Goal: Task Accomplishment & Management: Manage account settings

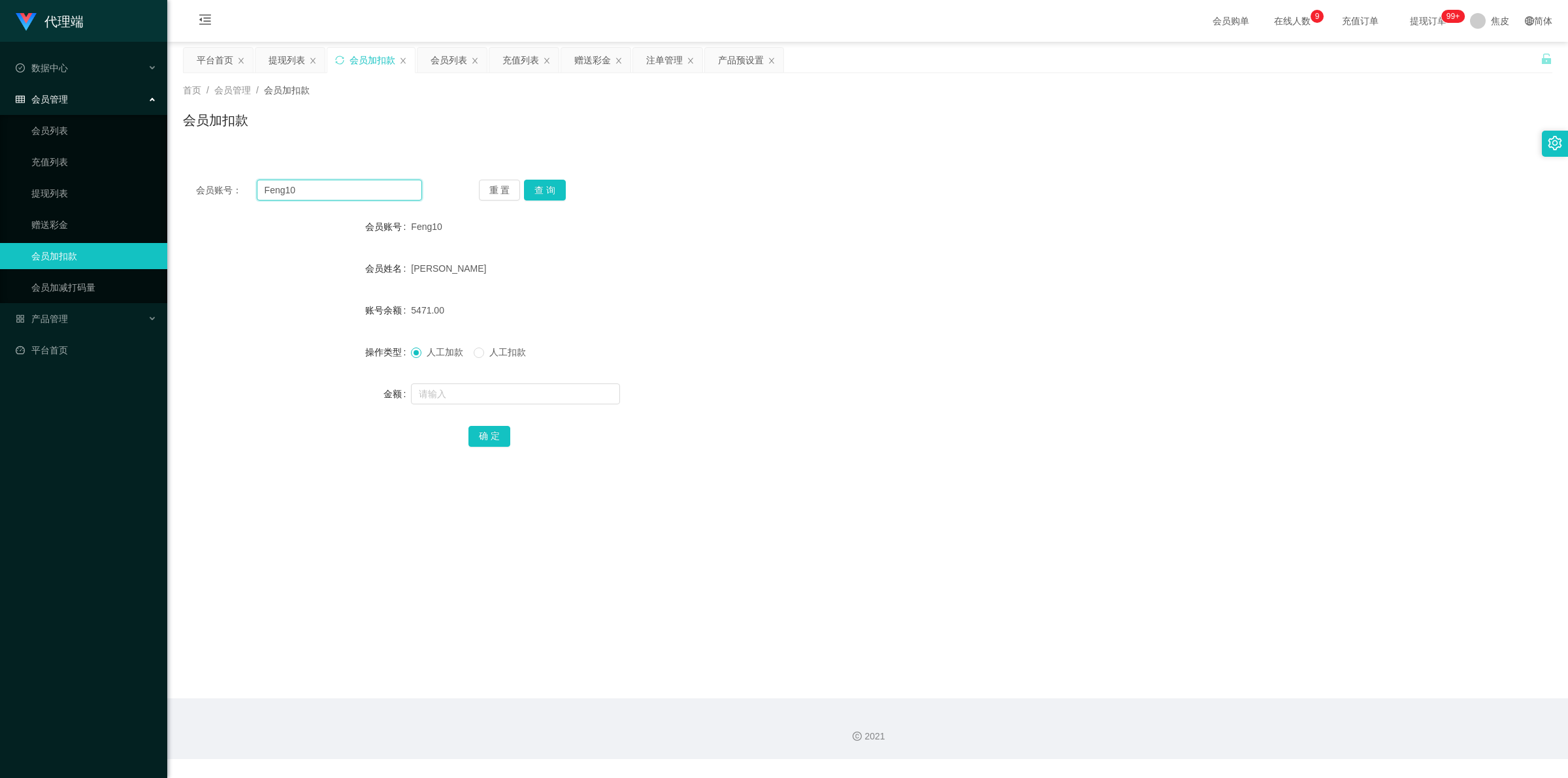
click at [368, 194] on input "Feng10" at bounding box center [340, 190] width 166 height 21
paste input "Bear"
type input "Bear"
click at [546, 182] on button "查 询" at bounding box center [545, 190] width 42 height 21
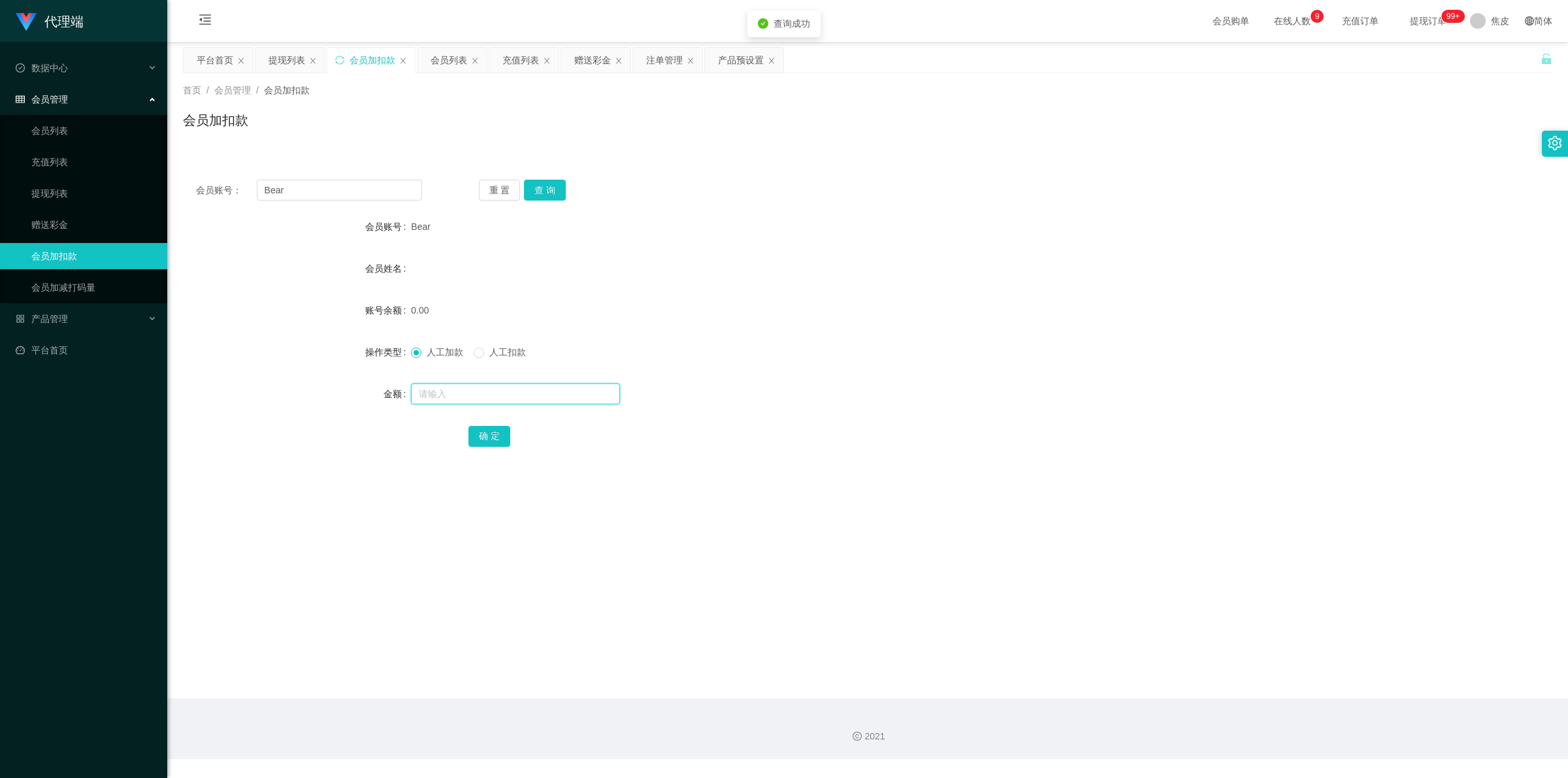
click at [513, 387] on input "text" at bounding box center [516, 394] width 209 height 21
type input "100"
click at [501, 431] on button "确 定" at bounding box center [490, 436] width 42 height 21
click at [808, 335] on form "会员账号 Bear 会员姓名 账号余额 100.00 操作类型 人工加款 人工扣款 金额 确 定" at bounding box center [868, 330] width 1369 height 235
click at [551, 182] on button "查 询" at bounding box center [545, 190] width 42 height 21
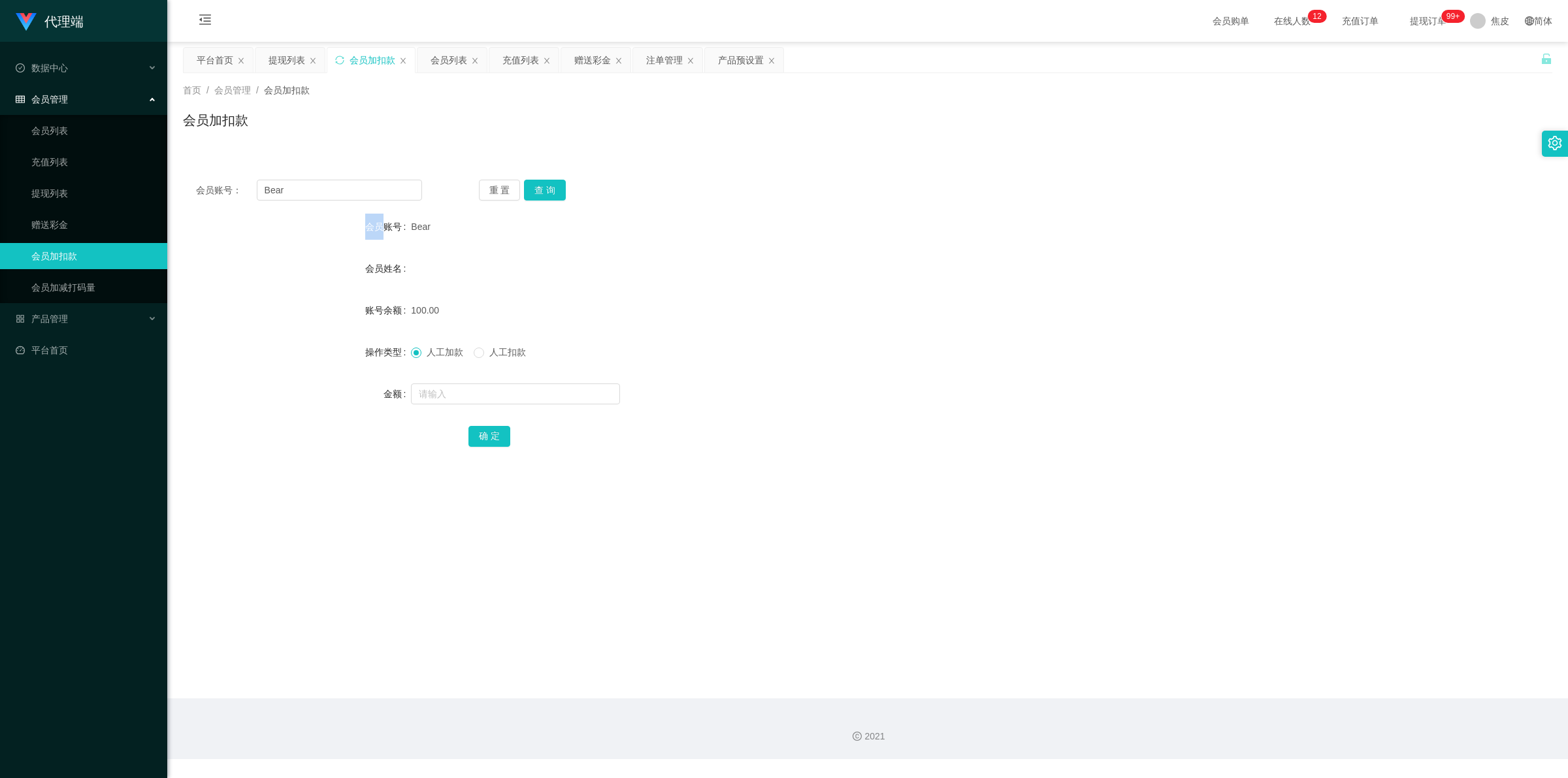
click at [551, 183] on div "重 置 查 询" at bounding box center [592, 190] width 226 height 21
click at [551, 183] on button "查 询" at bounding box center [545, 190] width 42 height 21
click at [551, 183] on div "重 置 查 询" at bounding box center [592, 190] width 226 height 21
click at [551, 183] on button "查 询" at bounding box center [552, 190] width 56 height 21
click at [551, 183] on div "重 置 查 询" at bounding box center [592, 190] width 226 height 21
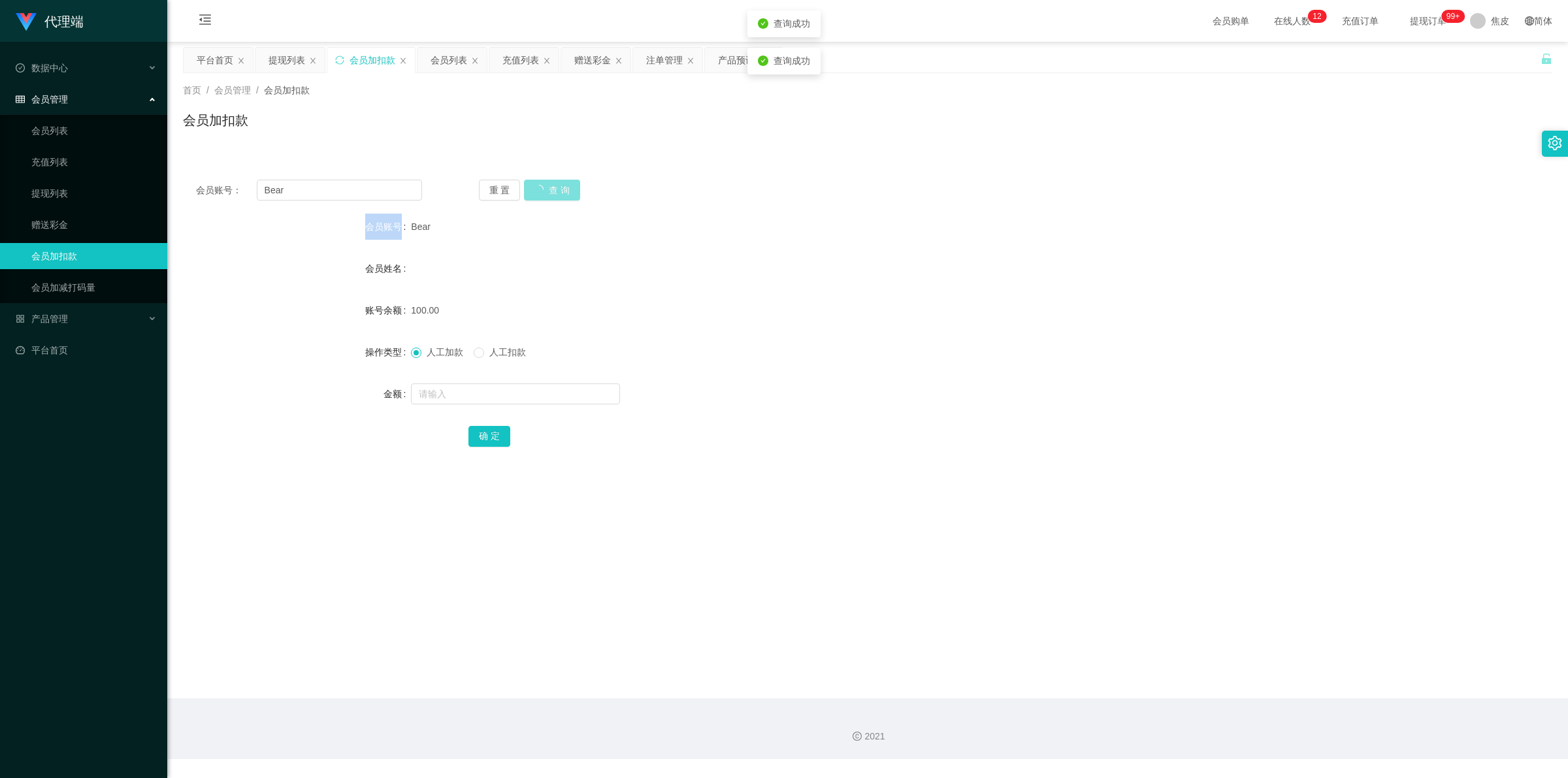
click at [551, 183] on button "查 询" at bounding box center [552, 190] width 56 height 21
click at [551, 183] on div "重 置 查 询" at bounding box center [592, 190] width 226 height 21
click at [551, 183] on button "查 询" at bounding box center [545, 190] width 42 height 21
click at [551, 183] on div "重 置 查 询" at bounding box center [592, 190] width 226 height 21
click at [551, 183] on button "查 询" at bounding box center [545, 190] width 42 height 21
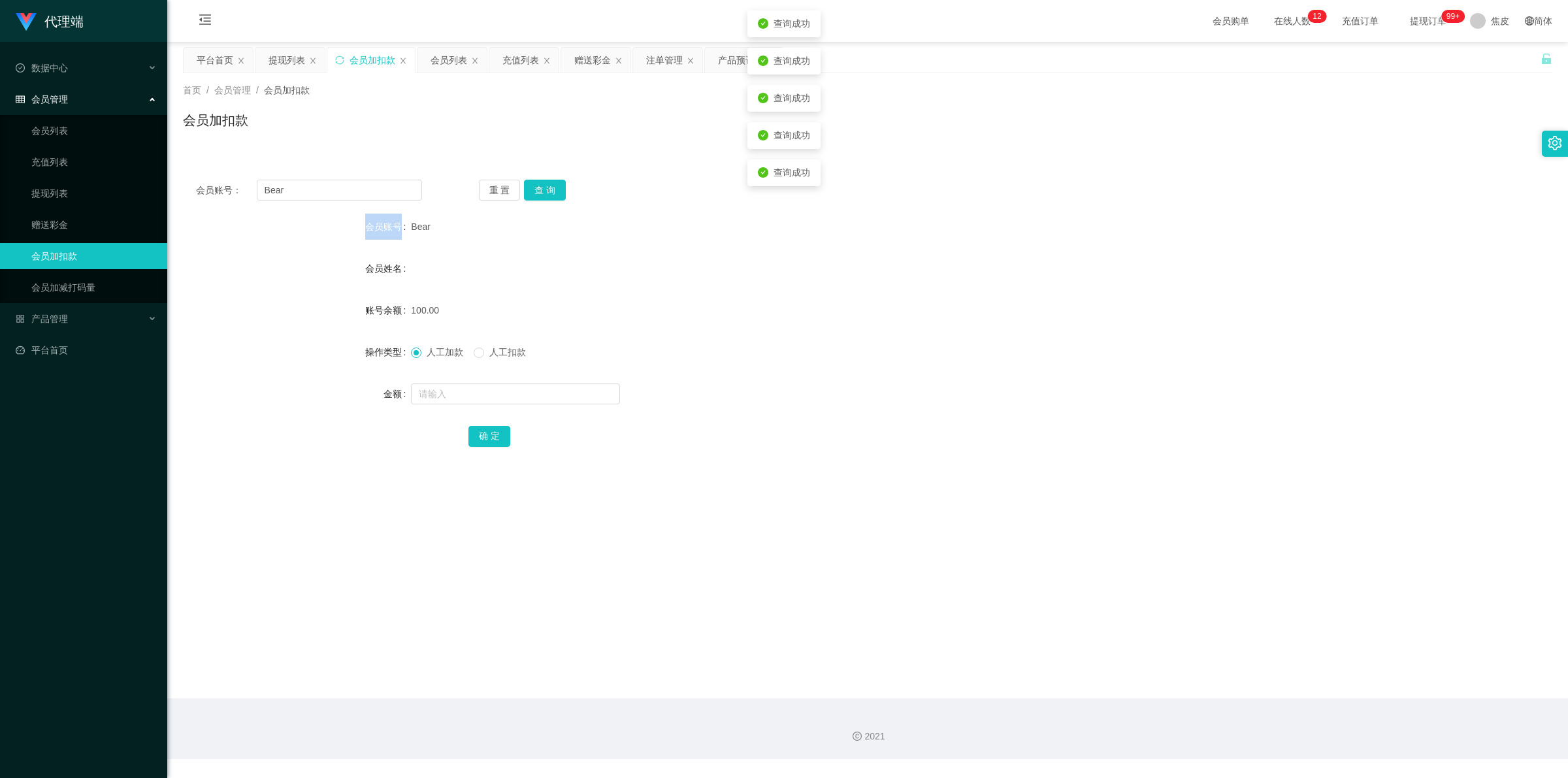
click at [551, 183] on div "重 置 查 询" at bounding box center [592, 190] width 226 height 21
click at [551, 183] on button "查 询" at bounding box center [545, 190] width 42 height 21
click at [551, 183] on div "重 置 查 询" at bounding box center [592, 190] width 226 height 21
click at [551, 183] on button "查 询" at bounding box center [545, 190] width 42 height 21
click at [551, 183] on div "重 置 查 询" at bounding box center [592, 190] width 226 height 21
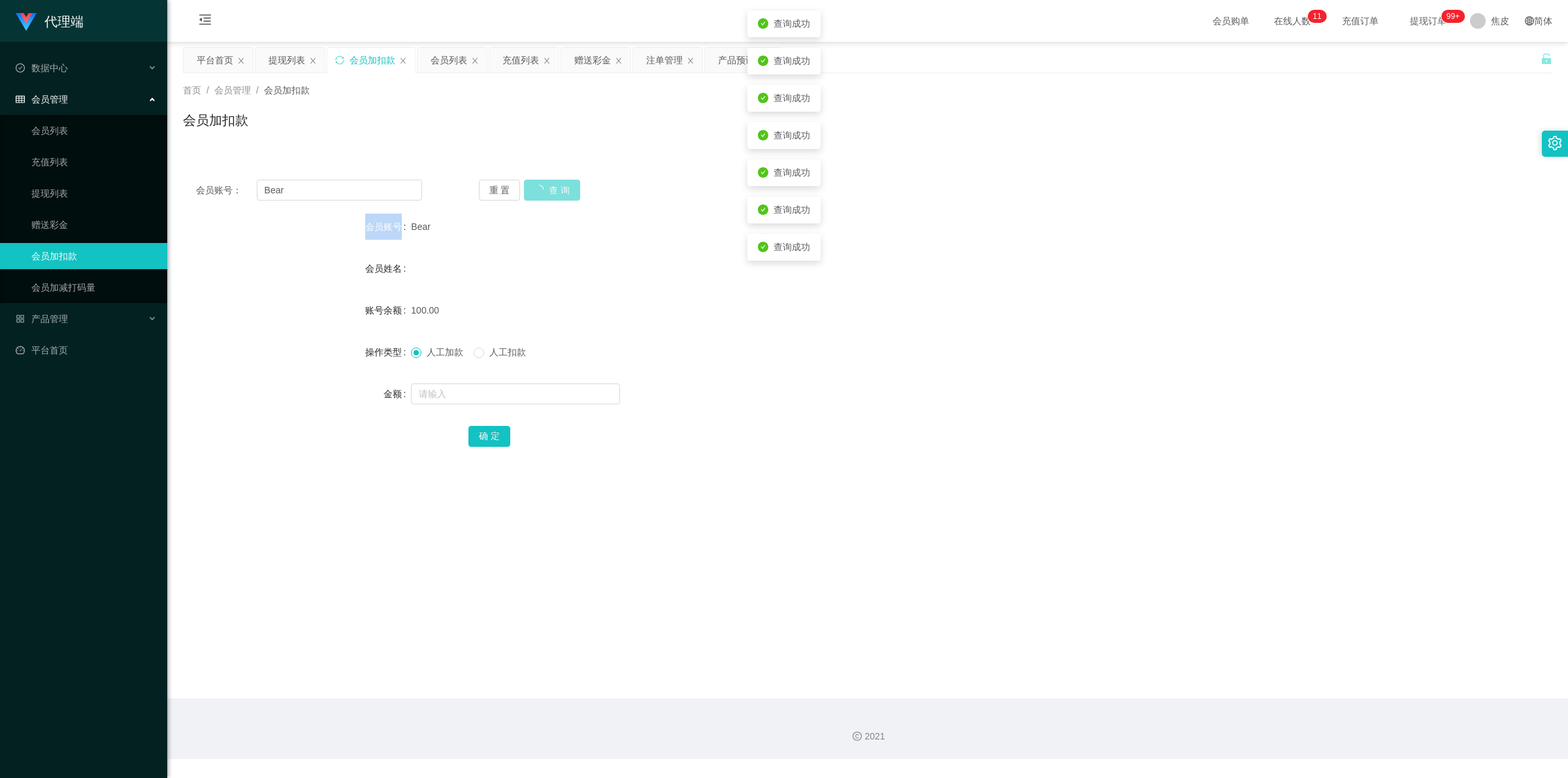
click at [551, 183] on button "查 询" at bounding box center [552, 190] width 56 height 21
click at [990, 481] on main "关闭左侧 关闭右侧 关闭其它 刷新页面 平台首页 提现列表 会员加扣款 会员列表 充值列表 赠送彩金 注单管理 产品预设置 首页 / 会员管理 / 会员加扣款…" at bounding box center [867, 370] width 1400 height 657
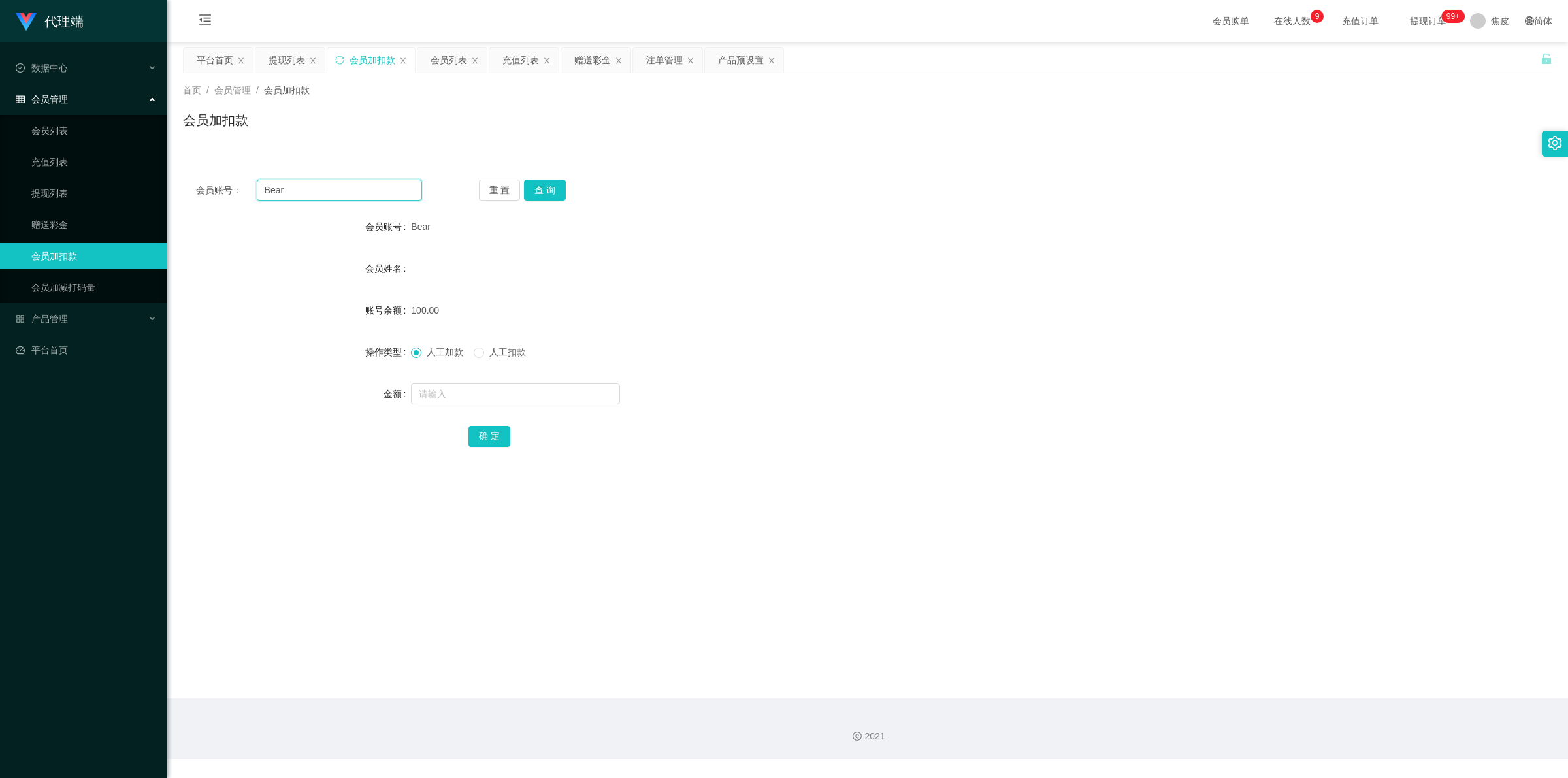
click at [274, 194] on input "Bear" at bounding box center [340, 190] width 166 height 21
click at [272, 196] on input "Bear" at bounding box center [340, 190] width 166 height 21
click at [69, 133] on link "会员列表" at bounding box center [94, 130] width 126 height 26
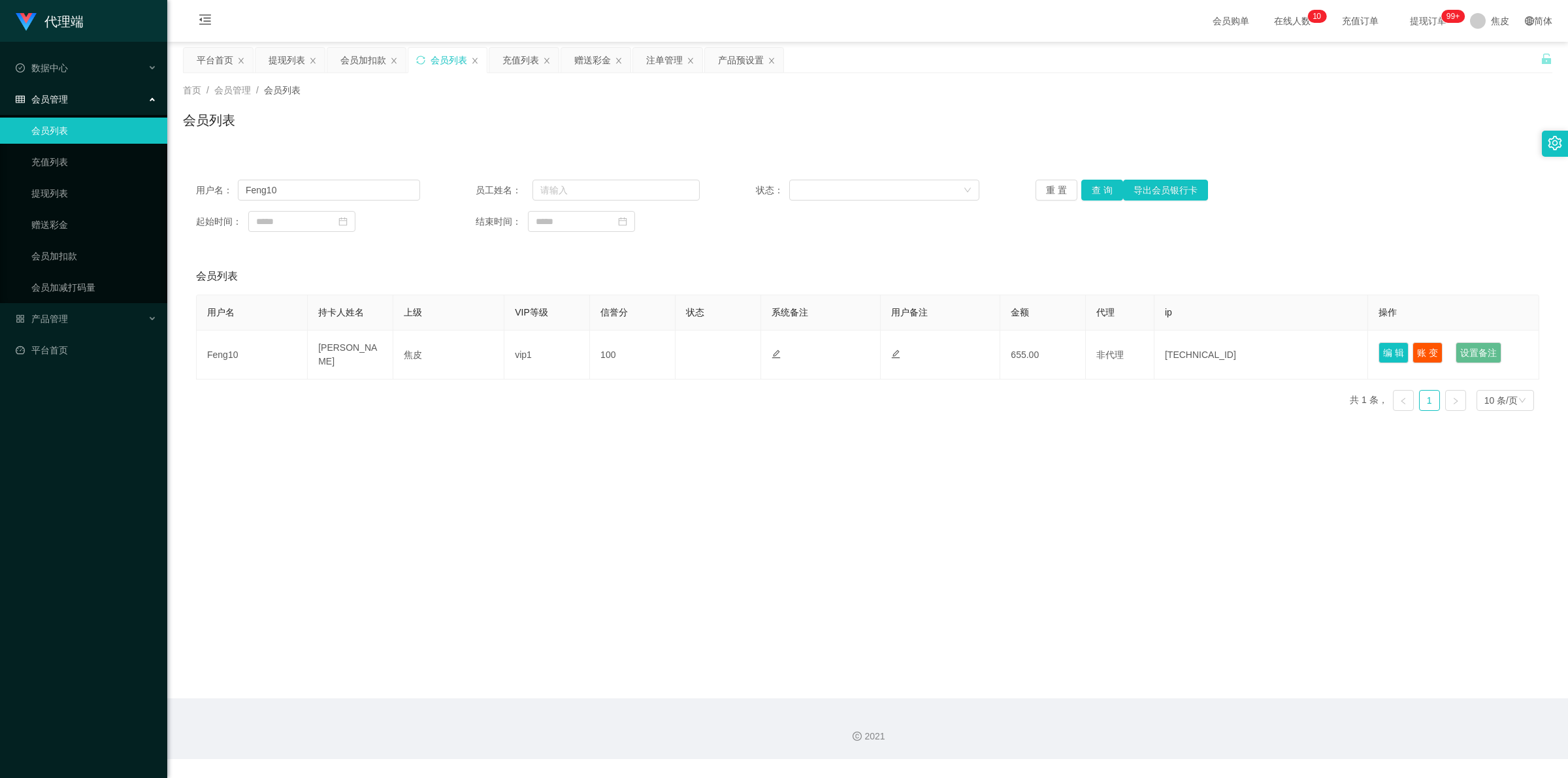
click at [81, 101] on div "会员管理" at bounding box center [83, 99] width 167 height 26
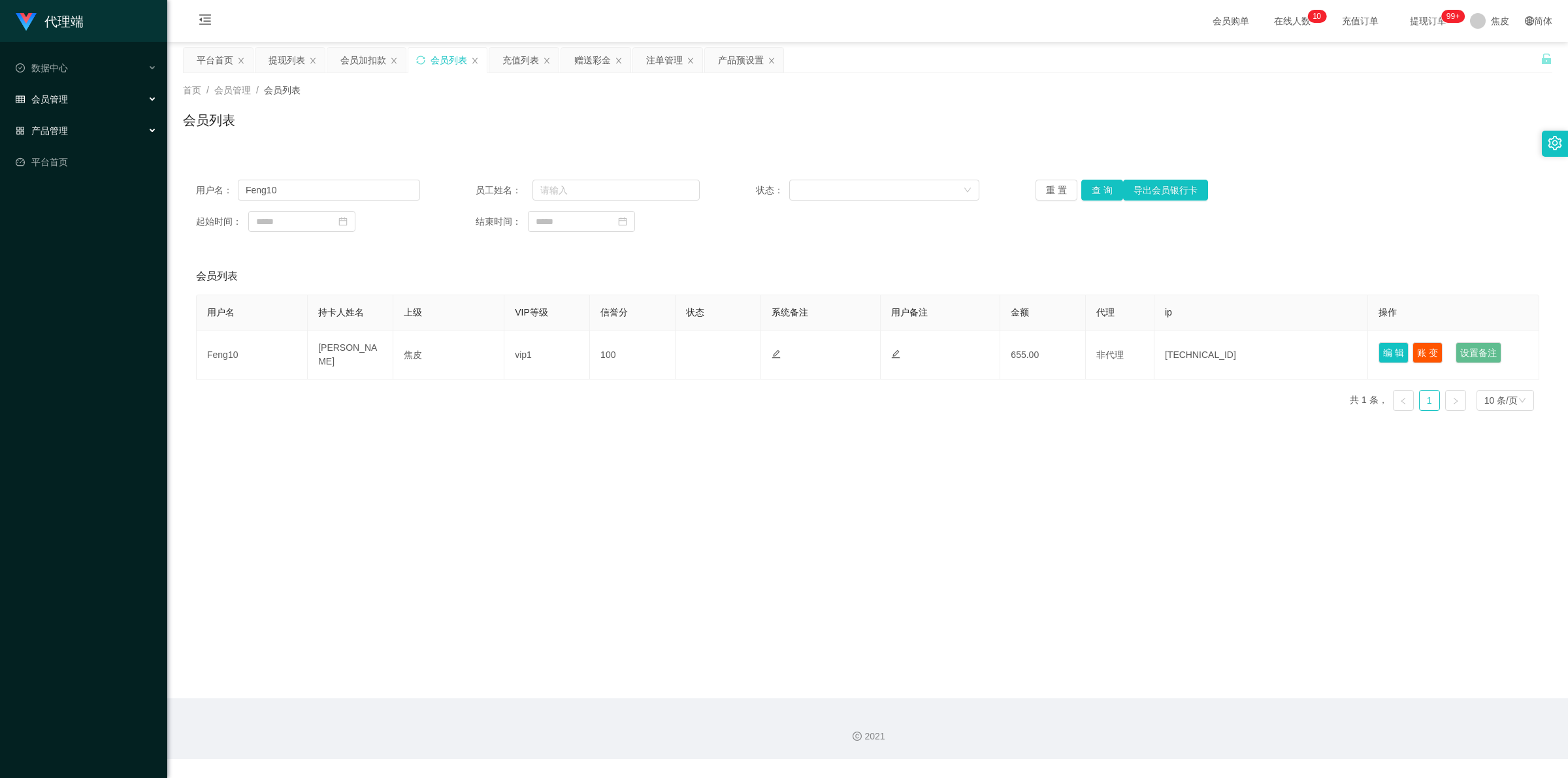
click at [97, 136] on div "产品管理" at bounding box center [83, 130] width 167 height 26
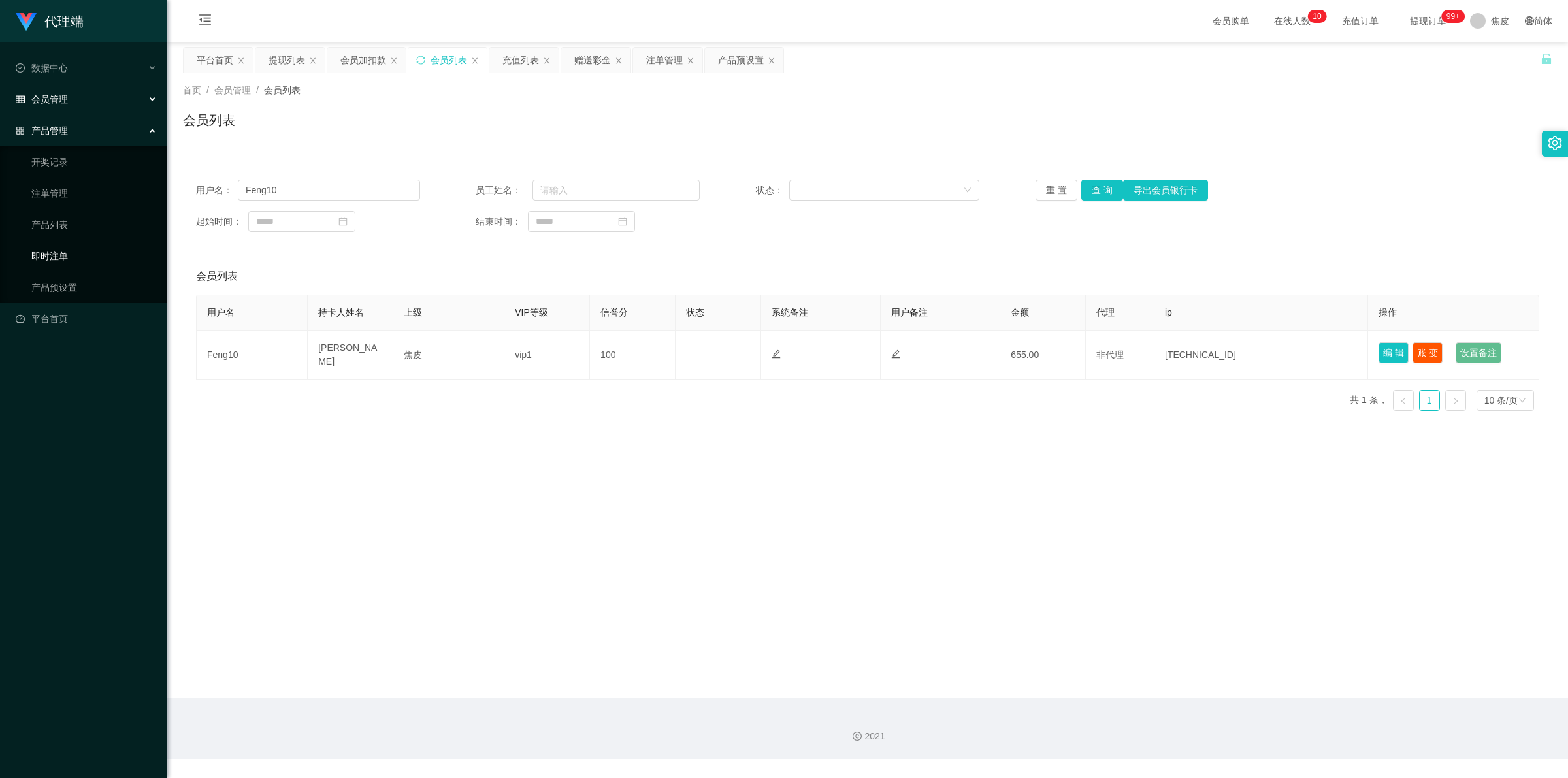
click at [67, 250] on link "即时注单" at bounding box center [94, 255] width 126 height 26
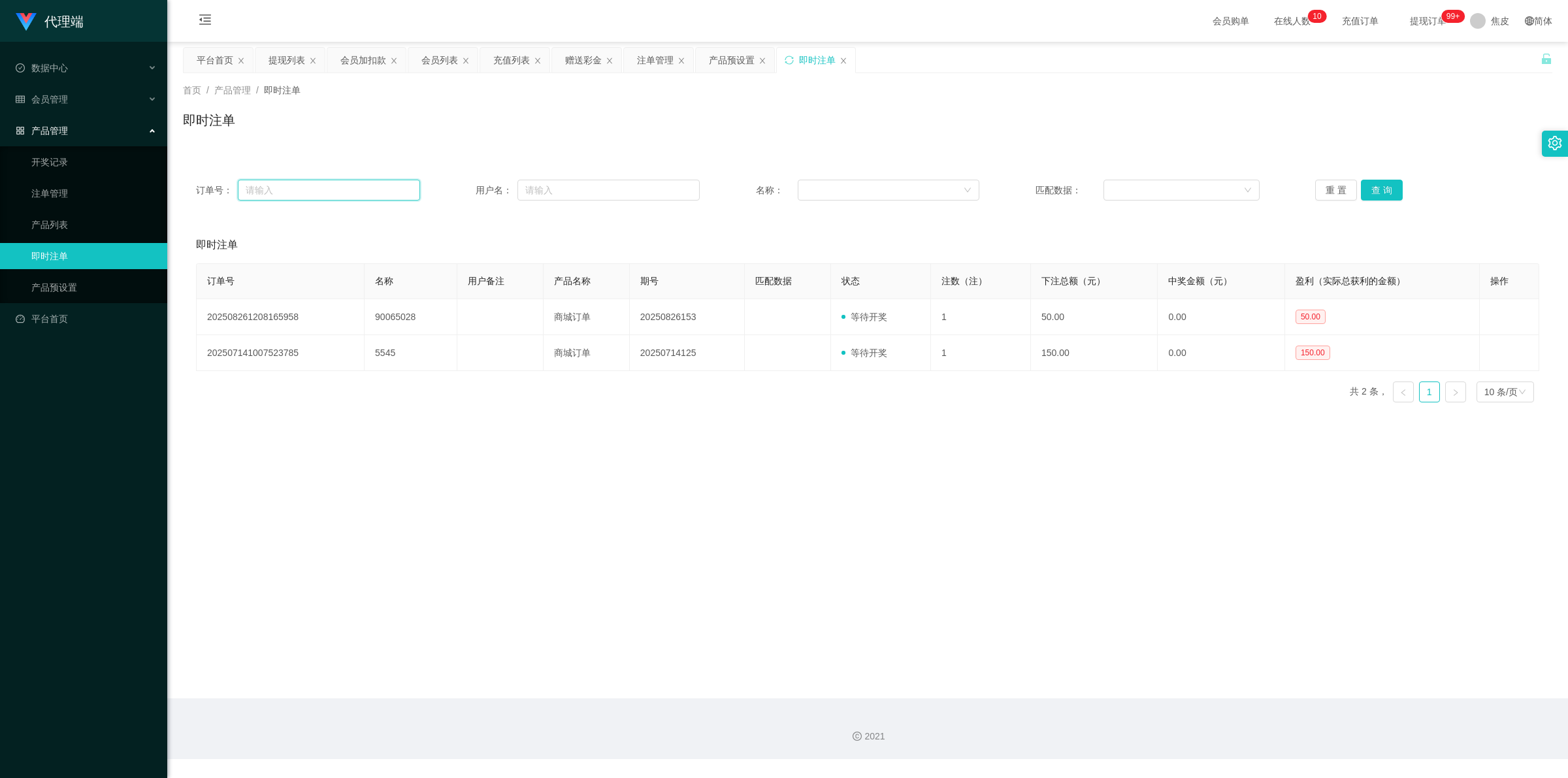
click at [337, 189] on input "text" at bounding box center [329, 190] width 182 height 21
paste input "Bear"
type input "Bear"
click at [354, 185] on input "Bear" at bounding box center [329, 190] width 182 height 21
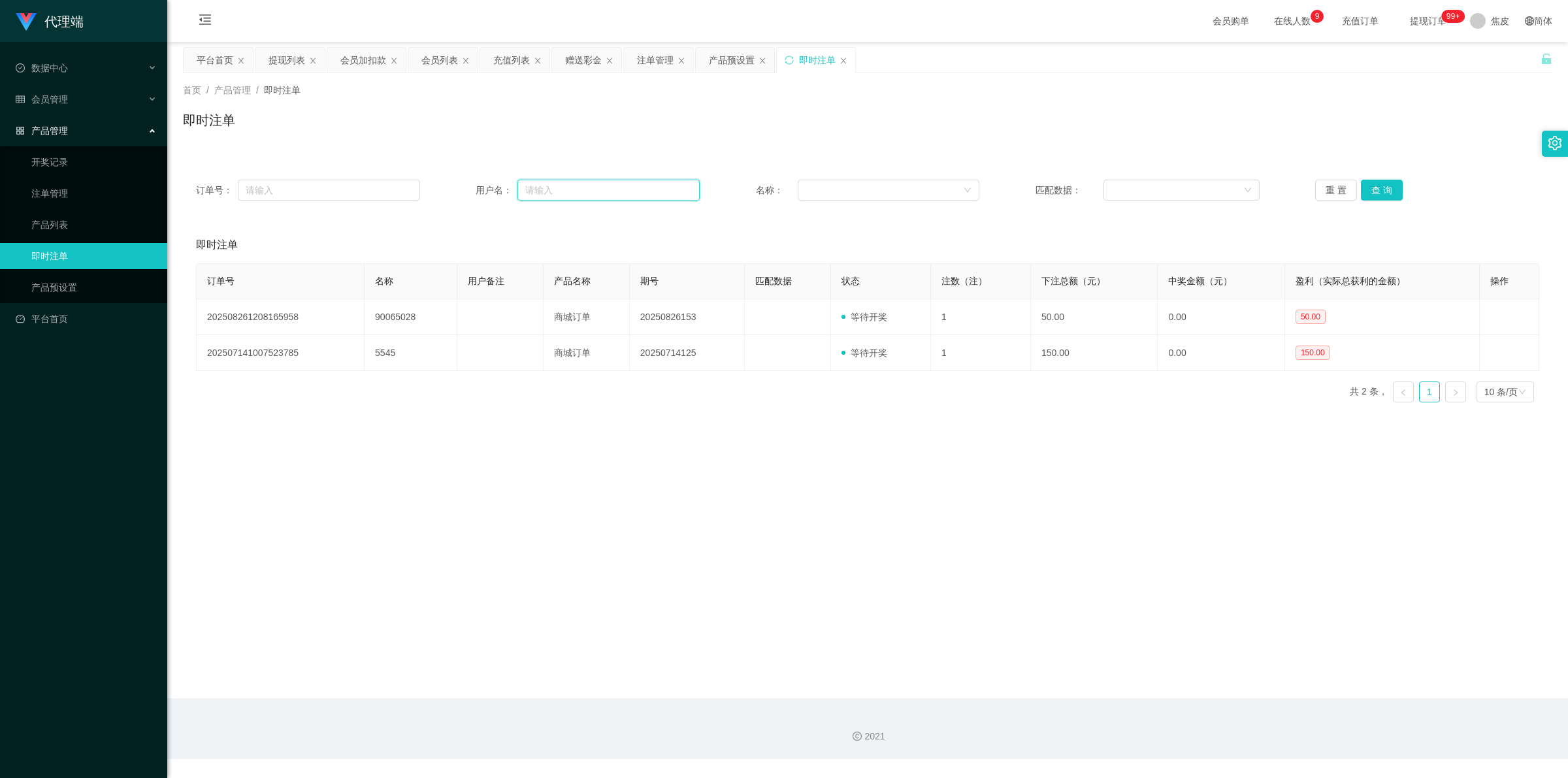
click at [563, 191] on input "text" at bounding box center [608, 190] width 182 height 21
paste input "Bear"
type input "Bear"
click at [1371, 185] on button "查 询" at bounding box center [1382, 190] width 42 height 21
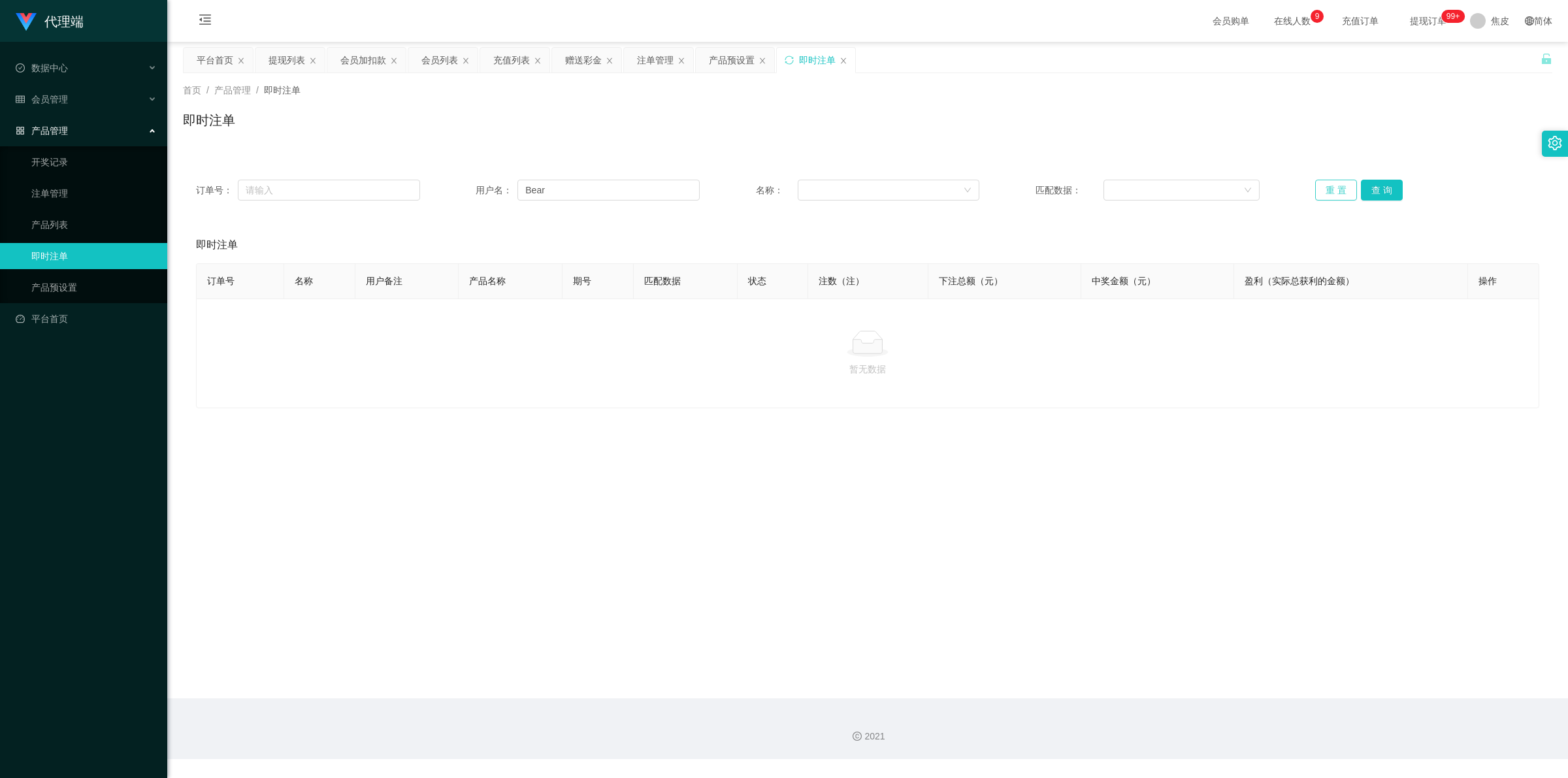
click at [1329, 194] on button "重 置" at bounding box center [1336, 190] width 42 height 21
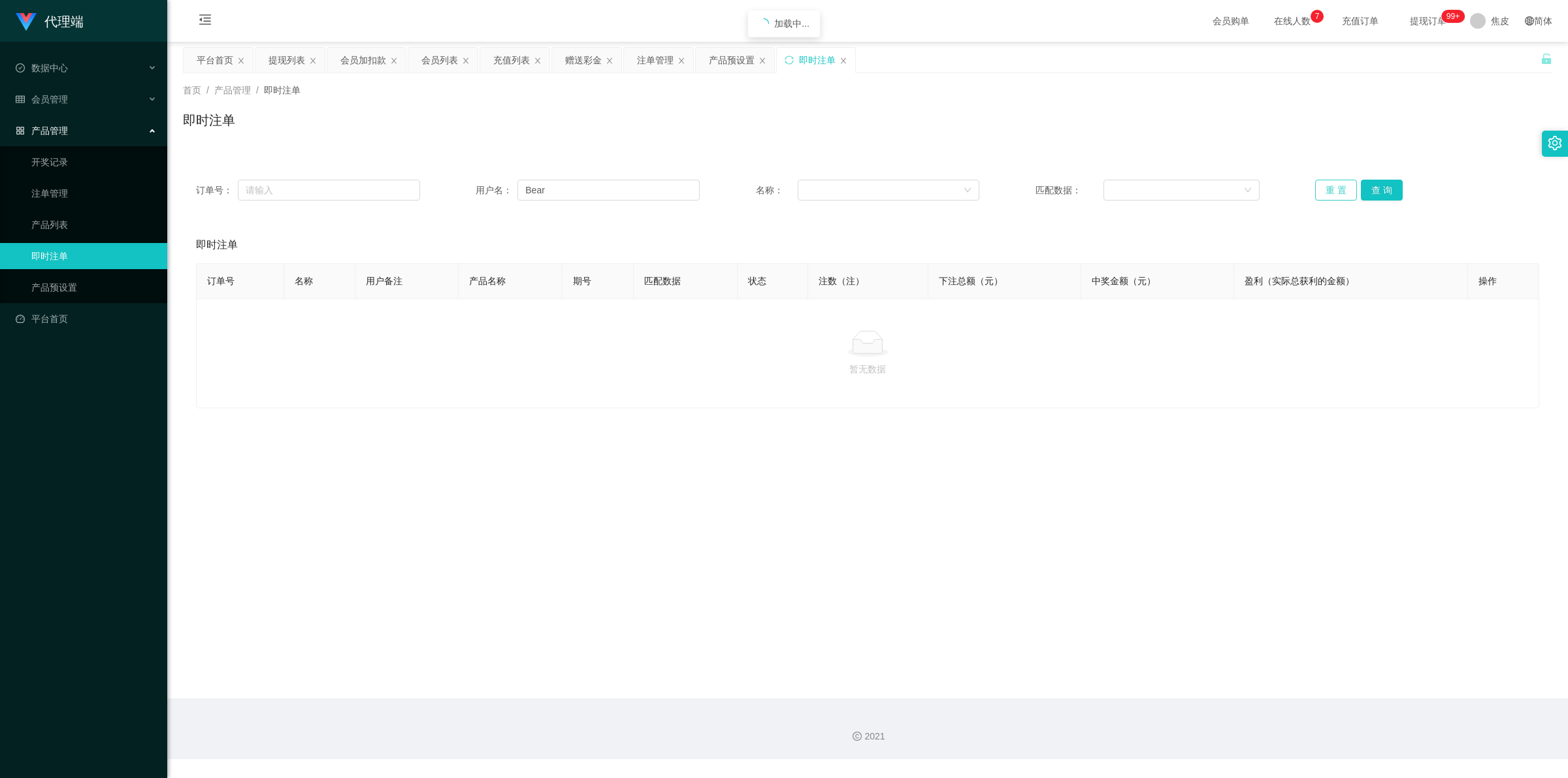
click at [1329, 194] on button "重 置" at bounding box center [1336, 190] width 42 height 21
click at [580, 182] on input "Bear" at bounding box center [608, 190] width 182 height 21
click at [55, 250] on link "即时注单" at bounding box center [94, 255] width 126 height 26
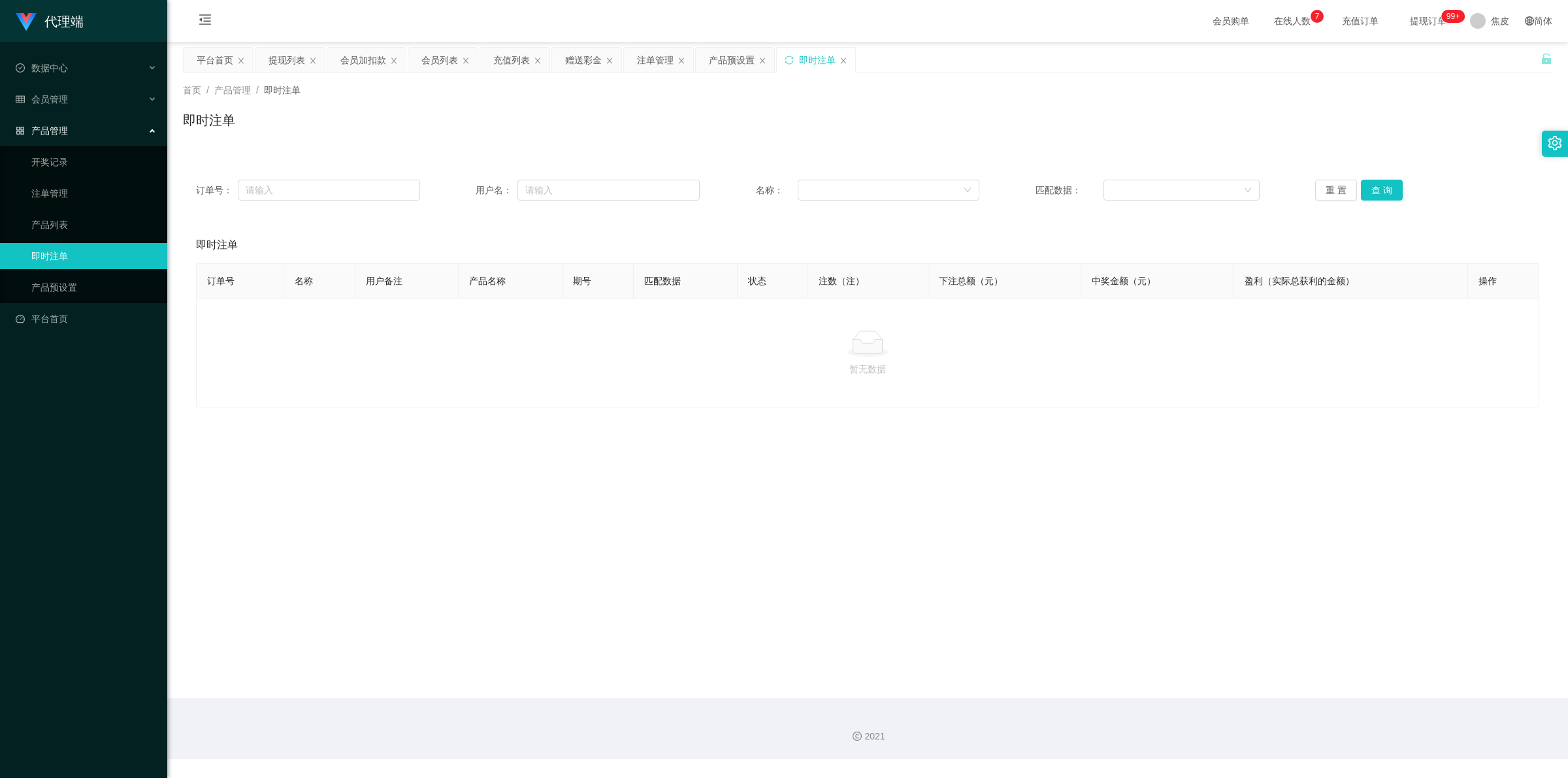
click at [55, 250] on link "即时注单" at bounding box center [94, 255] width 126 height 26
click at [46, 156] on link "开奖记录" at bounding box center [94, 161] width 126 height 26
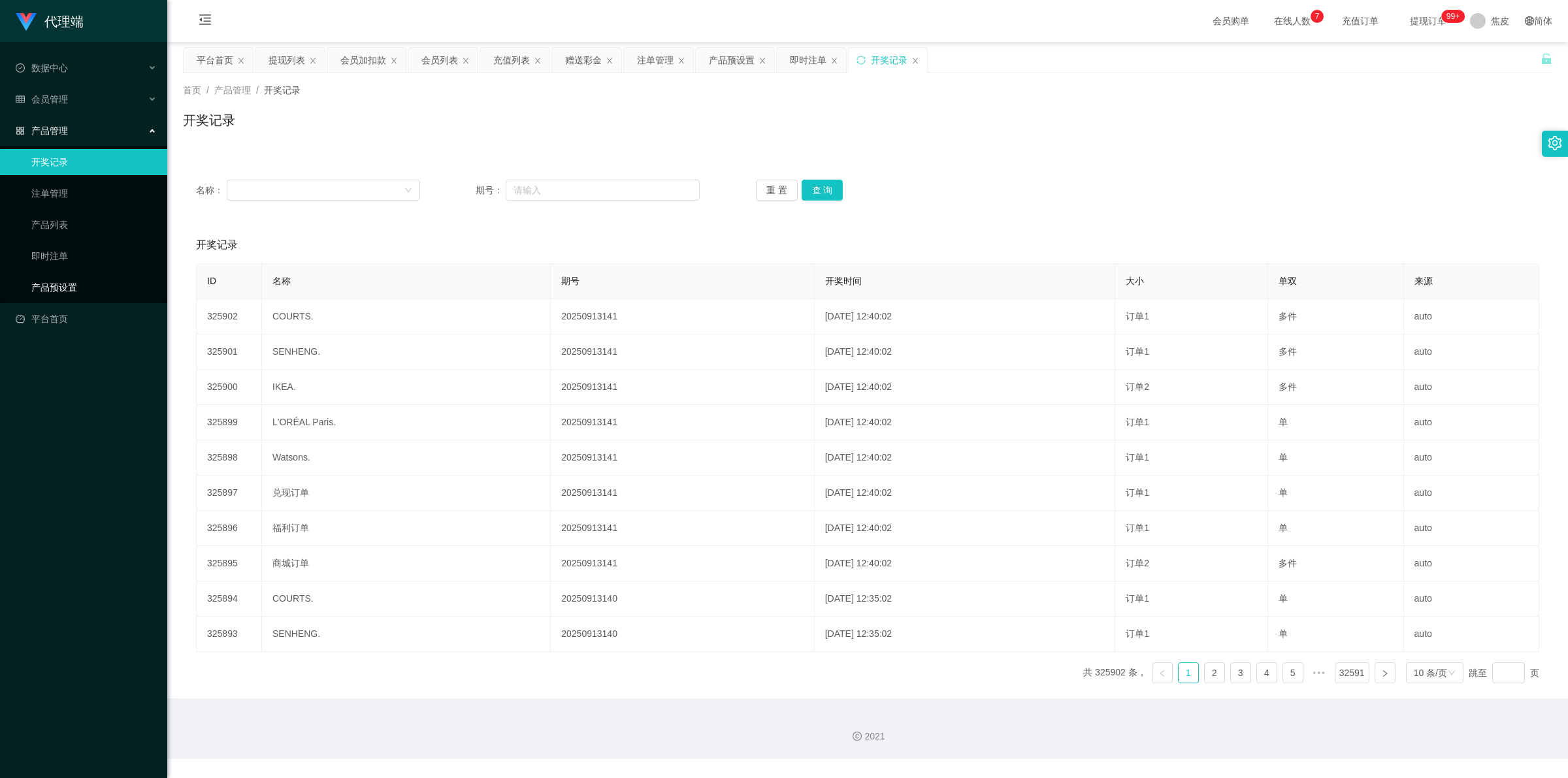
click at [64, 279] on link "产品预设置" at bounding box center [94, 287] width 126 height 26
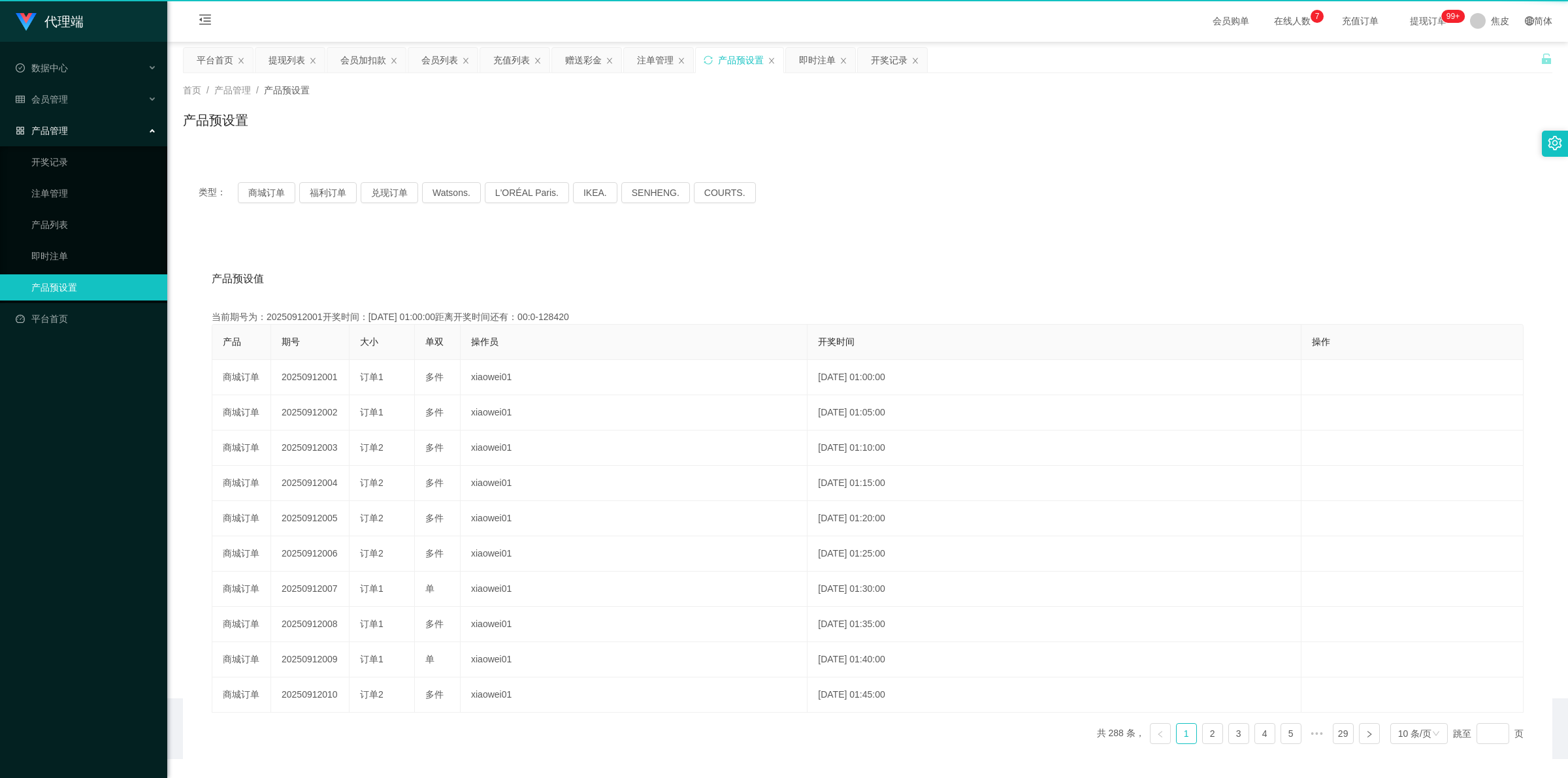
click at [62, 279] on link "产品预设置" at bounding box center [94, 287] width 126 height 26
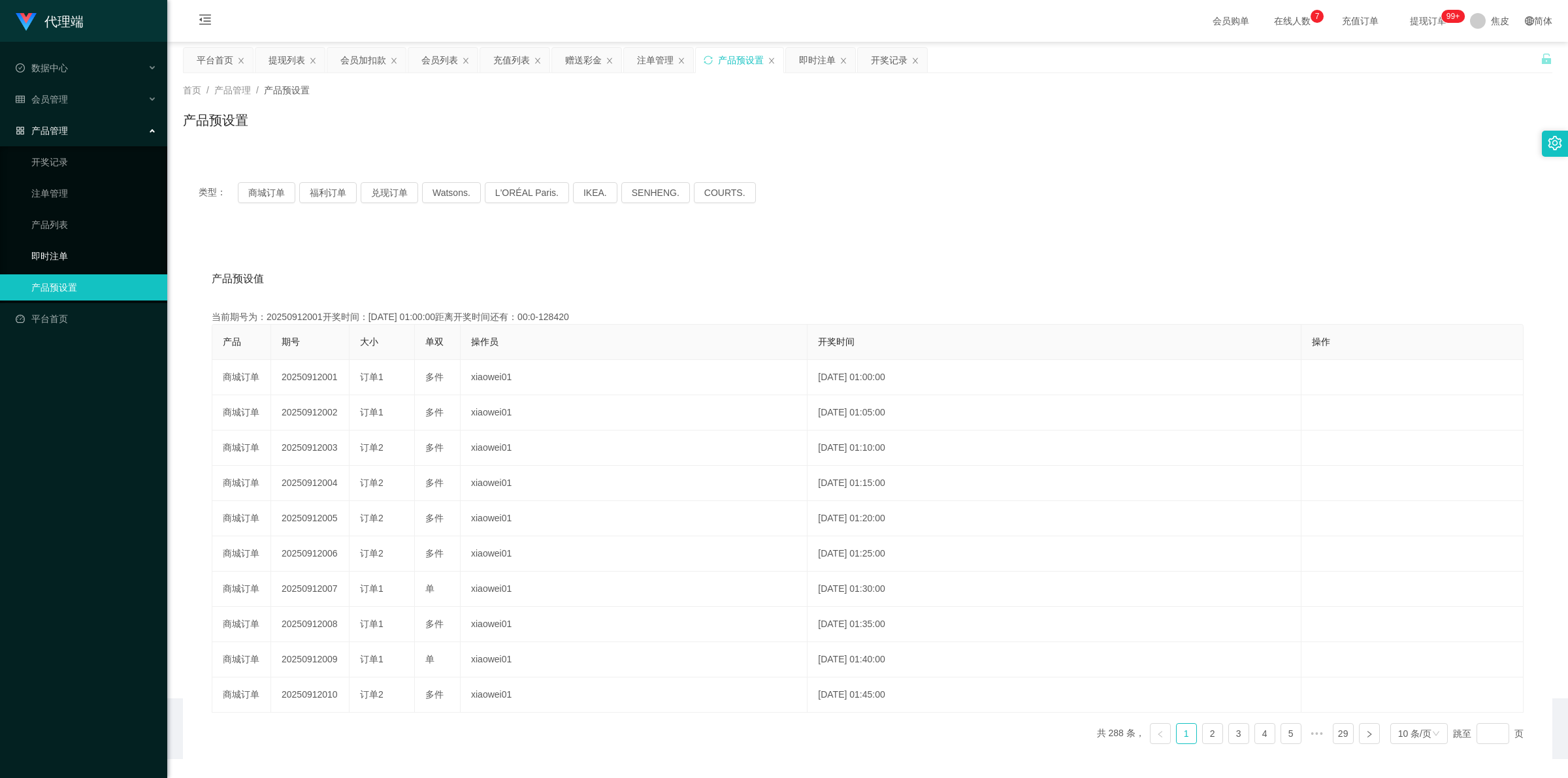
click at [64, 250] on link "即时注单" at bounding box center [94, 255] width 126 height 26
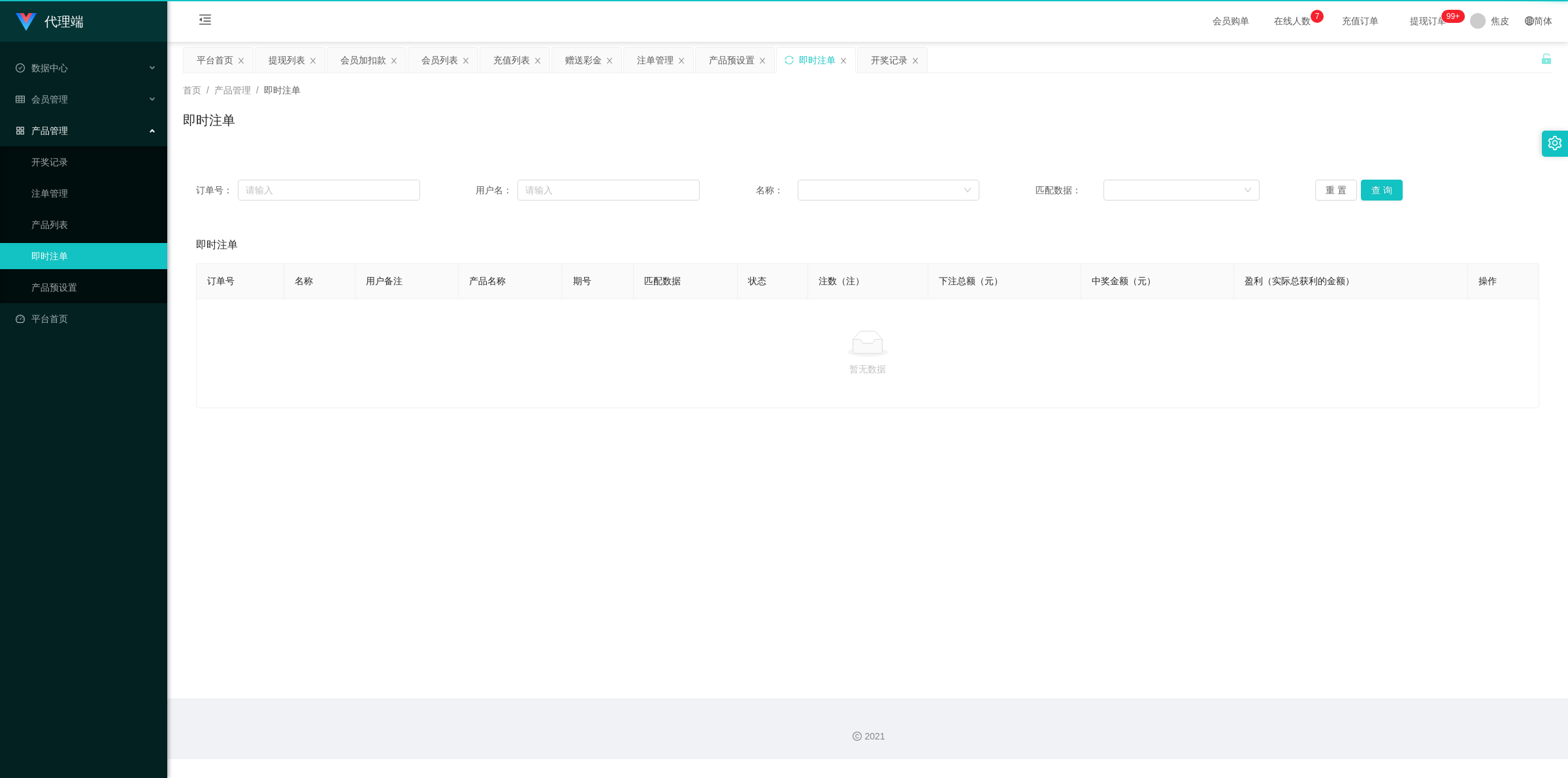
click at [64, 250] on link "即时注单" at bounding box center [94, 255] width 126 height 26
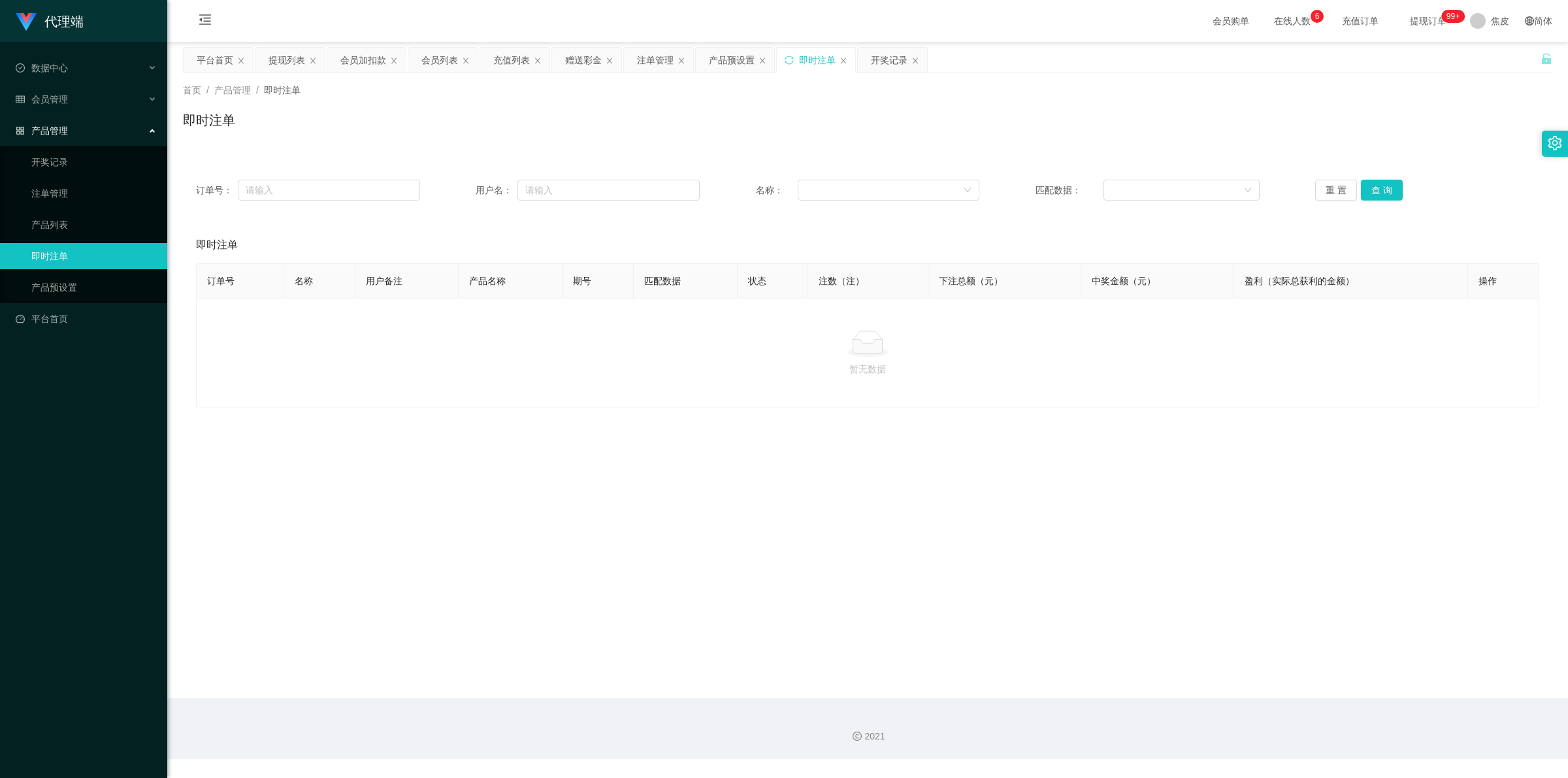
click at [62, 243] on link "即时注单" at bounding box center [94, 255] width 126 height 26
click at [74, 98] on div "会员管理" at bounding box center [83, 99] width 167 height 26
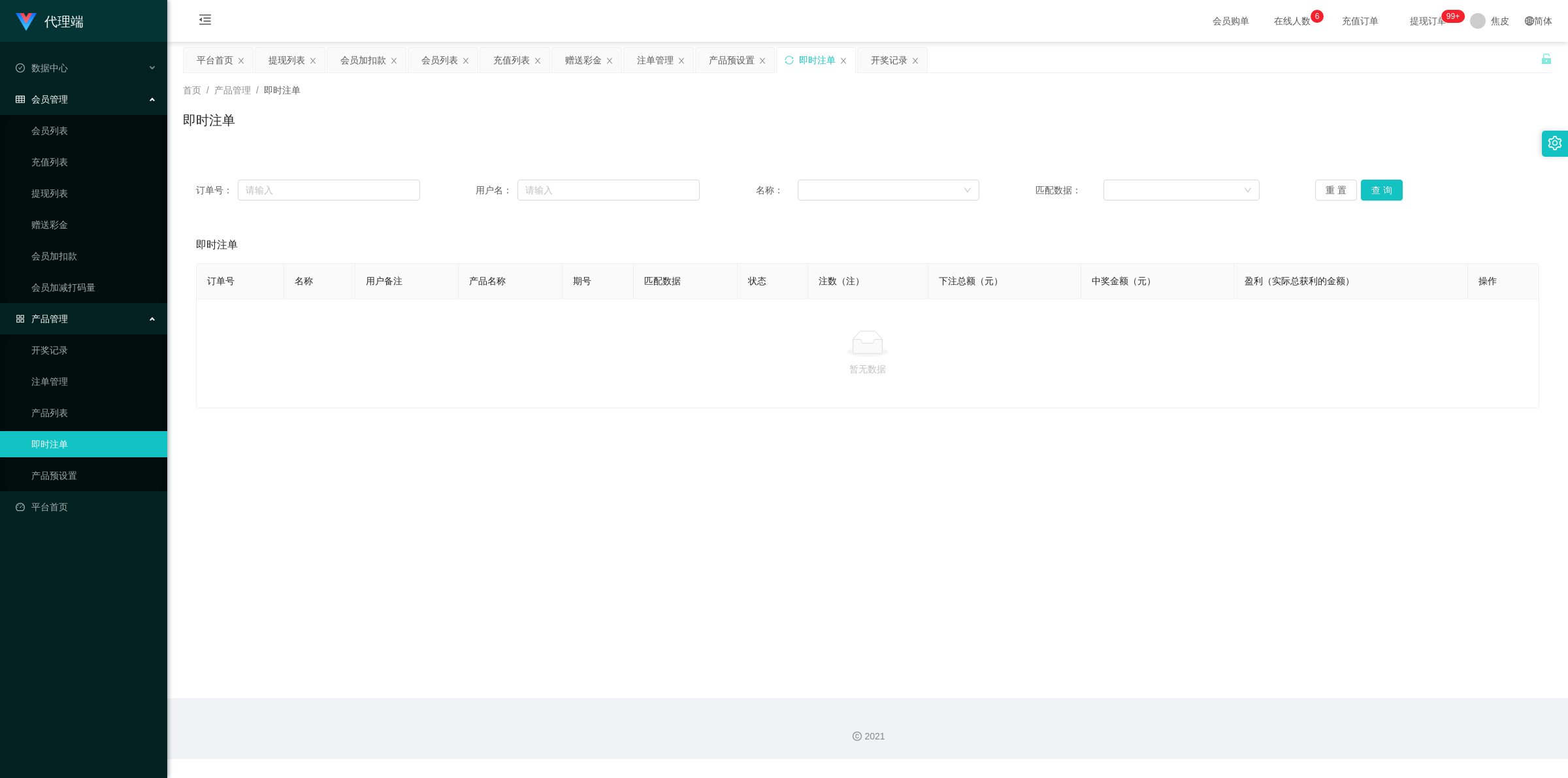
click at [51, 100] on span "会员管理" at bounding box center [41, 99] width 52 height 11
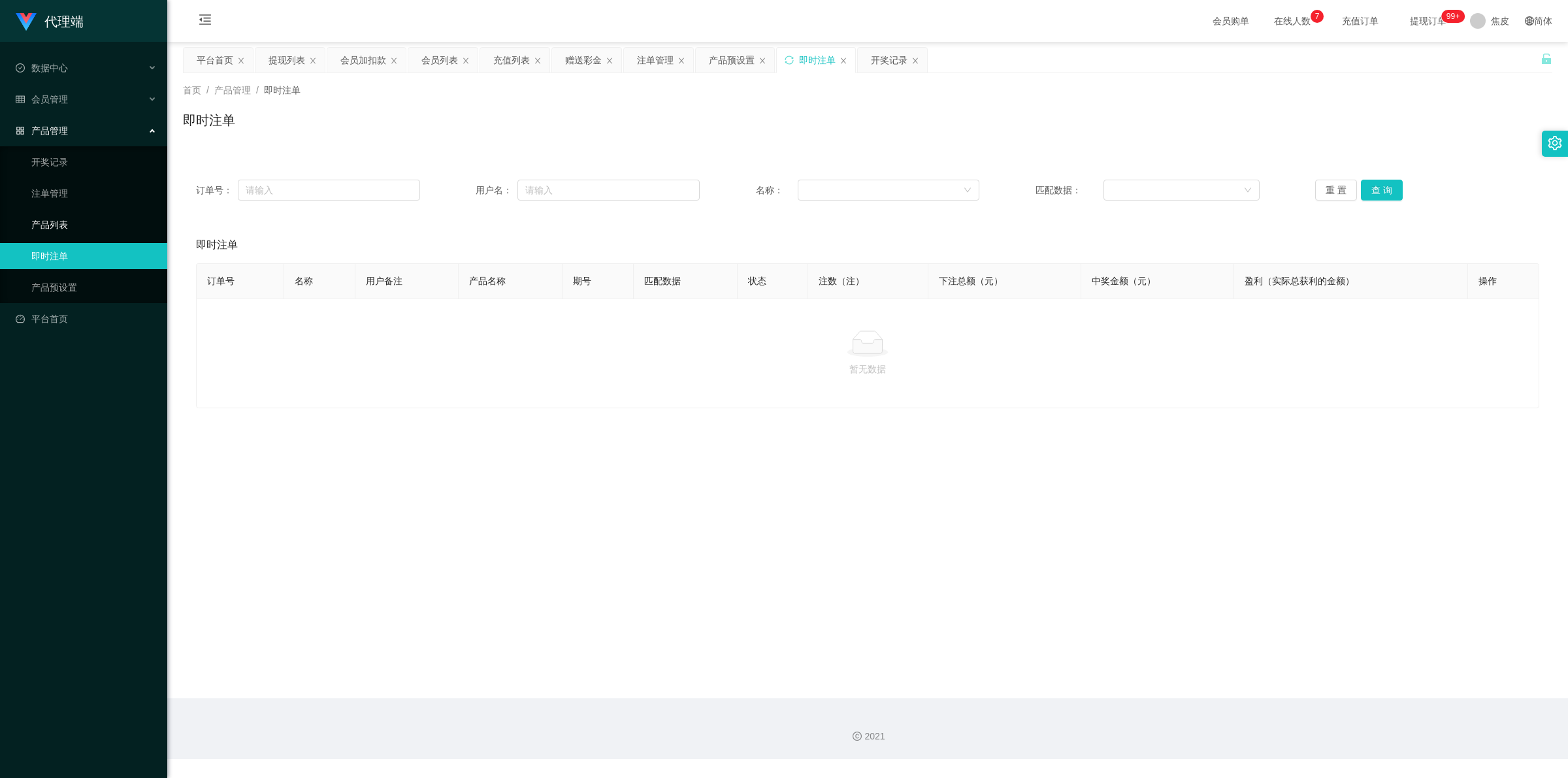
click at [53, 221] on link "产品列表" at bounding box center [94, 224] width 126 height 26
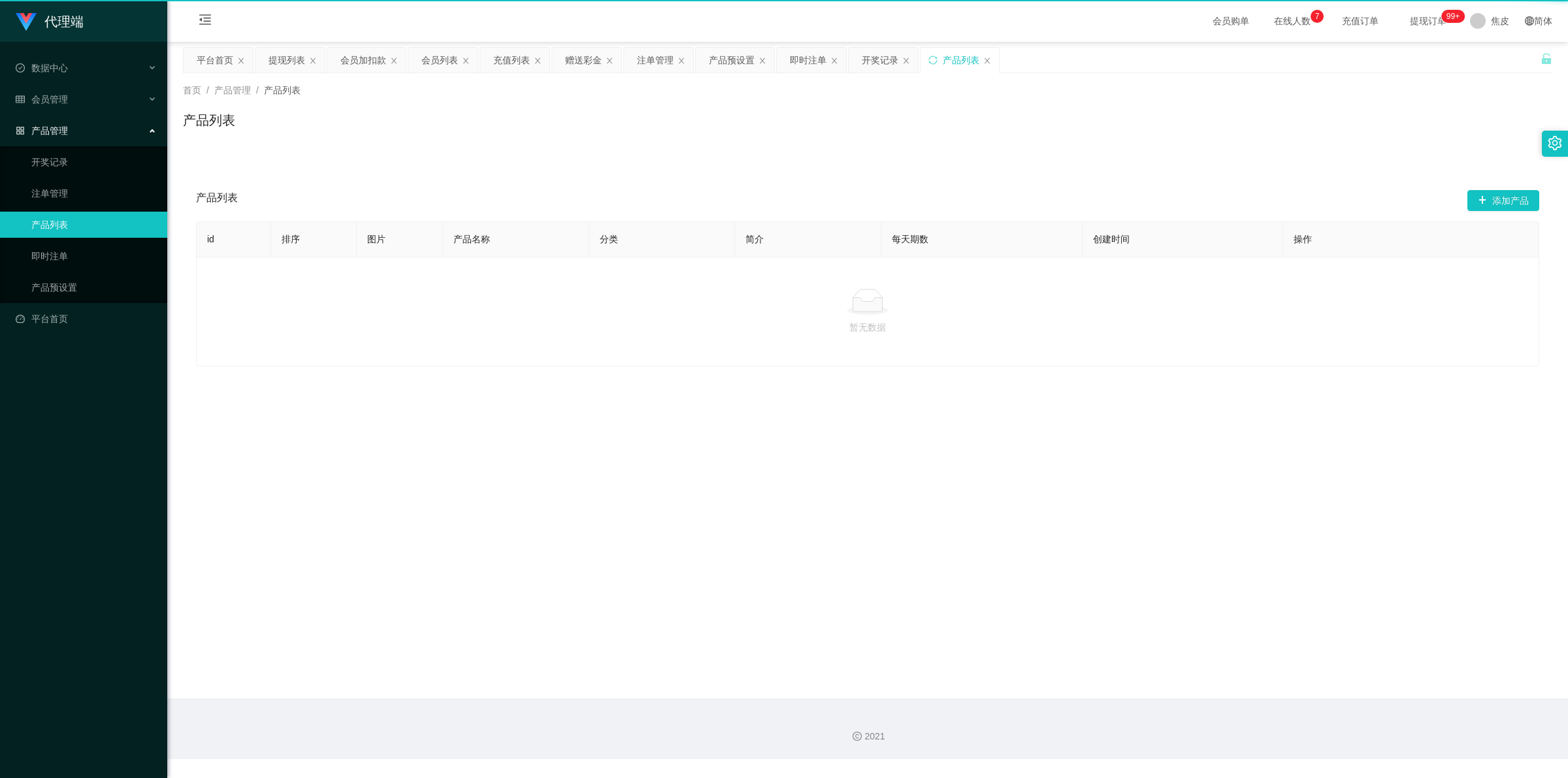
click at [53, 221] on link "产品列表" at bounding box center [94, 224] width 126 height 26
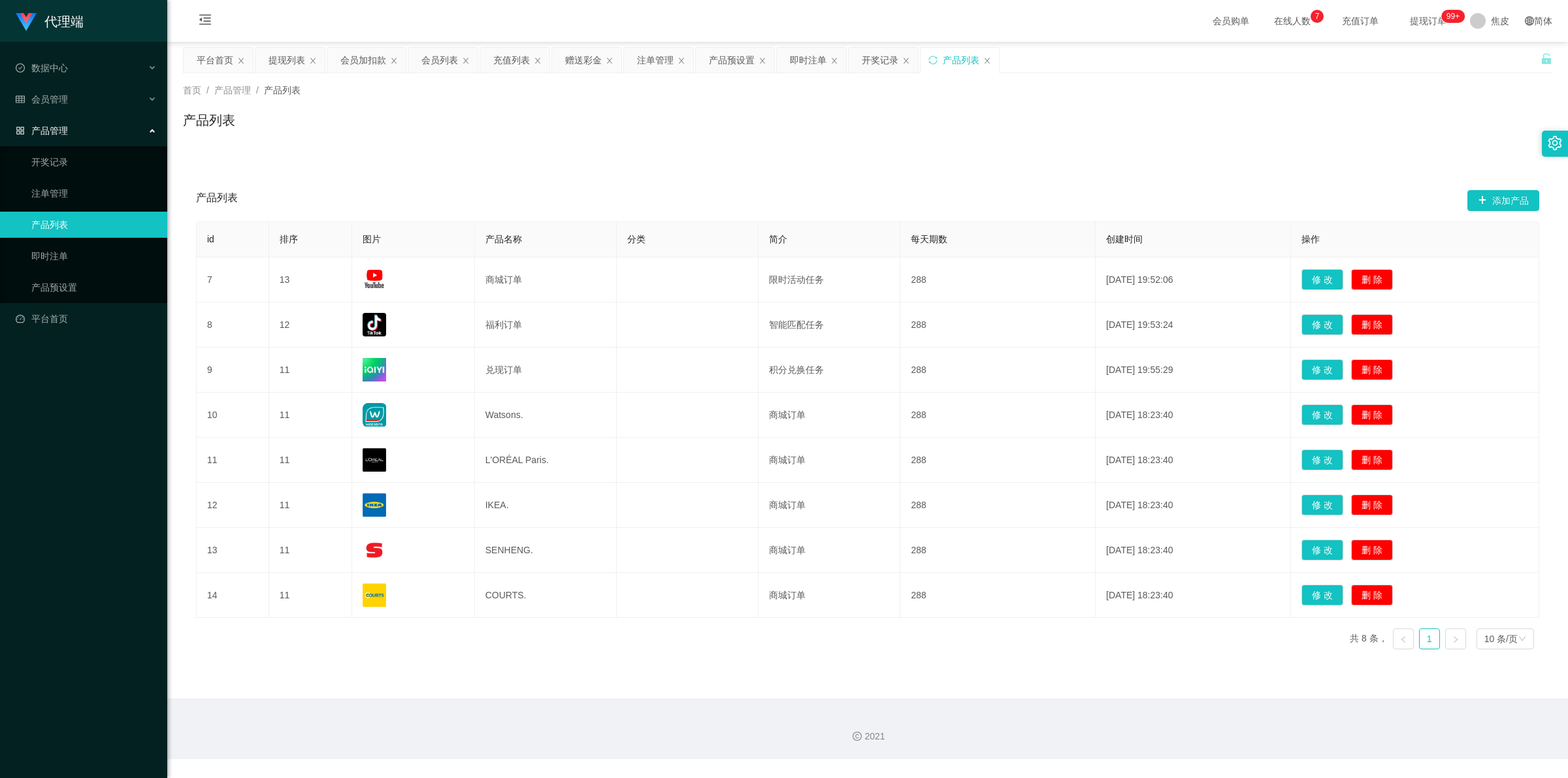
click at [53, 221] on link "产品列表" at bounding box center [94, 224] width 126 height 26
click at [49, 246] on link "即时注单" at bounding box center [94, 255] width 126 height 26
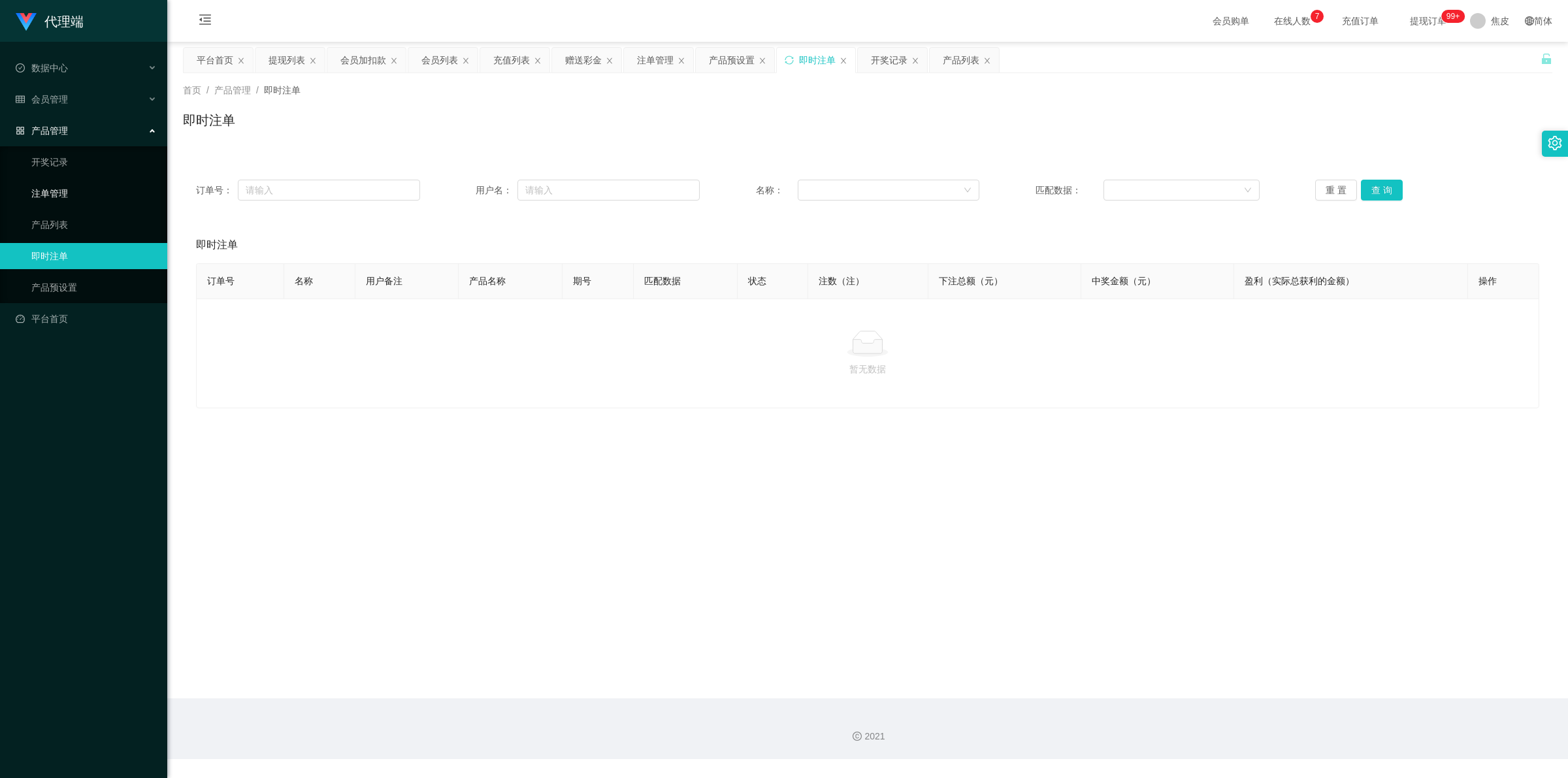
click at [46, 193] on link "注单管理" at bounding box center [94, 193] width 126 height 26
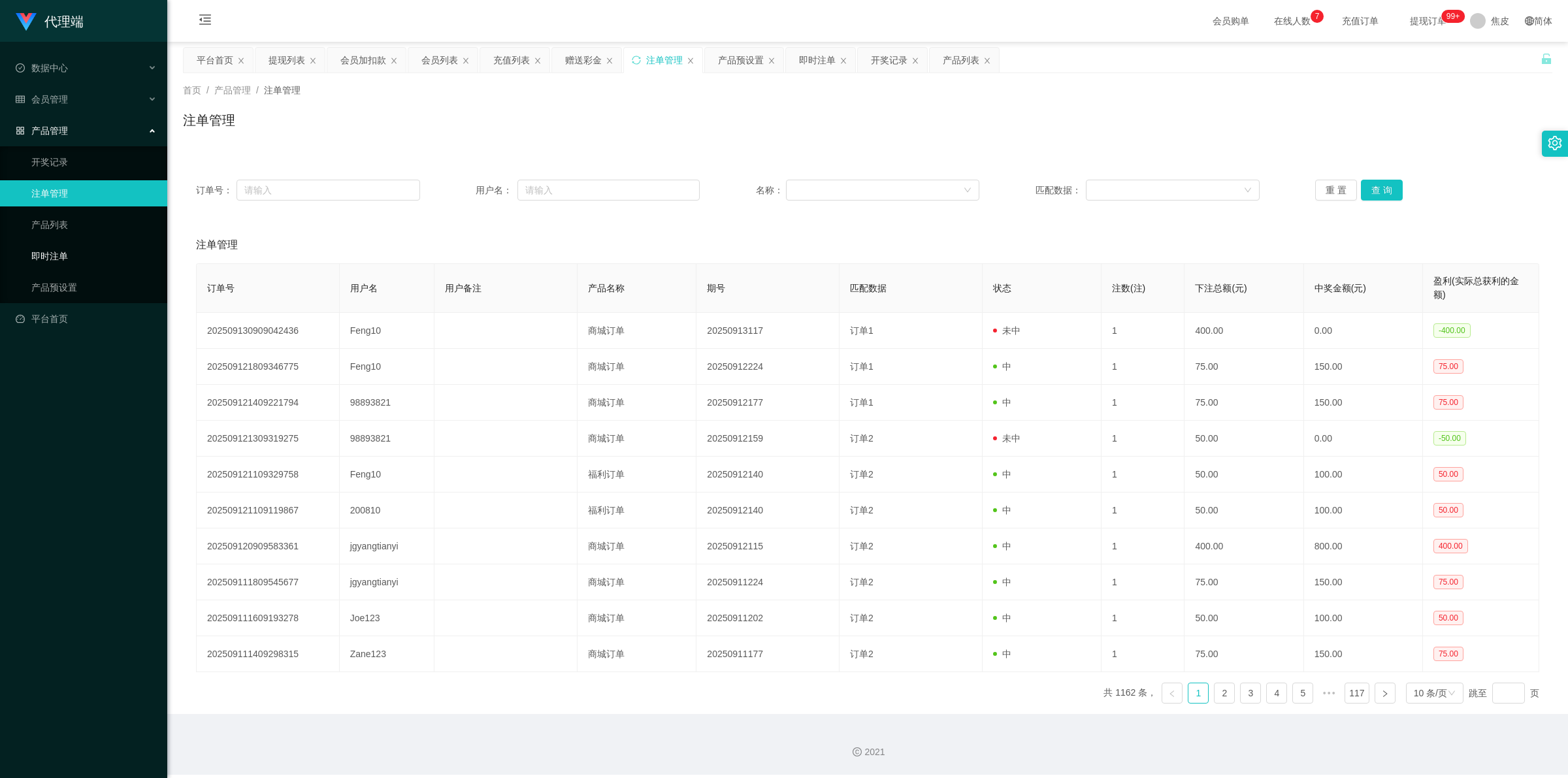
click at [46, 252] on link "即时注单" at bounding box center [94, 255] width 126 height 26
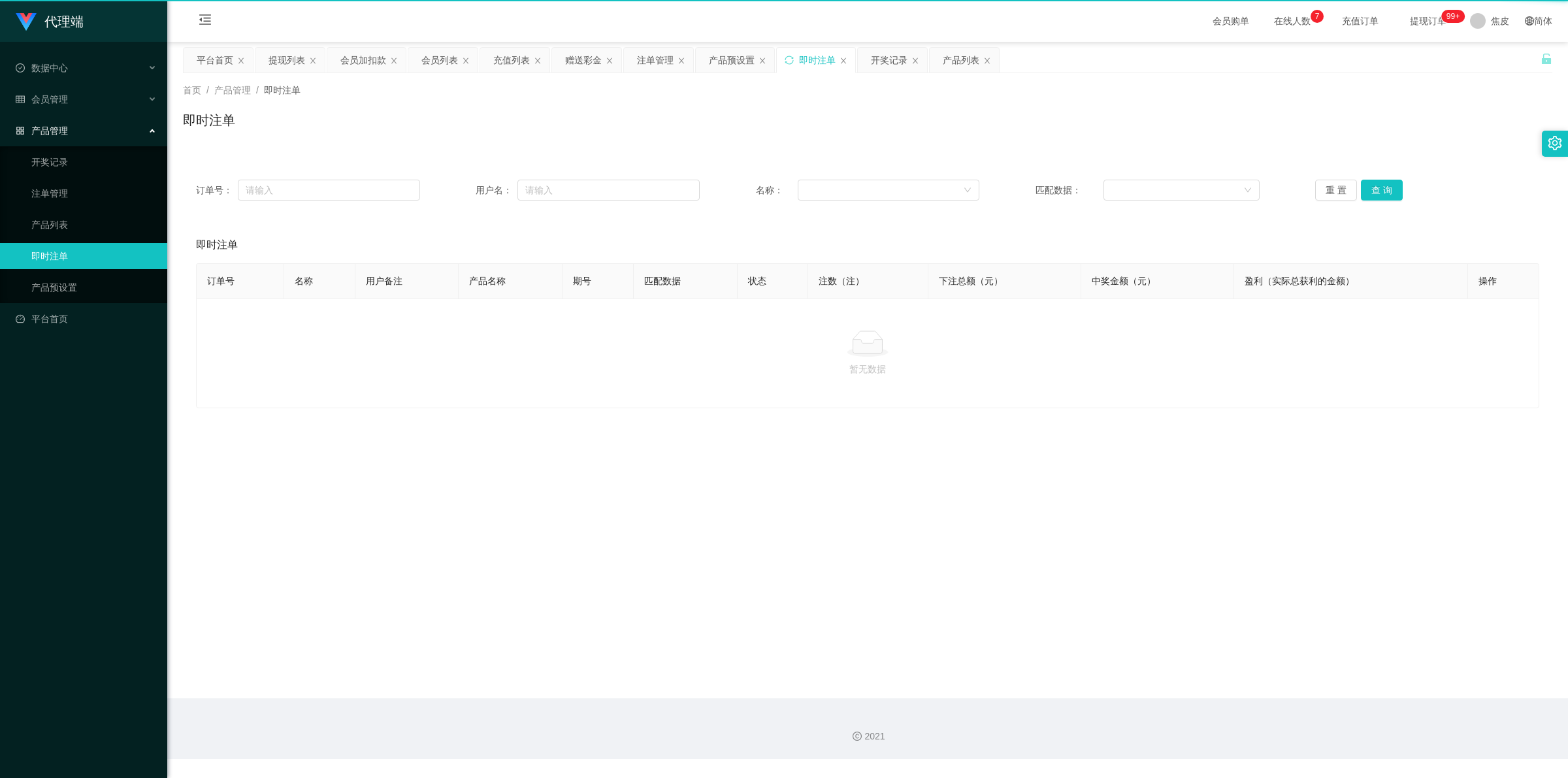
click at [46, 252] on link "即时注单" at bounding box center [94, 255] width 126 height 26
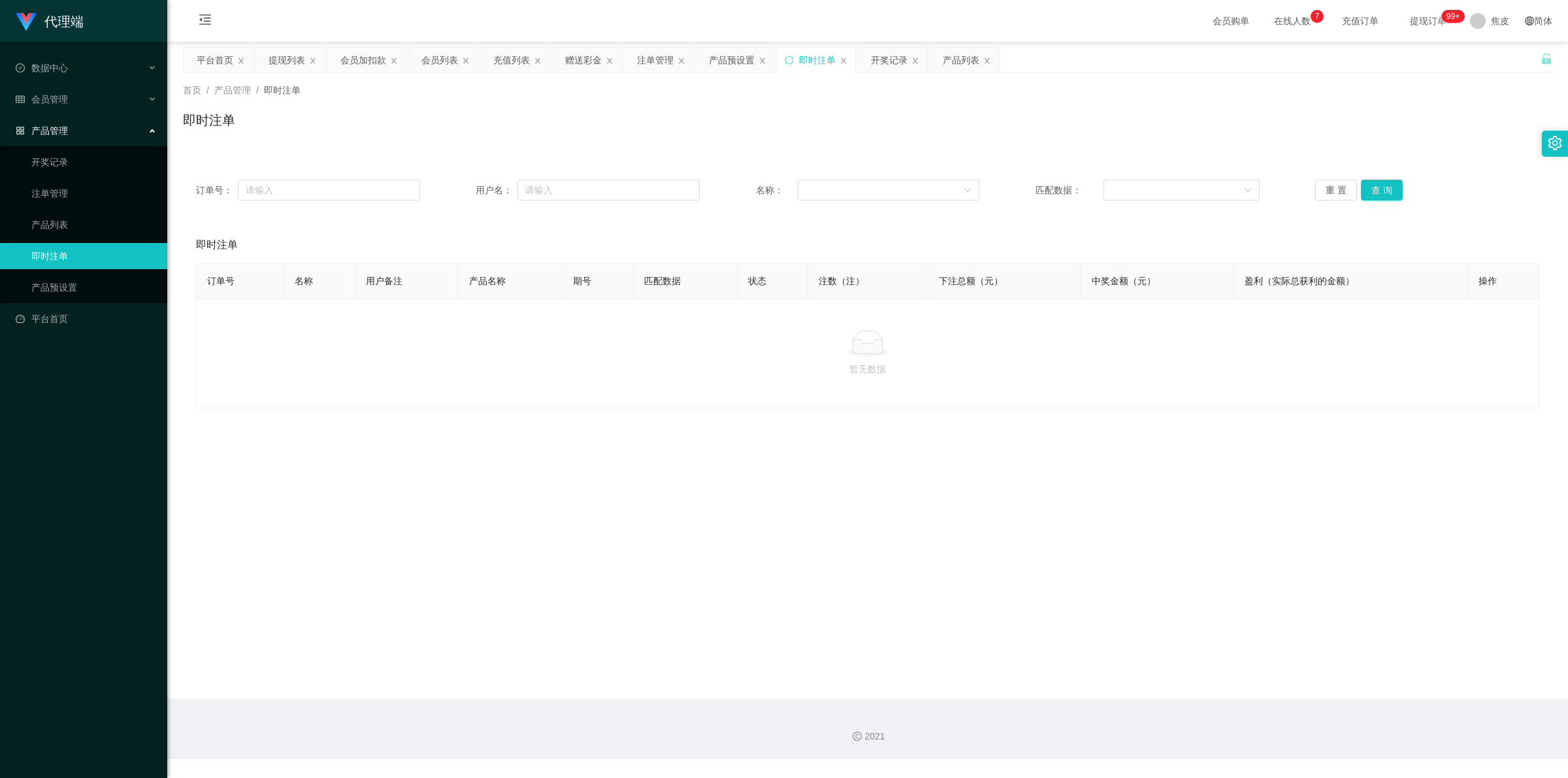
click at [46, 252] on link "即时注单" at bounding box center [94, 255] width 126 height 26
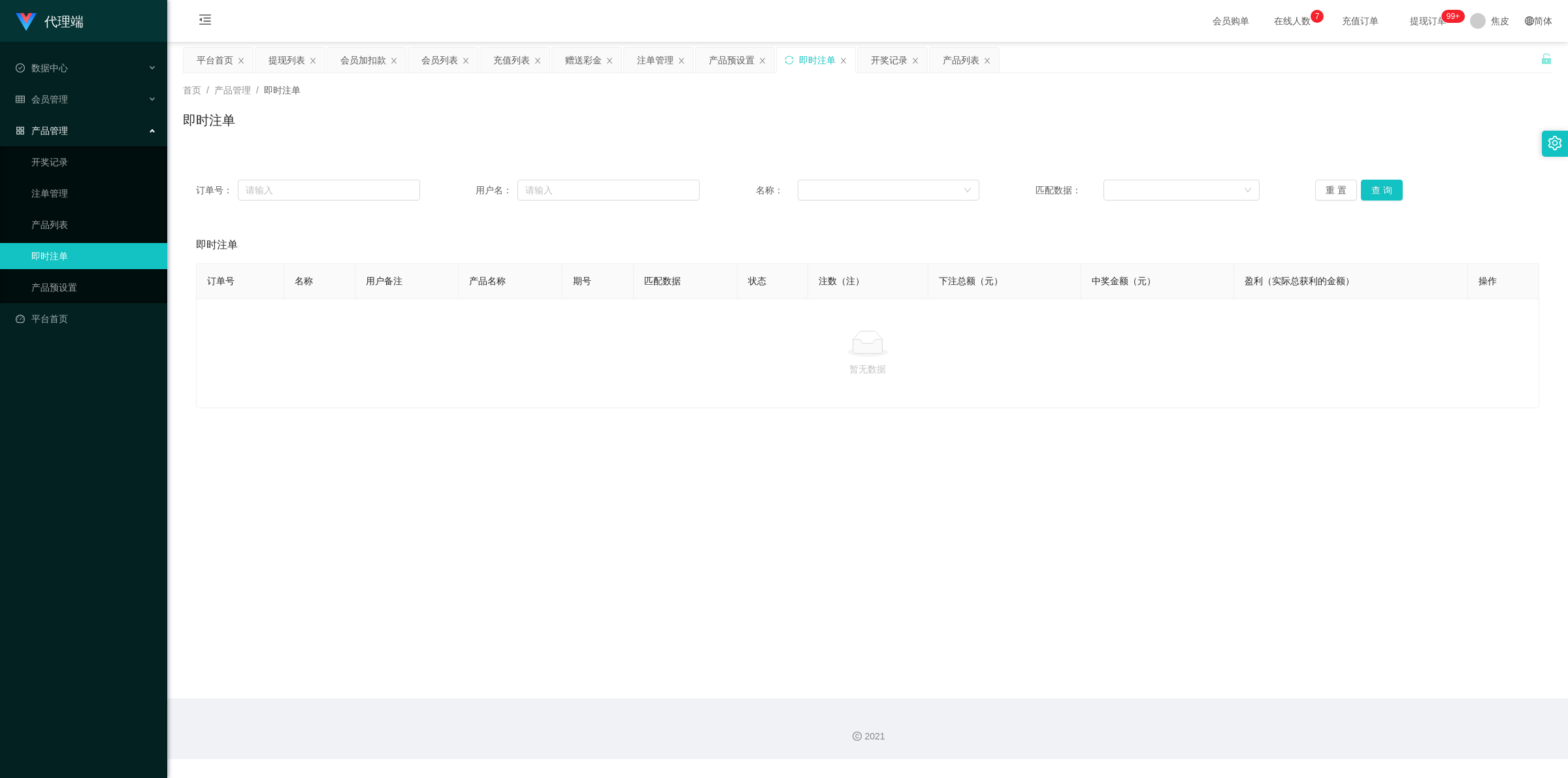
click at [46, 252] on link "即时注单" at bounding box center [94, 255] width 126 height 26
click at [44, 213] on link "产品列表" at bounding box center [94, 224] width 126 height 26
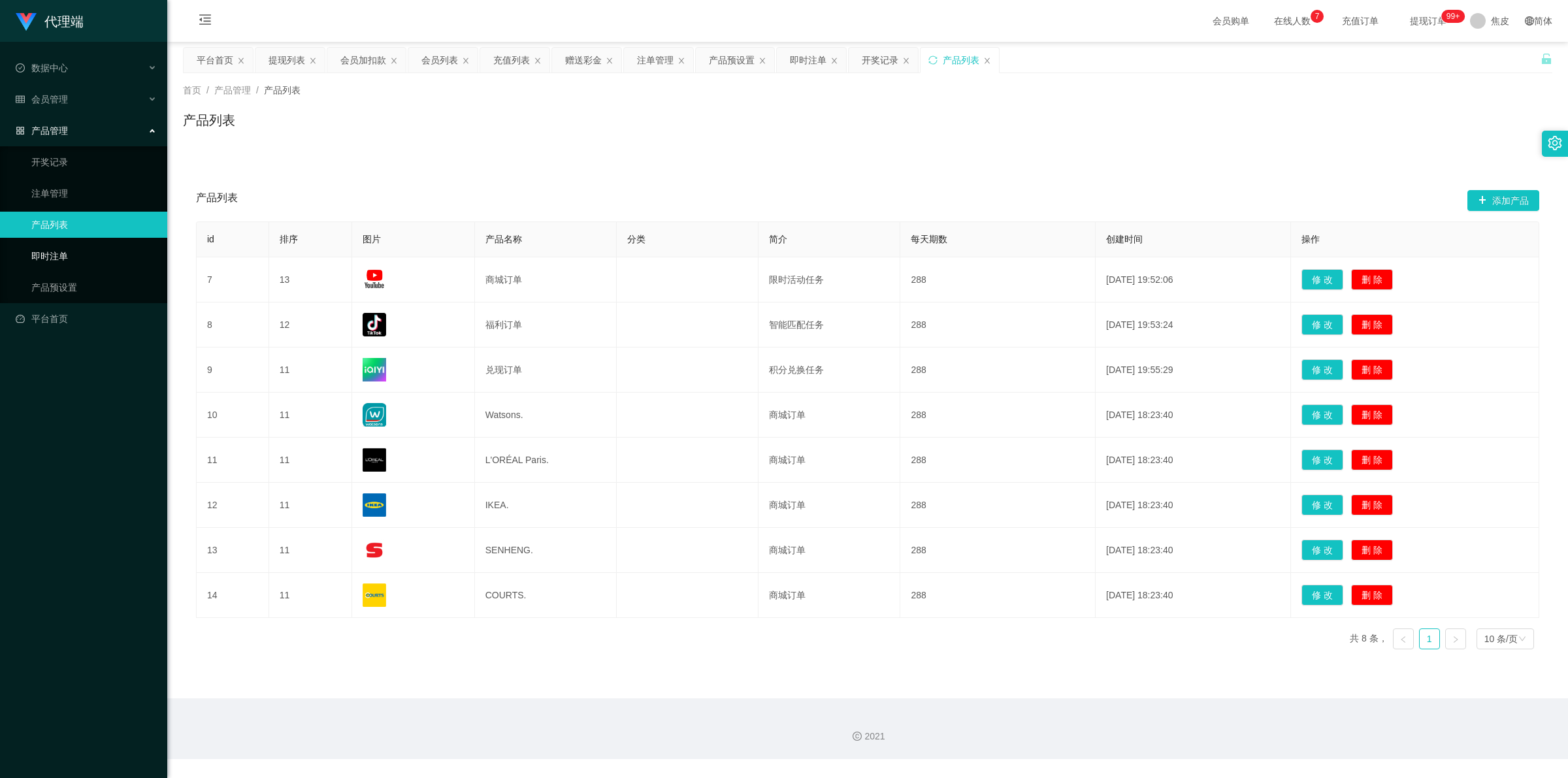
click at [44, 255] on link "即时注单" at bounding box center [94, 255] width 126 height 26
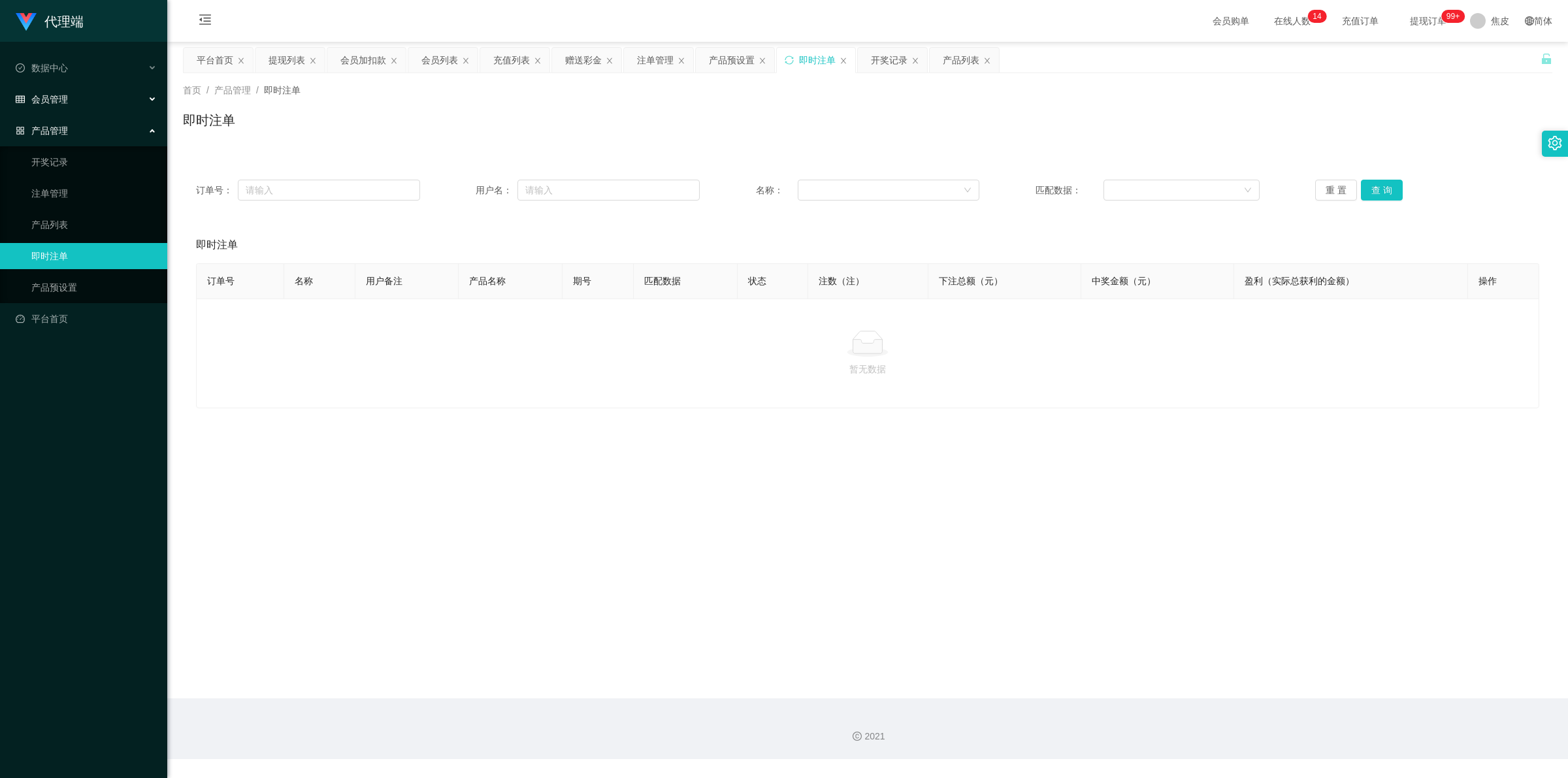
click at [72, 101] on div "会员管理" at bounding box center [83, 99] width 167 height 26
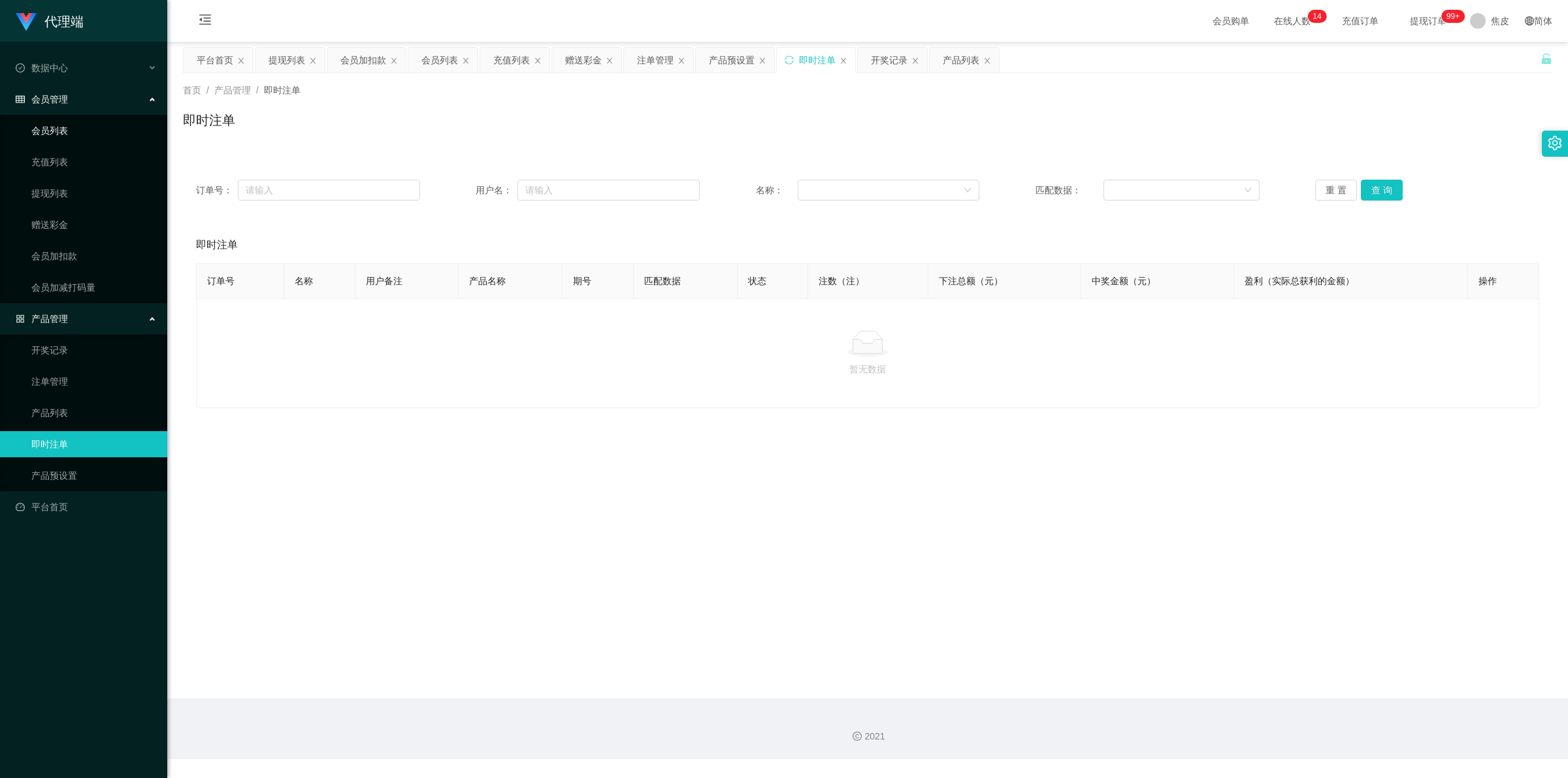
click at [76, 124] on link "会员列表" at bounding box center [94, 130] width 126 height 26
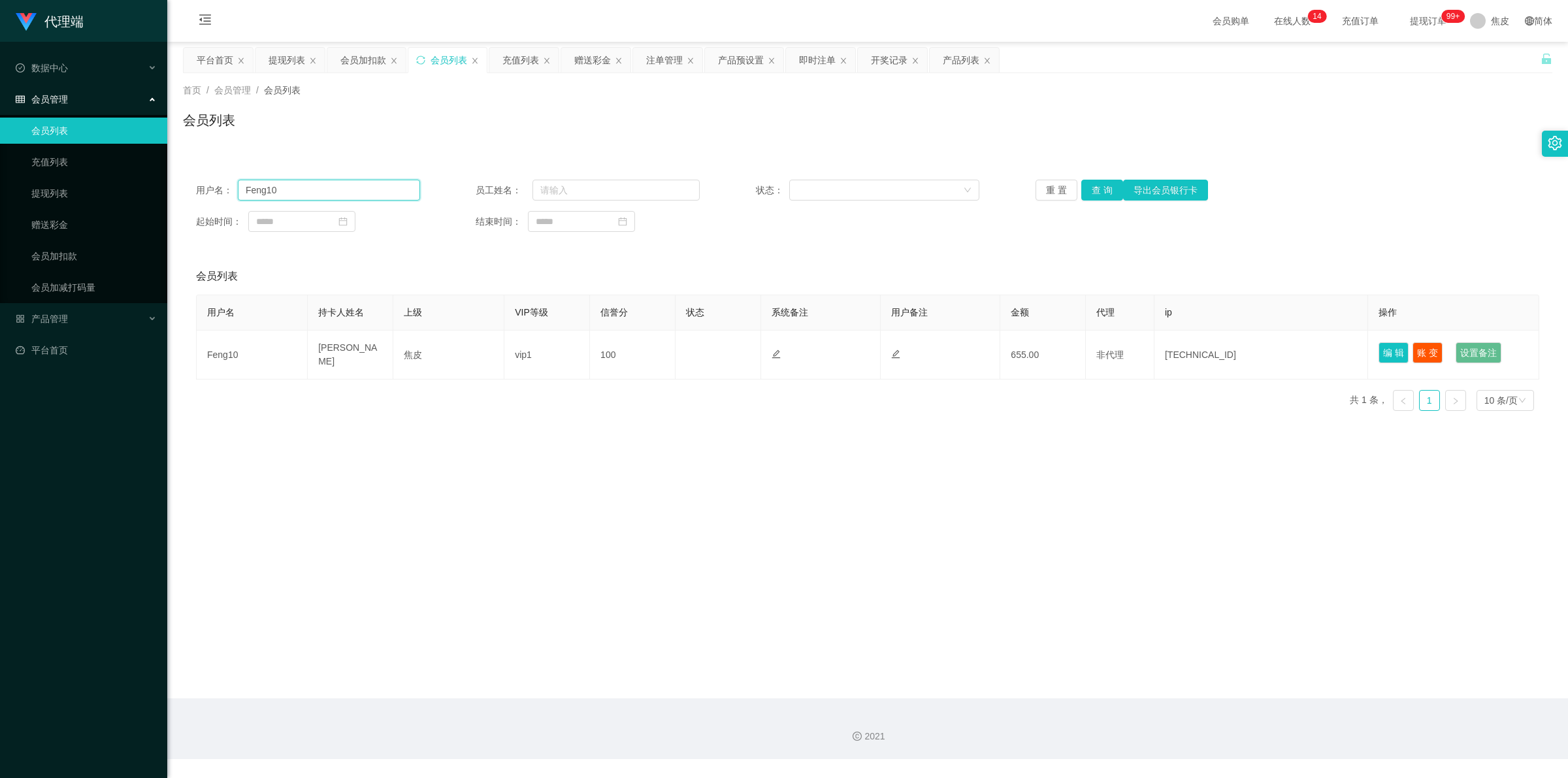
click at [337, 184] on input "Feng10" at bounding box center [329, 190] width 182 height 21
click at [1104, 182] on button "查 询" at bounding box center [1102, 190] width 42 height 21
click at [1103, 182] on div "重 置 查 询 导出会员银行卡" at bounding box center [1147, 190] width 224 height 21
click at [1423, 20] on span "提现订单 99+" at bounding box center [1428, 20] width 50 height 9
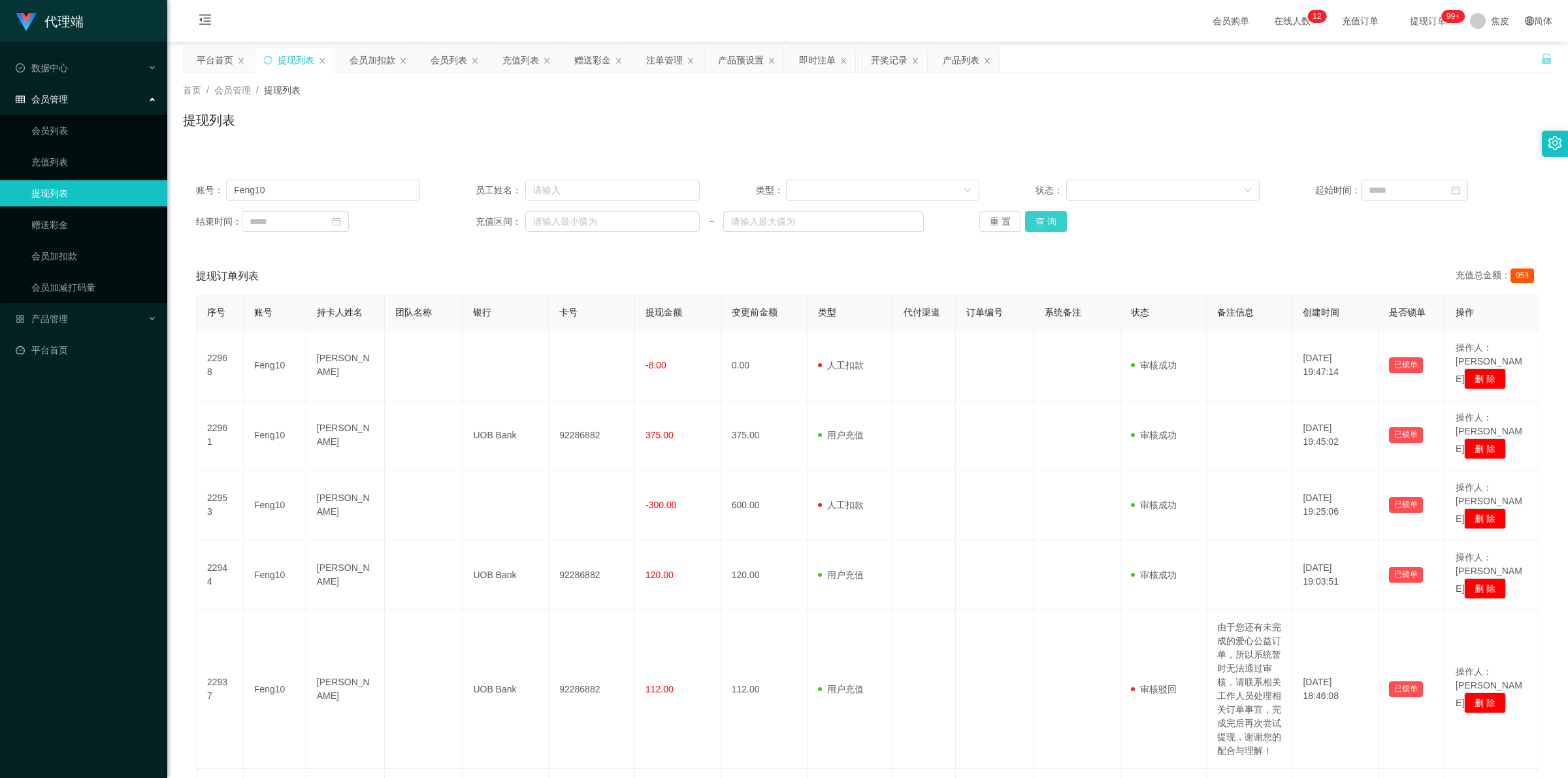
click at [1049, 223] on button "查 询" at bounding box center [1046, 222] width 42 height 21
click at [1049, 223] on div "重 置 查 询" at bounding box center [1091, 222] width 224 height 21
click at [1049, 223] on button "查 询" at bounding box center [1046, 222] width 42 height 21
click at [1049, 223] on div "重 置 查 询" at bounding box center [1091, 222] width 224 height 21
click at [1049, 223] on button "查 询" at bounding box center [1046, 222] width 42 height 21
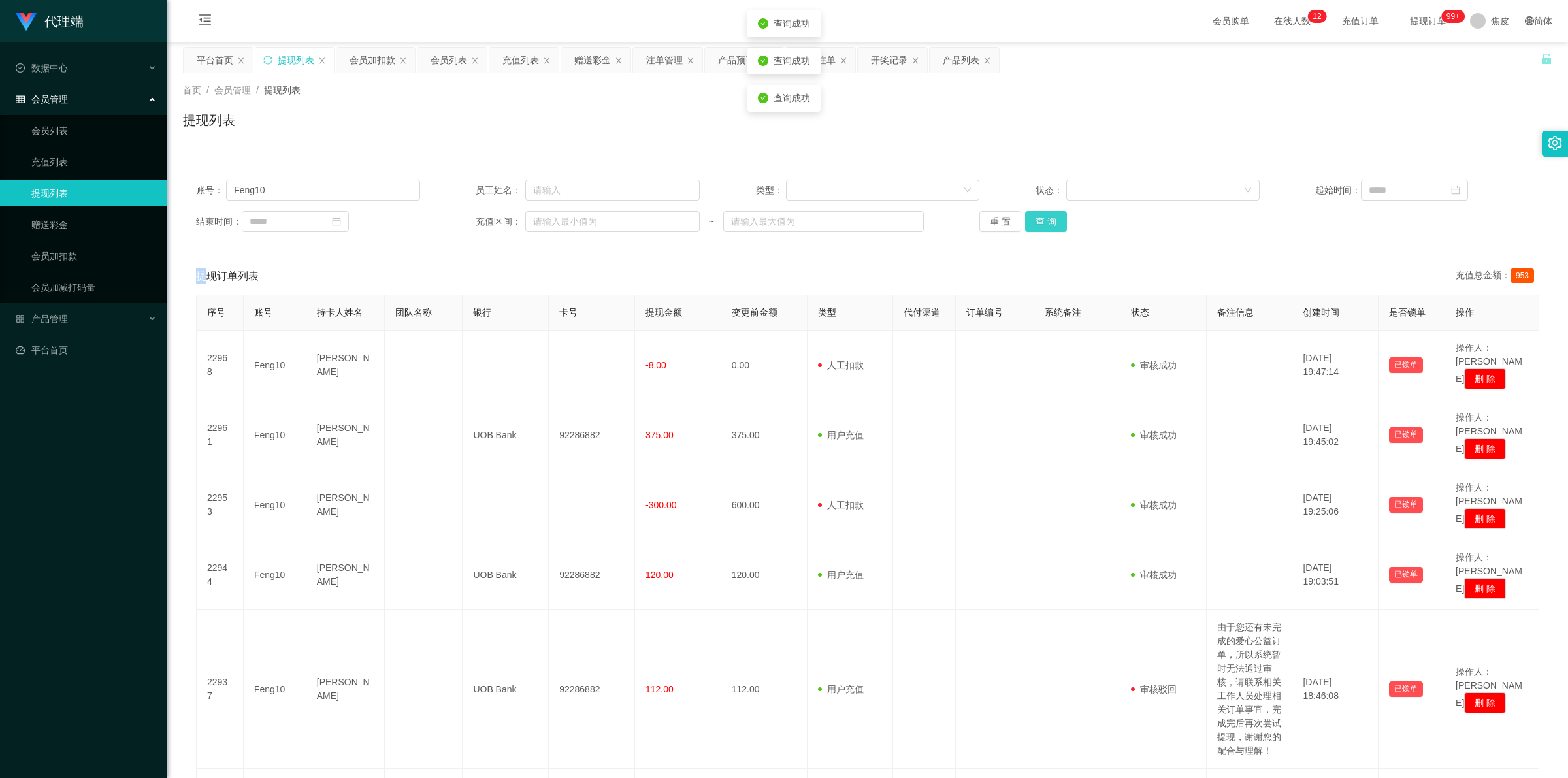
click at [1049, 223] on button "查 询" at bounding box center [1046, 222] width 42 height 21
click at [1049, 223] on div "重 置 查 询" at bounding box center [1091, 222] width 224 height 21
click at [1049, 223] on button "查 询" at bounding box center [1046, 222] width 42 height 21
click at [1049, 223] on div "重 置 查 询" at bounding box center [1091, 222] width 224 height 21
click at [1049, 223] on button "查 询" at bounding box center [1046, 222] width 42 height 21
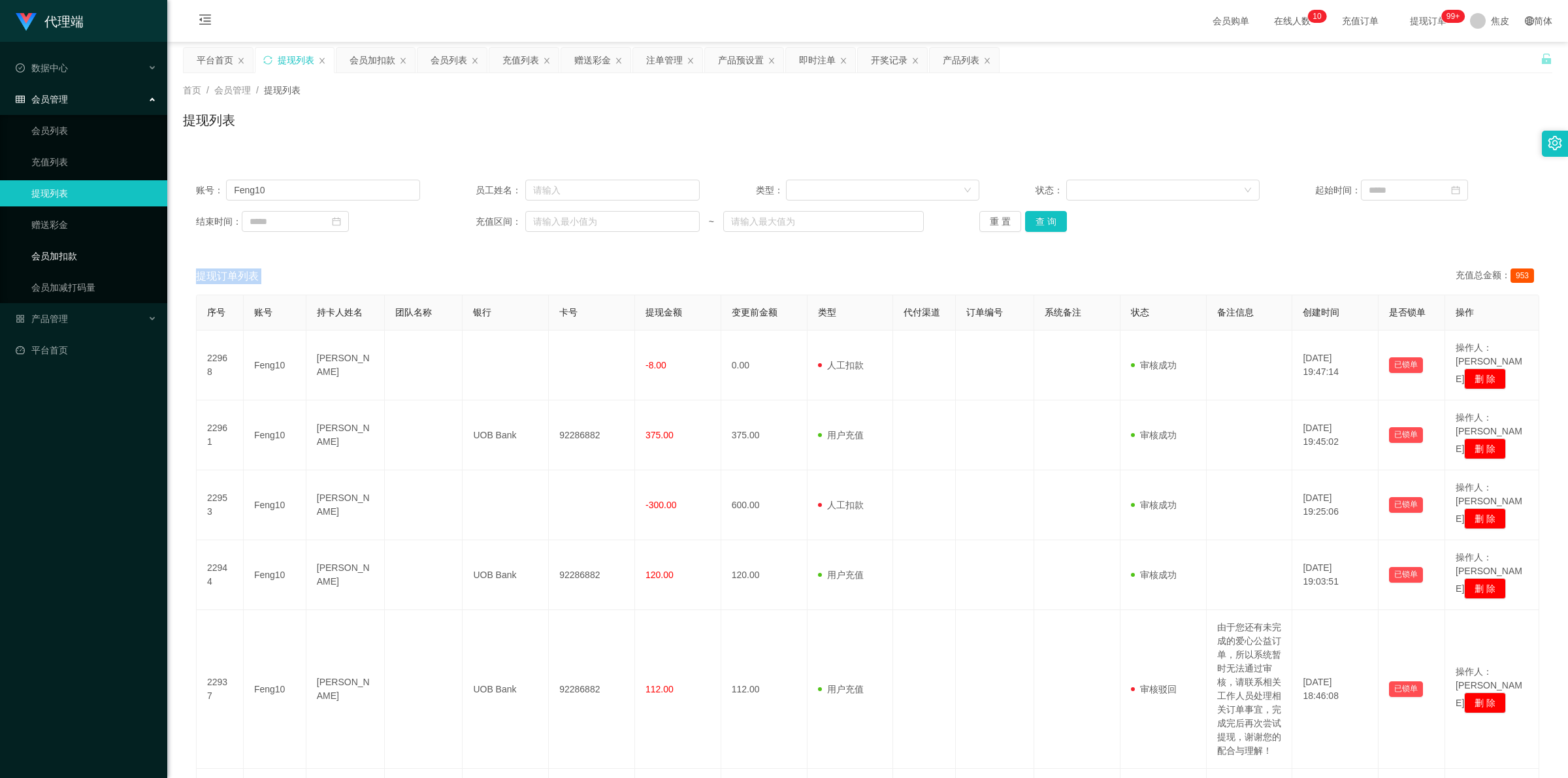
click at [73, 252] on link "会员加扣款" at bounding box center [94, 255] width 126 height 26
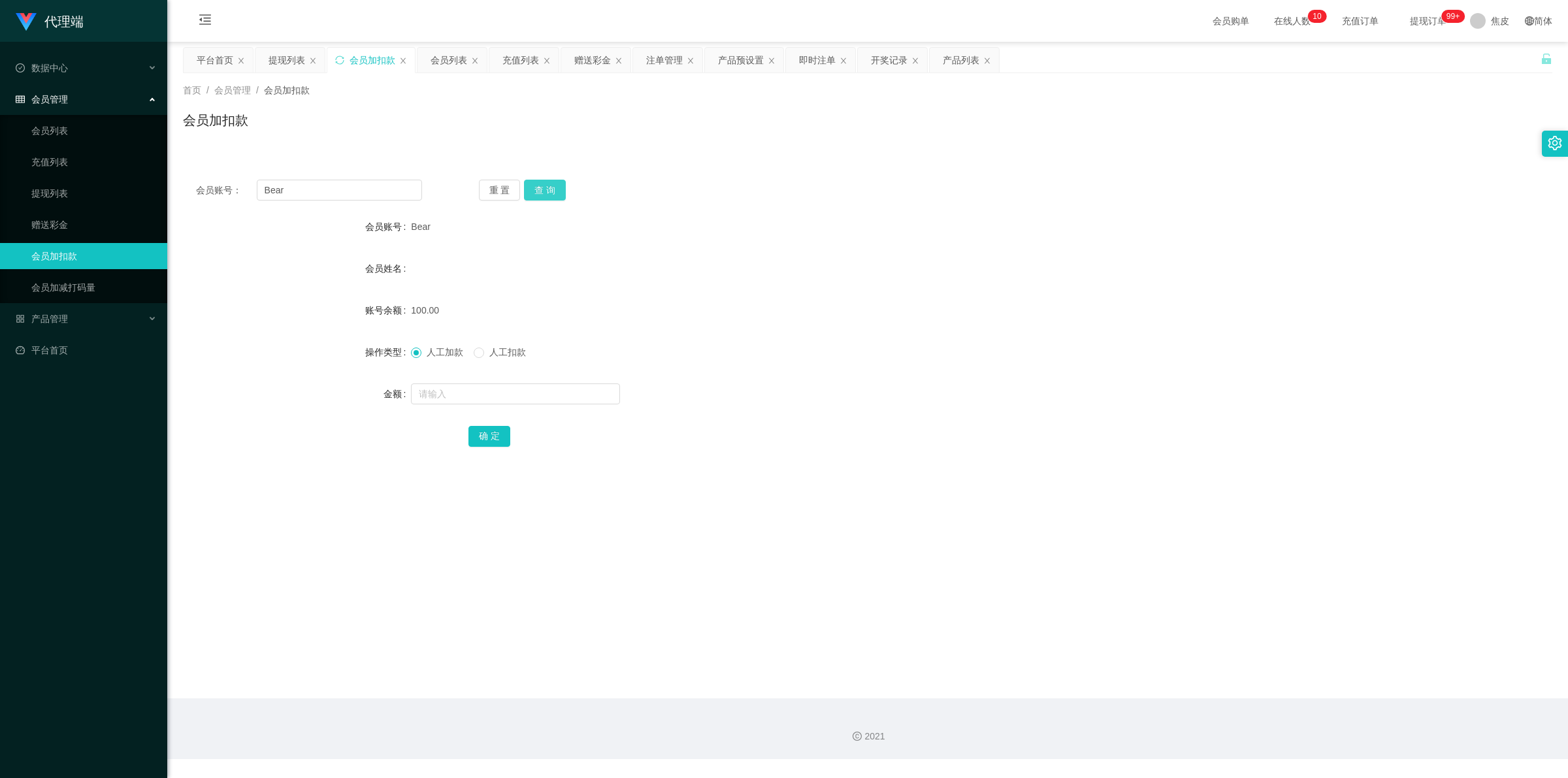
click at [537, 186] on button "查 询" at bounding box center [545, 190] width 42 height 21
click at [537, 186] on button "查 询" at bounding box center [552, 190] width 56 height 21
click at [270, 191] on input "Bear" at bounding box center [340, 190] width 166 height 21
click at [1414, 18] on span "提现订单 99+" at bounding box center [1428, 20] width 50 height 9
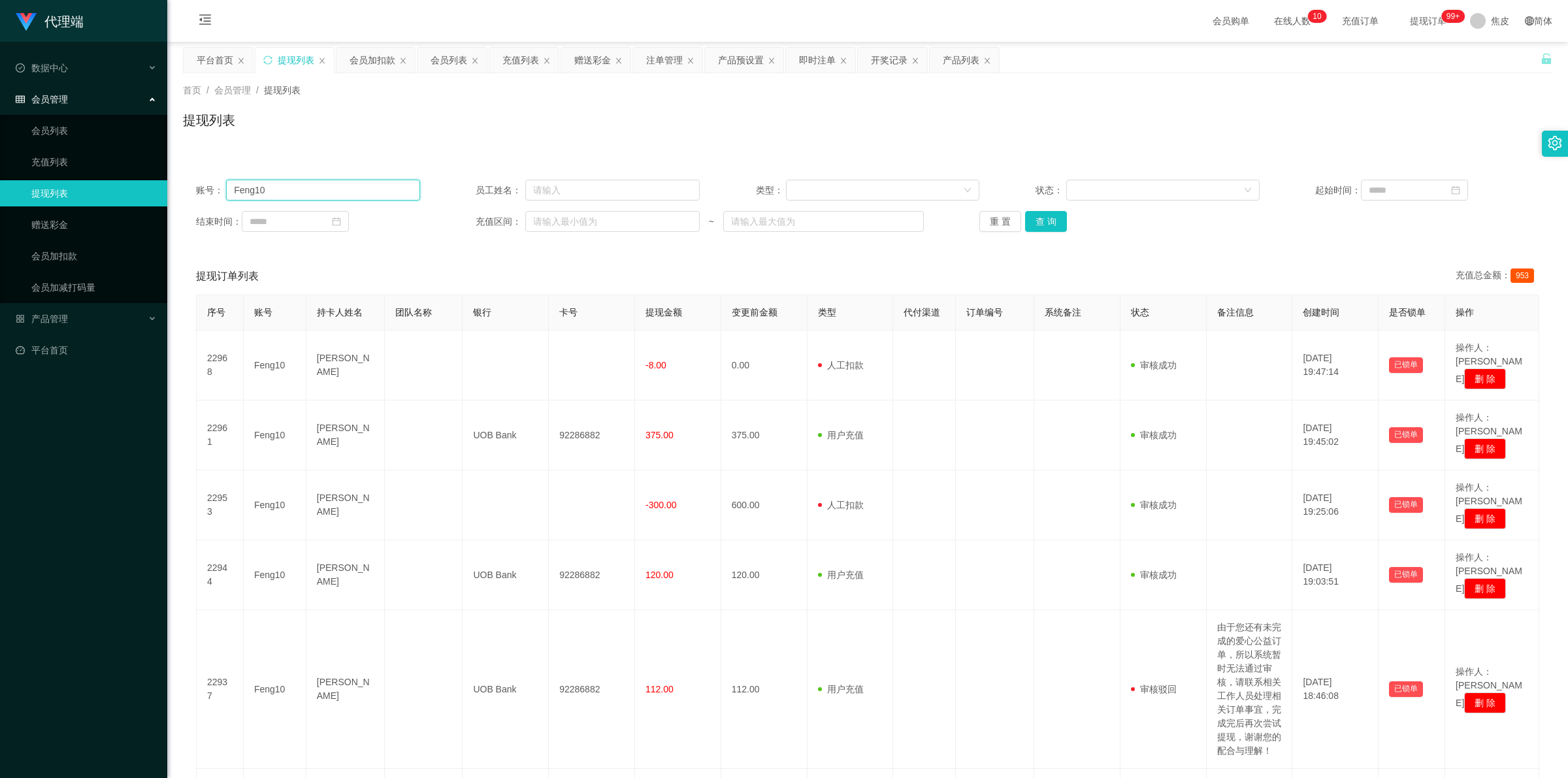
click at [328, 191] on input "Feng10" at bounding box center [323, 190] width 194 height 21
click at [328, 191] on input "Feng10" at bounding box center [323, 190] width 194 height 21
paste input "Bear"
type input "Bear"
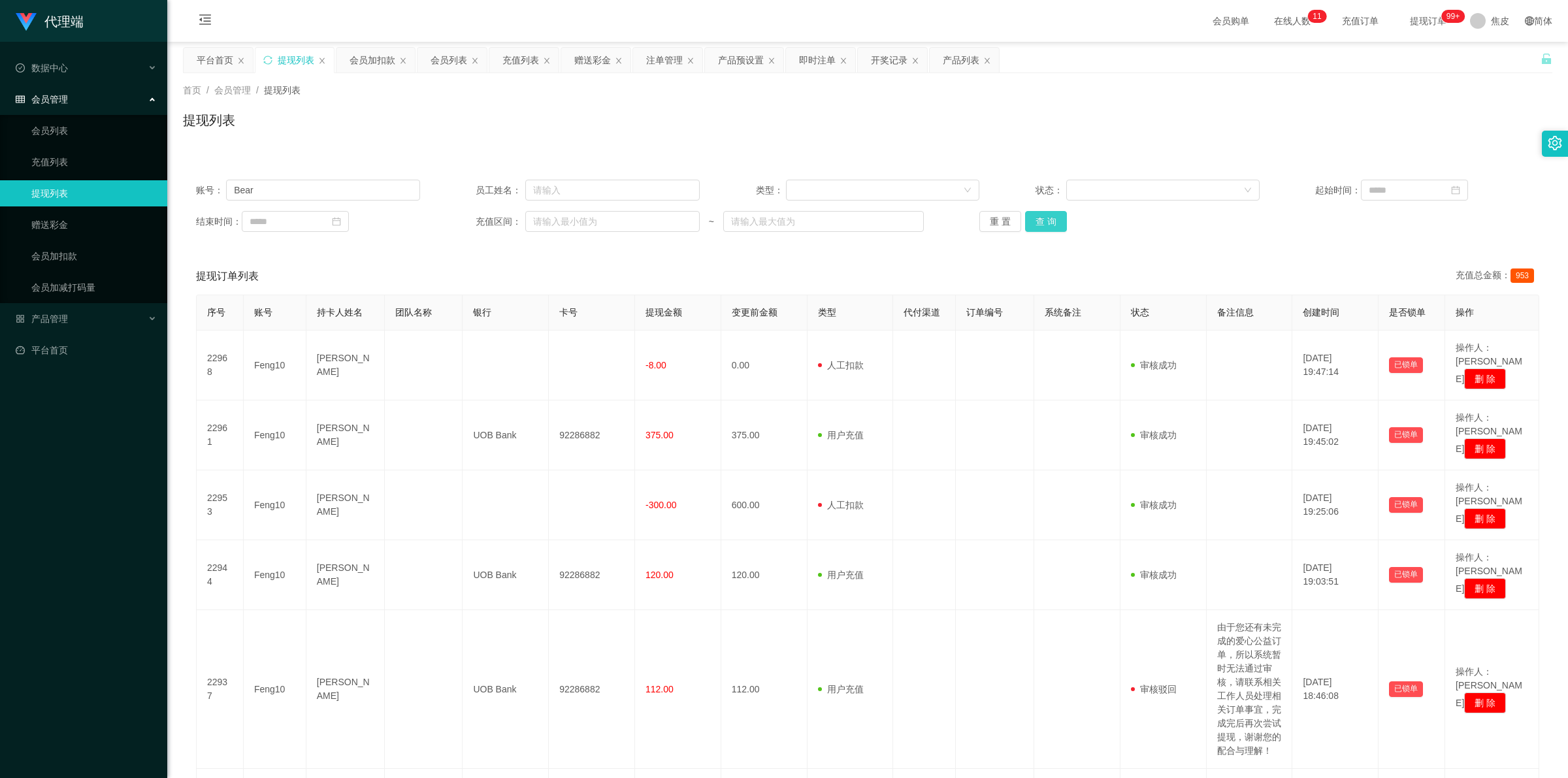
click at [1044, 220] on button "查 询" at bounding box center [1046, 222] width 42 height 21
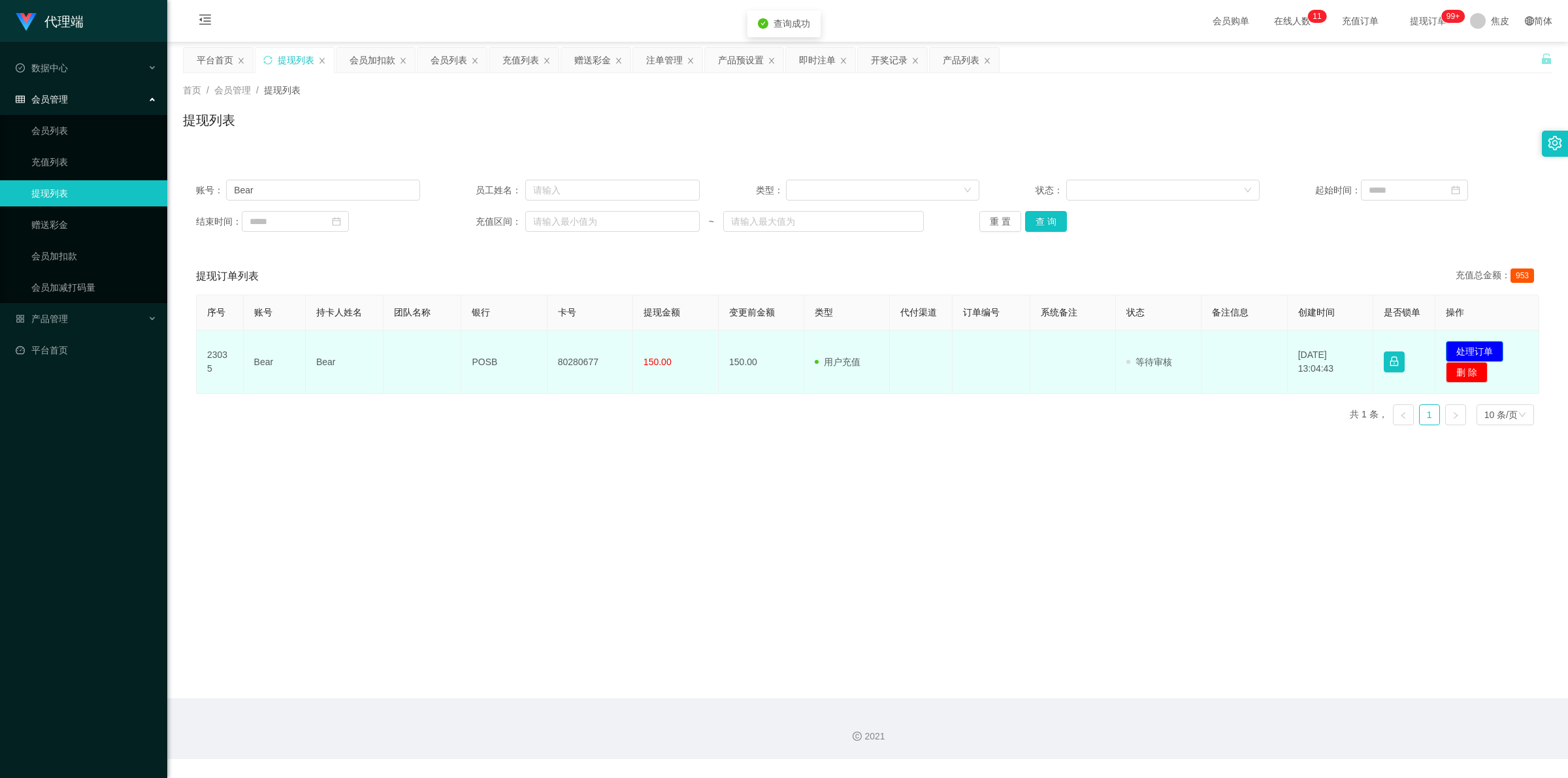
click at [1464, 347] on button "处理订单" at bounding box center [1475, 351] width 58 height 21
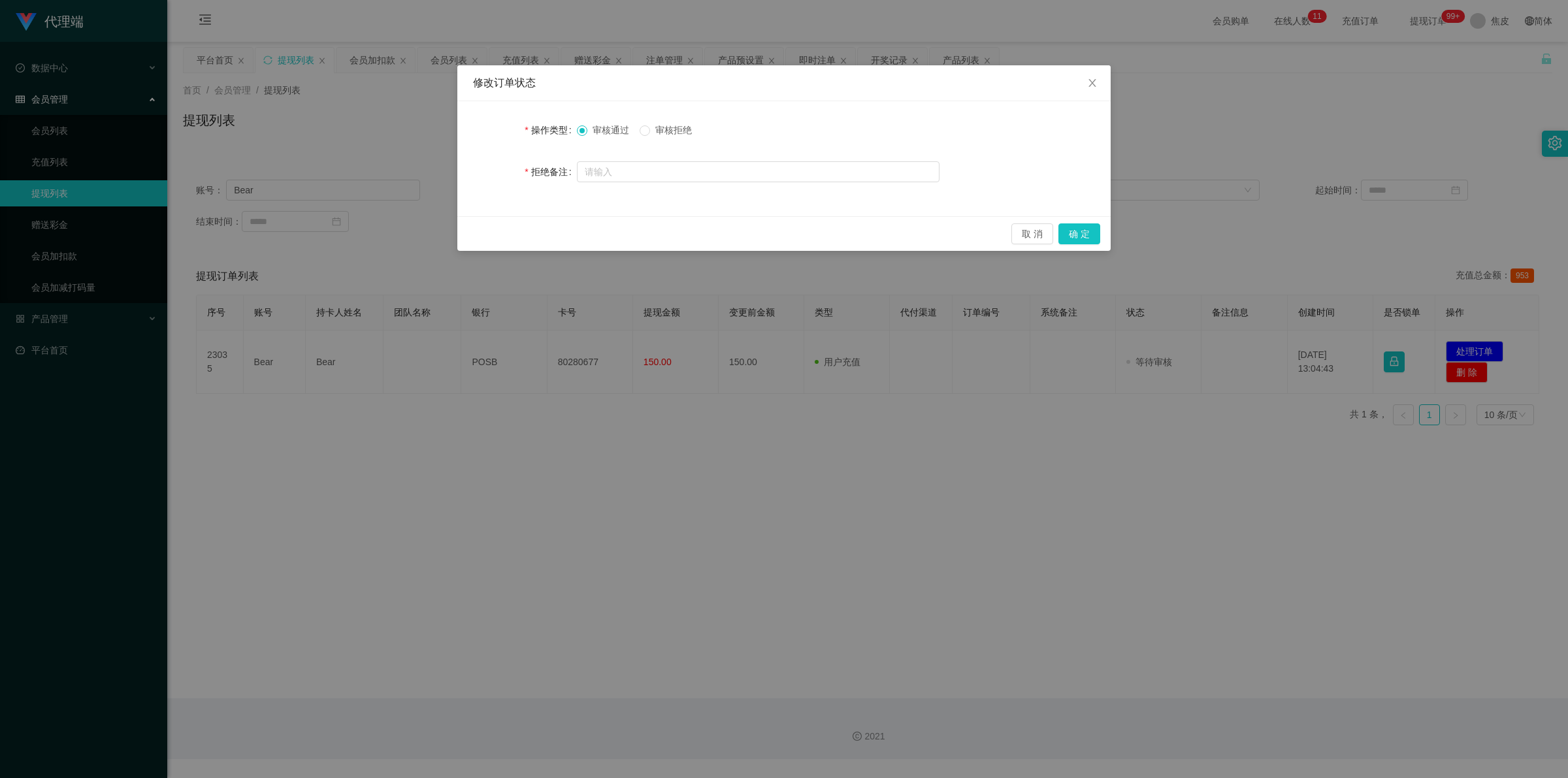
click at [668, 130] on span "审核拒绝" at bounding box center [674, 130] width 47 height 11
click at [606, 126] on span "审核通过" at bounding box center [610, 130] width 47 height 11
click at [1087, 232] on button "确 定" at bounding box center [1079, 234] width 42 height 21
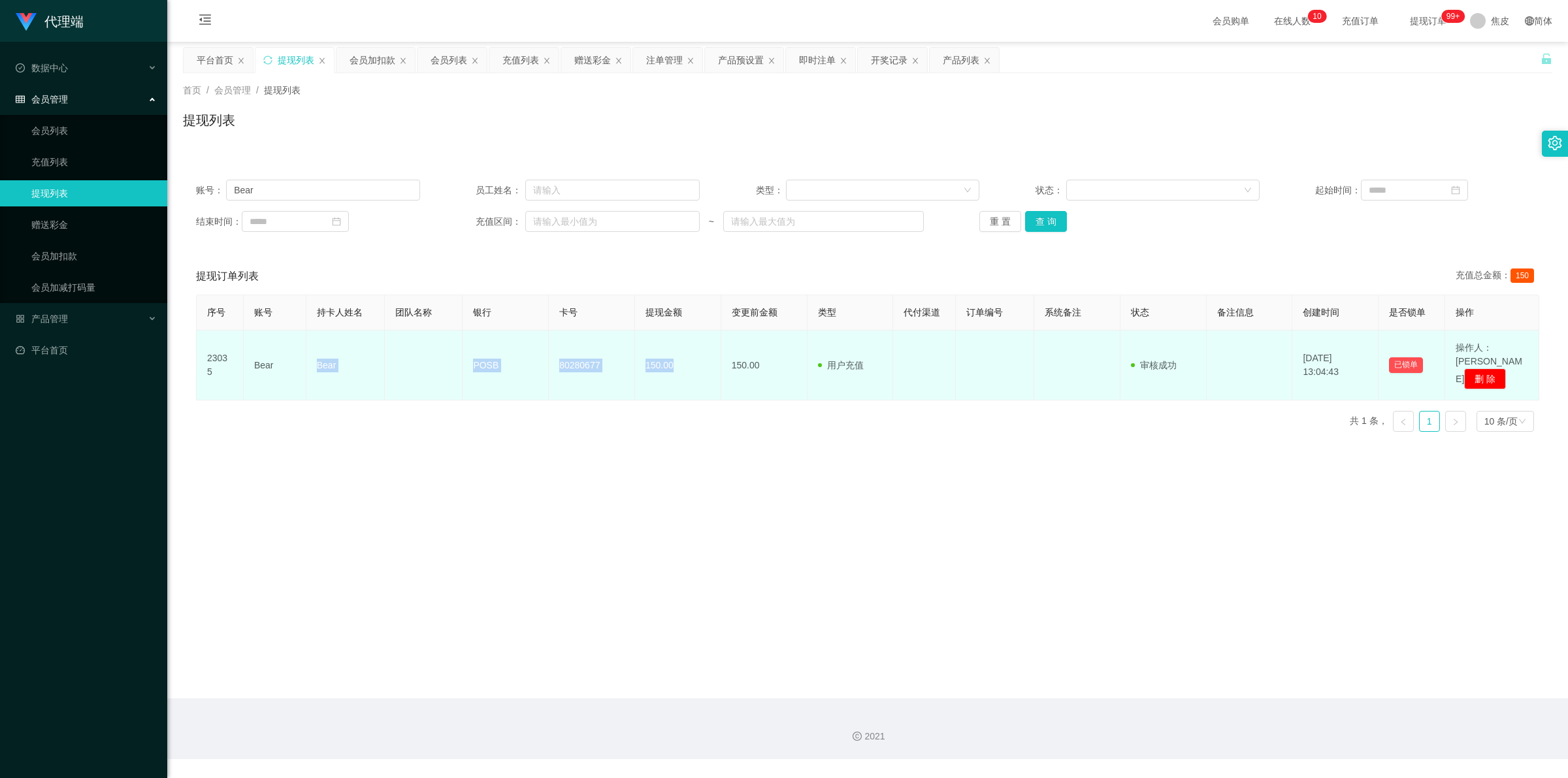
drag, startPoint x: 315, startPoint y: 355, endPoint x: 676, endPoint y: 374, distance: 361.5
click at [676, 374] on tr "23035 Bear Bear POSB 80280677 150.00 150.00 用户充值 人工扣款 审核驳回 审核成功 等待审核 2025-09-13…" at bounding box center [868, 365] width 1343 height 70
copy tr "Bear POSB 80280677 150.00"
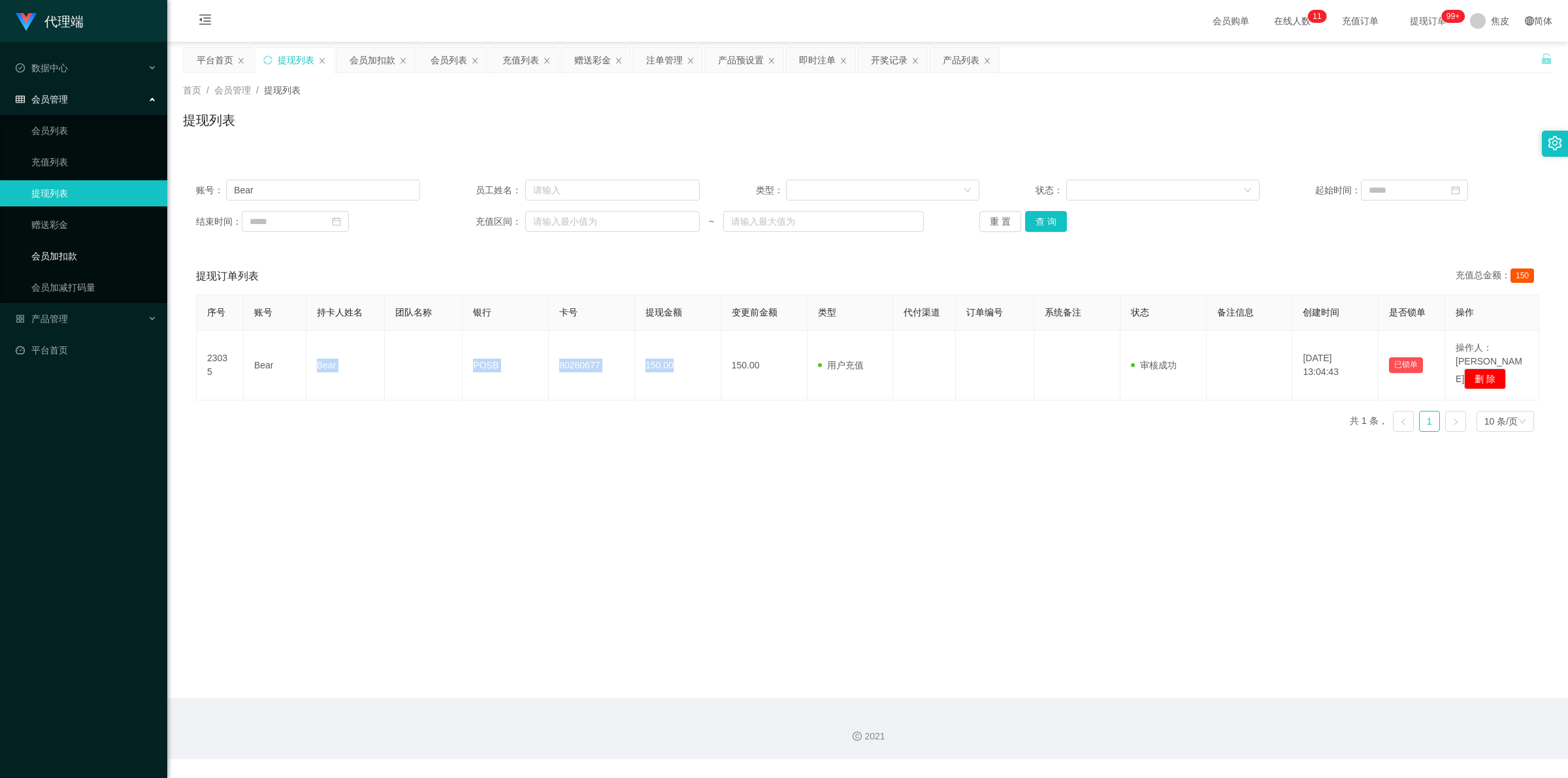
click at [61, 257] on link "会员加扣款" at bounding box center [94, 255] width 126 height 26
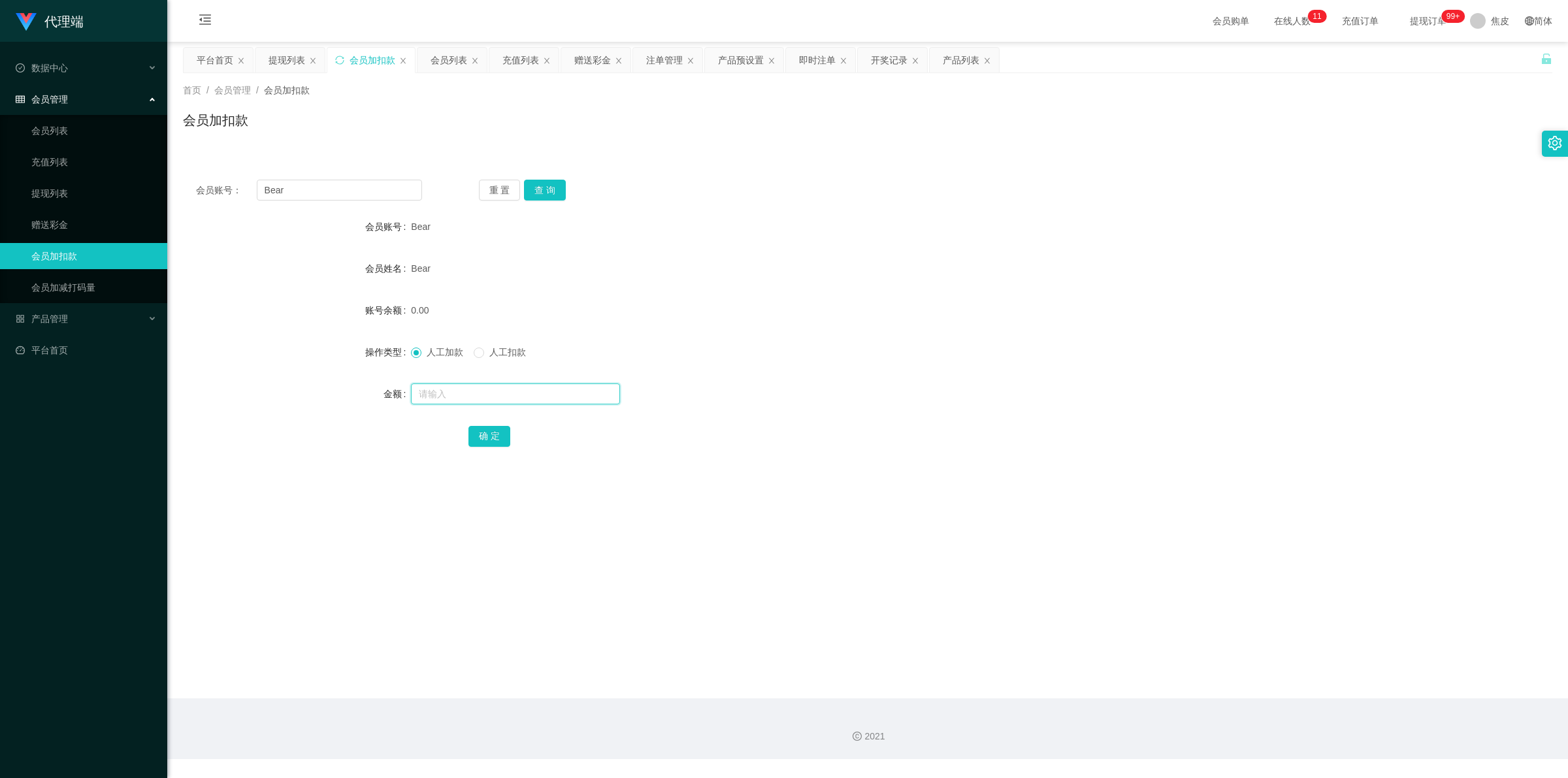
click at [434, 391] on input "text" at bounding box center [516, 394] width 209 height 21
type input "55"
click at [479, 436] on button "确 定" at bounding box center [490, 436] width 42 height 21
click at [1021, 340] on div "人工加款 人工扣款" at bounding box center [810, 351] width 799 height 26
click at [444, 393] on input "text" at bounding box center [516, 394] width 209 height 21
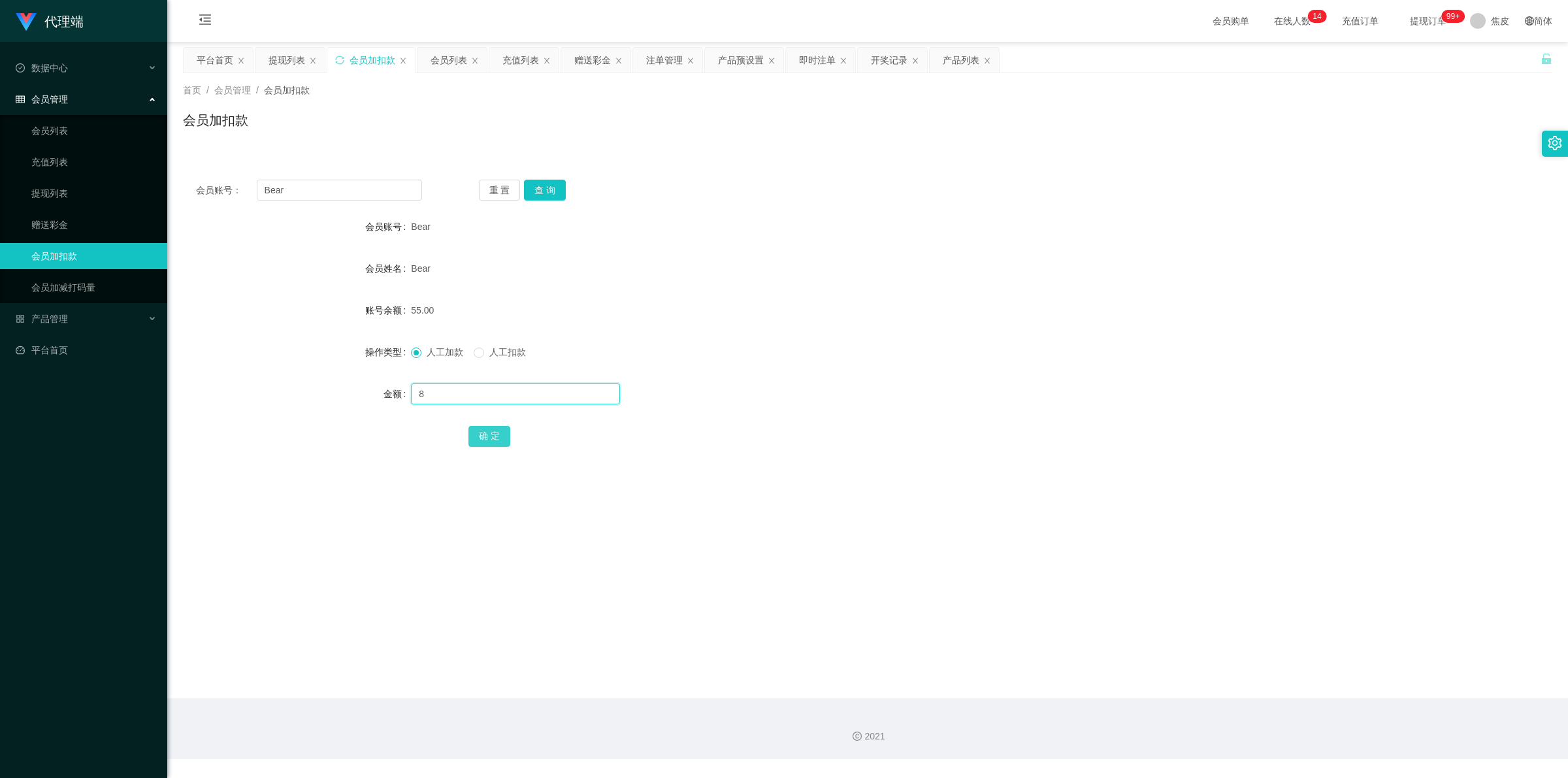
type input "8"
click at [481, 436] on button "确 定" at bounding box center [490, 436] width 42 height 21
click at [474, 387] on input "text" at bounding box center [516, 394] width 209 height 21
type input "8"
click at [485, 431] on button "确 定" at bounding box center [490, 436] width 42 height 21
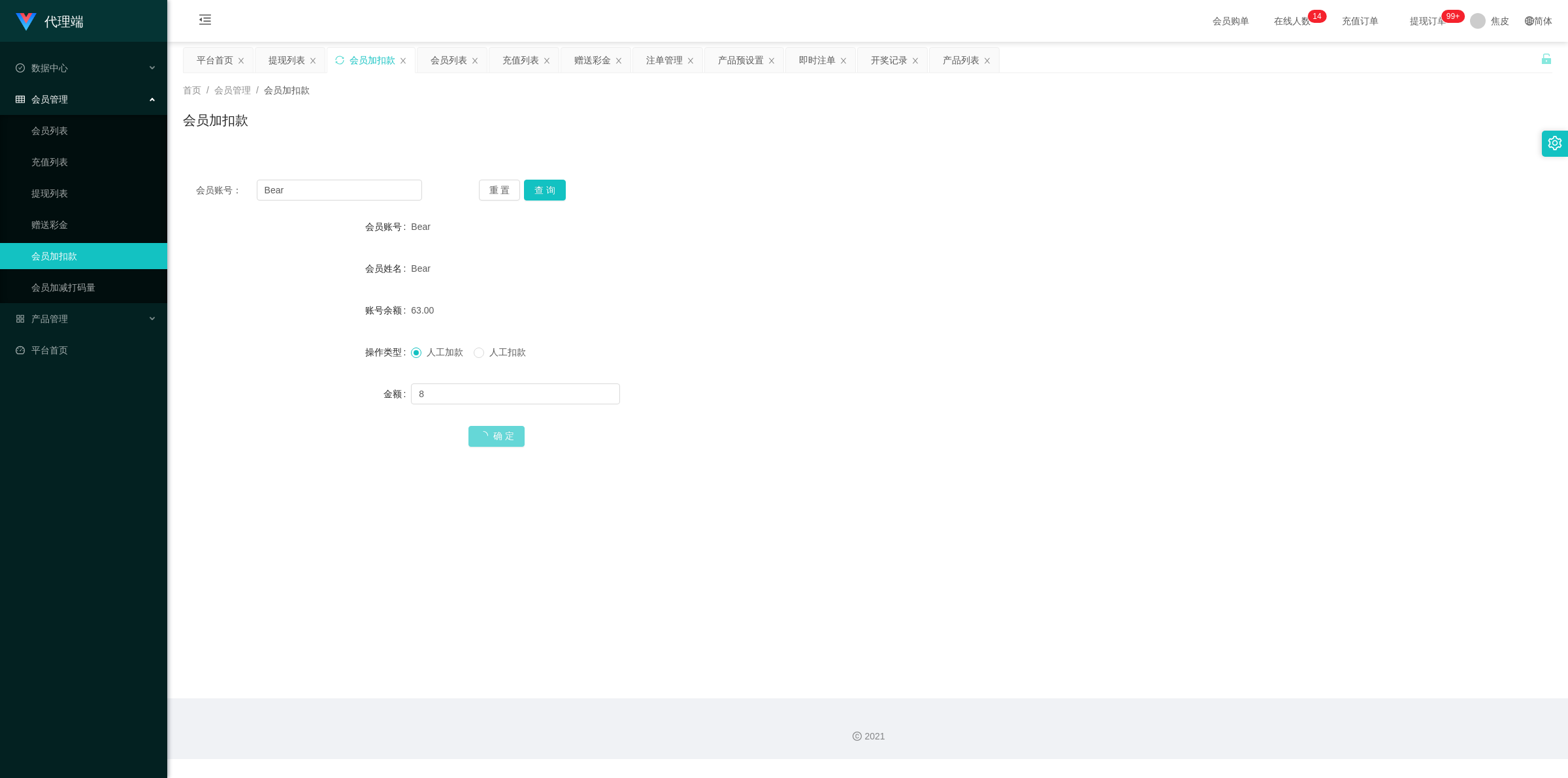
click at [1033, 374] on form "会员账号 Bear 会员姓名 Bear 账号余额 63.00 操作类型 人工加款 人工扣款 金额 8 确 定" at bounding box center [868, 330] width 1369 height 235
click at [435, 396] on input "text" at bounding box center [516, 394] width 209 height 21
type input "9"
click at [479, 439] on button "确 定" at bounding box center [490, 436] width 42 height 21
click at [513, 348] on span "人工扣款" at bounding box center [507, 351] width 47 height 11
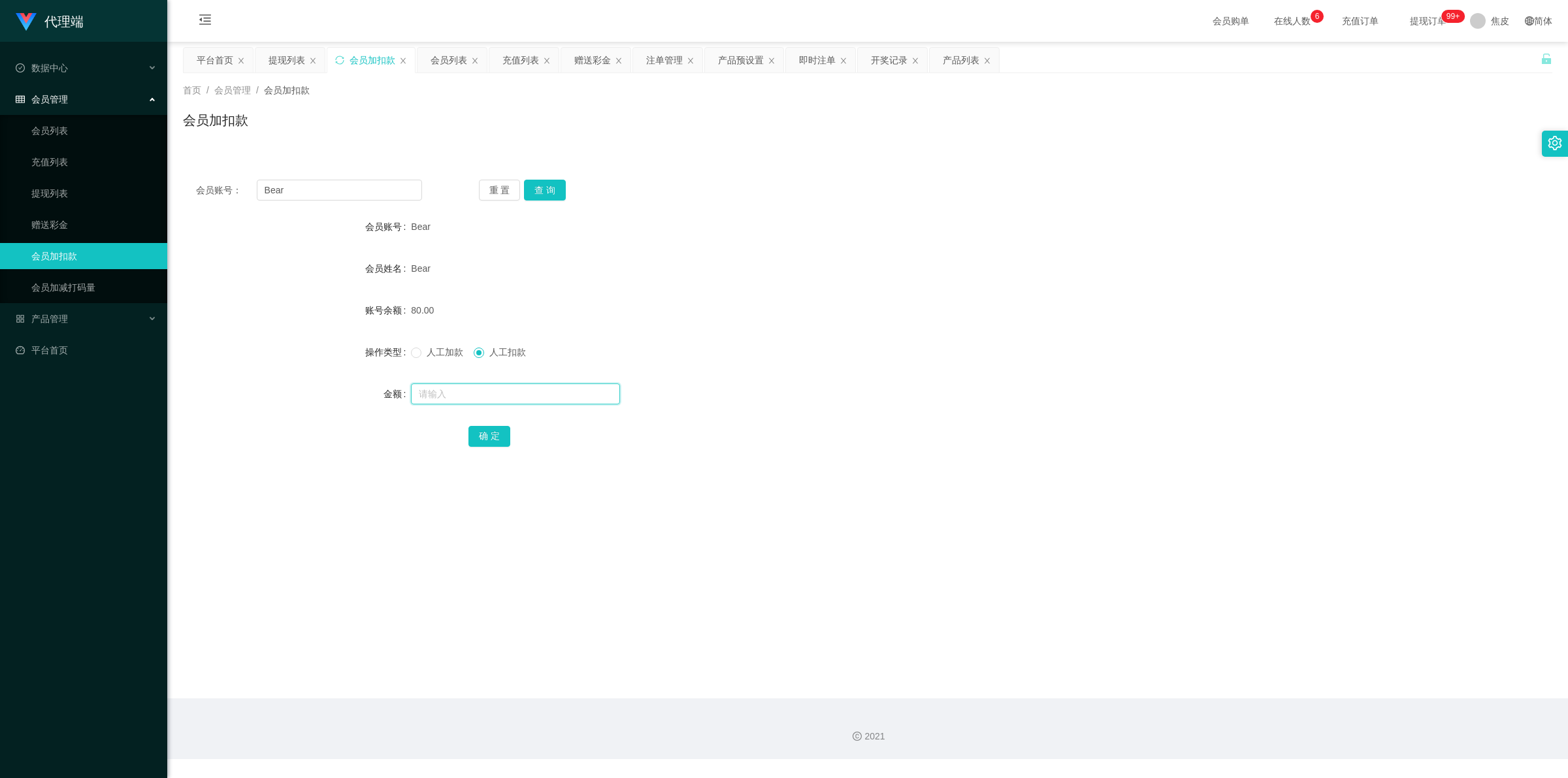
click at [539, 386] on input "text" at bounding box center [516, 394] width 209 height 21
type input "1"
click at [501, 432] on button "确 定" at bounding box center [490, 436] width 42 height 21
click at [768, 335] on form "会员账号 Bear 会员姓名 Bear 账号余额 79.00 操作类型 人工加款 人工扣款 金额 确 定" at bounding box center [868, 330] width 1369 height 235
click at [434, 394] on input "text" at bounding box center [516, 394] width 209 height 21
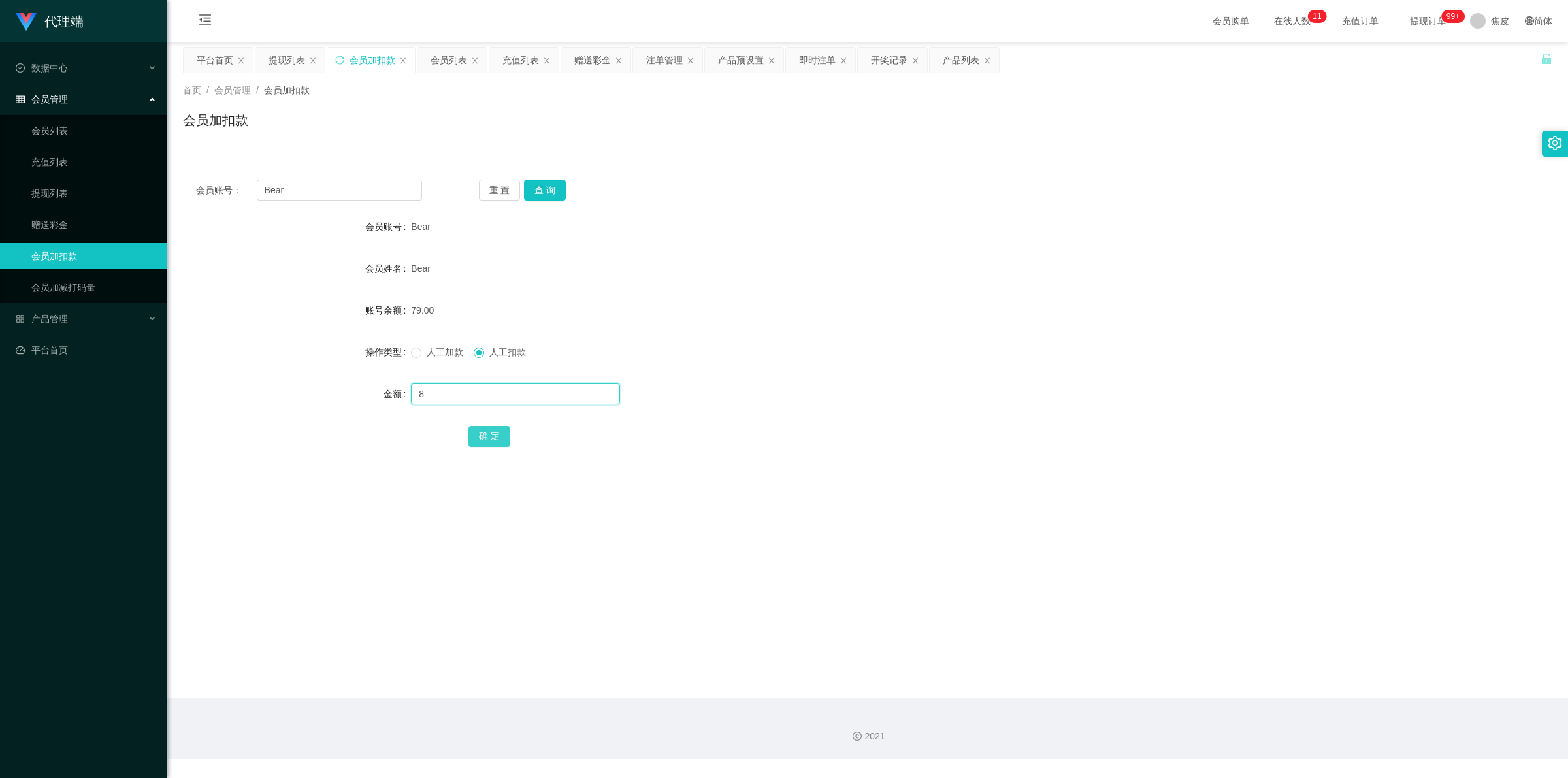
type input "8"
click at [483, 436] on button "确 定" at bounding box center [490, 436] width 42 height 21
click at [465, 395] on input "text" at bounding box center [516, 394] width 209 height 21
type input "16"
click at [438, 354] on span "人工加款" at bounding box center [445, 351] width 47 height 11
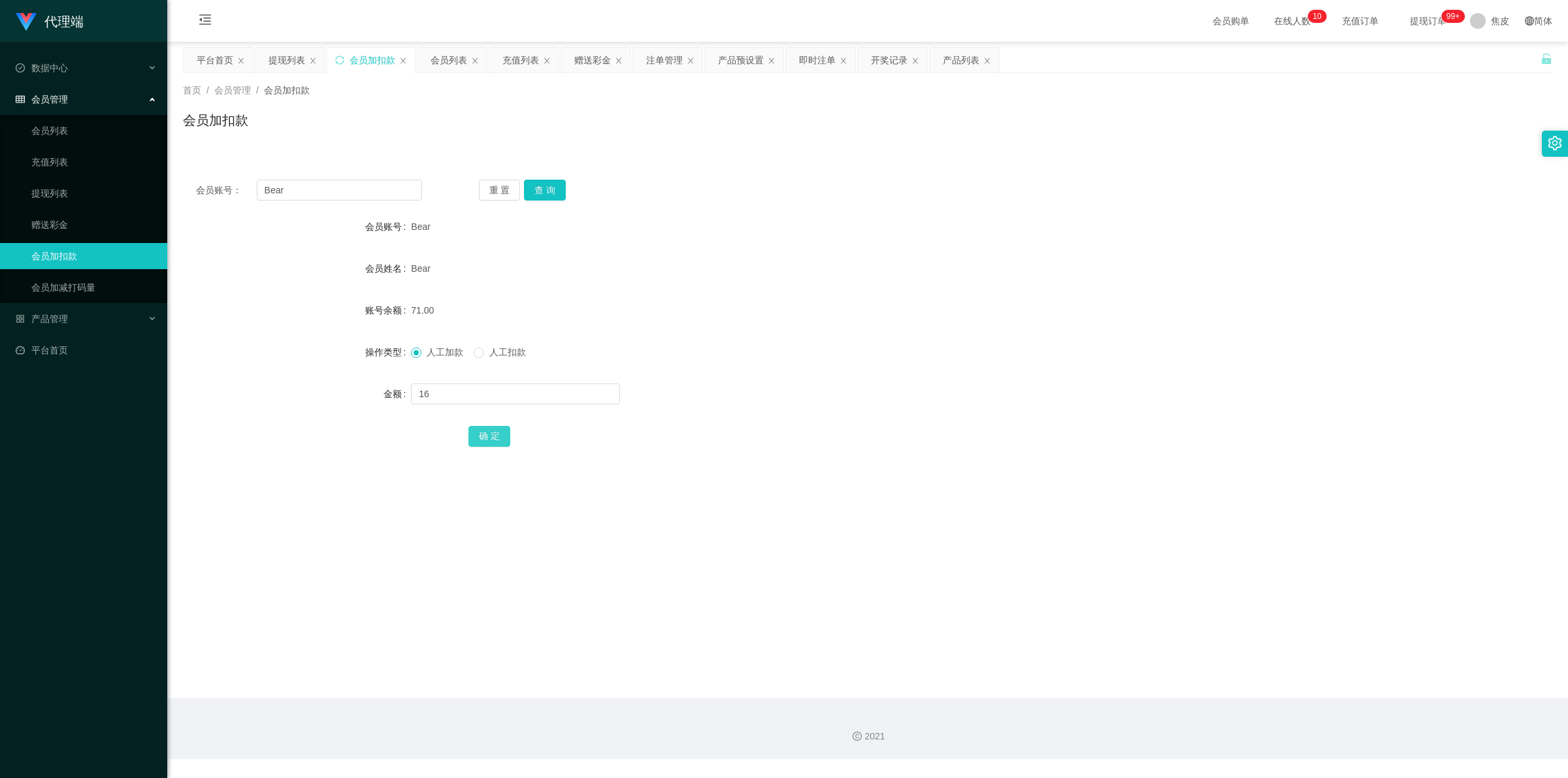
click at [488, 433] on button "确 定" at bounding box center [490, 436] width 42 height 21
click at [949, 389] on div at bounding box center [810, 394] width 799 height 26
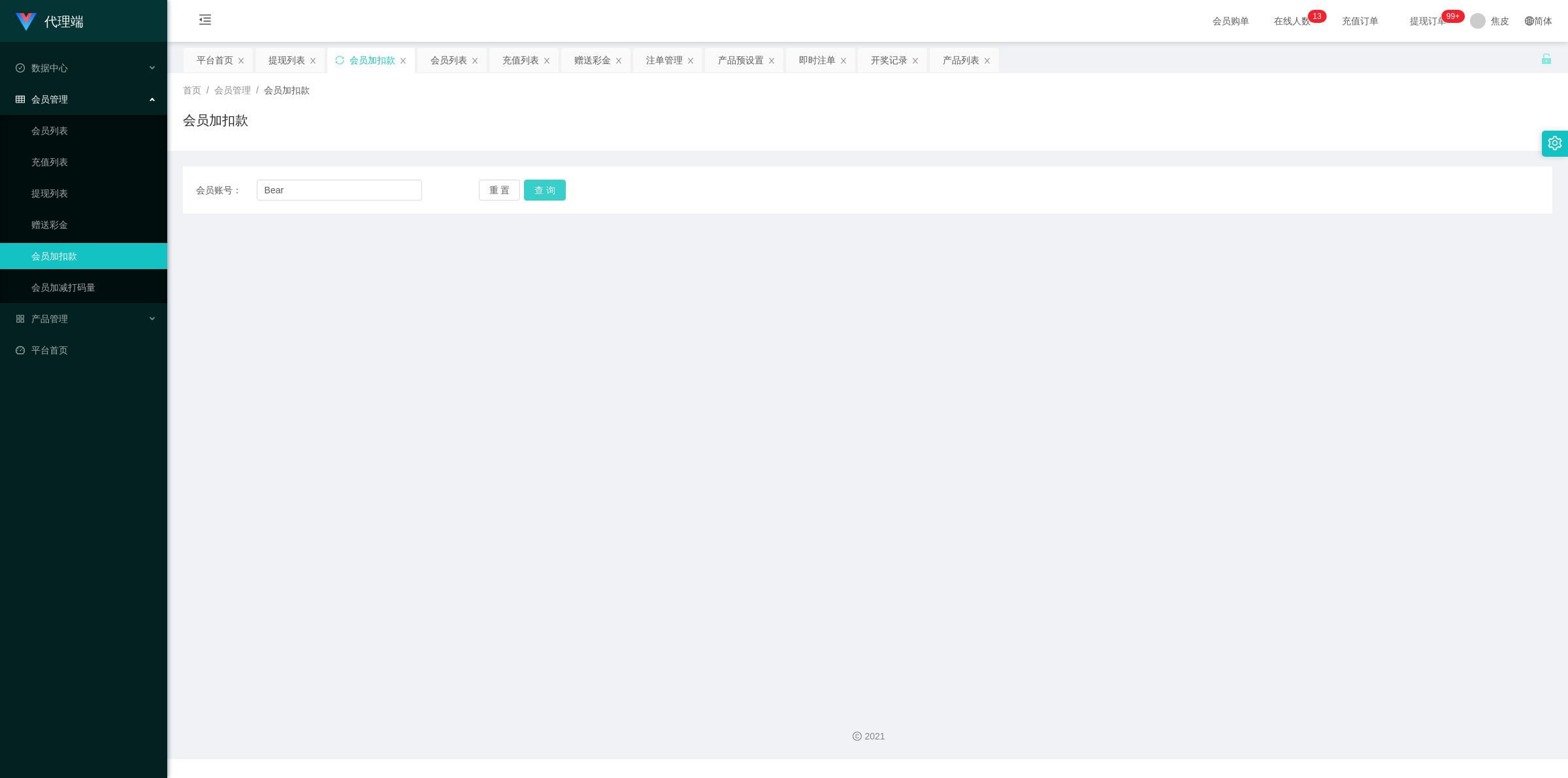
click at [550, 180] on button "查 询" at bounding box center [545, 190] width 42 height 21
click at [546, 194] on button "查 询" at bounding box center [545, 190] width 42 height 21
click at [88, 248] on link "会员加扣款" at bounding box center [94, 255] width 126 height 26
click at [554, 188] on button "查 询" at bounding box center [545, 190] width 42 height 21
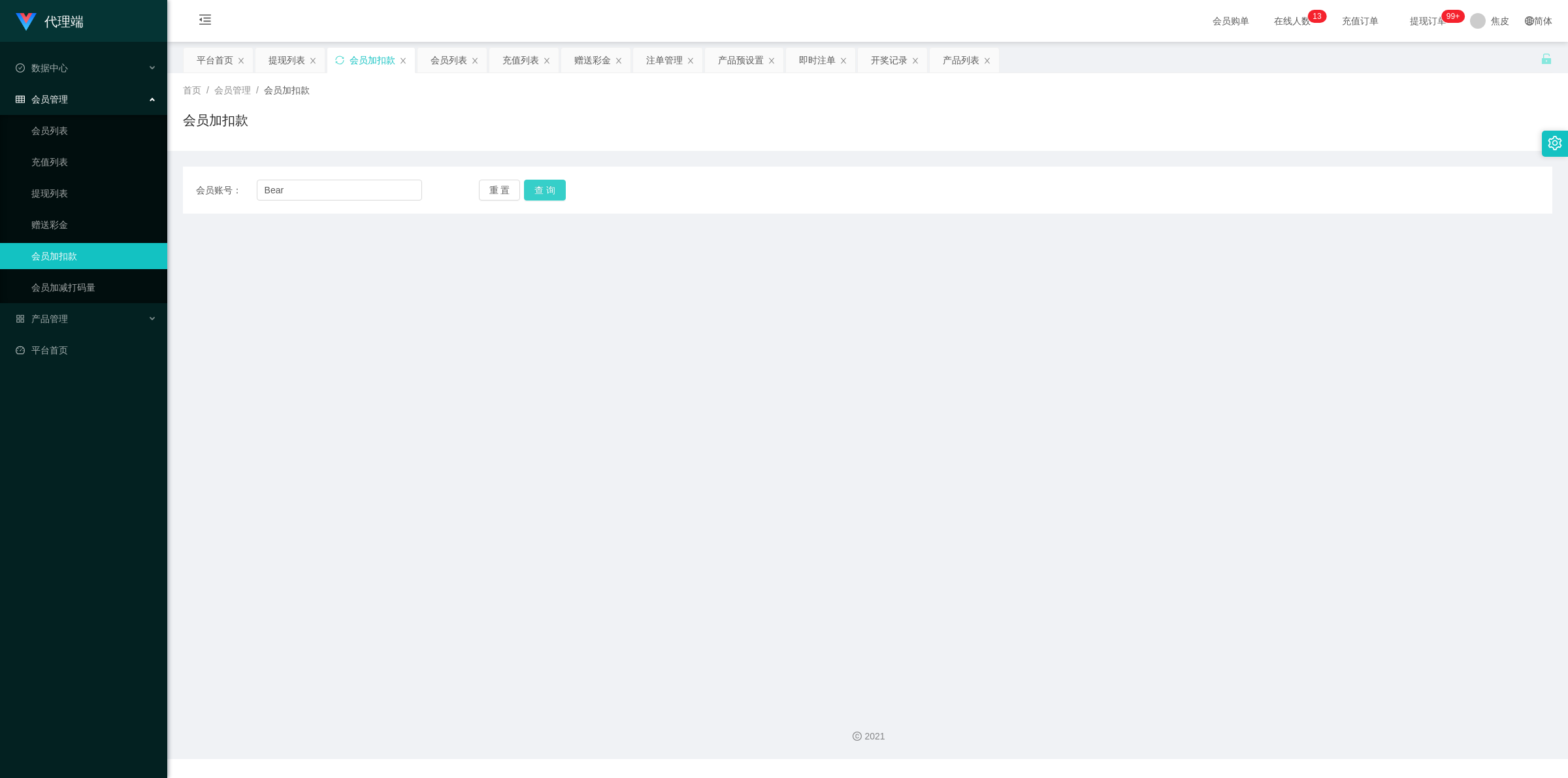
click at [554, 188] on button "查 询" at bounding box center [545, 190] width 42 height 21
drag, startPoint x: 554, startPoint y: 188, endPoint x: 546, endPoint y: 190, distance: 8.2
click at [554, 188] on button "查 询" at bounding box center [545, 190] width 42 height 21
drag, startPoint x: 286, startPoint y: 188, endPoint x: 249, endPoint y: 190, distance: 37.1
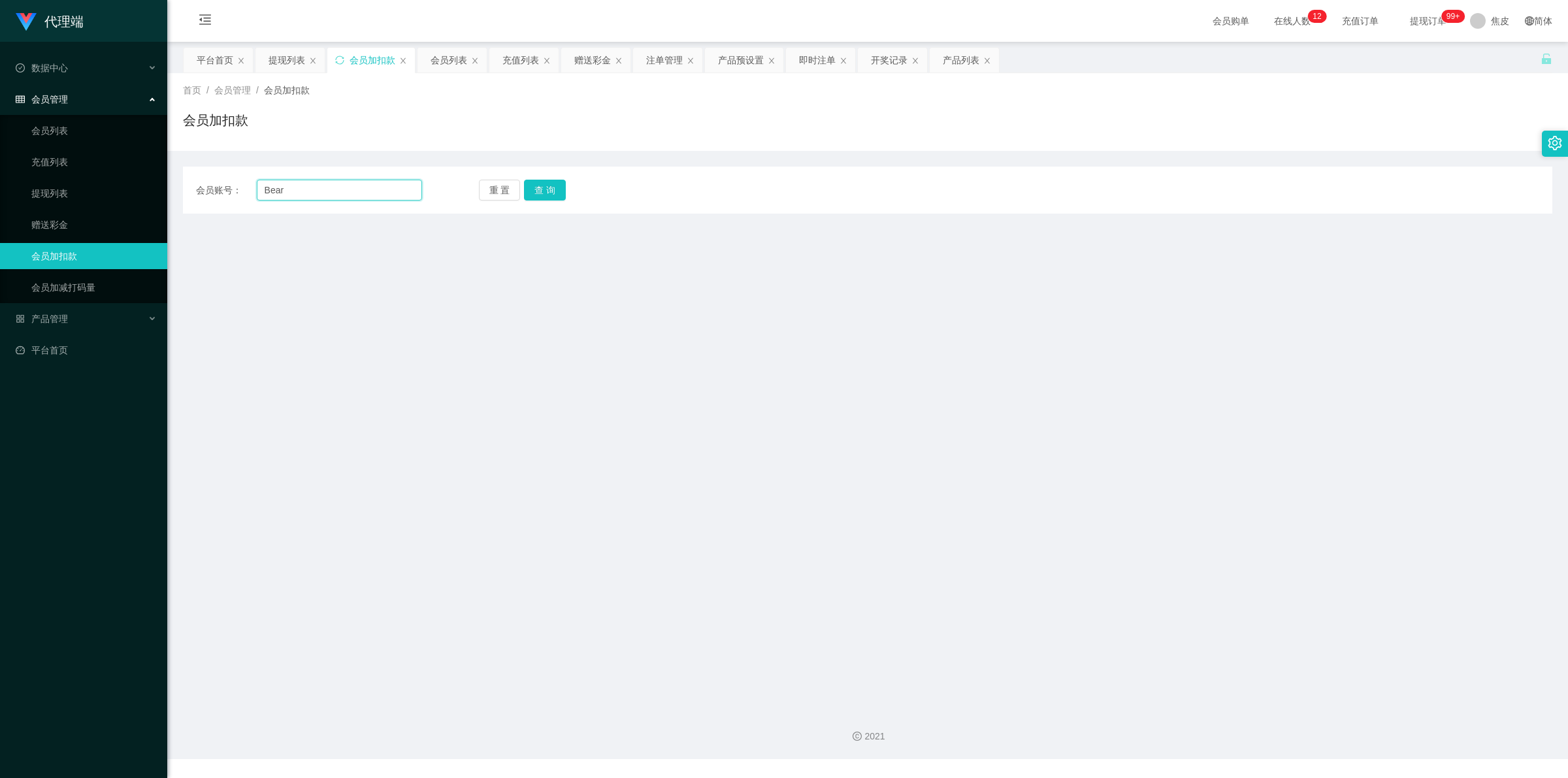
click at [249, 189] on div "会员账号： Bear" at bounding box center [309, 190] width 226 height 21
click at [540, 186] on button "查 询" at bounding box center [545, 190] width 42 height 21
click at [540, 186] on button "查 询" at bounding box center [545, 190] width 42 height 21
click at [542, 194] on button "查 询" at bounding box center [545, 190] width 42 height 21
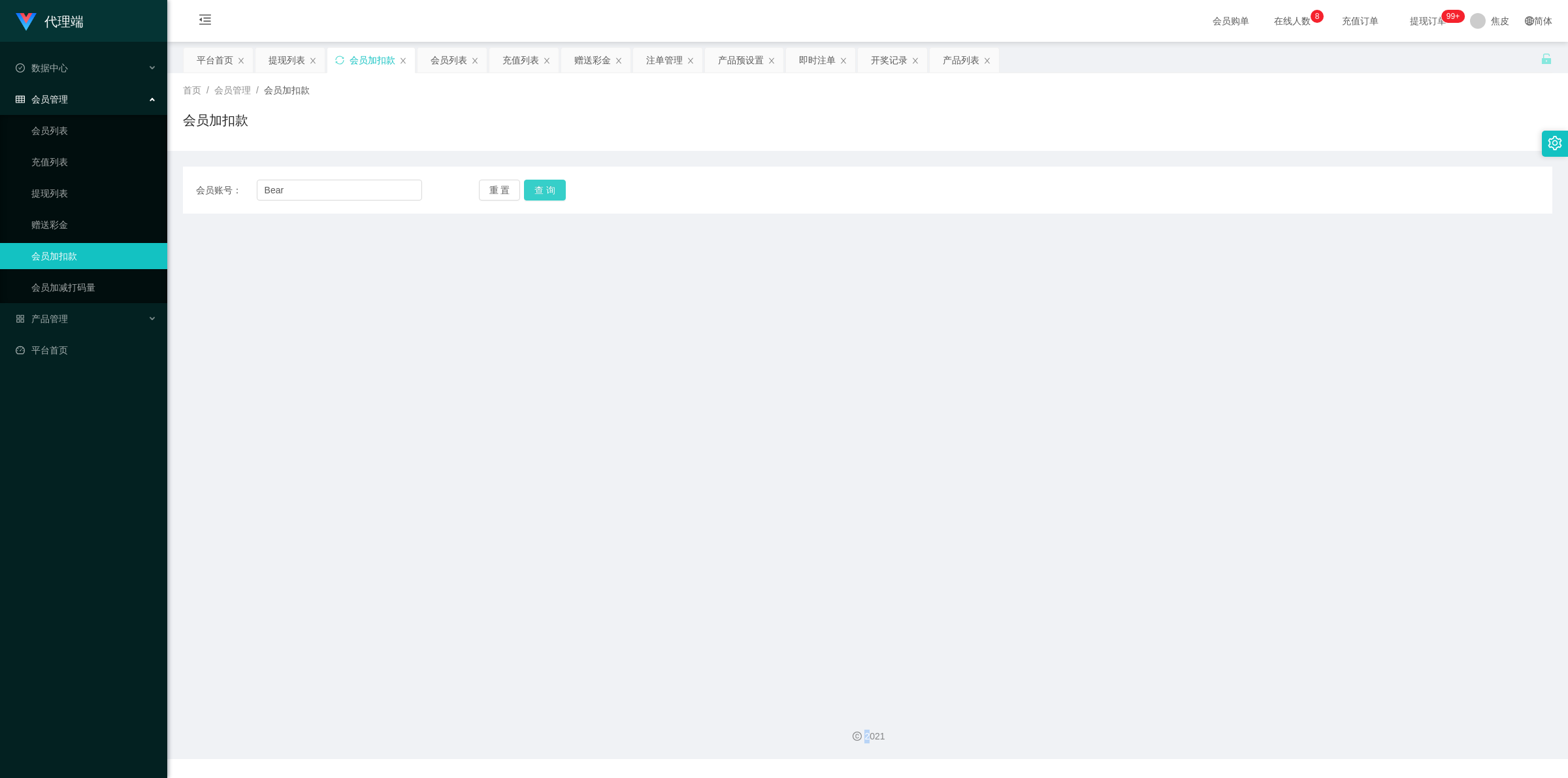
click at [542, 194] on div "重 置 查 询" at bounding box center [592, 190] width 226 height 21
click at [542, 194] on button "查 询" at bounding box center [552, 190] width 56 height 21
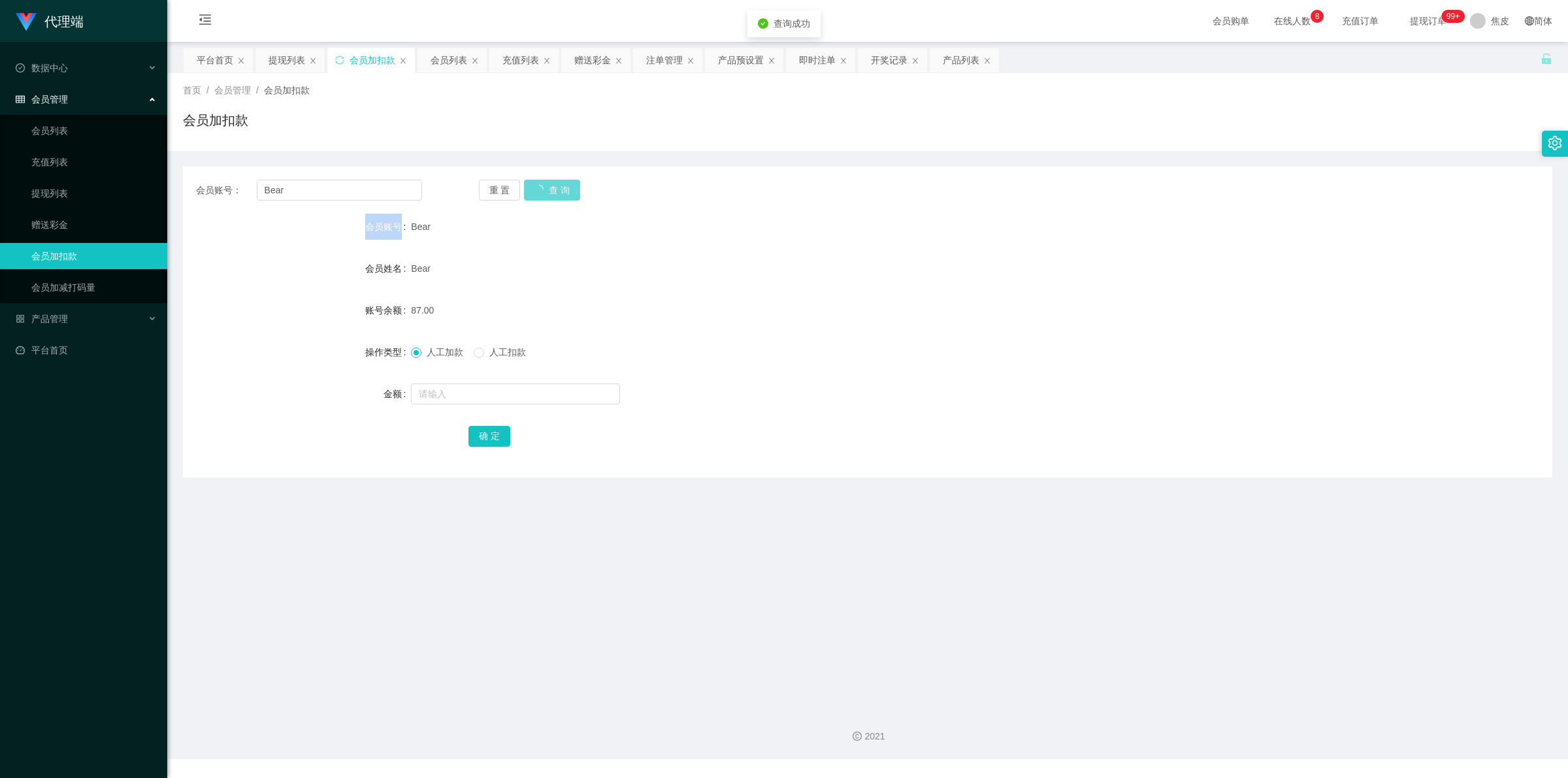
click at [542, 194] on div "重 置 查 询" at bounding box center [592, 190] width 226 height 21
click at [471, 391] on input "text" at bounding box center [516, 394] width 209 height 21
type input "8"
click at [482, 430] on button "确 定" at bounding box center [490, 436] width 42 height 21
drag, startPoint x: 759, startPoint y: 347, endPoint x: 798, endPoint y: 361, distance: 41.4
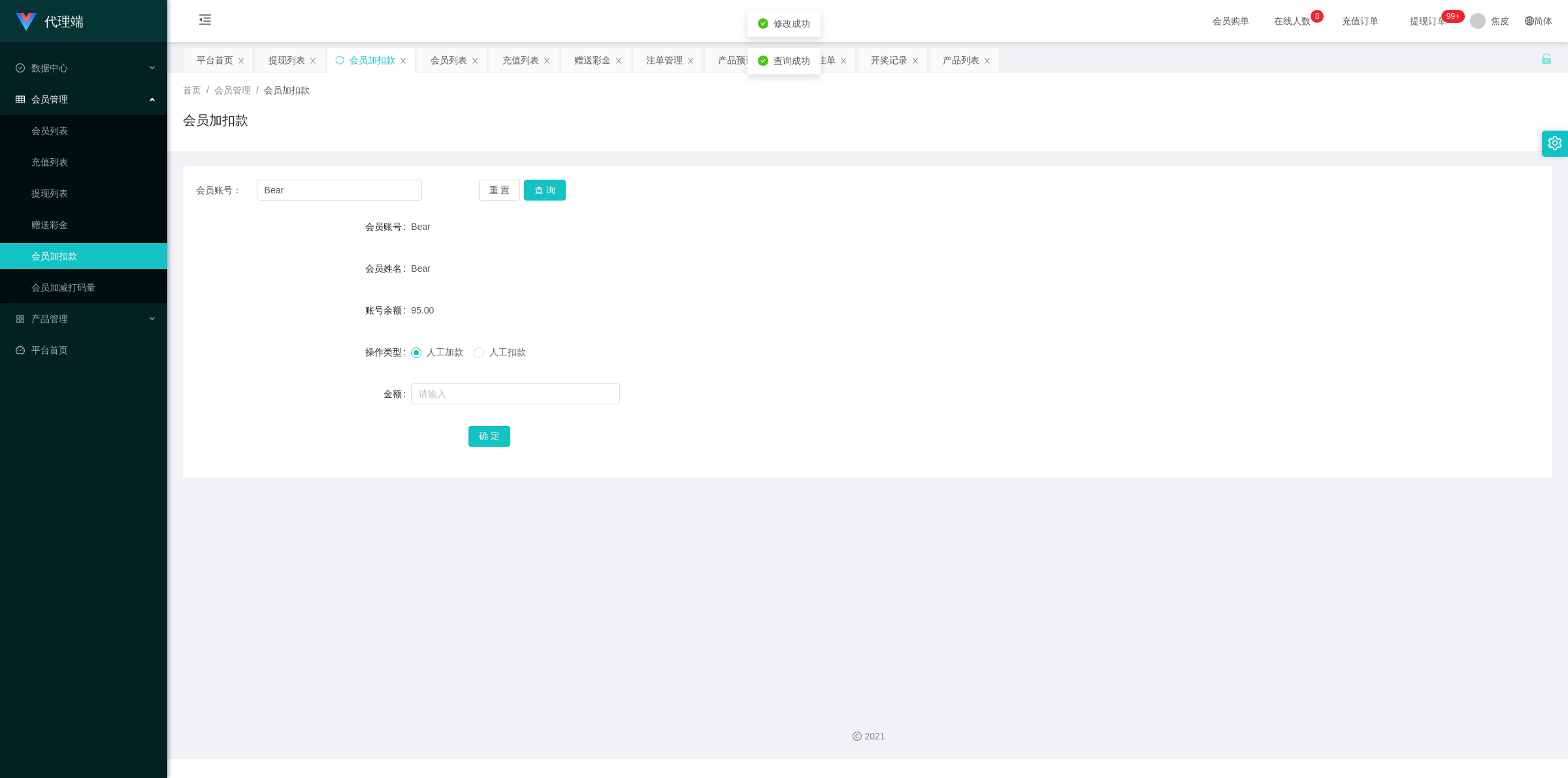
click at [766, 345] on div "人工加款 人工扣款" at bounding box center [810, 351] width 799 height 26
click at [1441, 14] on sup "99+" at bounding box center [1453, 16] width 24 height 13
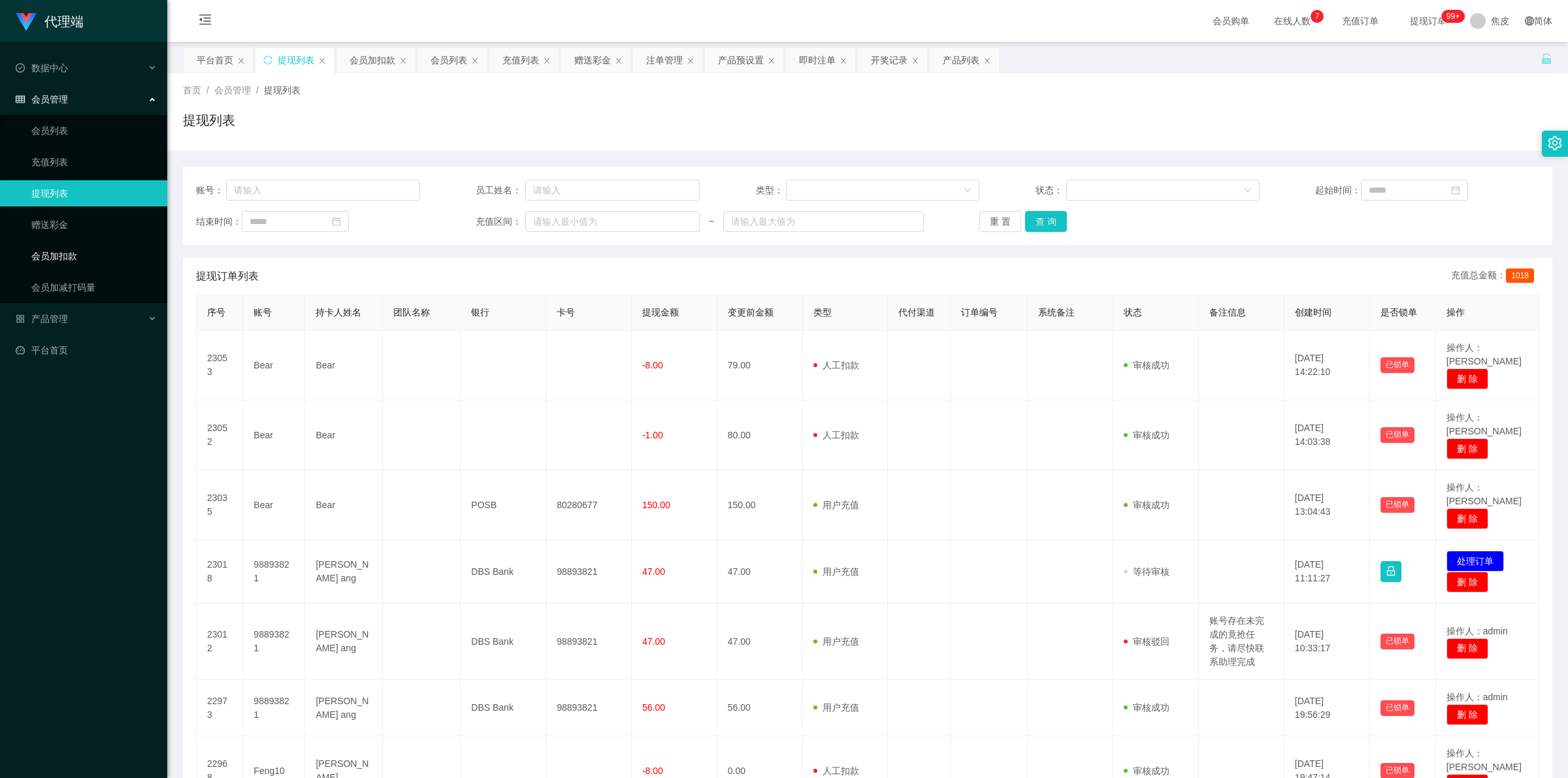
click at [73, 256] on link "会员加扣款" at bounding box center [94, 255] width 126 height 26
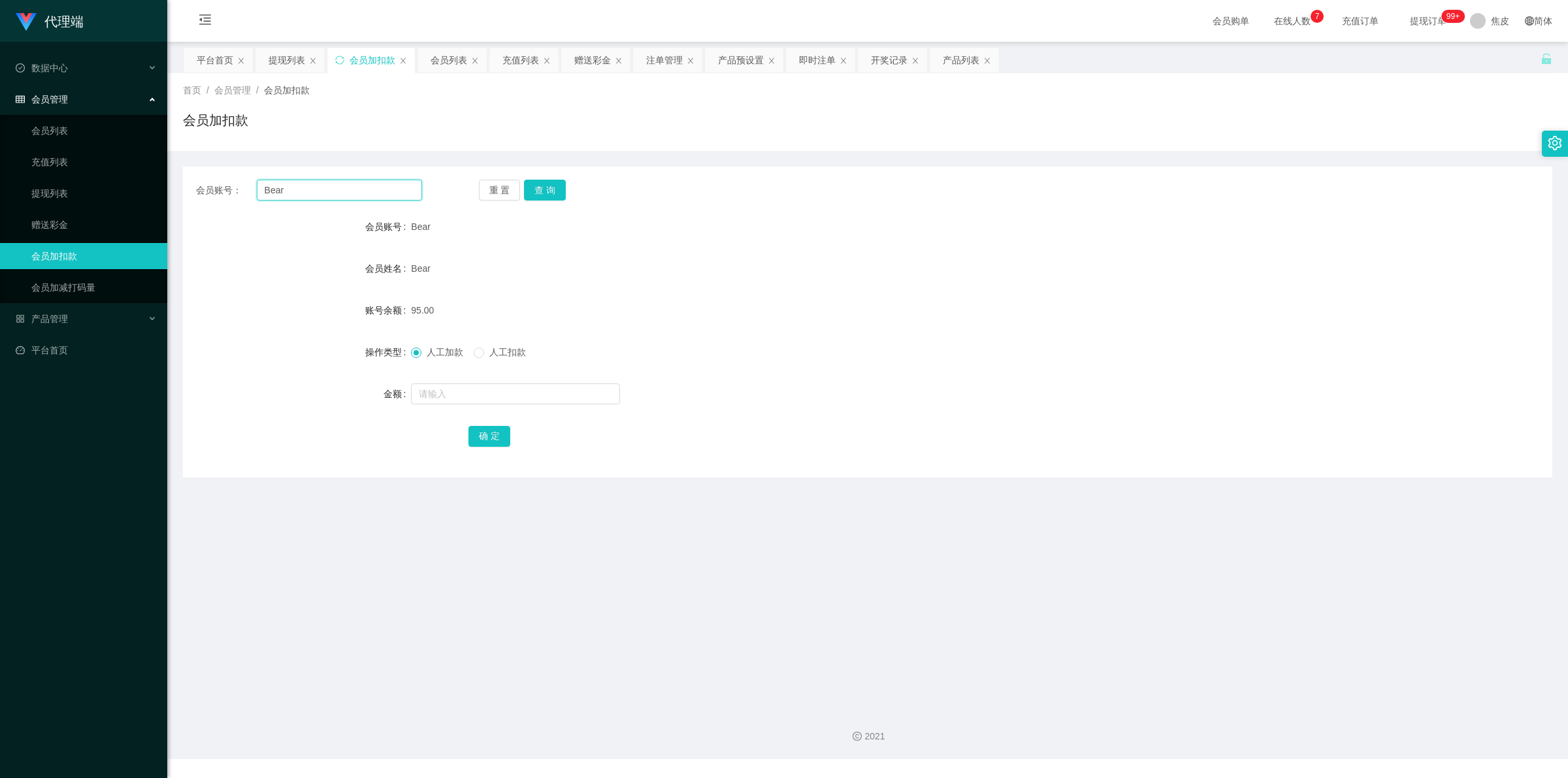
click at [291, 190] on input "Bear" at bounding box center [340, 190] width 166 height 21
click at [98, 135] on link "会员列表" at bounding box center [94, 130] width 126 height 26
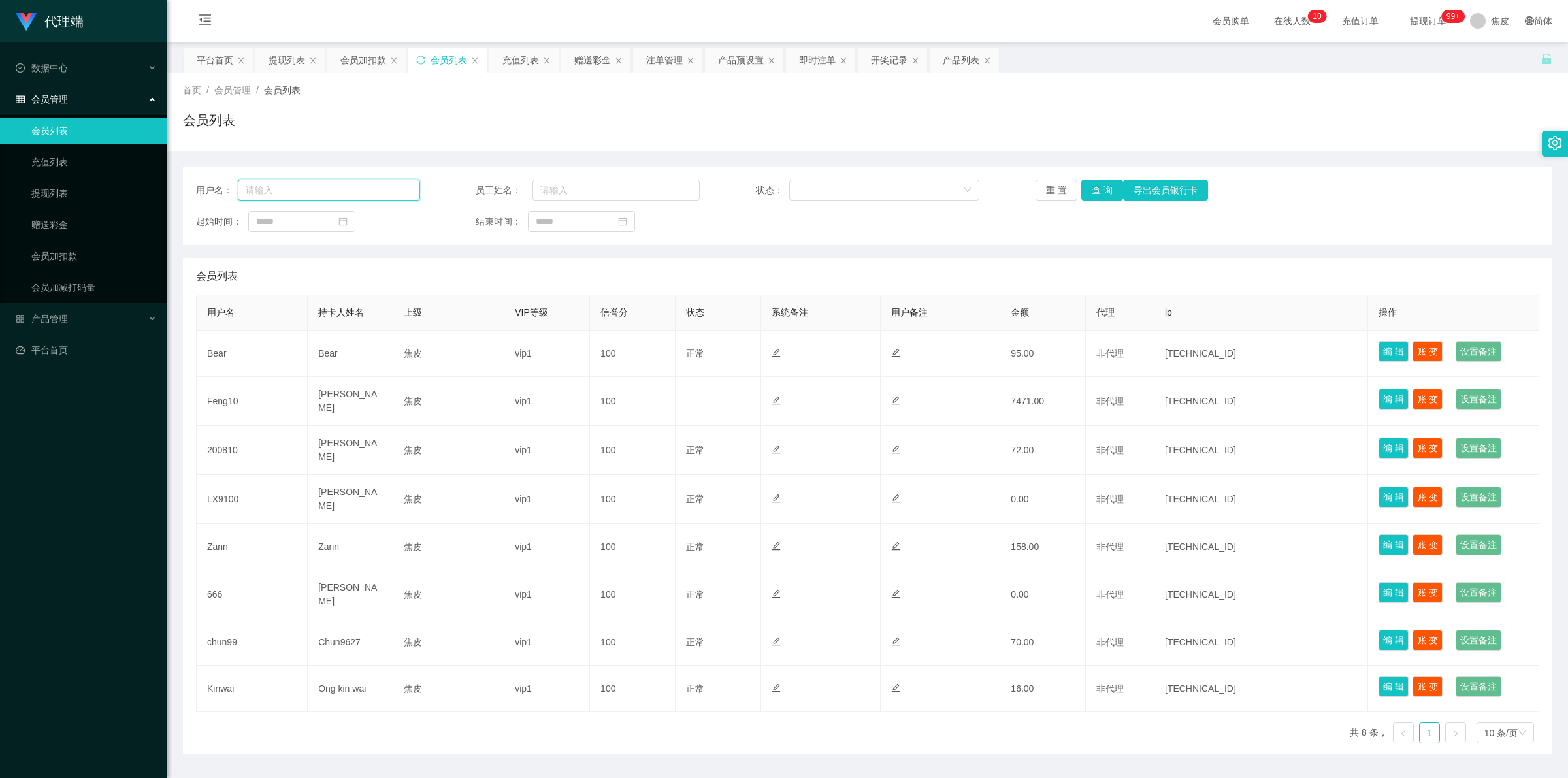
click at [309, 186] on input "text" at bounding box center [329, 190] width 182 height 21
paste input "Bear"
type input "Bear"
click at [1428, 27] on span "提现订单 99+" at bounding box center [1428, 21] width 68 height 42
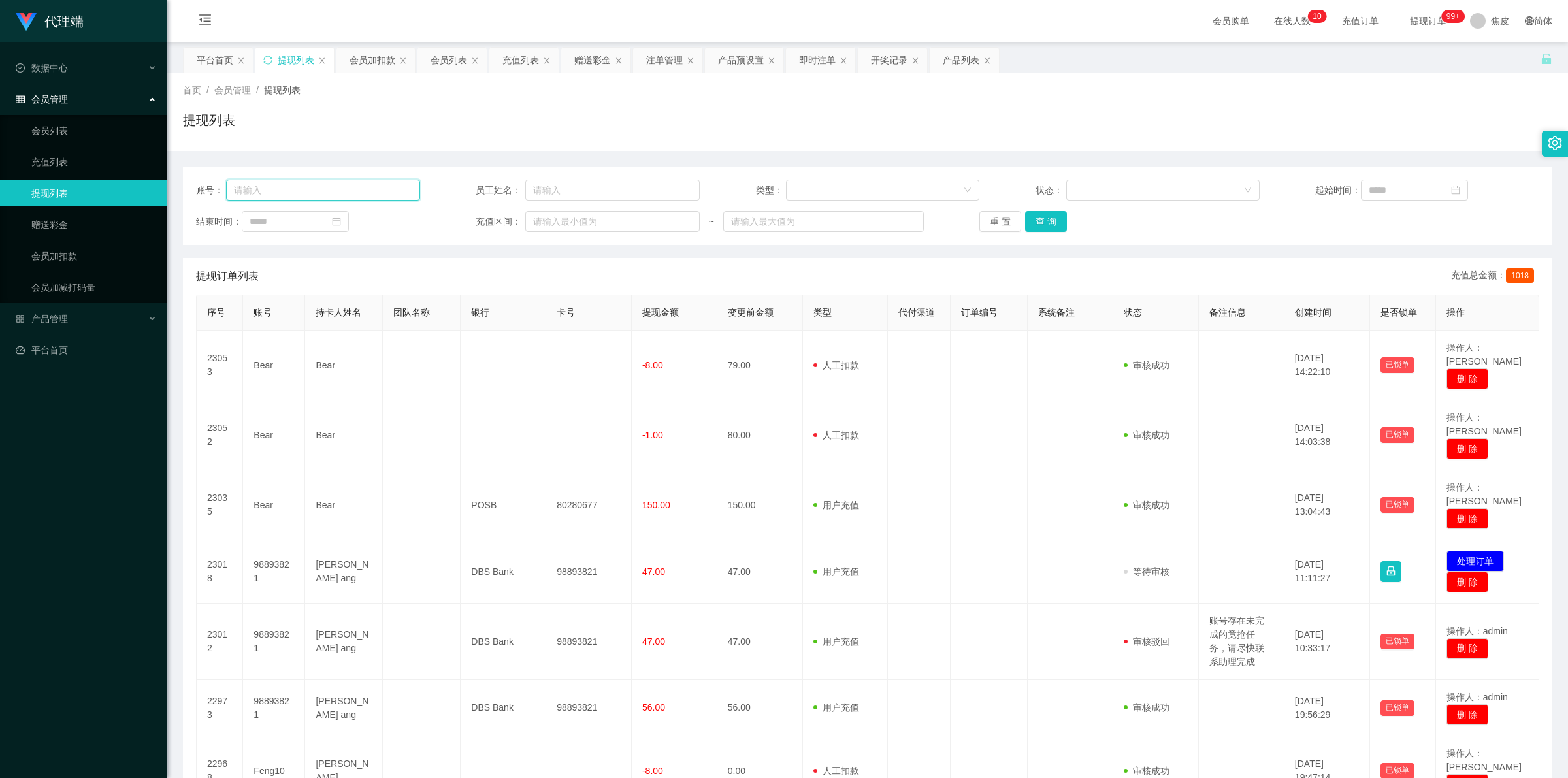
click at [350, 196] on input "text" at bounding box center [323, 190] width 194 height 21
paste input "Bear"
type input "Bear"
click at [1049, 219] on button "查 询" at bounding box center [1046, 222] width 42 height 21
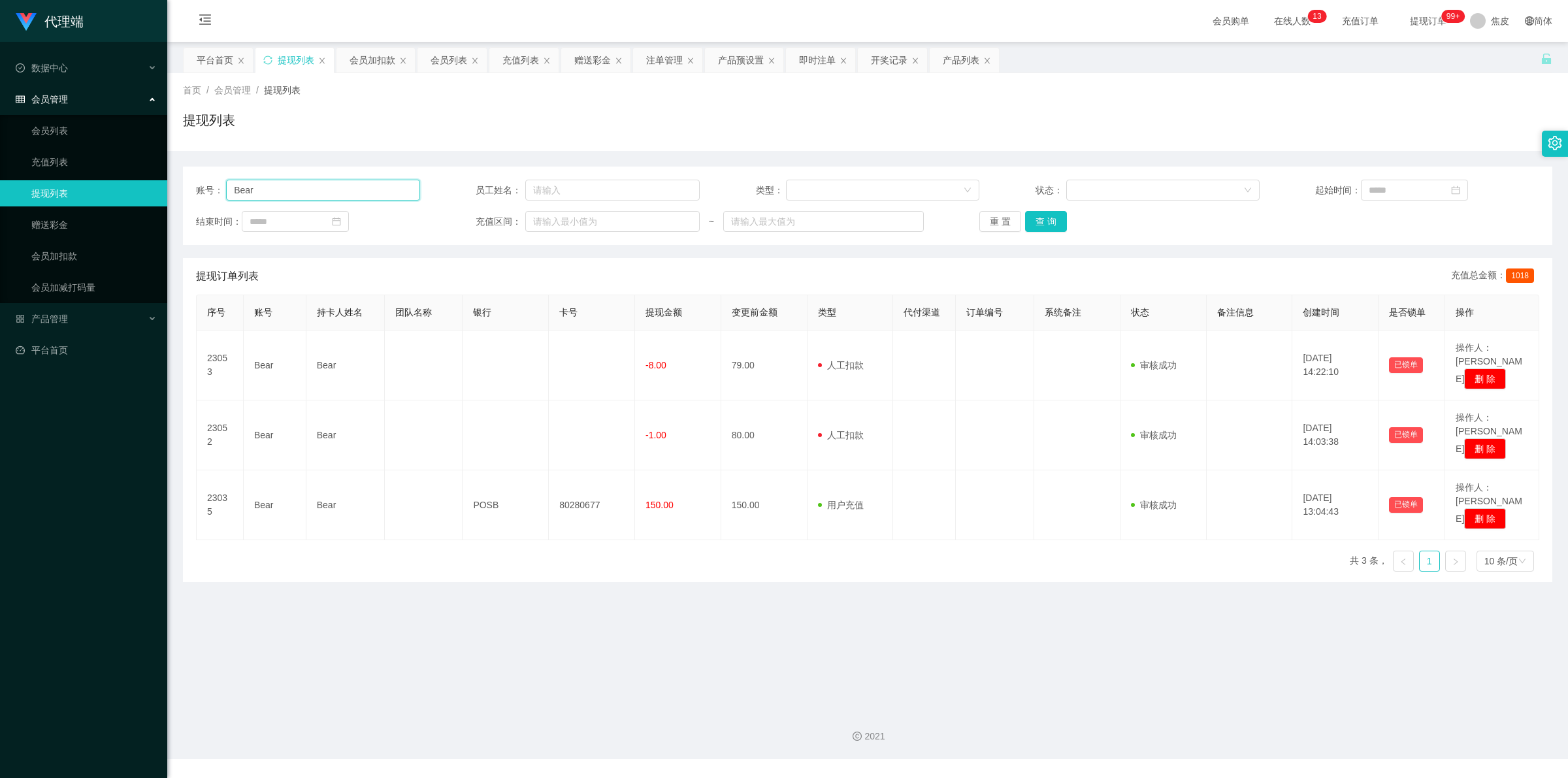
drag, startPoint x: 256, startPoint y: 187, endPoint x: 211, endPoint y: 184, distance: 45.1
click at [211, 184] on div "账号： Bear" at bounding box center [307, 190] width 224 height 21
click at [71, 311] on div "产品管理" at bounding box center [83, 318] width 167 height 26
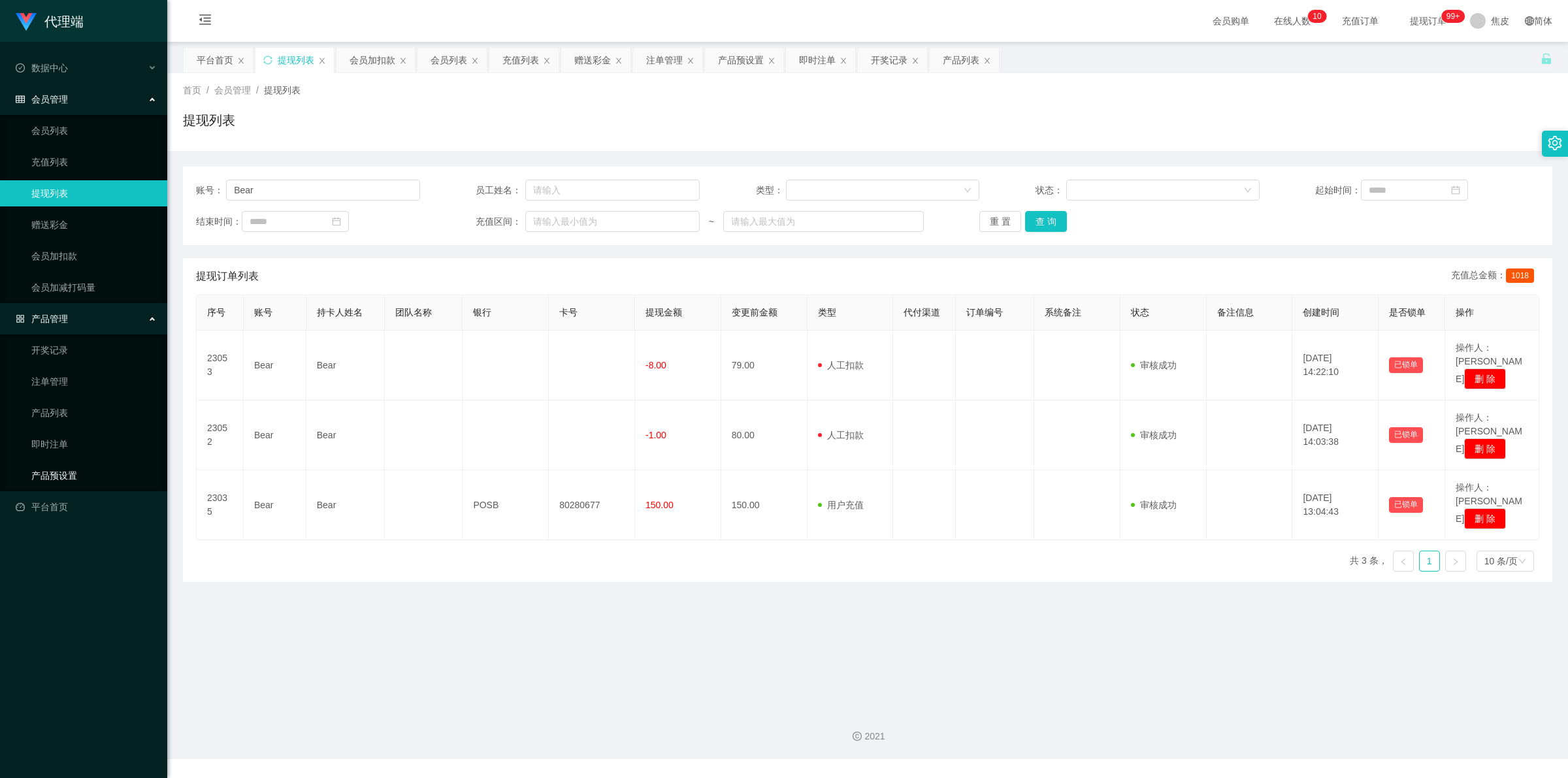
click at [71, 474] on link "产品预设置" at bounding box center [94, 475] width 126 height 26
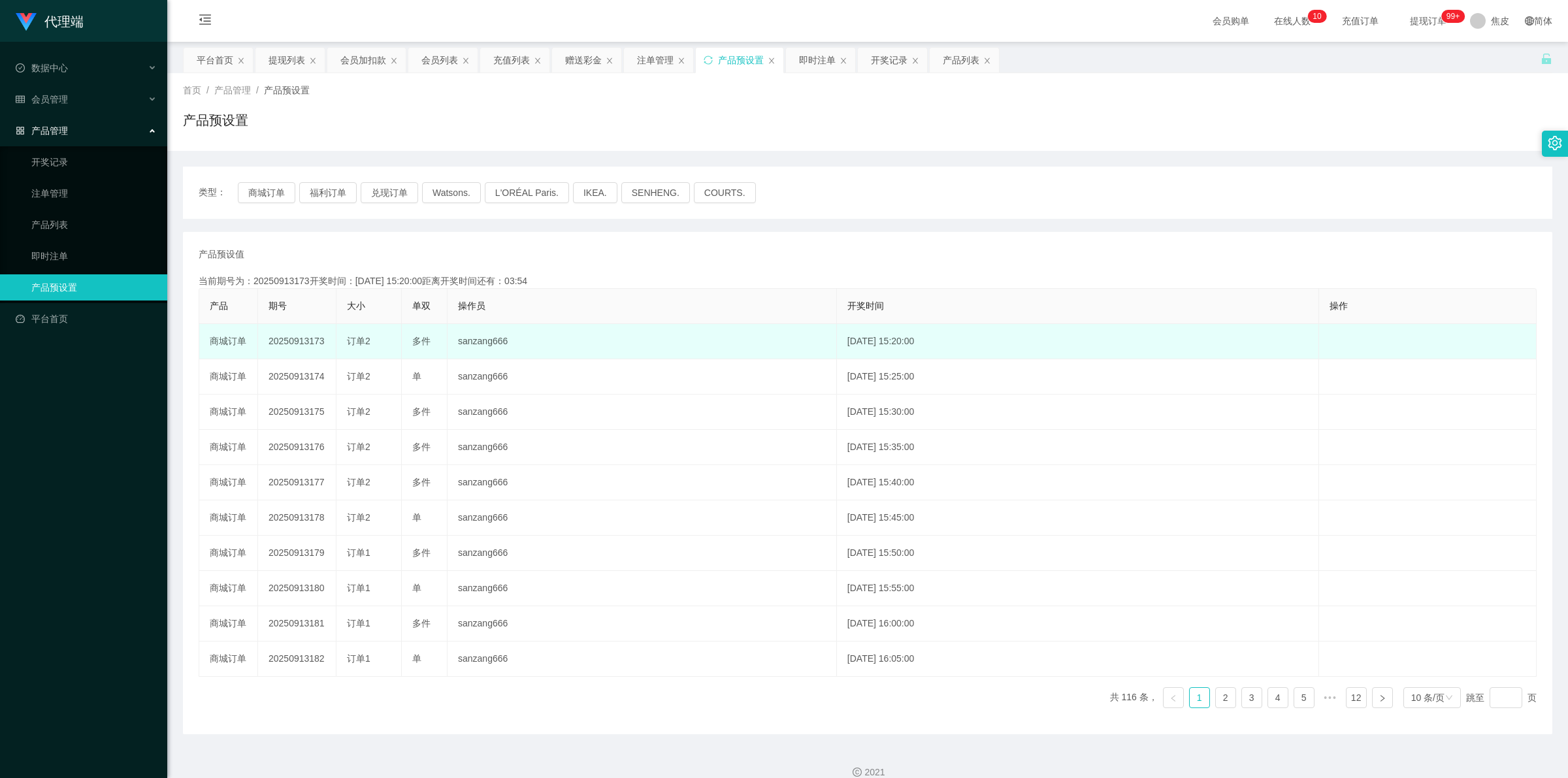
click at [305, 342] on td "20250913173" at bounding box center [297, 342] width 79 height 35
copy td "20250913173"
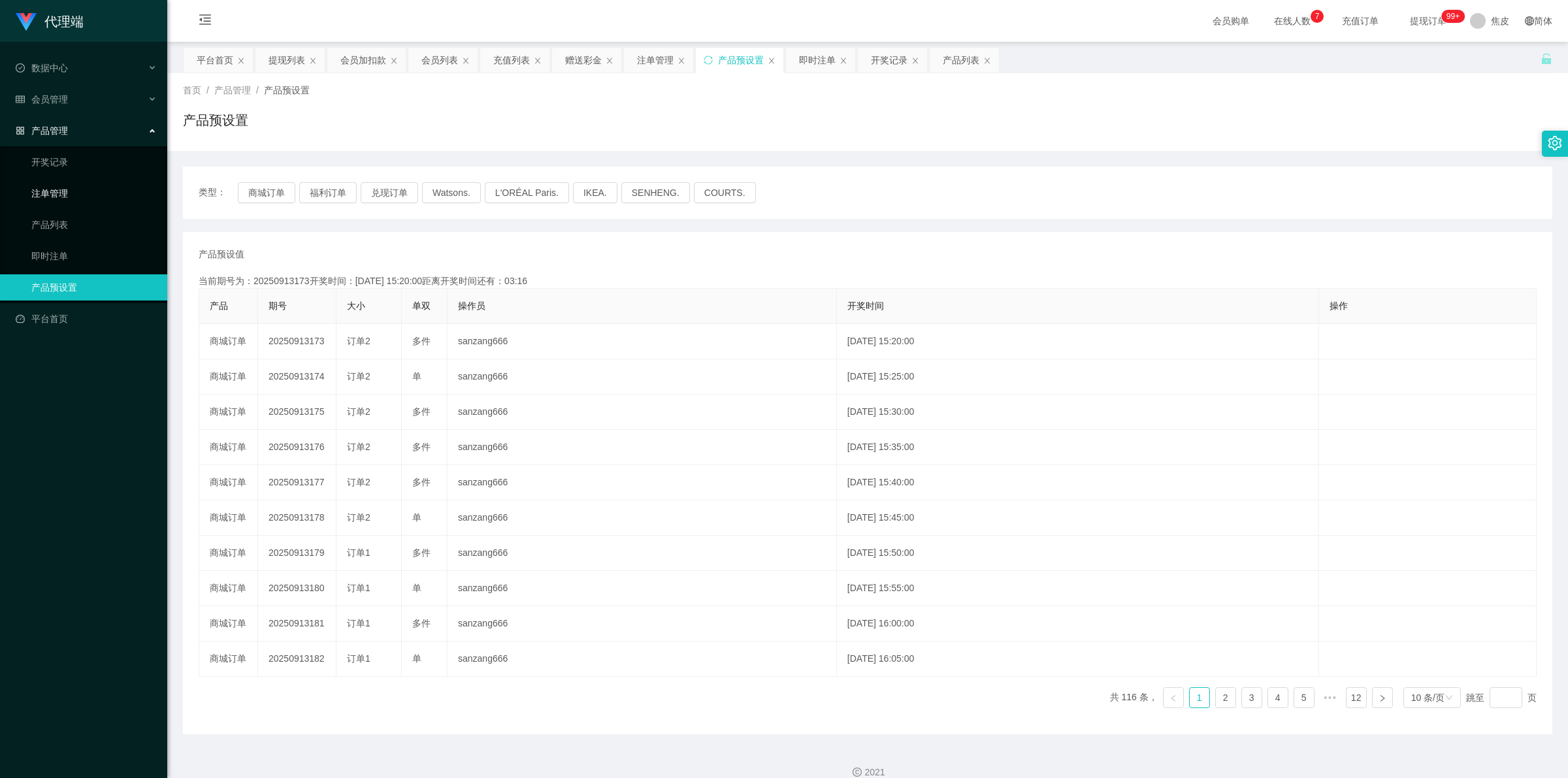
click at [67, 190] on link "注单管理" at bounding box center [94, 193] width 126 height 26
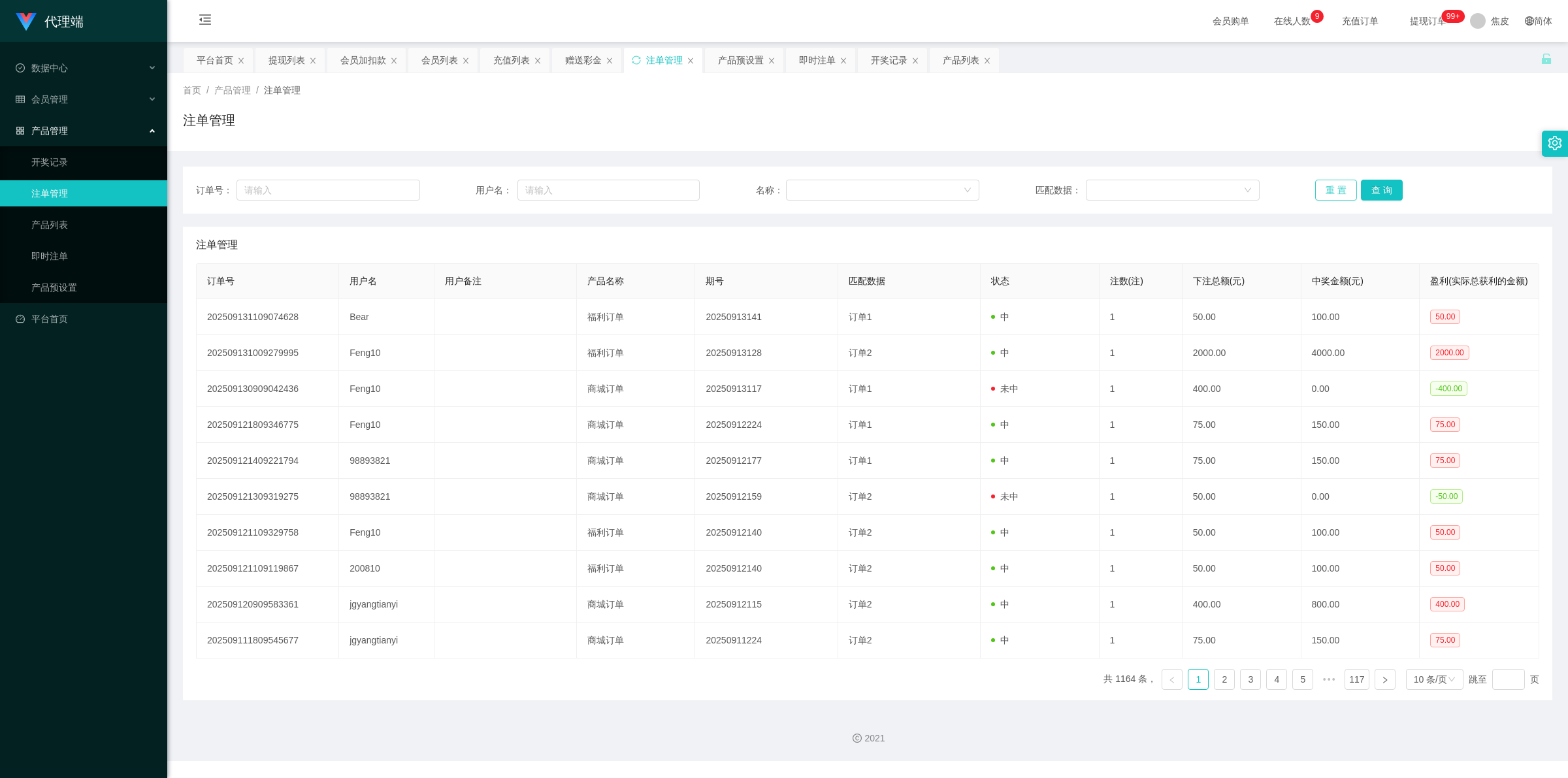
click at [1334, 193] on button "重 置" at bounding box center [1336, 190] width 42 height 21
click at [1330, 189] on button "重 置" at bounding box center [1336, 190] width 42 height 21
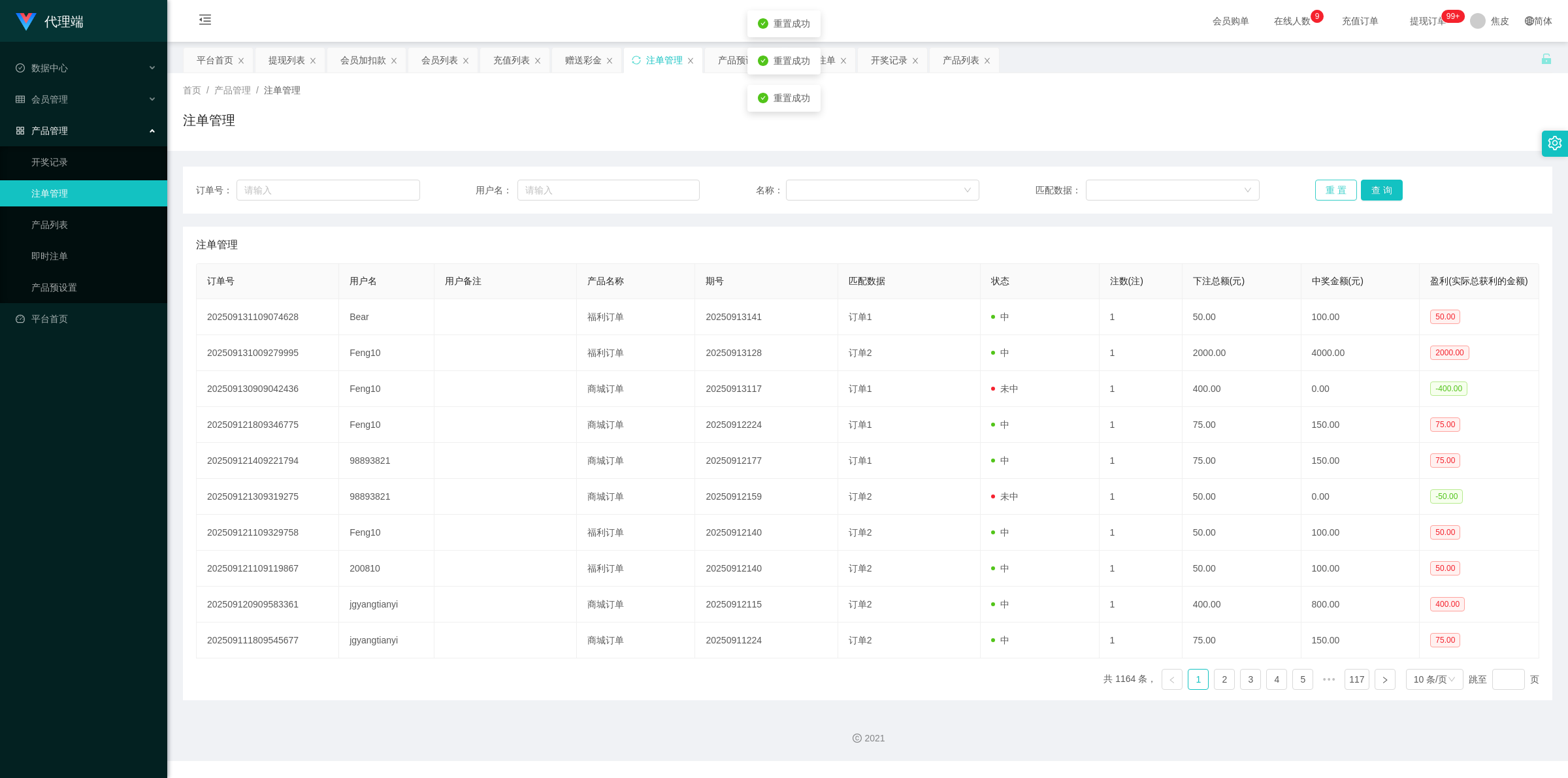
click at [1330, 189] on button "重 置" at bounding box center [1336, 190] width 42 height 21
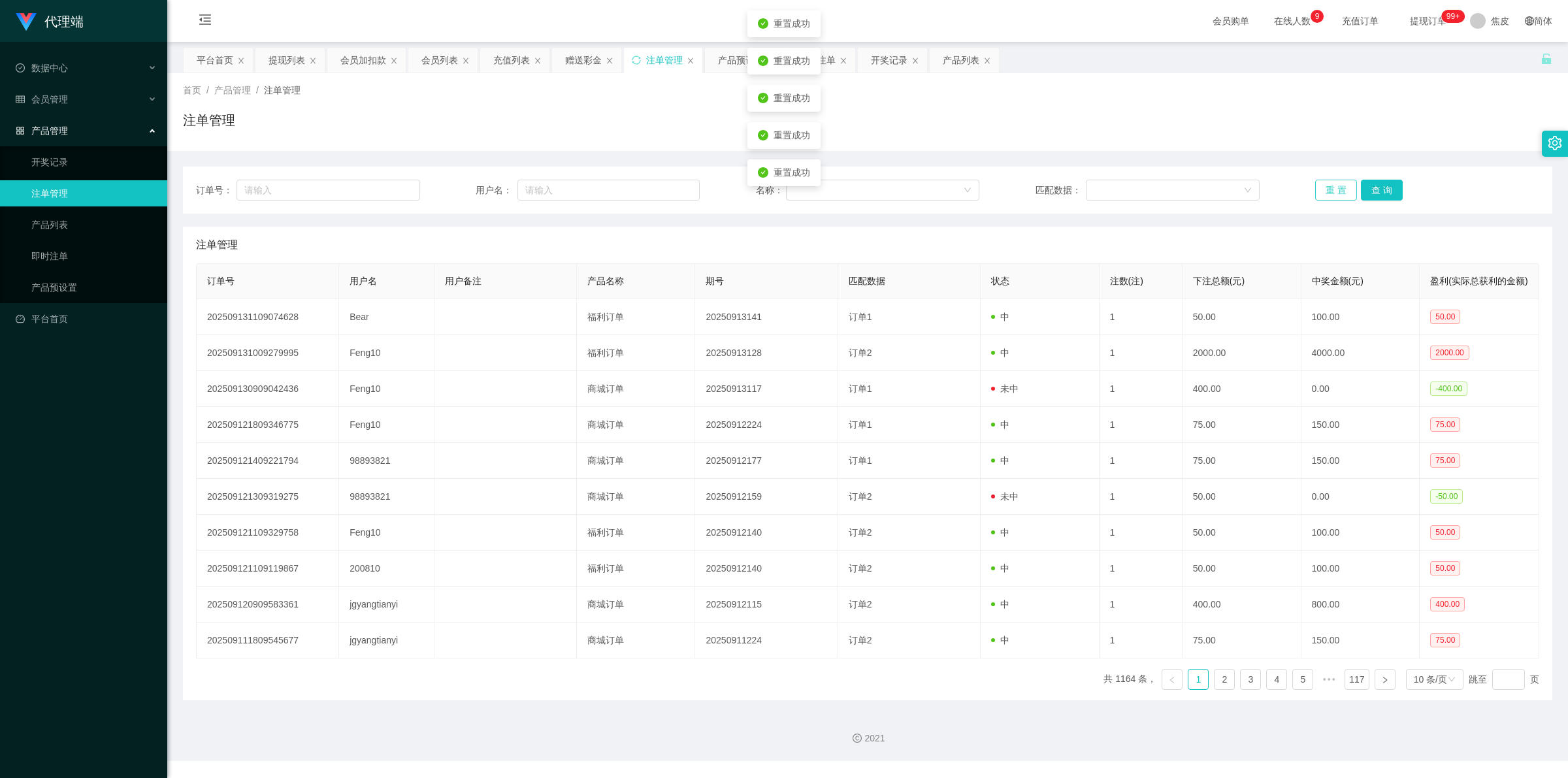
click at [1330, 189] on button "重 置" at bounding box center [1336, 190] width 42 height 21
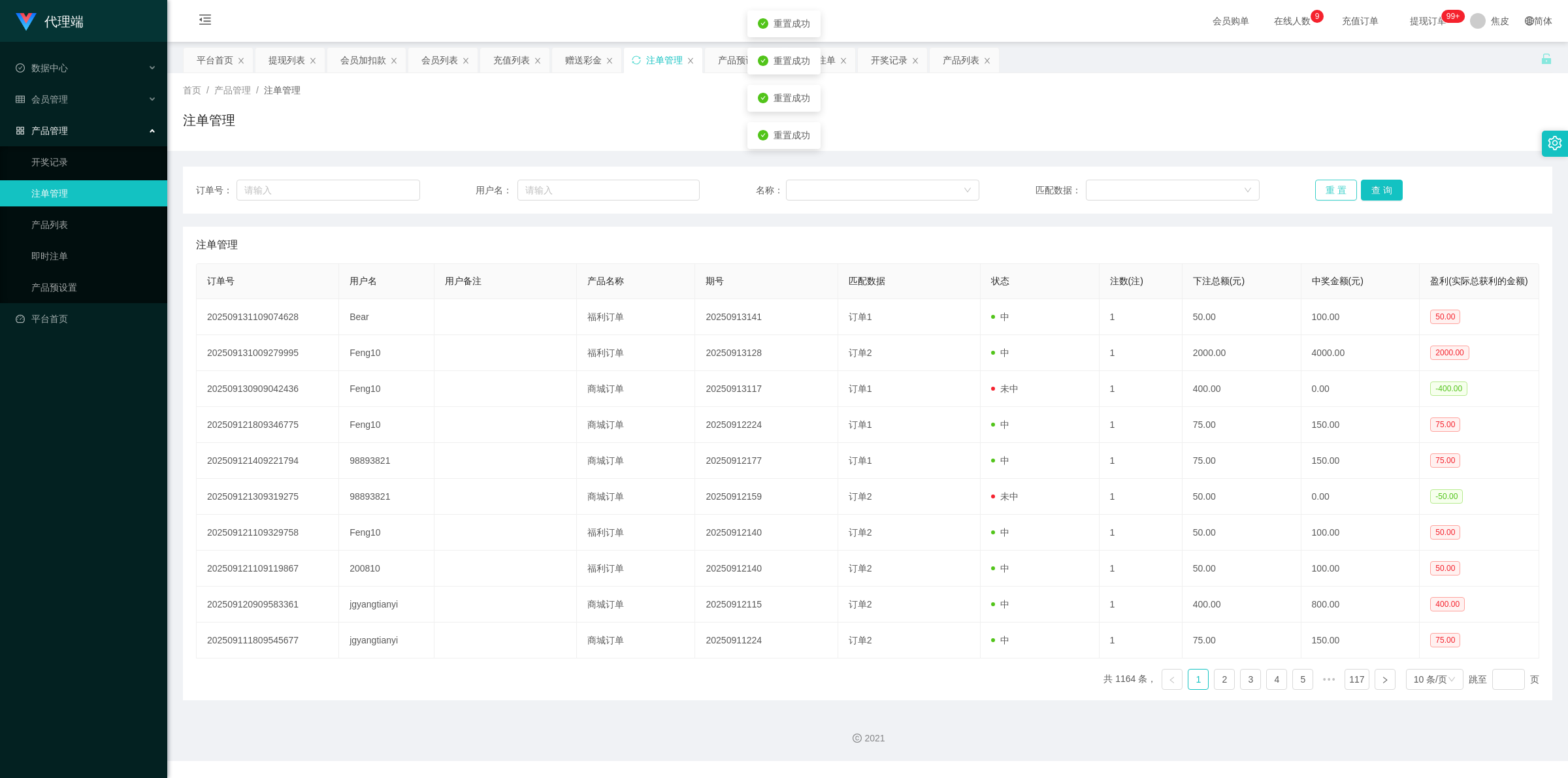
click at [1330, 189] on button "重 置" at bounding box center [1336, 190] width 42 height 21
click at [1320, 188] on button "重 置" at bounding box center [1336, 190] width 42 height 21
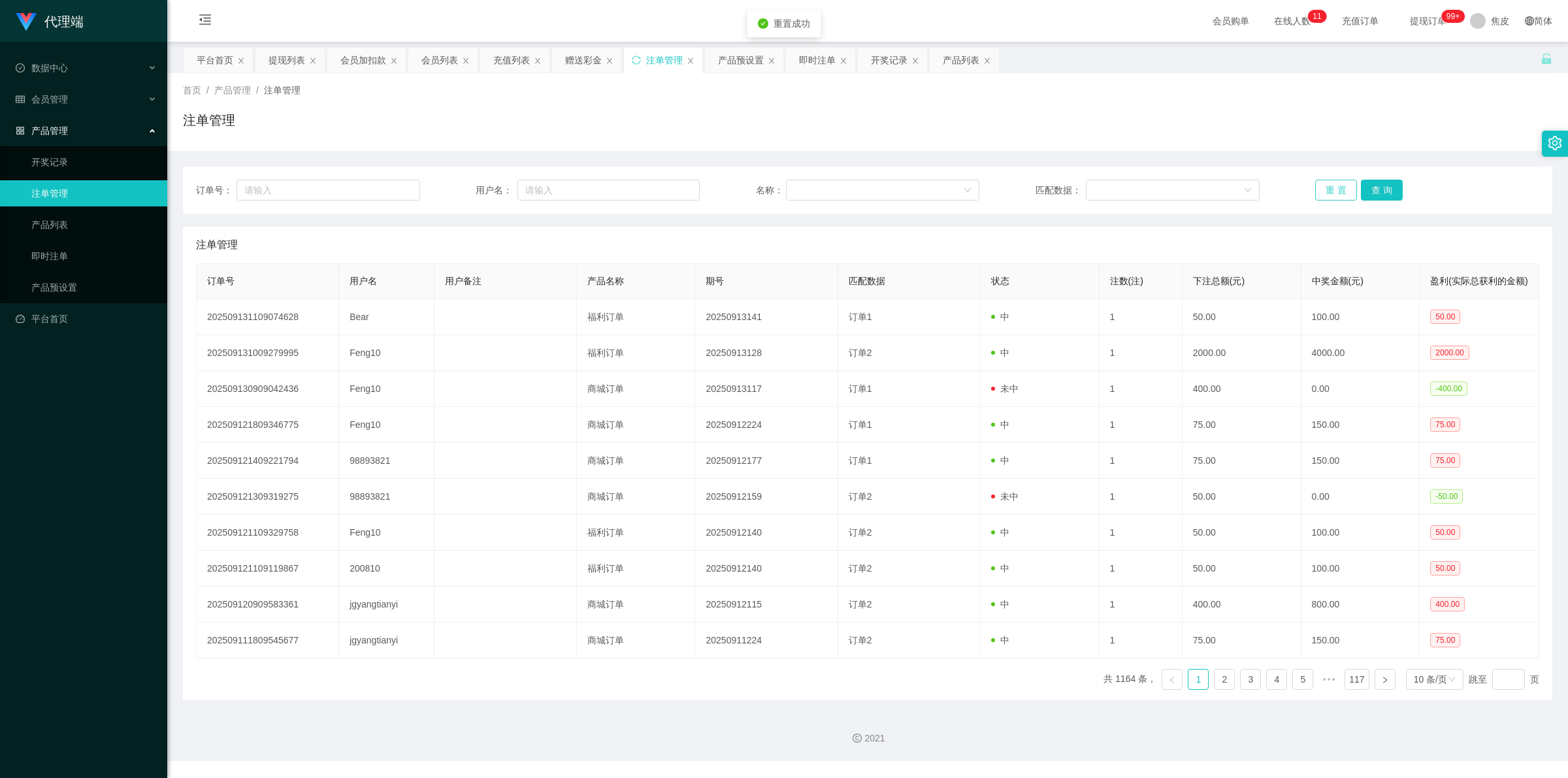
click at [1320, 188] on button "重 置" at bounding box center [1336, 190] width 42 height 21
click at [1325, 193] on button "重 置" at bounding box center [1336, 190] width 42 height 21
click at [51, 194] on link "注单管理" at bounding box center [94, 193] width 126 height 26
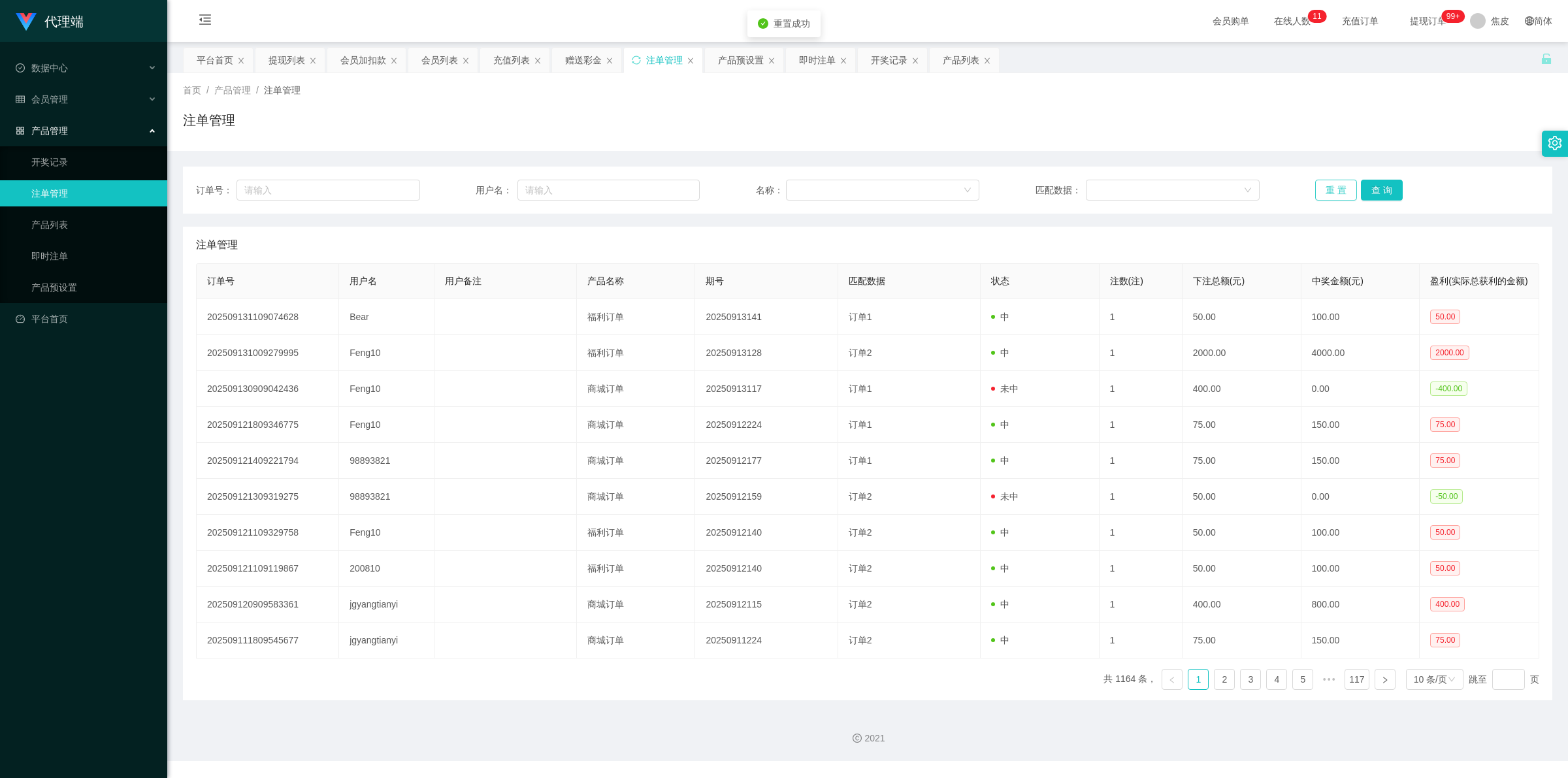
click at [1334, 184] on button "重 置" at bounding box center [1336, 190] width 42 height 21
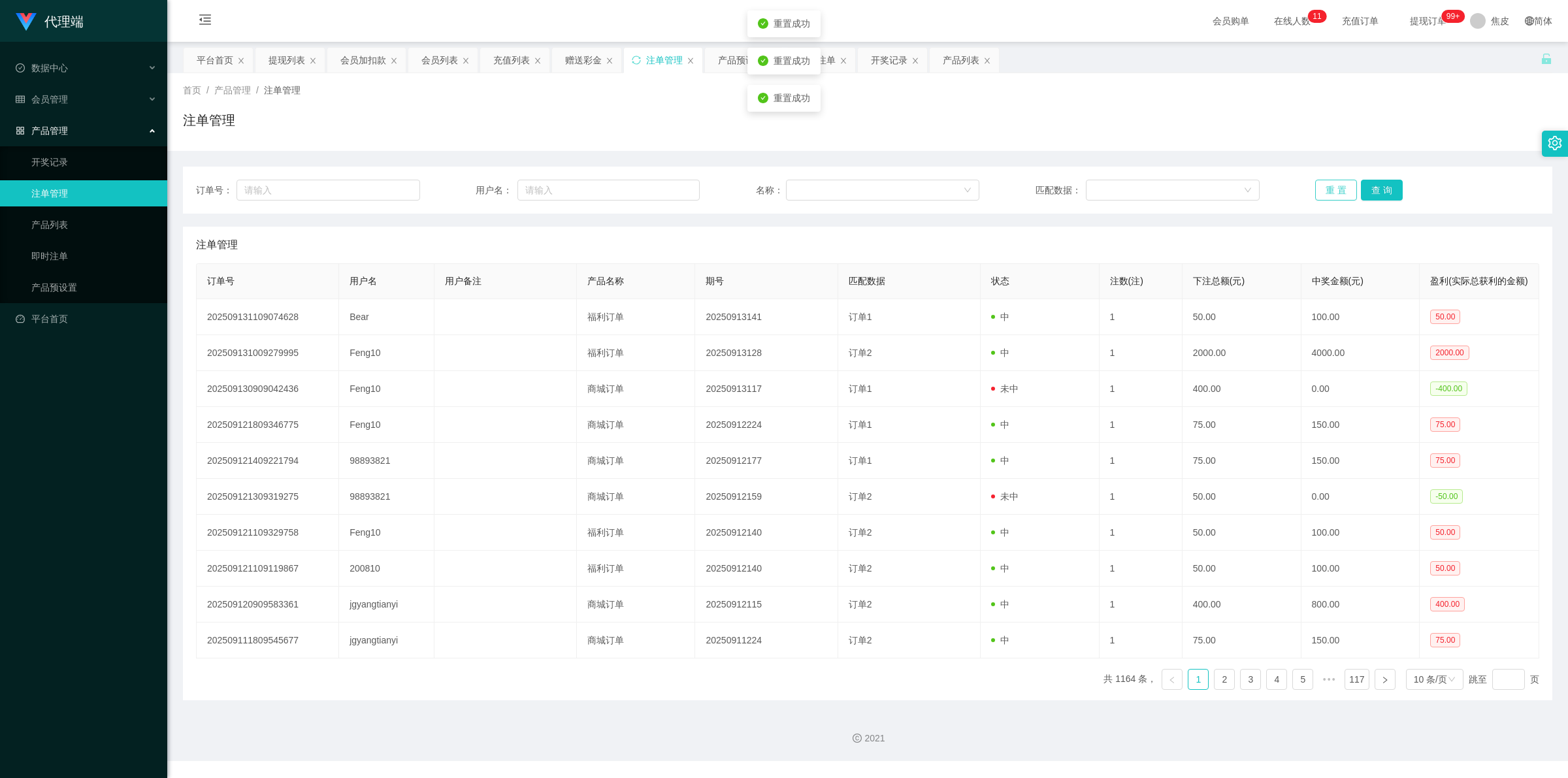
click at [1334, 184] on button "重 置" at bounding box center [1336, 190] width 42 height 21
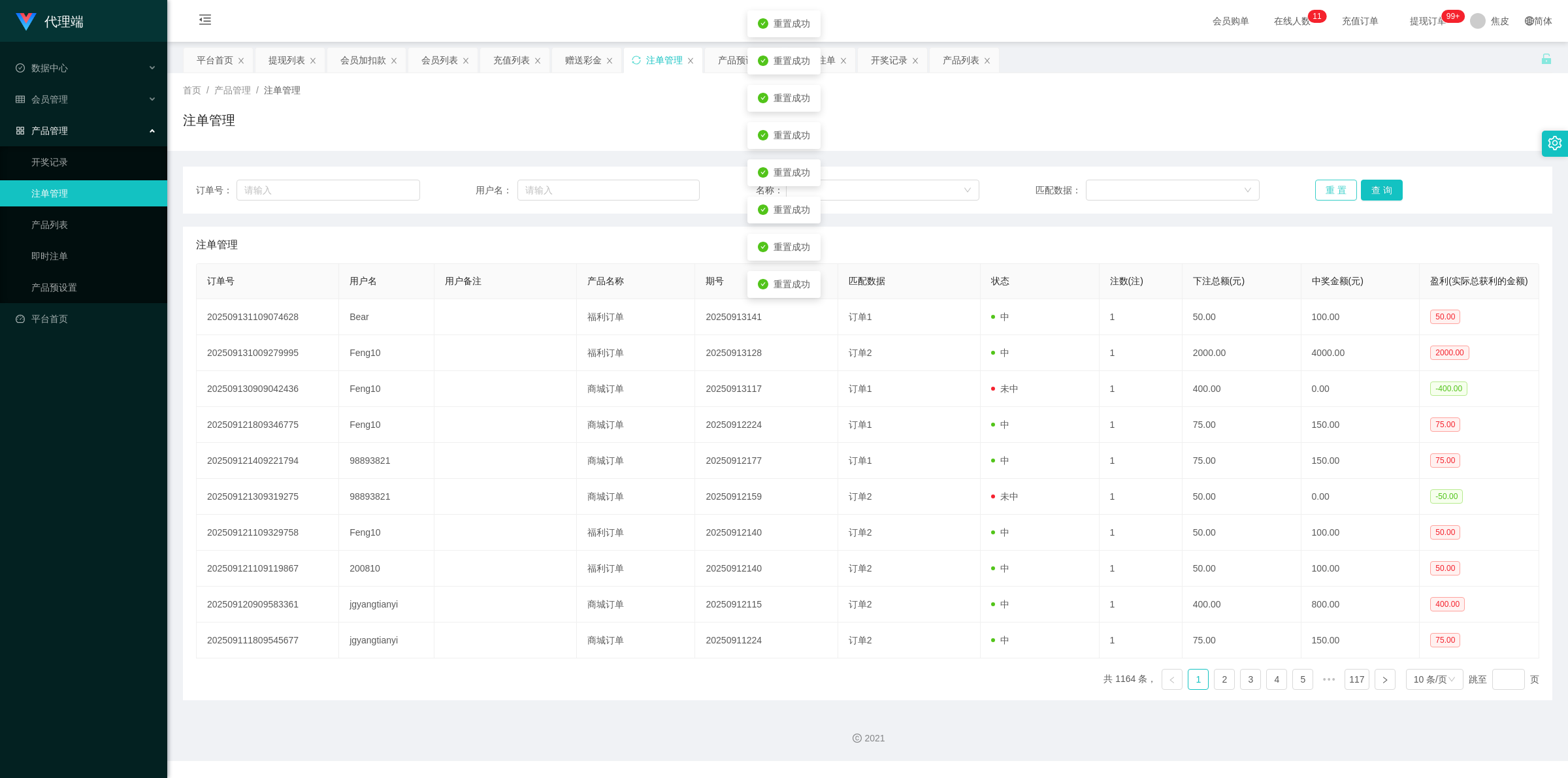
click at [1334, 184] on button "重 置" at bounding box center [1336, 190] width 42 height 21
click at [1316, 186] on button "重 置" at bounding box center [1336, 190] width 42 height 21
click at [1317, 187] on button "重 置" at bounding box center [1336, 190] width 42 height 21
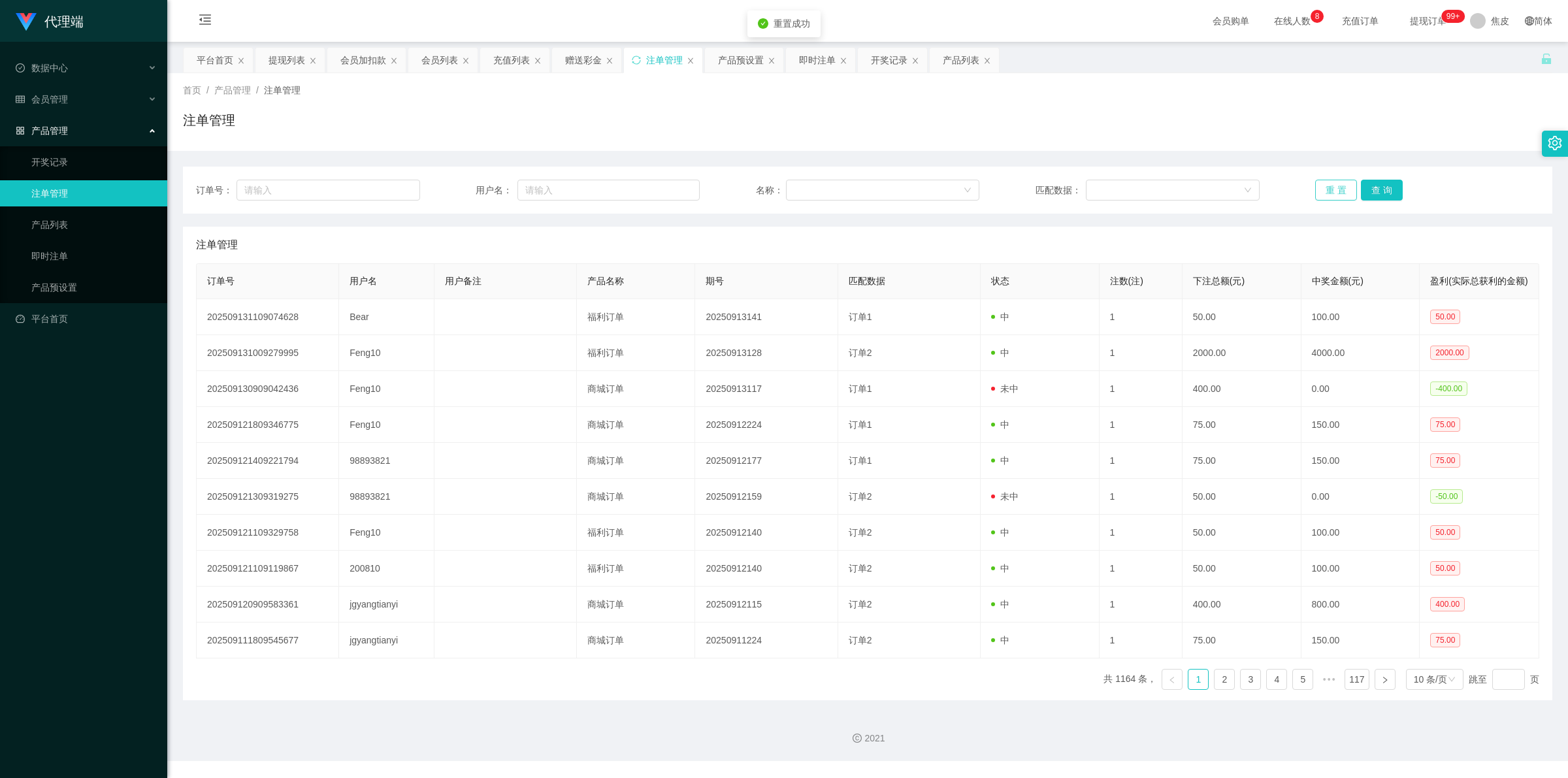
click at [1317, 187] on button "重 置" at bounding box center [1336, 190] width 42 height 21
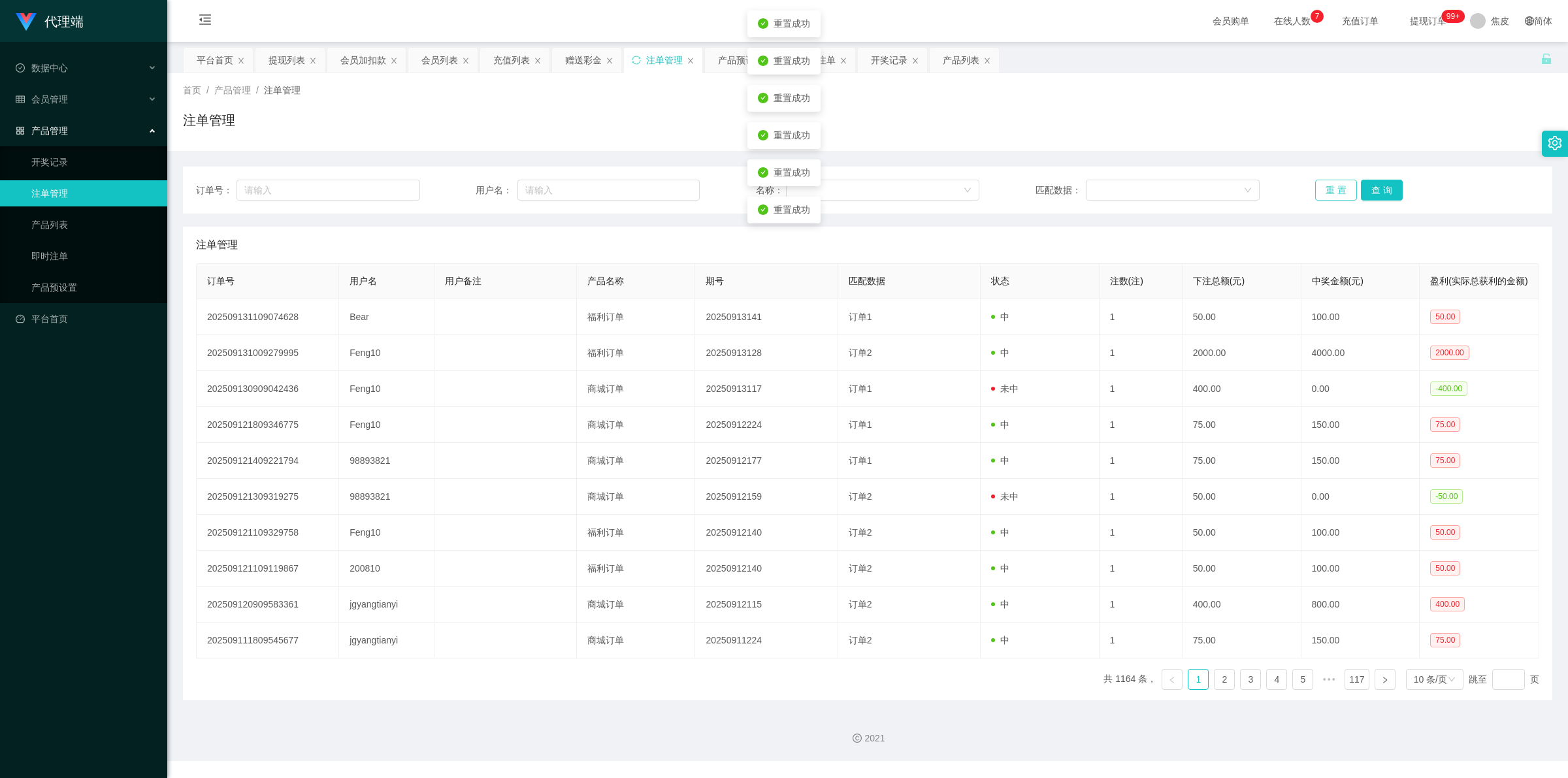
click at [1317, 187] on button "重 置" at bounding box center [1336, 190] width 42 height 21
click at [1315, 194] on button "重 置" at bounding box center [1336, 190] width 42 height 21
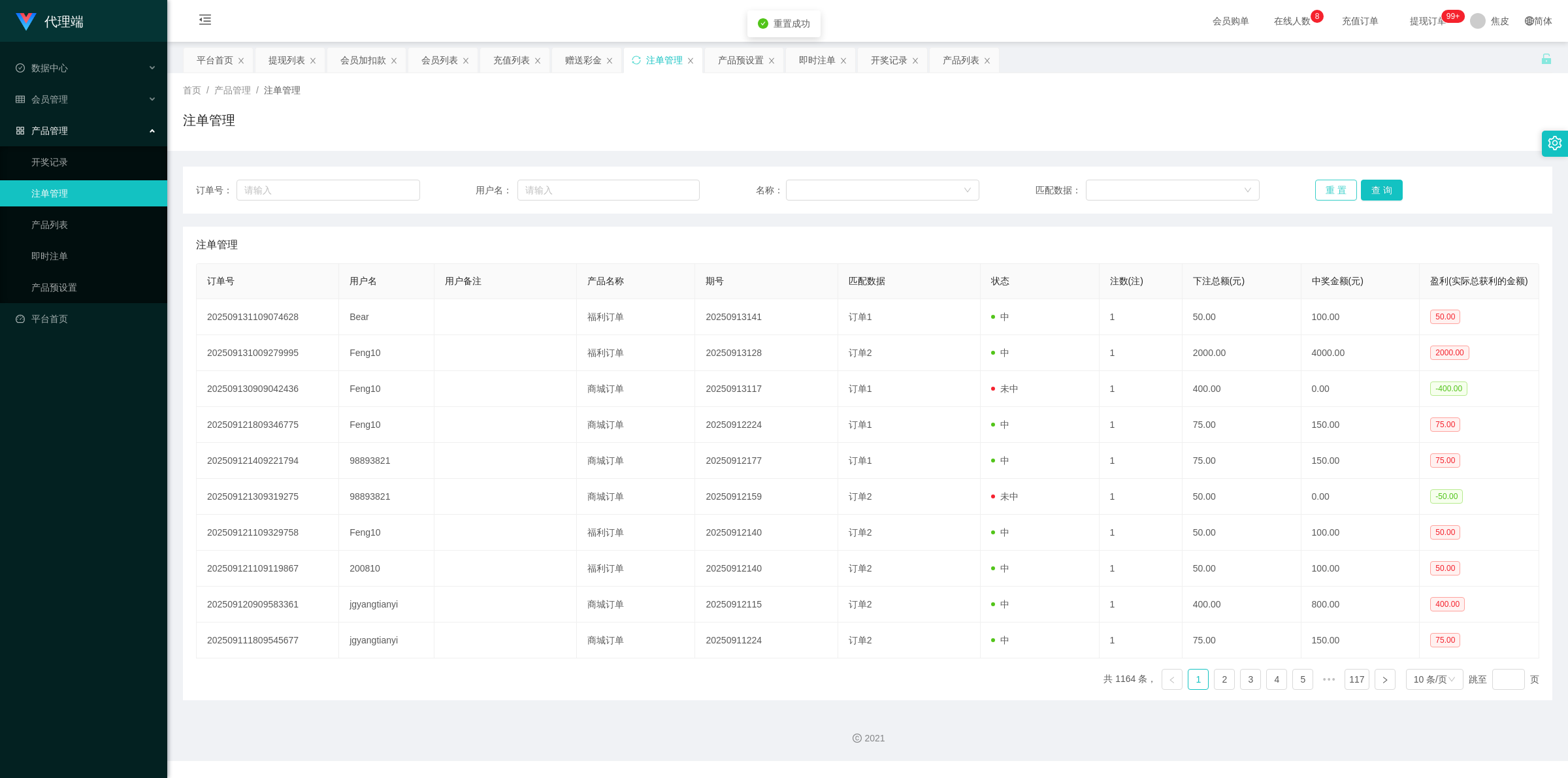
click at [1315, 194] on button "重 置" at bounding box center [1336, 190] width 42 height 21
click at [63, 257] on link "即时注单" at bounding box center [94, 255] width 126 height 26
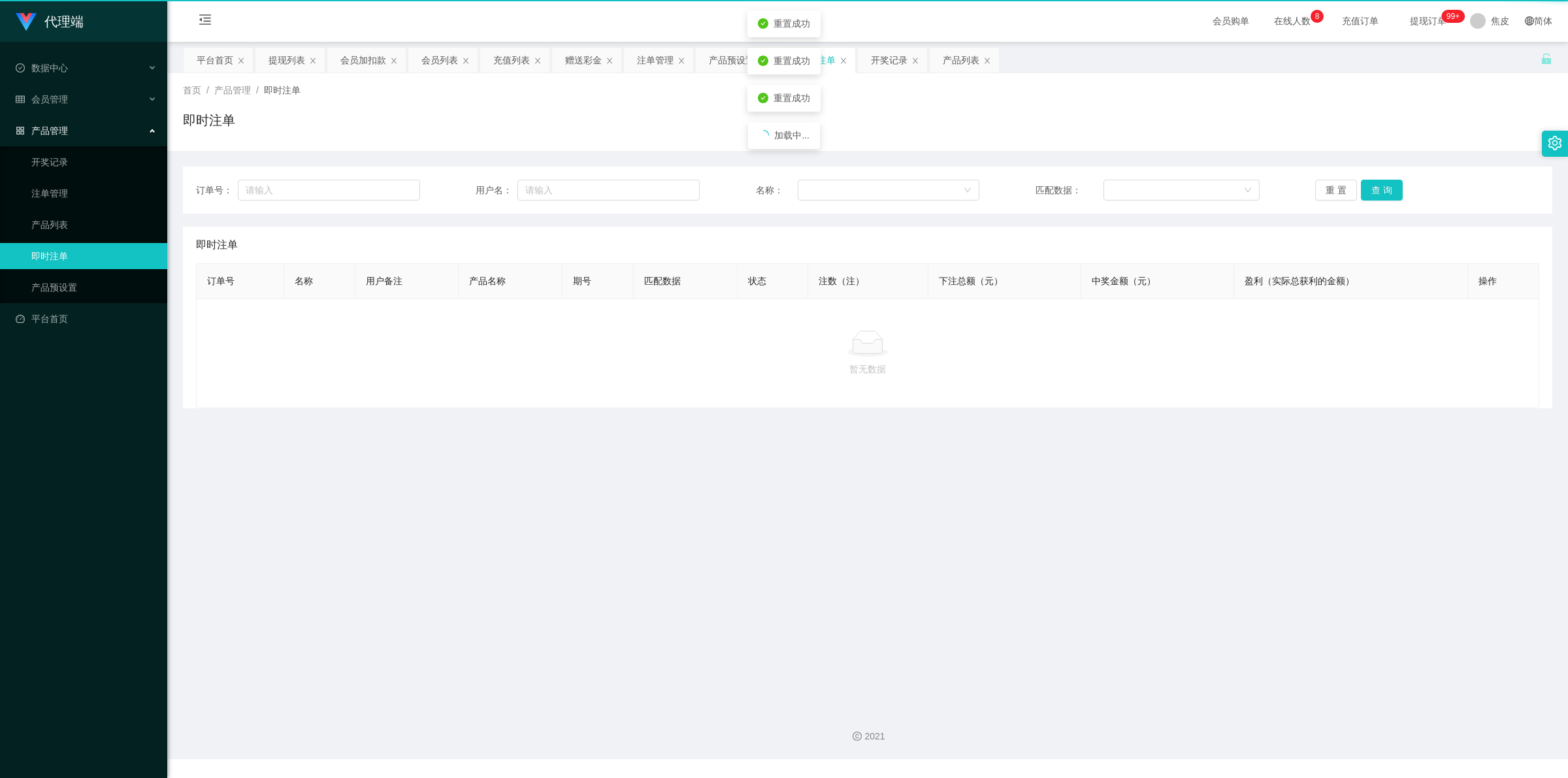
click at [63, 257] on link "即时注单" at bounding box center [94, 255] width 126 height 26
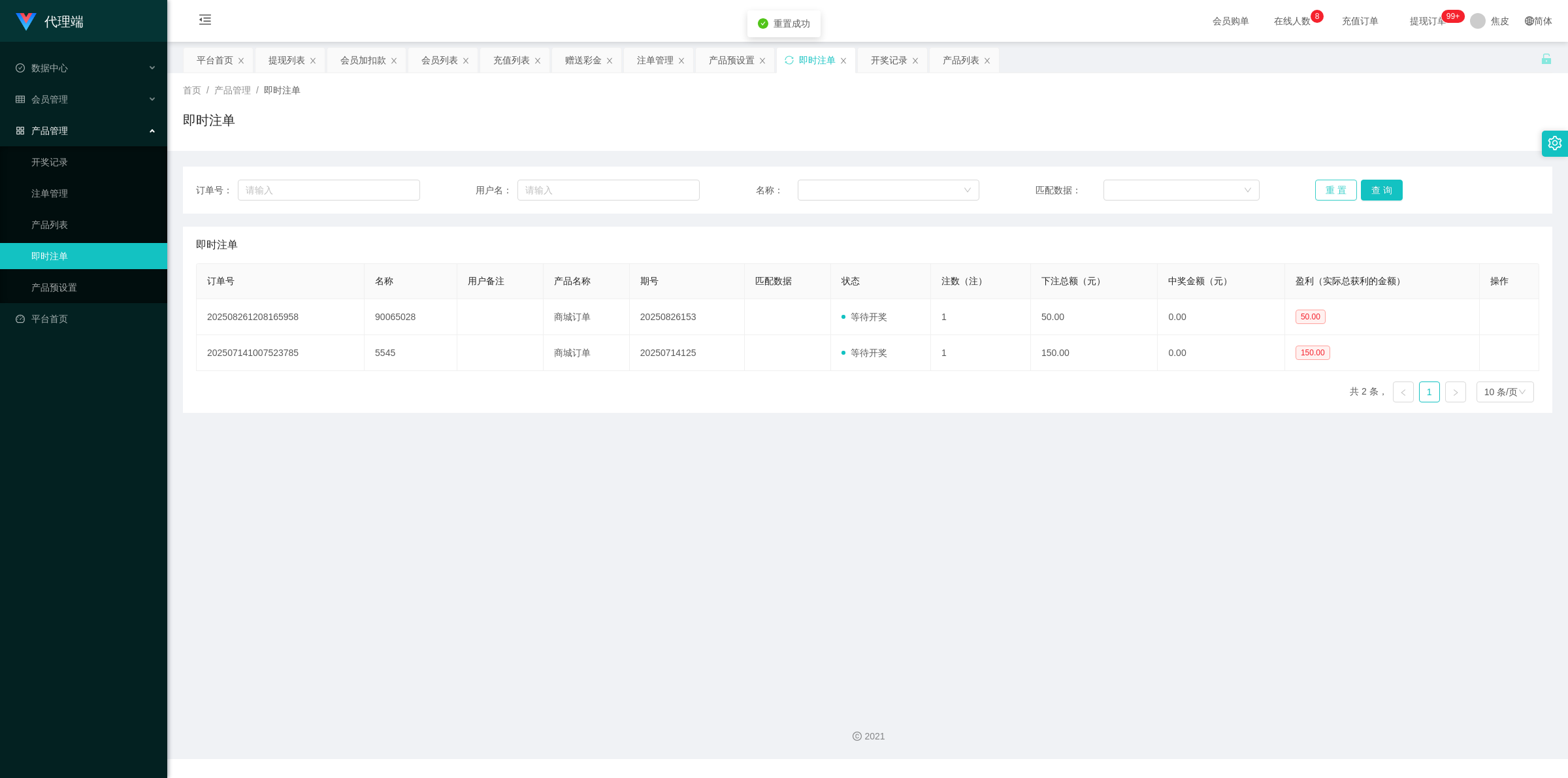
click at [1325, 187] on button "重 置" at bounding box center [1336, 190] width 42 height 21
click at [62, 194] on link "注单管理" at bounding box center [94, 193] width 126 height 26
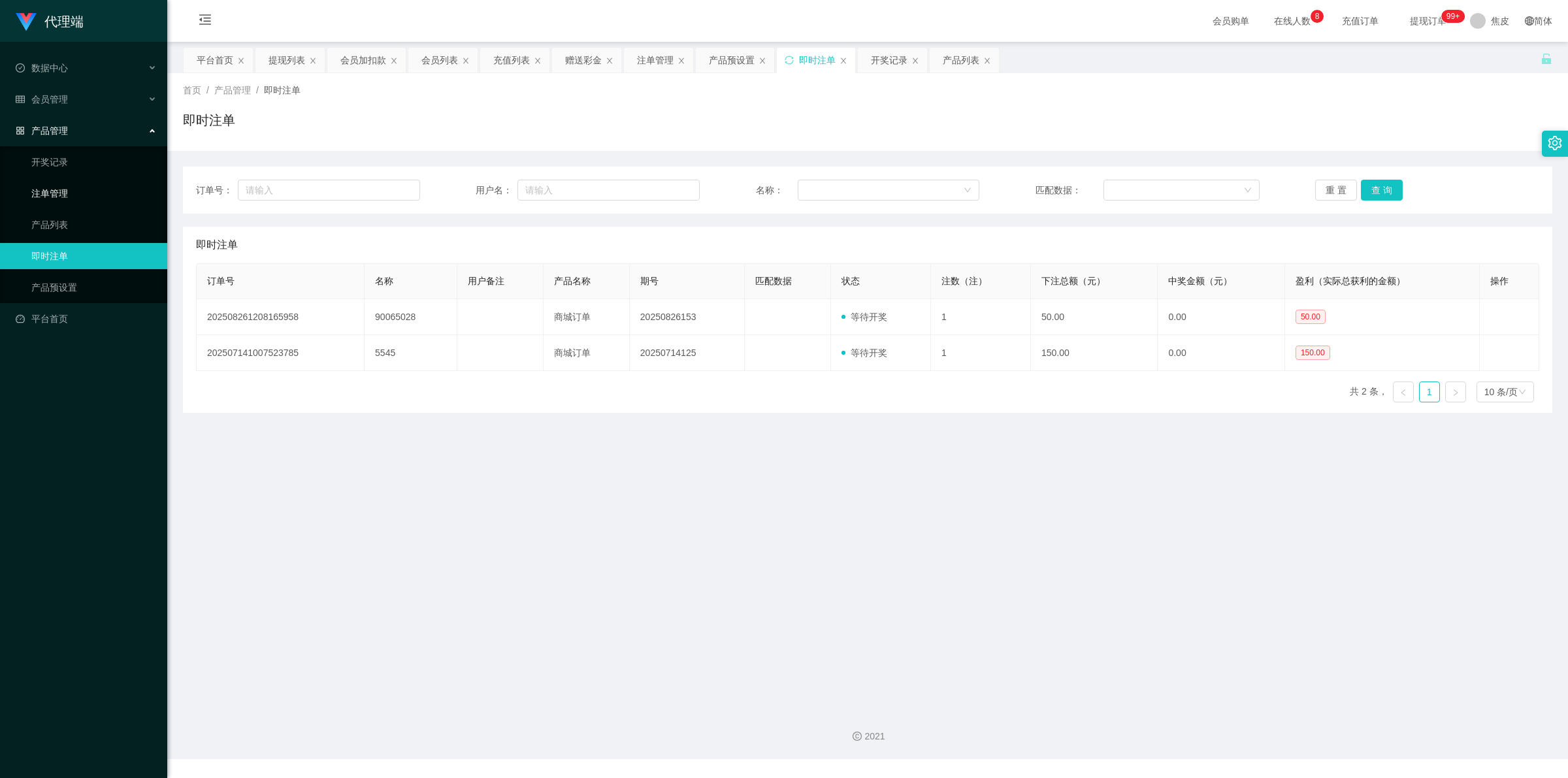
click at [62, 194] on link "注单管理" at bounding box center [94, 193] width 126 height 26
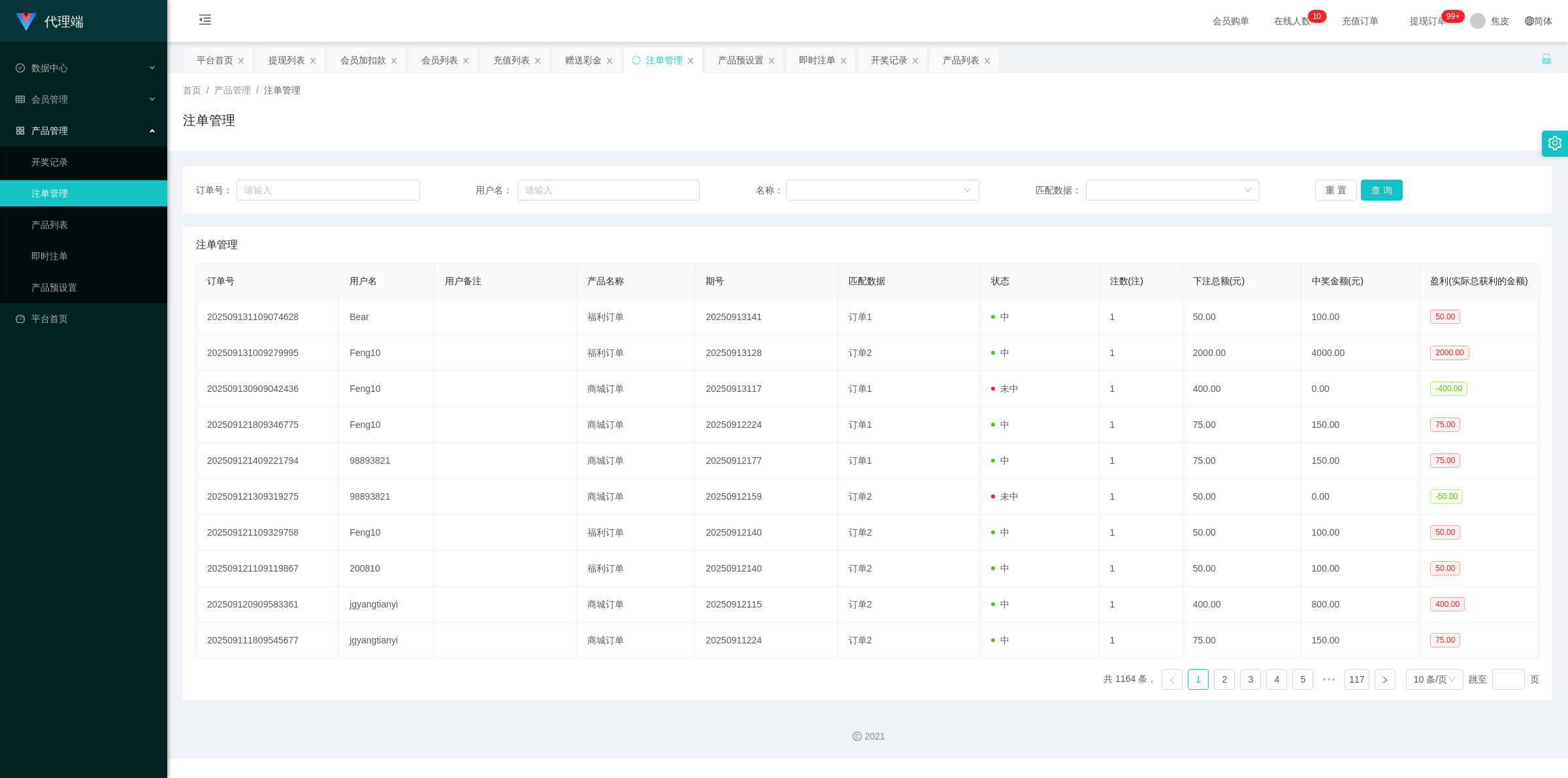
click at [62, 194] on link "注单管理" at bounding box center [94, 193] width 126 height 26
click at [1326, 189] on button "重 置" at bounding box center [1336, 190] width 42 height 21
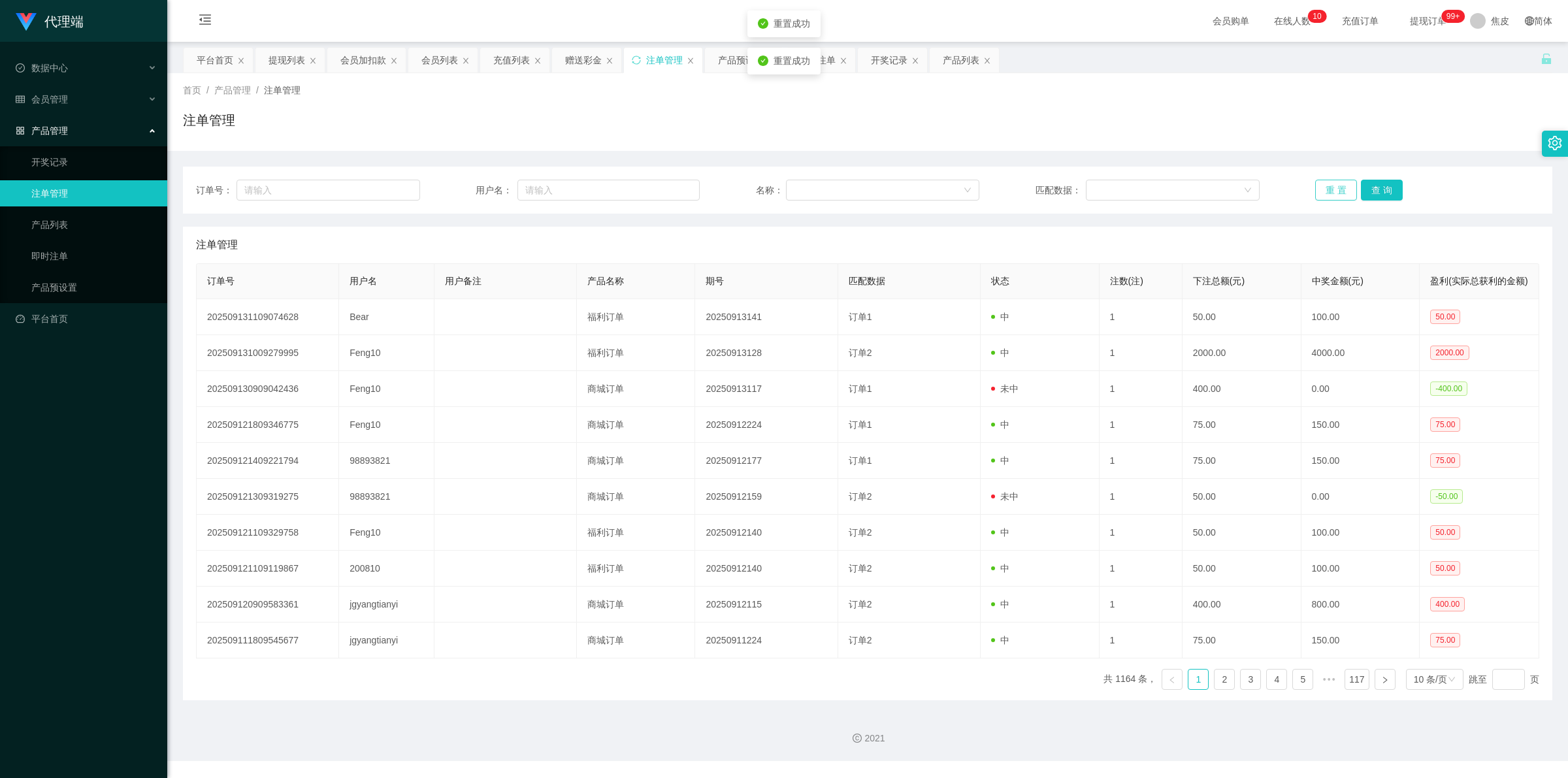
click at [1326, 189] on button "重 置" at bounding box center [1336, 190] width 42 height 21
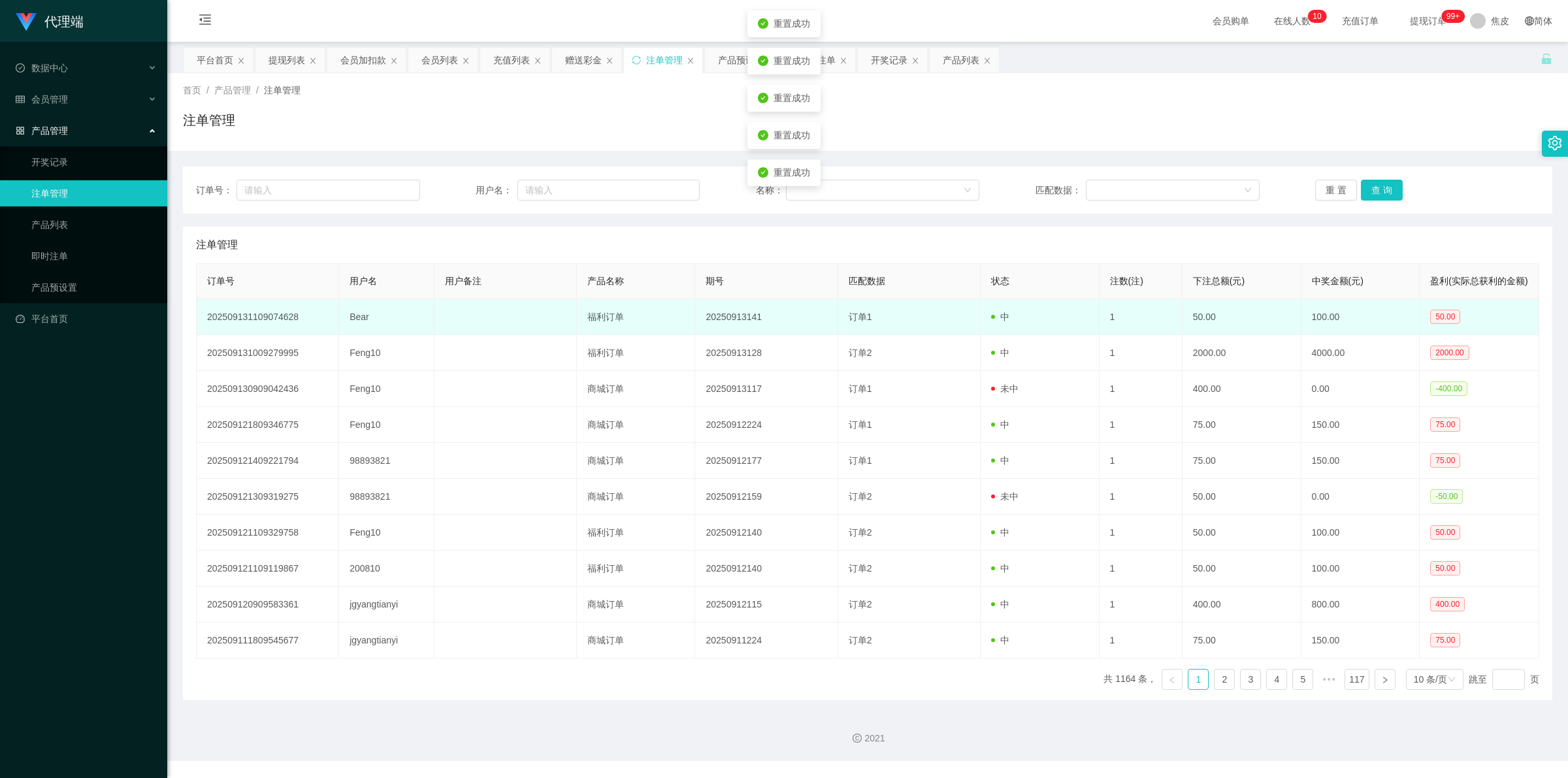
click at [355, 328] on td "Bear" at bounding box center [386, 316] width 95 height 36
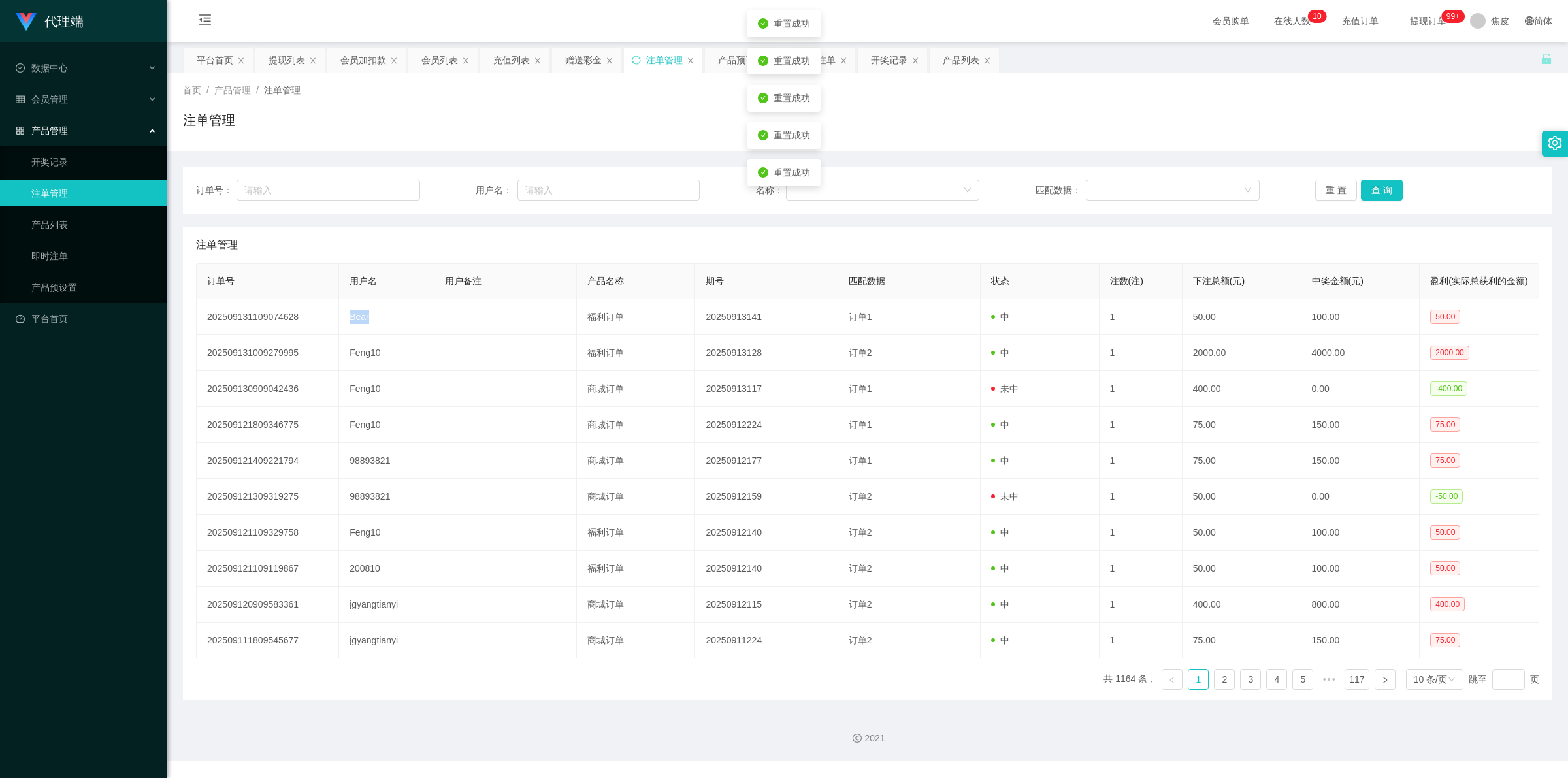
copy td "Bear"
click at [604, 194] on input "text" at bounding box center [608, 190] width 182 height 21
paste input "Bear"
type input "Bear"
click at [1389, 185] on button "查 询" at bounding box center [1382, 190] width 42 height 21
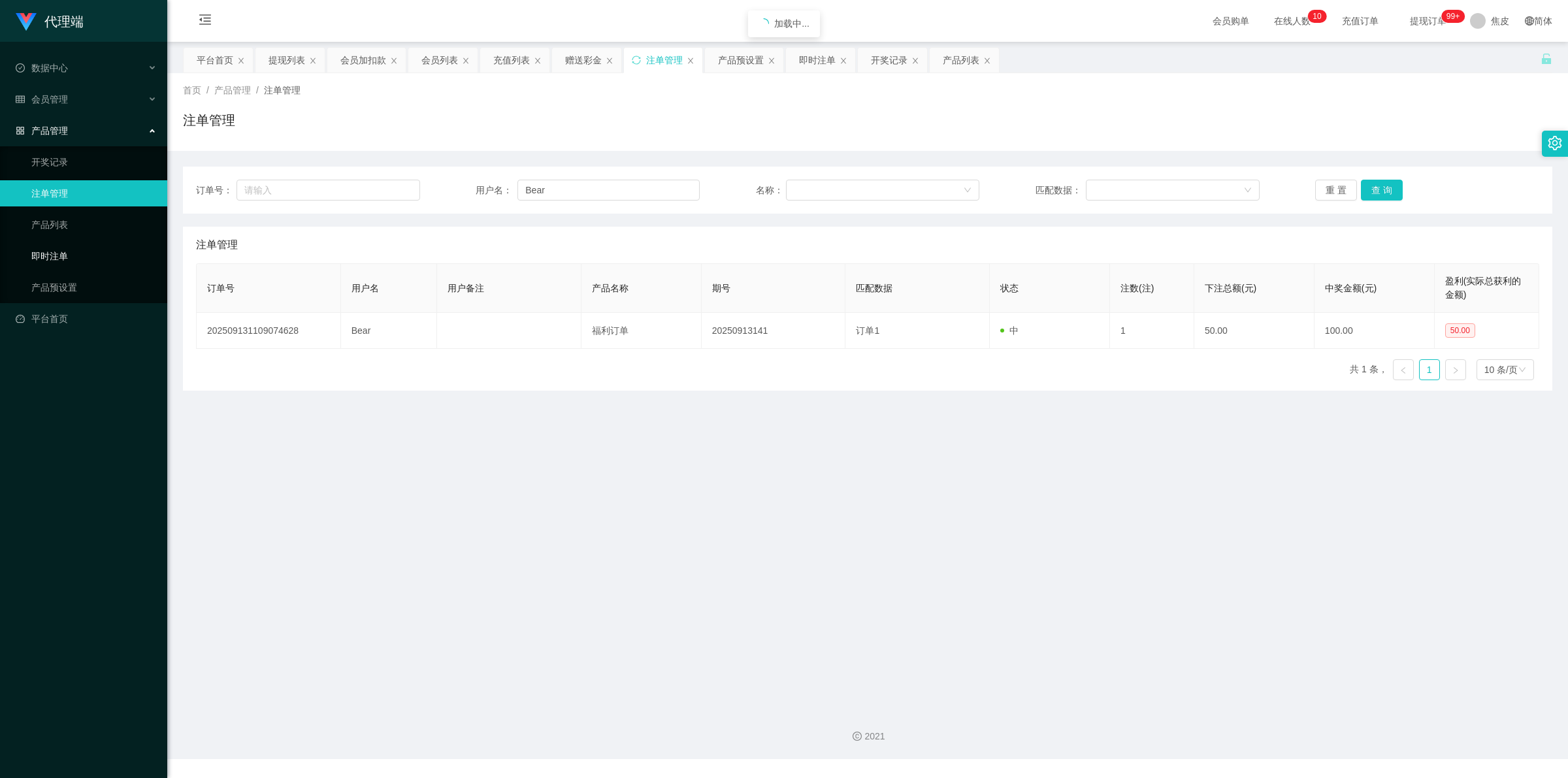
click at [53, 260] on link "即时注单" at bounding box center [94, 255] width 126 height 26
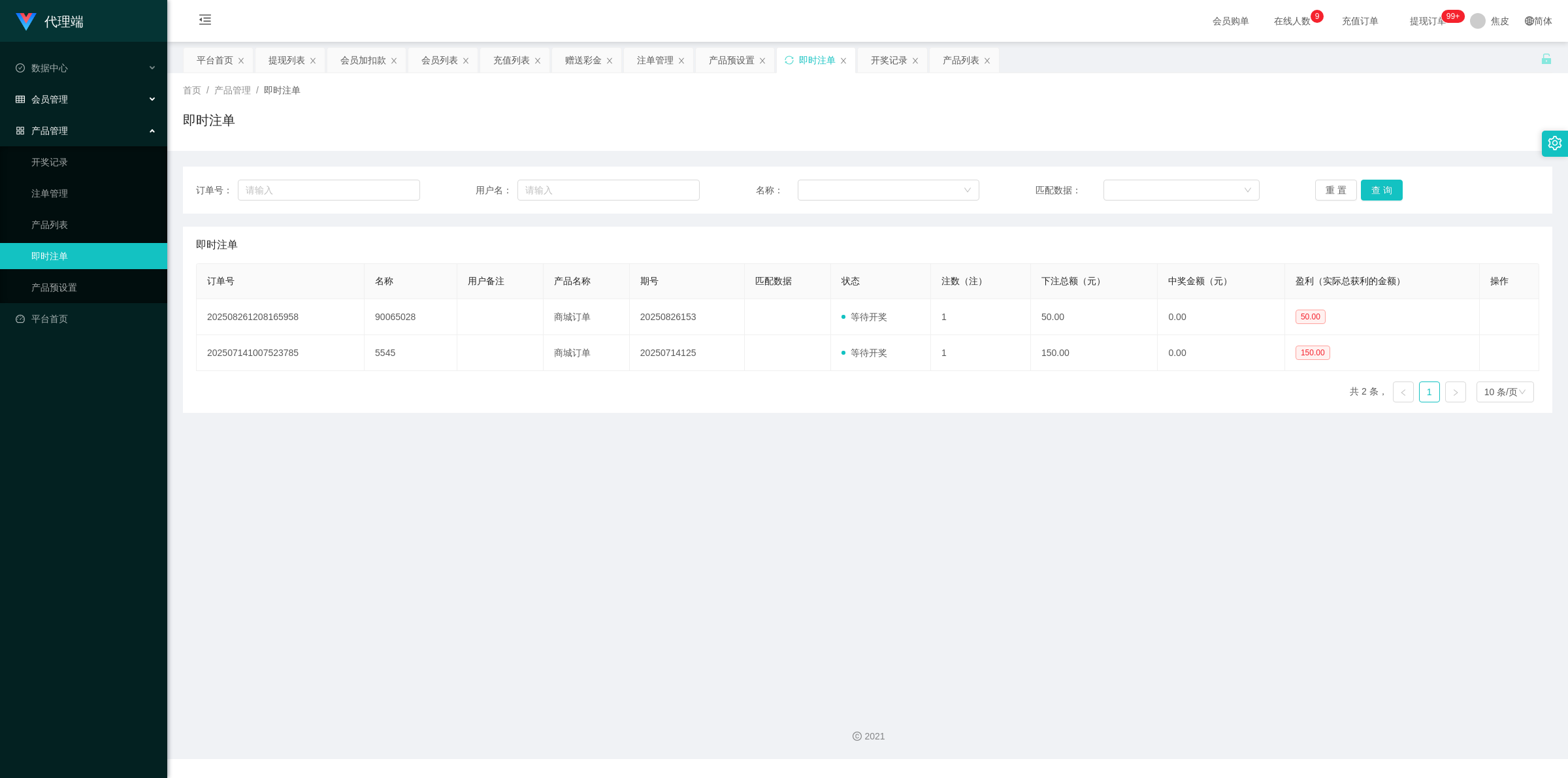
click at [65, 95] on span "会员管理" at bounding box center [41, 99] width 52 height 11
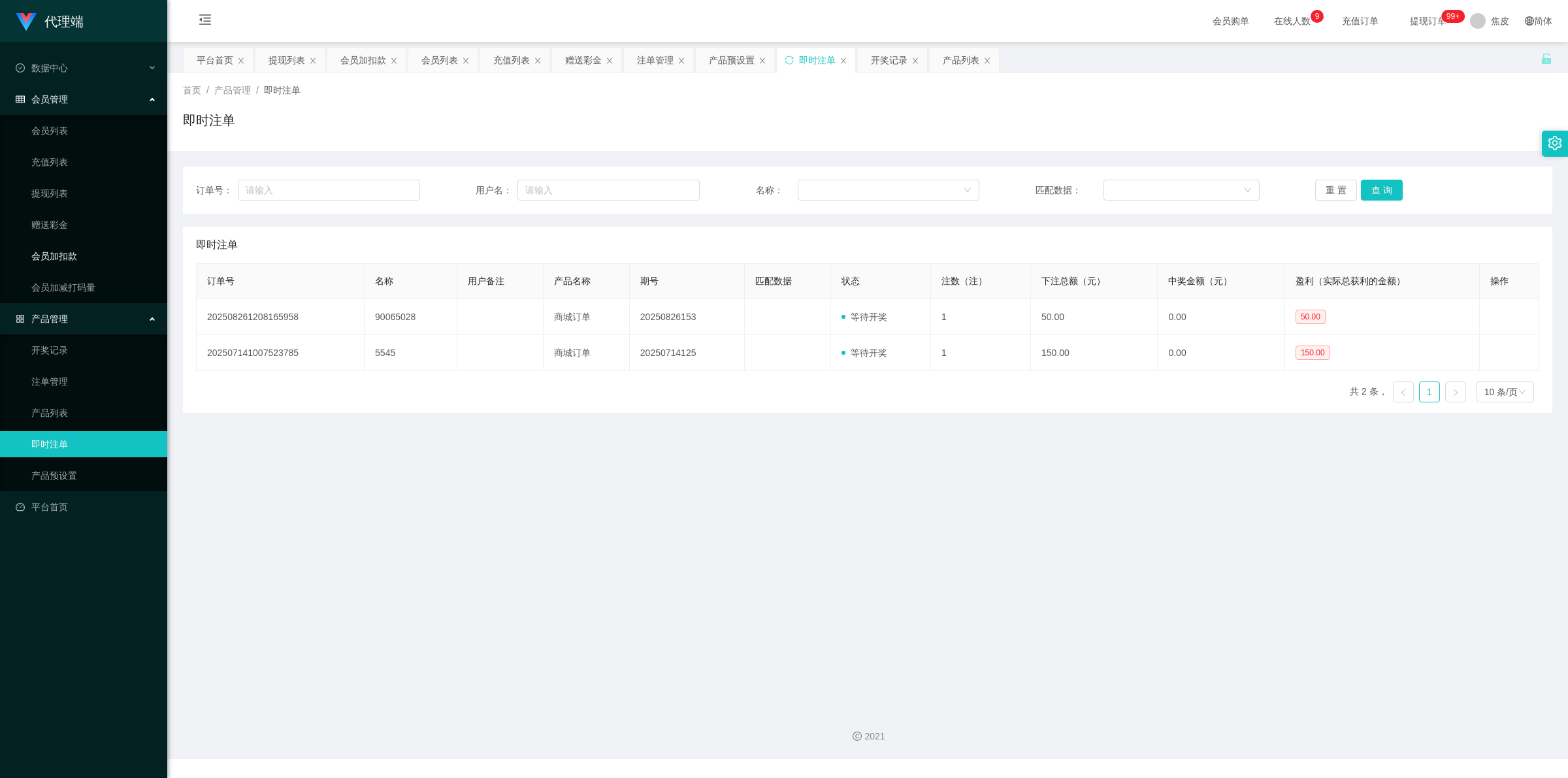
click at [57, 258] on link "会员加扣款" at bounding box center [94, 255] width 126 height 26
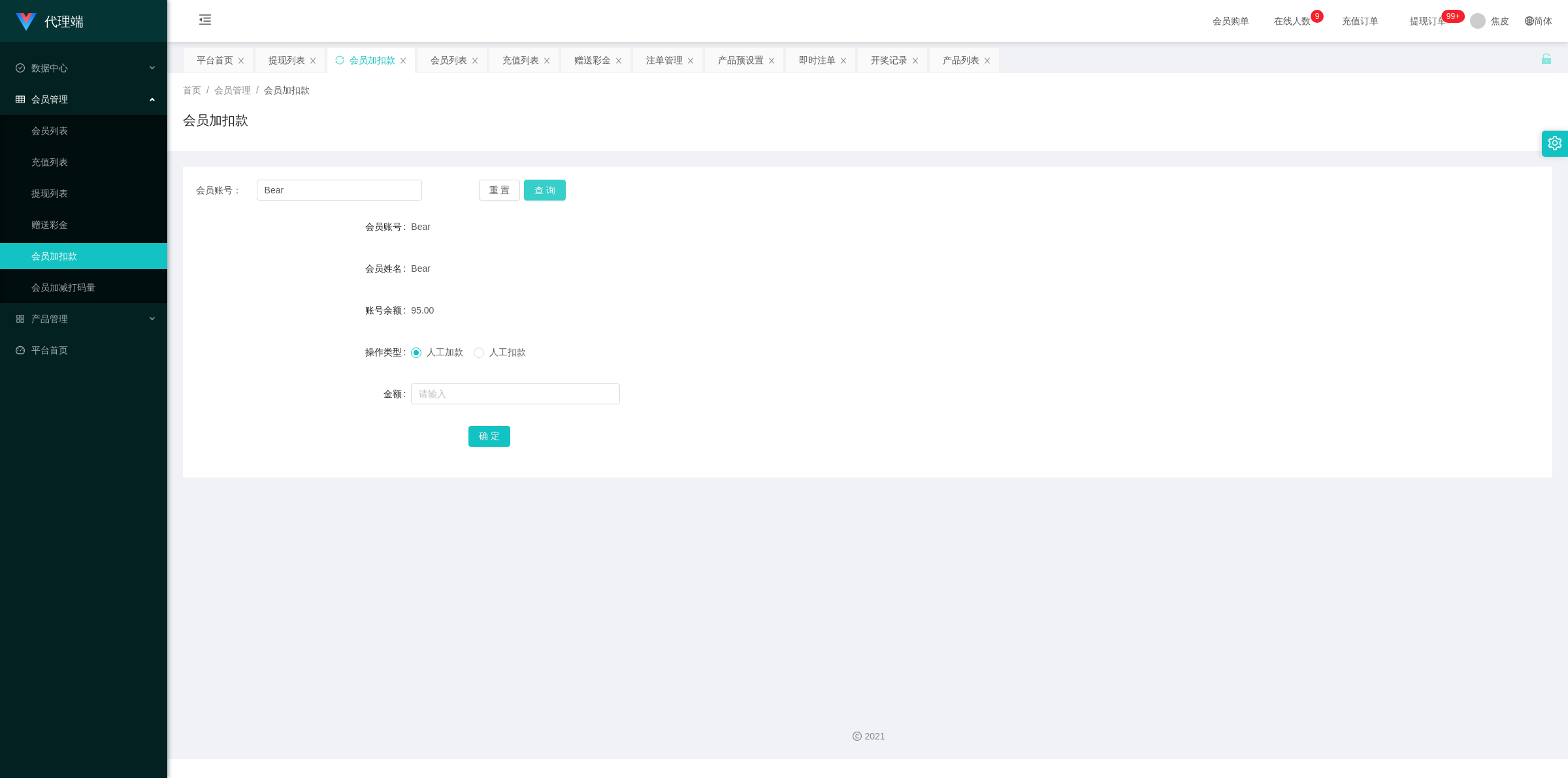
click at [544, 187] on button "查 询" at bounding box center [545, 190] width 42 height 21
click at [544, 187] on div "重 置 查 询" at bounding box center [592, 190] width 226 height 21
click at [544, 187] on button "查 询" at bounding box center [545, 190] width 42 height 21
click at [544, 187] on div "重 置 查 询" at bounding box center [592, 190] width 226 height 21
click at [511, 390] on input "text" at bounding box center [516, 394] width 209 height 21
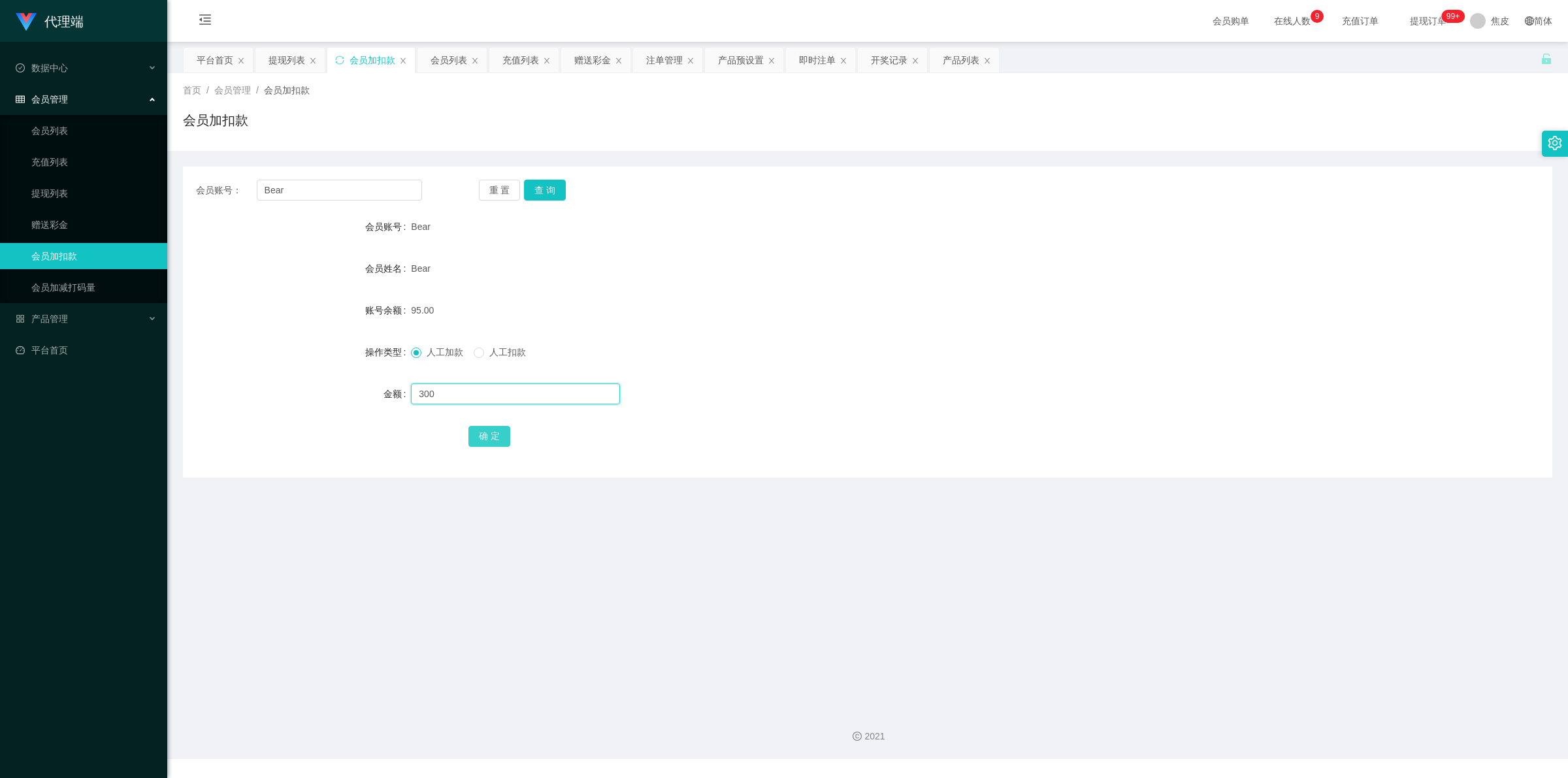
type input "300"
click at [483, 441] on button "确 定" at bounding box center [490, 436] width 42 height 21
click at [759, 318] on div "395.00" at bounding box center [810, 310] width 799 height 26
click at [62, 152] on link "充值列表" at bounding box center [94, 161] width 126 height 26
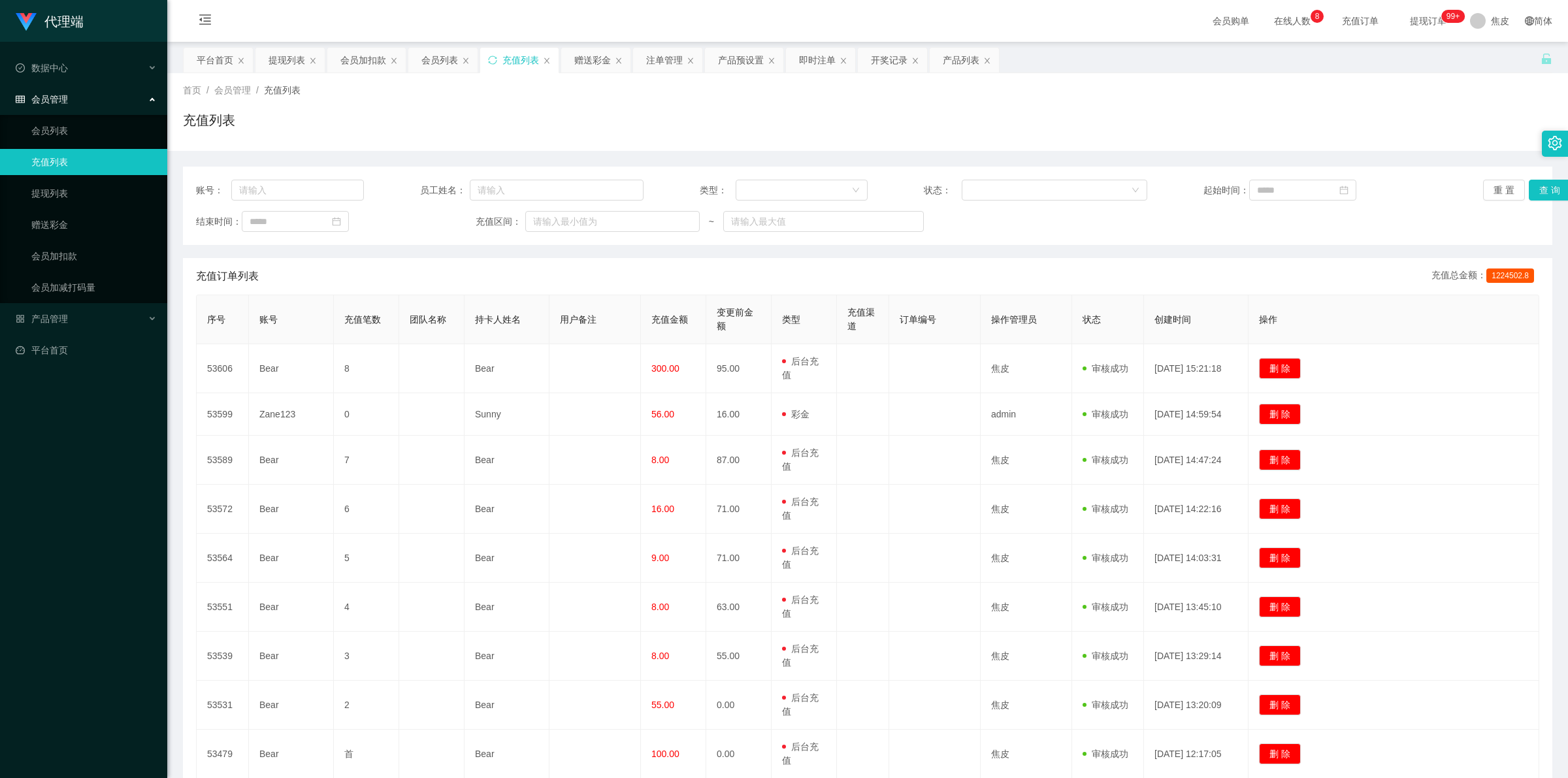
click at [91, 109] on div "会员管理" at bounding box center [83, 99] width 167 height 26
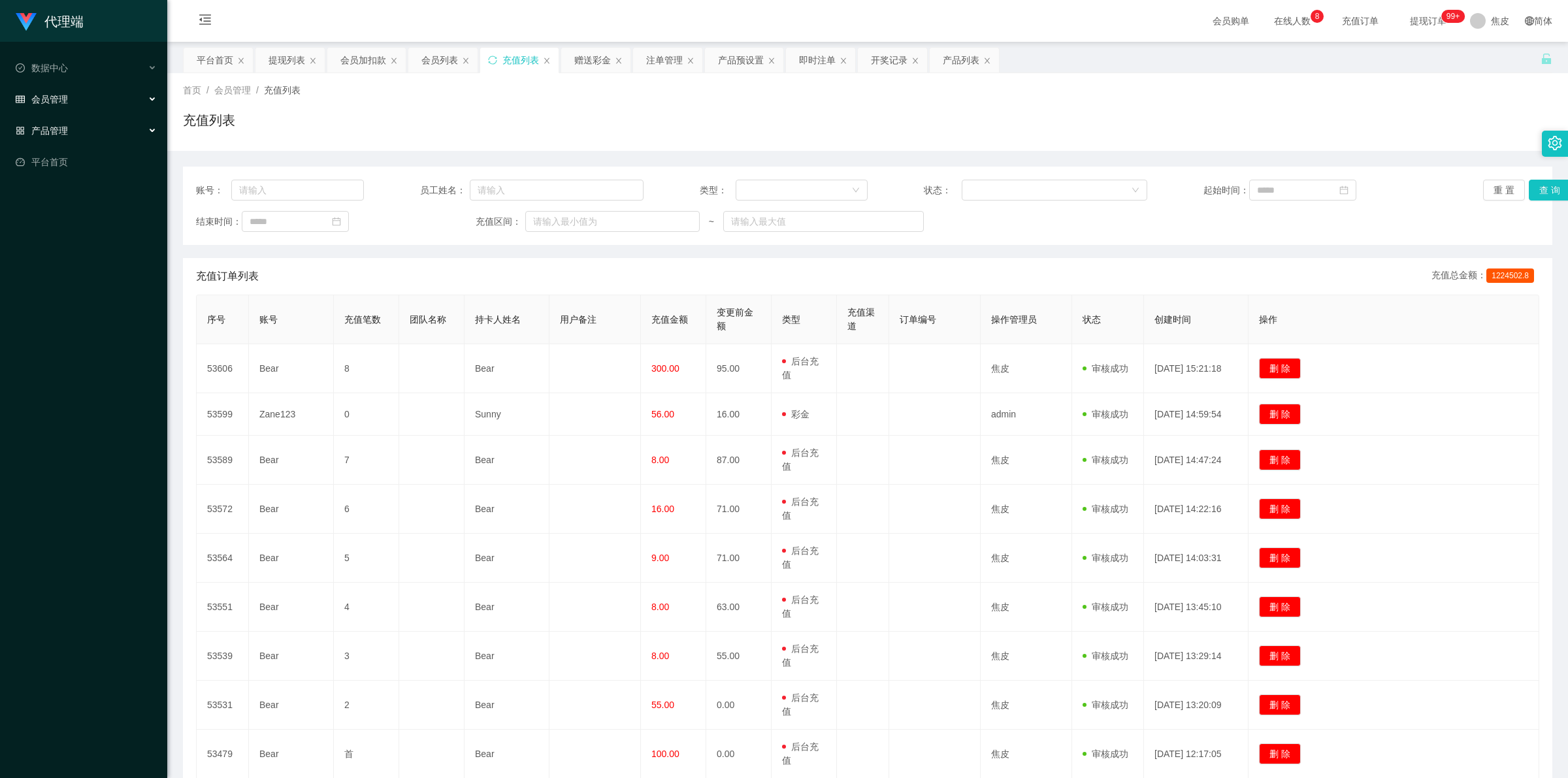
click at [89, 128] on div "产品管理" at bounding box center [83, 130] width 167 height 26
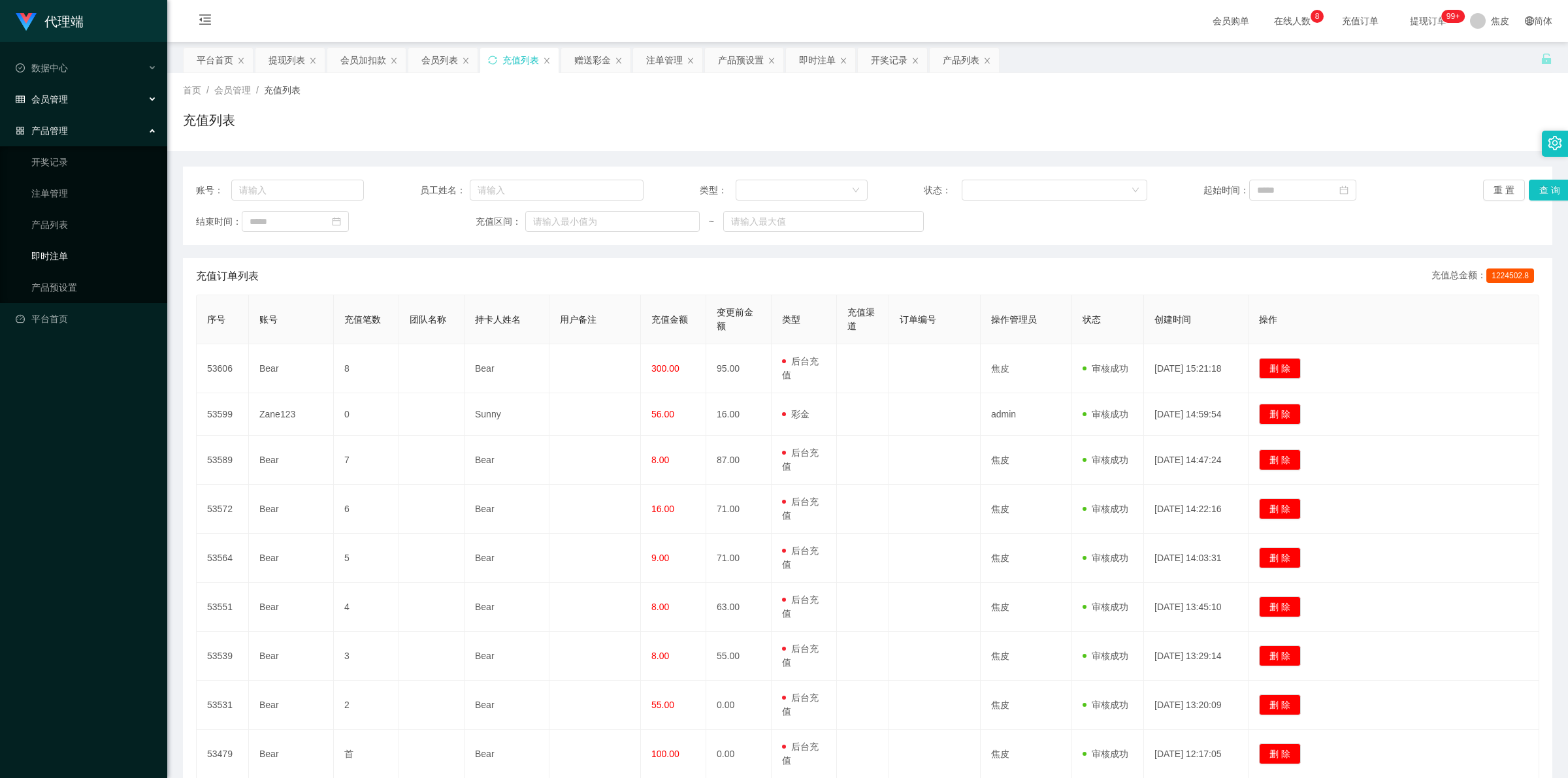
click at [62, 257] on link "即时注单" at bounding box center [94, 255] width 126 height 26
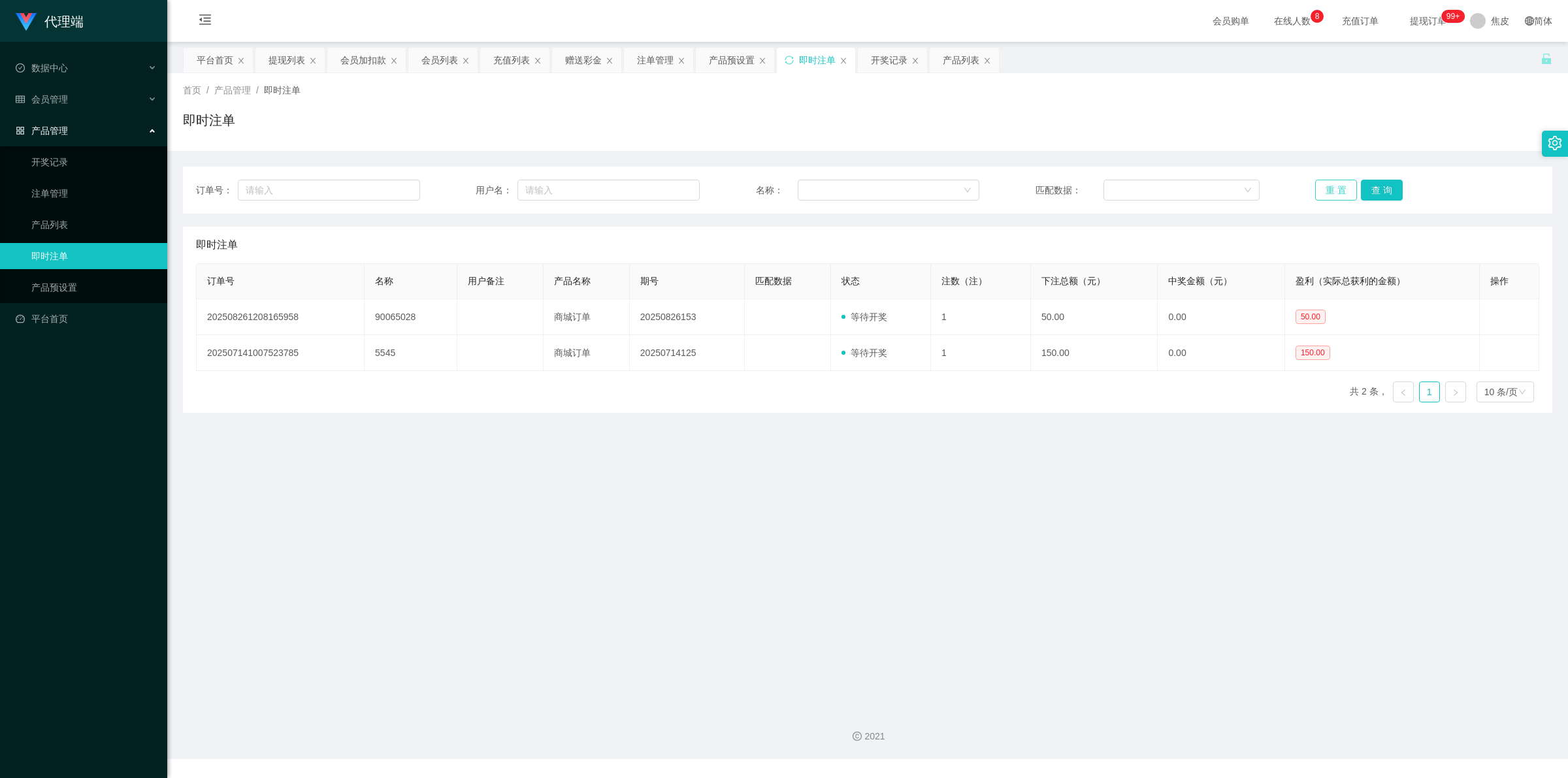
click at [1317, 186] on button "重 置" at bounding box center [1336, 190] width 42 height 21
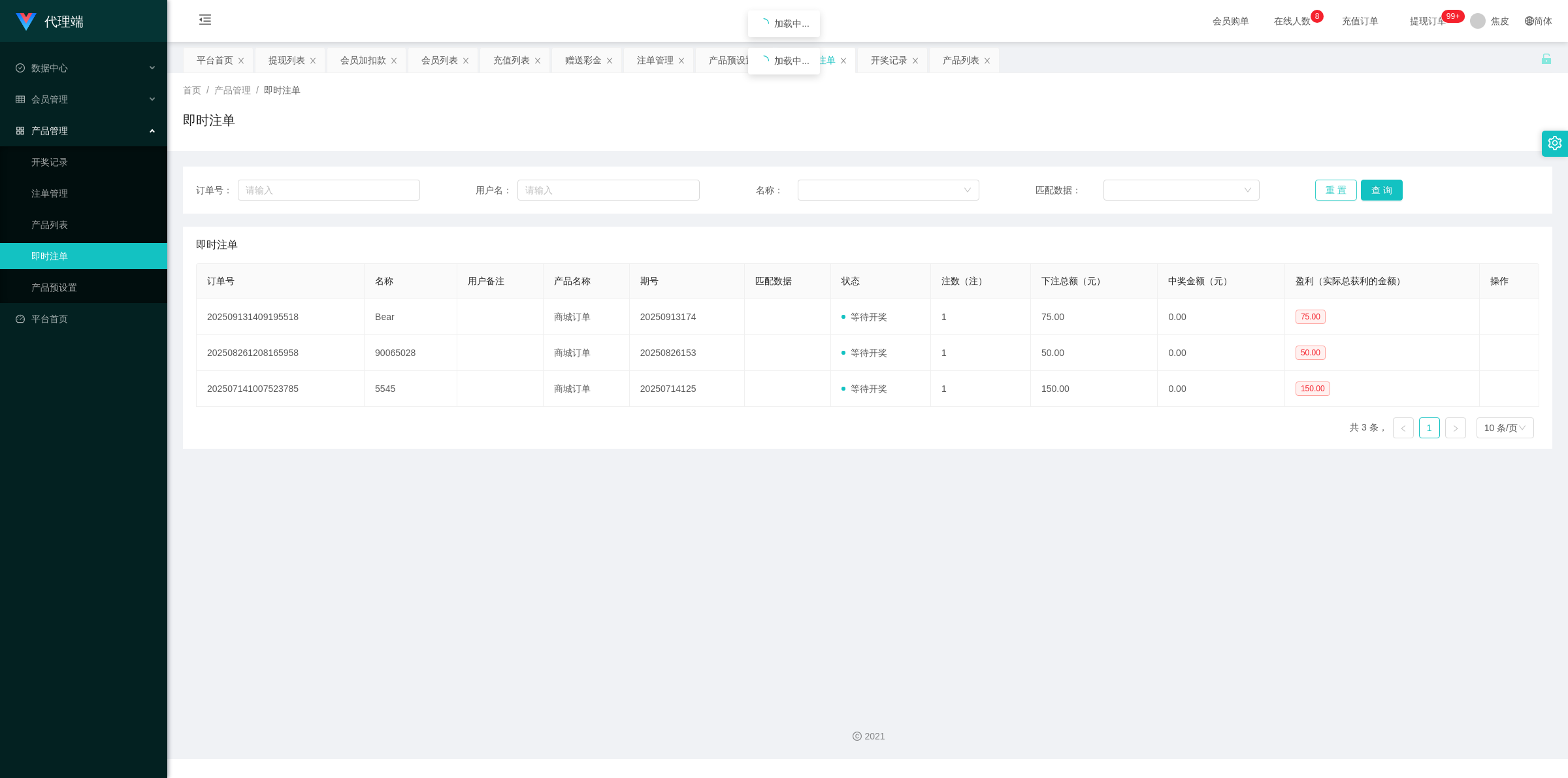
click at [1317, 186] on button "重 置" at bounding box center [1336, 190] width 42 height 21
click at [61, 164] on link "开奖记录" at bounding box center [94, 161] width 126 height 26
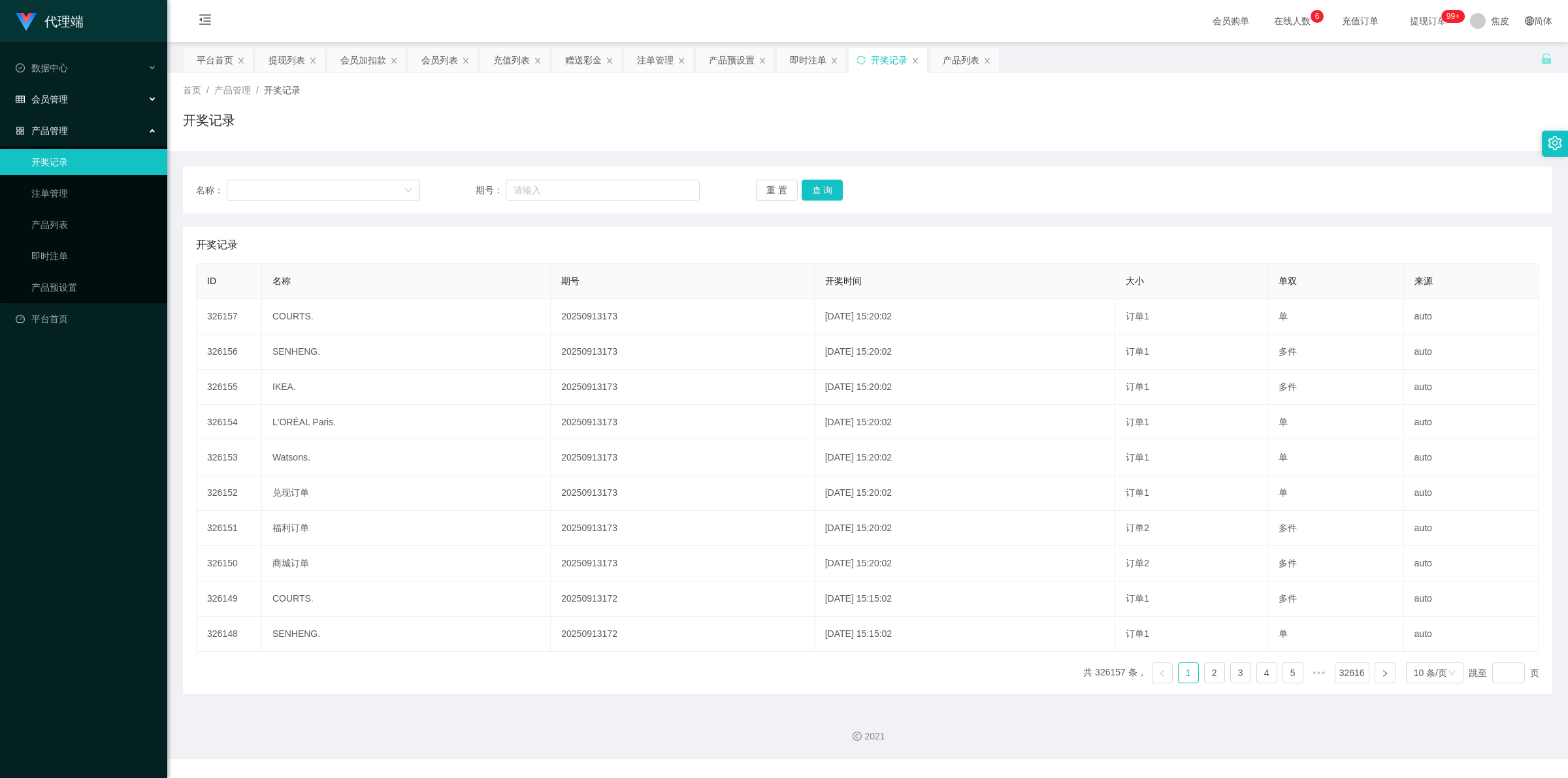
click at [64, 96] on span "会员管理" at bounding box center [41, 99] width 52 height 11
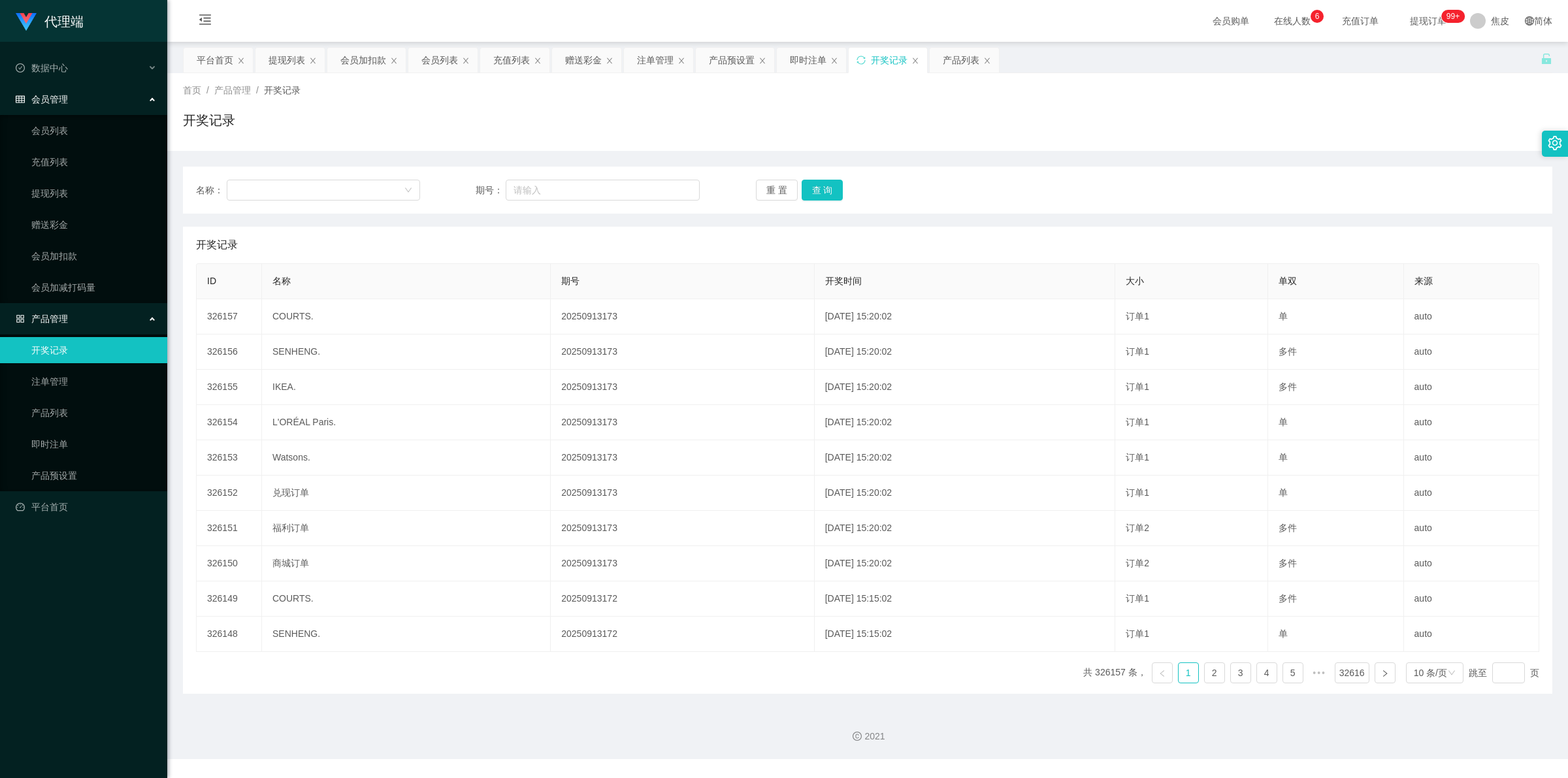
click at [132, 97] on div "会员管理" at bounding box center [83, 99] width 167 height 26
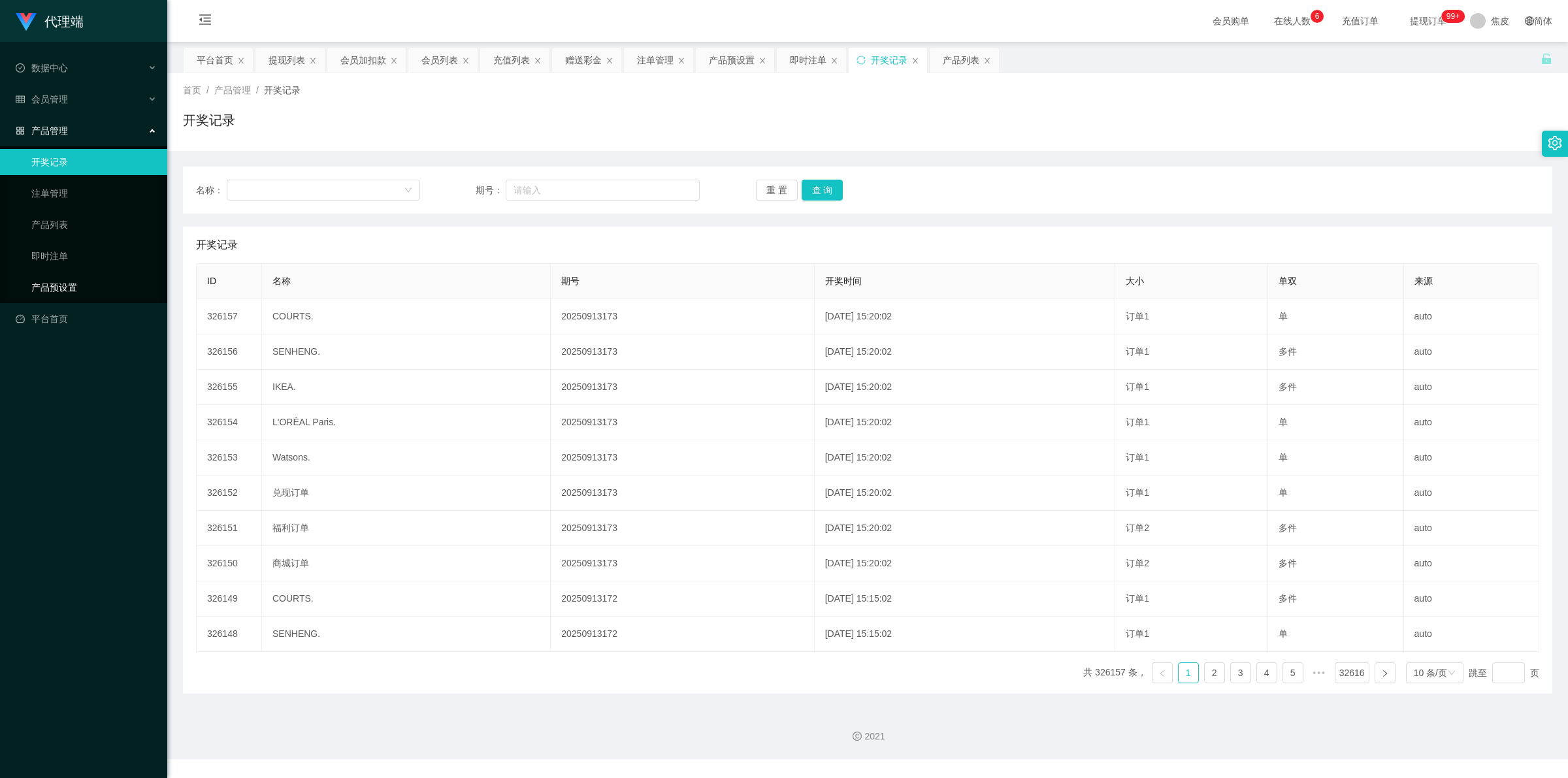
click at [61, 282] on link "产品预设置" at bounding box center [94, 287] width 126 height 26
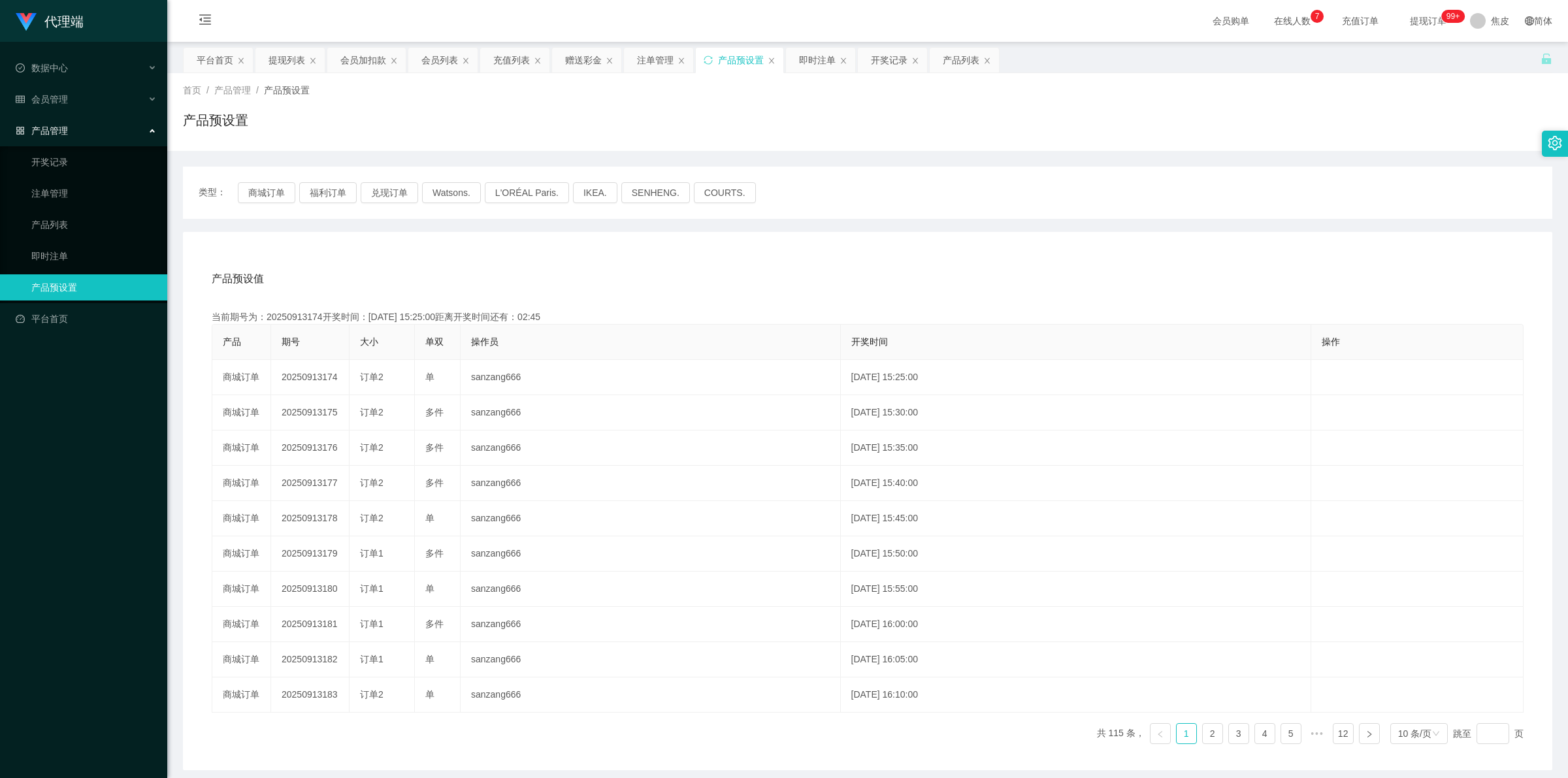
click at [941, 240] on div "产品预设值 添加期号 当前期号为：20250913174开奖时间：2025-09-13 15:25:00距离开奖时间还有：02:45 产品 期号 大小 单双 …" at bounding box center [868, 501] width 1369 height 538
click at [55, 96] on span "会员管理" at bounding box center [41, 99] width 52 height 11
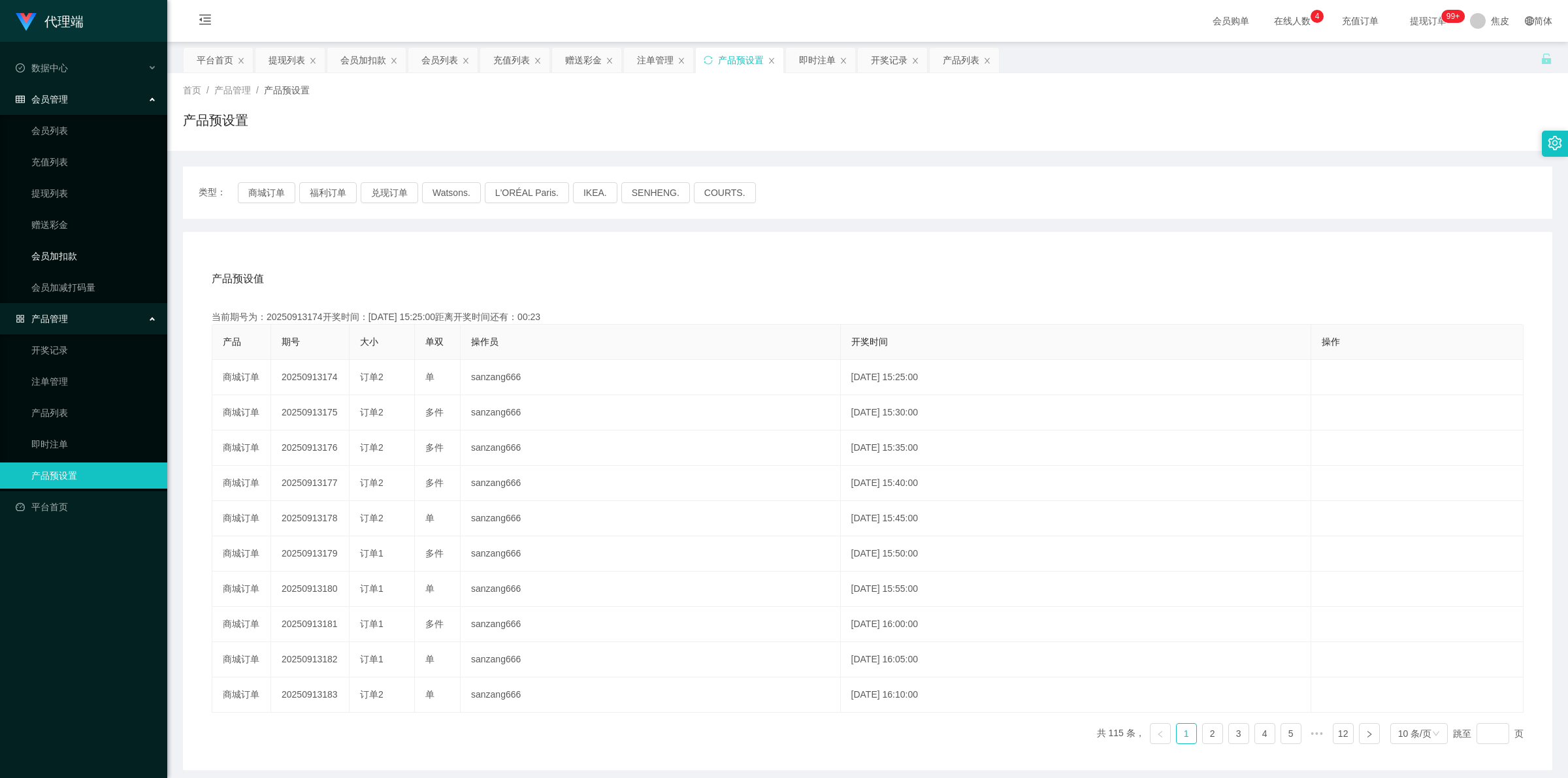
click at [57, 260] on link "会员加扣款" at bounding box center [94, 255] width 126 height 26
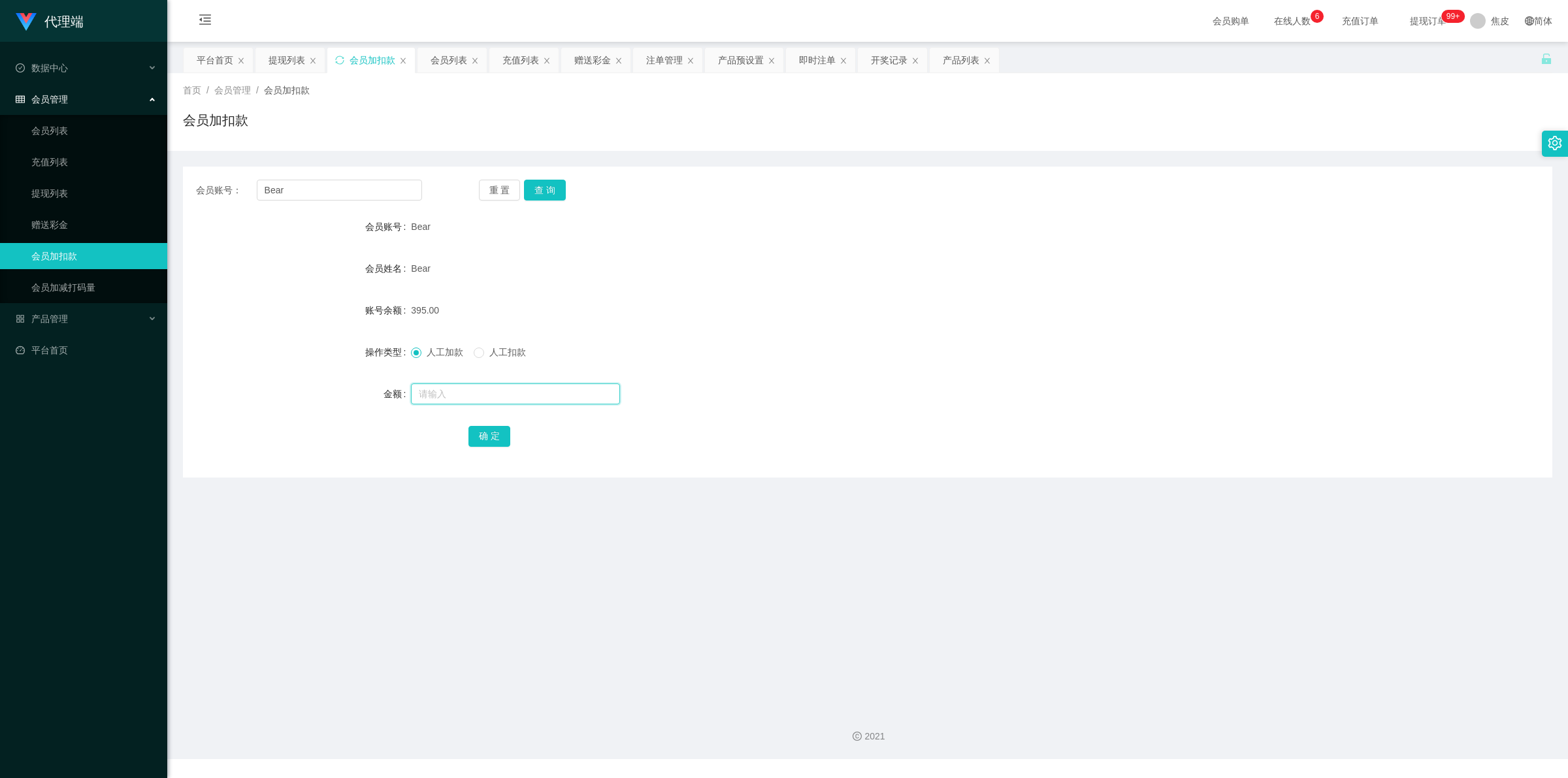
click at [440, 392] on input "text" at bounding box center [516, 394] width 209 height 21
type input "8"
drag, startPoint x: 474, startPoint y: 429, endPoint x: 490, endPoint y: 426, distance: 16.3
click at [474, 429] on button "确 定" at bounding box center [490, 436] width 42 height 21
drag, startPoint x: 774, startPoint y: 288, endPoint x: 745, endPoint y: 284, distance: 29.3
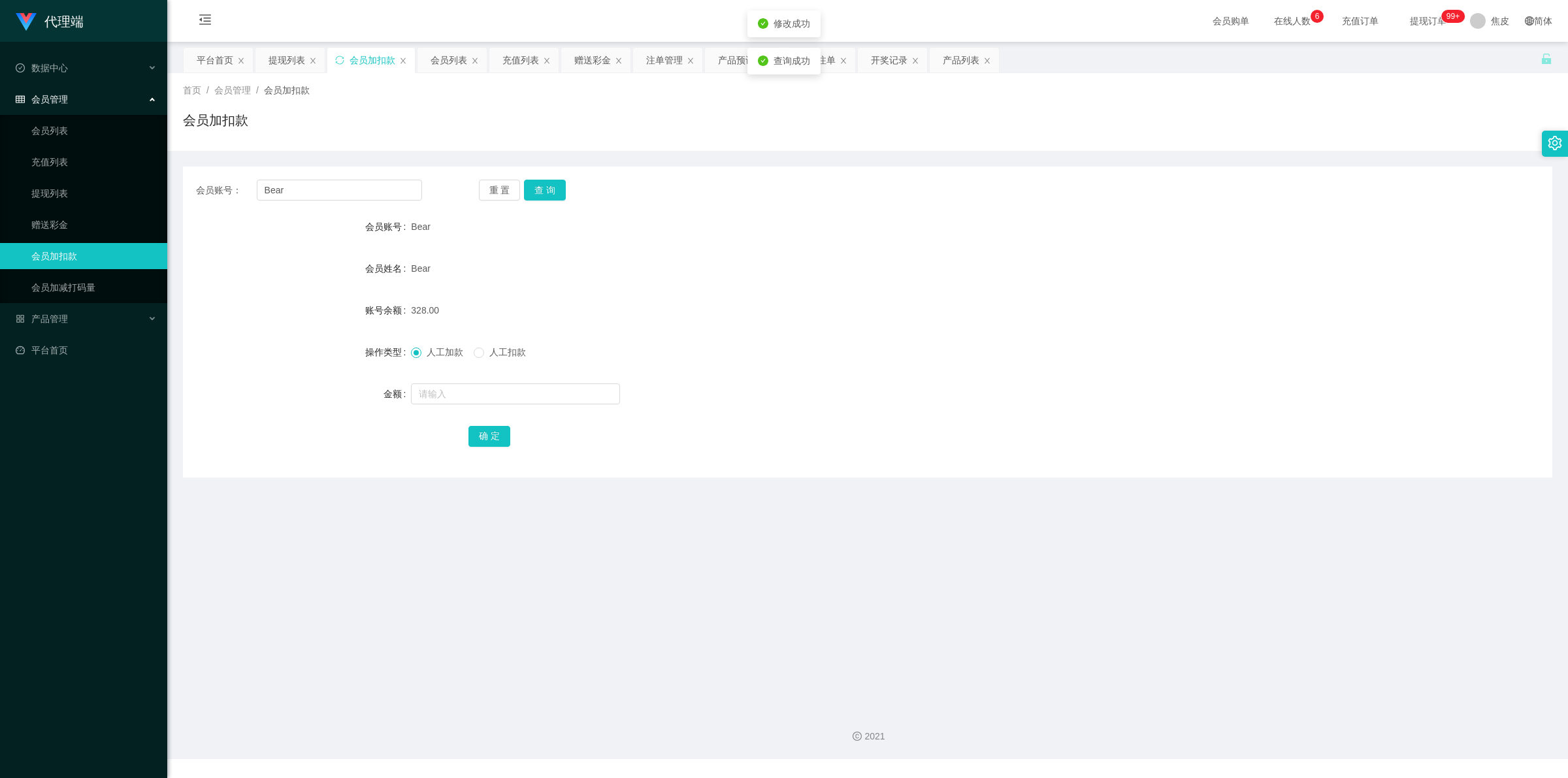
click at [770, 288] on form "会员账号 Bear 会员姓名 Bear 账号余额 328.00 操作类型 人工加款 人工扣款 金额 确 定" at bounding box center [868, 330] width 1369 height 235
click at [556, 188] on button "查 询" at bounding box center [545, 190] width 42 height 21
click at [556, 188] on div "重 置 查 询" at bounding box center [592, 190] width 226 height 21
click at [556, 188] on button "查 询" at bounding box center [545, 190] width 42 height 21
click at [556, 188] on div "重 置 查 询" at bounding box center [592, 190] width 226 height 21
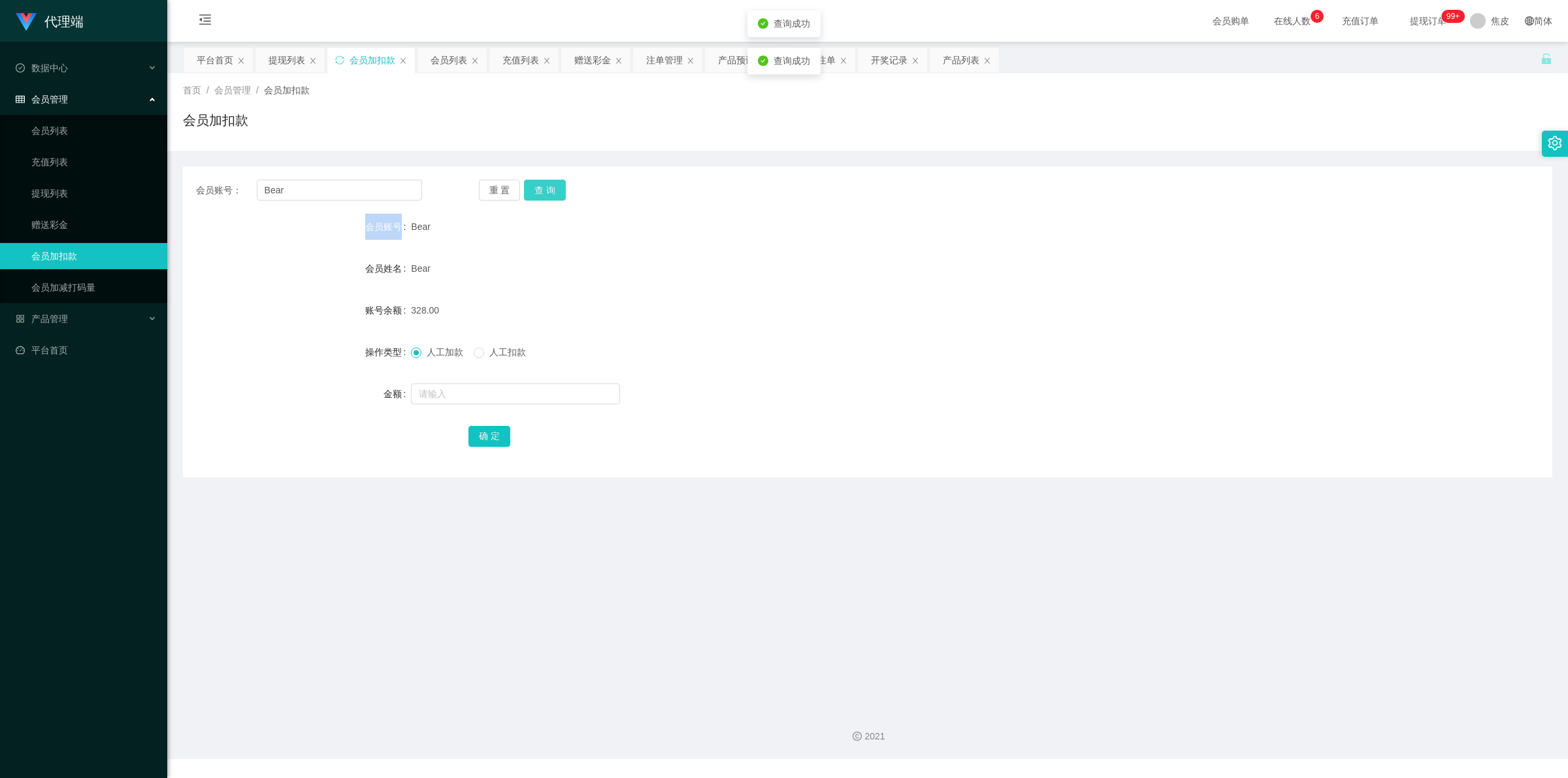
click at [556, 188] on button "查 询" at bounding box center [545, 190] width 42 height 21
click at [556, 188] on div "重 置 查 询" at bounding box center [592, 190] width 226 height 21
click at [550, 190] on button "查 询" at bounding box center [545, 190] width 42 height 21
click at [550, 190] on div "重 置 查 询" at bounding box center [592, 190] width 226 height 21
click at [550, 190] on button "查 询" at bounding box center [545, 190] width 42 height 21
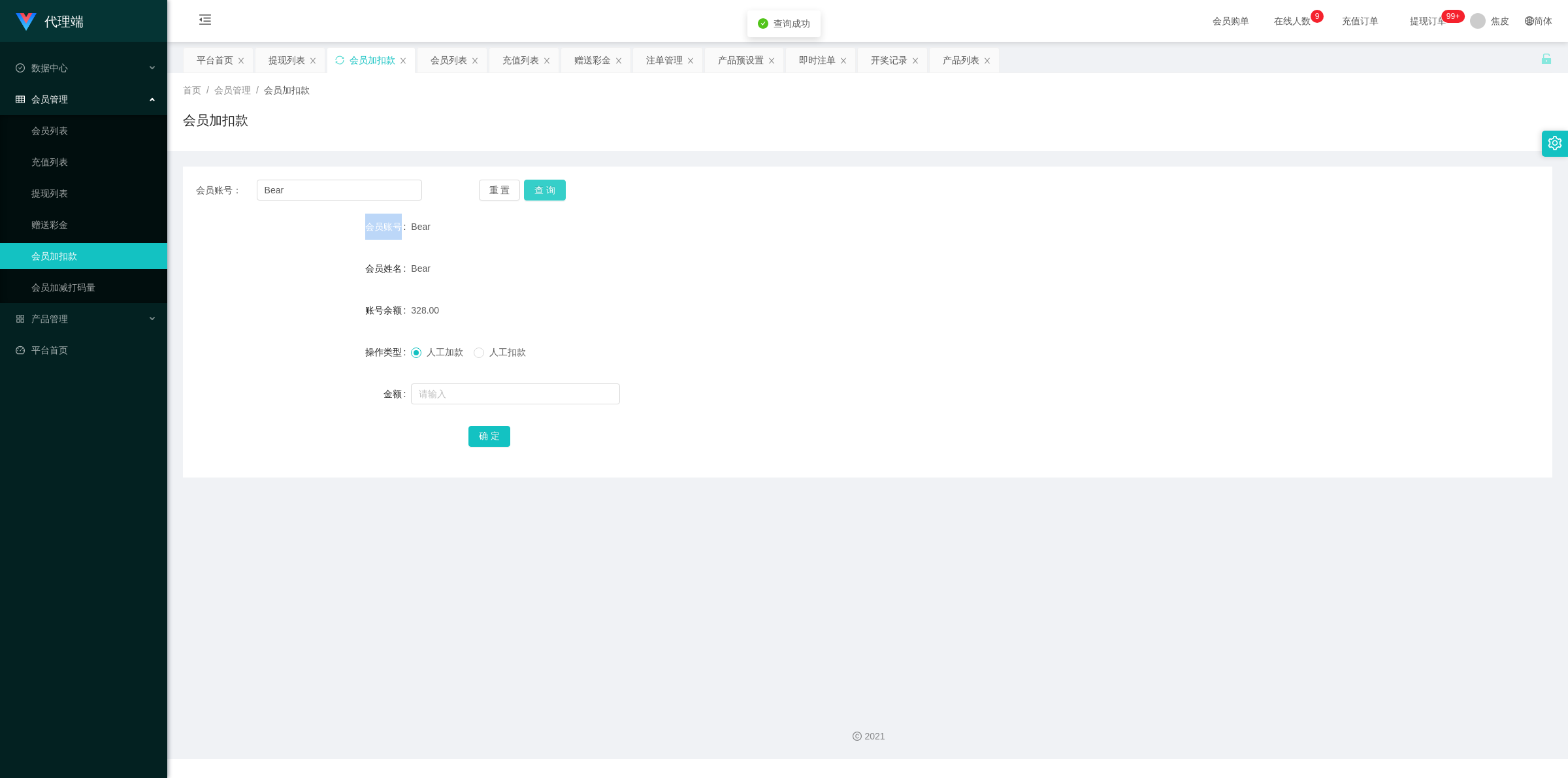
click at [550, 190] on div "重 置 查 询" at bounding box center [592, 190] width 226 height 21
click at [550, 190] on button "查 询" at bounding box center [545, 190] width 42 height 21
click at [550, 190] on div "重 置 查 询" at bounding box center [592, 190] width 226 height 21
click at [550, 190] on button "查 询" at bounding box center [545, 190] width 42 height 21
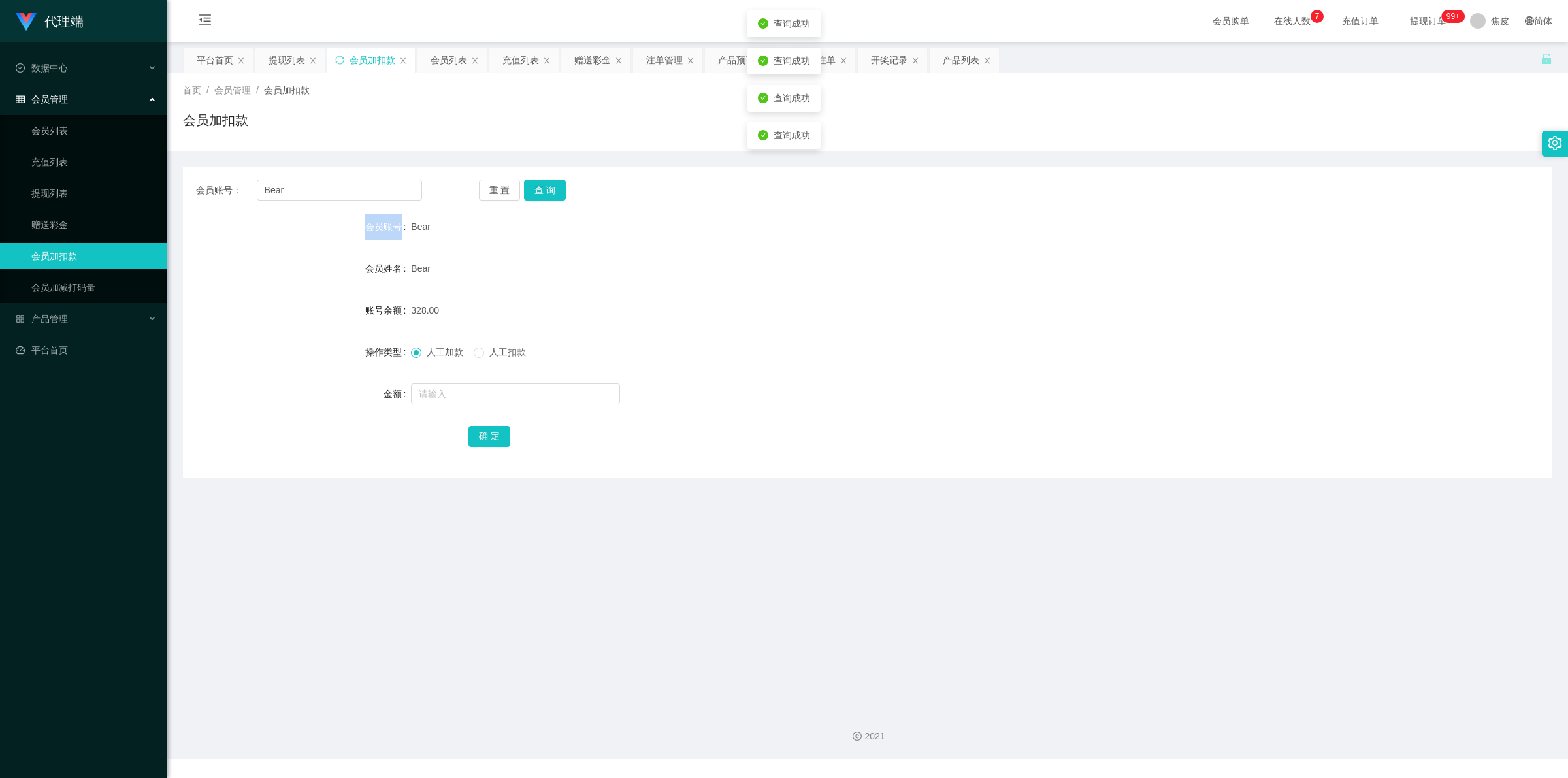
click at [549, 188] on div "重 置 查 询" at bounding box center [592, 190] width 226 height 21
click at [549, 188] on button "查 询" at bounding box center [545, 190] width 42 height 21
click at [549, 188] on div "重 置 查 询" at bounding box center [592, 190] width 226 height 21
click at [549, 187] on button "查 询" at bounding box center [545, 190] width 42 height 21
click at [549, 187] on div "重 置 查 询" at bounding box center [592, 190] width 226 height 21
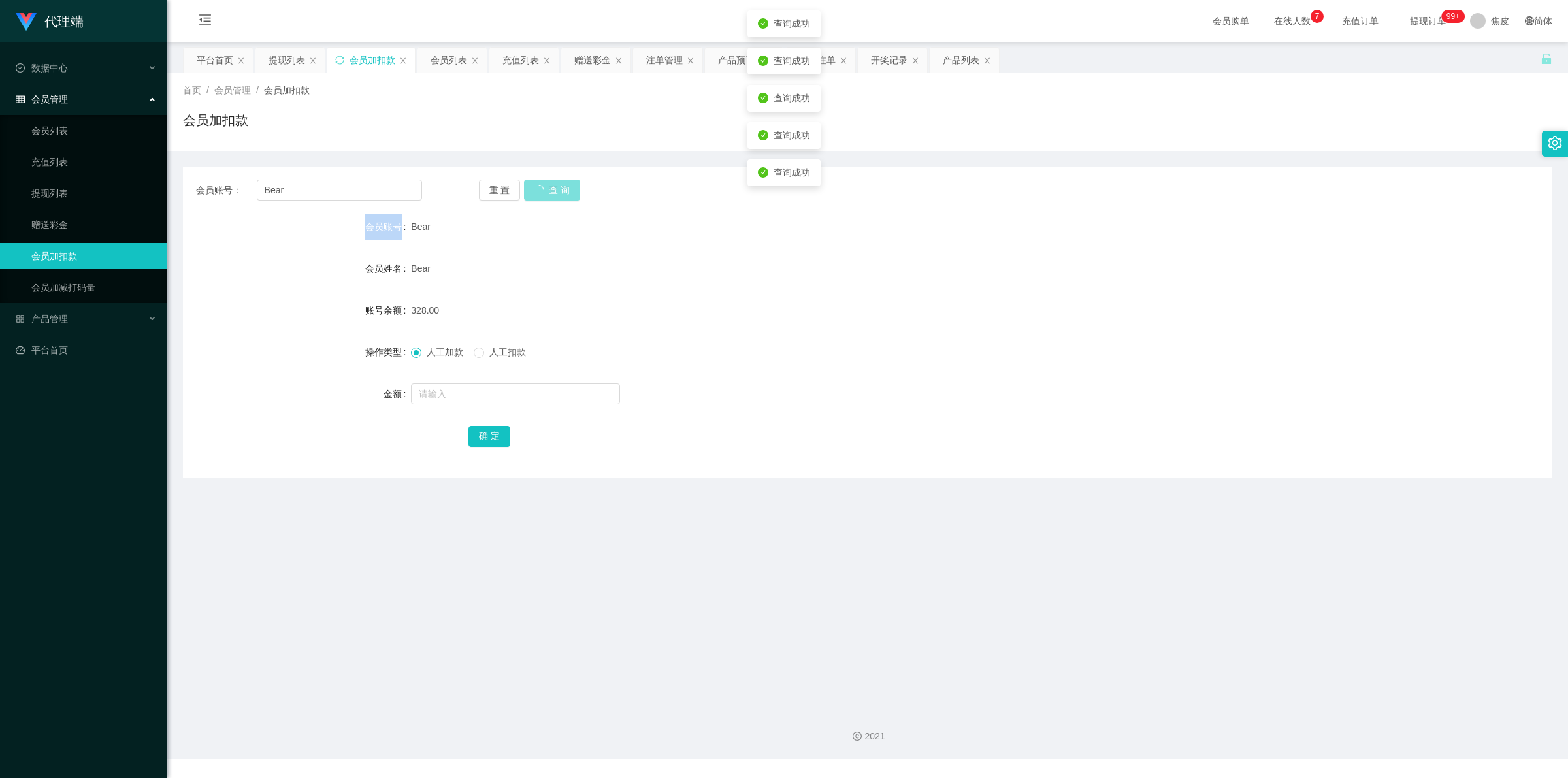
click at [549, 187] on button "查 询" at bounding box center [552, 190] width 56 height 21
click at [549, 187] on div "重 置 查 询" at bounding box center [592, 190] width 226 height 21
click at [549, 187] on button "查 询" at bounding box center [545, 190] width 42 height 21
click at [544, 187] on button "查 询" at bounding box center [545, 190] width 42 height 21
click at [544, 187] on div "重 置 查 询" at bounding box center [592, 190] width 226 height 21
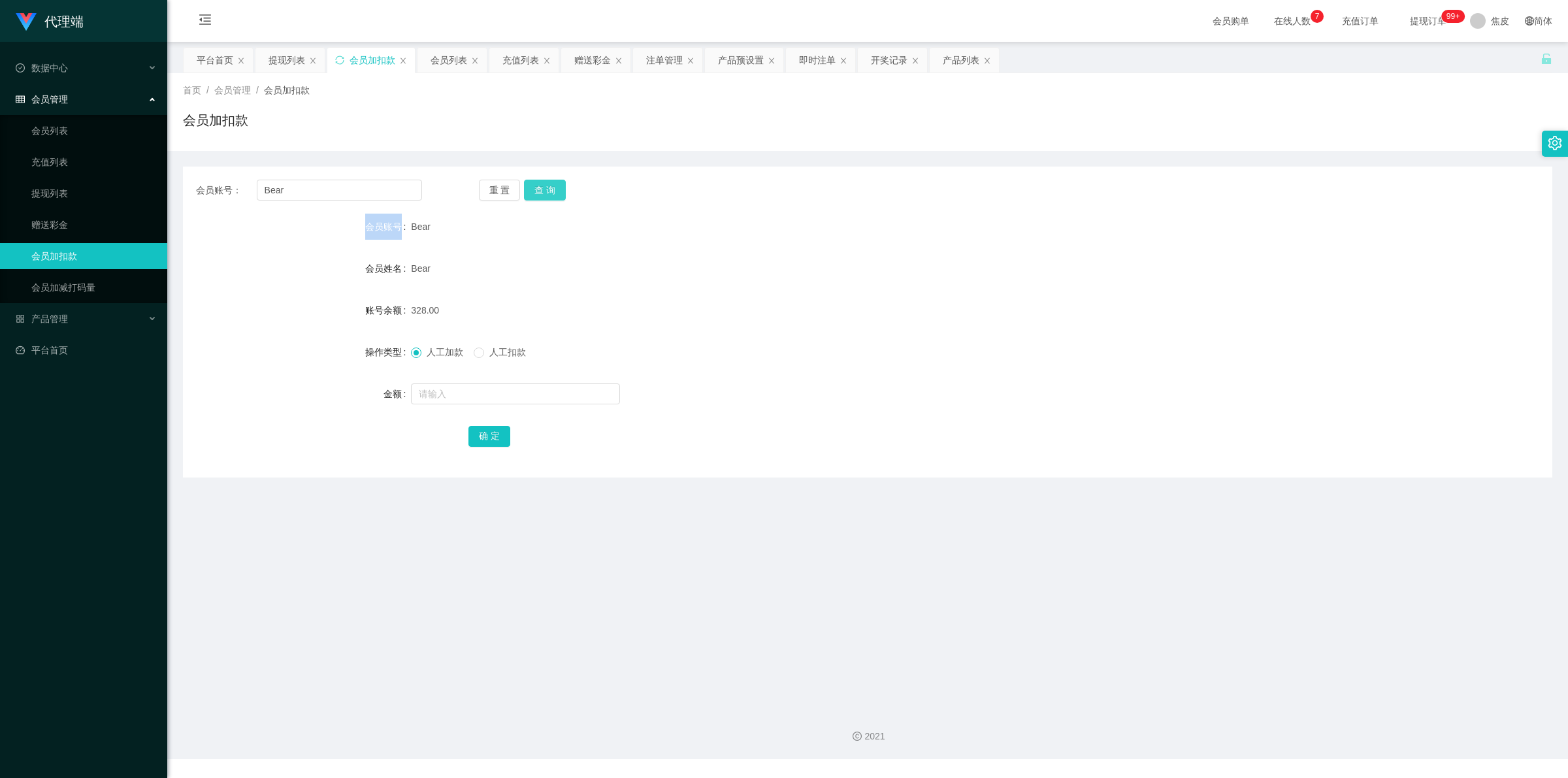
click at [544, 187] on button "查 询" at bounding box center [545, 190] width 42 height 21
click at [544, 187] on div "重 置 查 询" at bounding box center [592, 190] width 226 height 21
drag, startPoint x: 328, startPoint y: 190, endPoint x: 252, endPoint y: 187, distance: 76.1
click at [252, 187] on div "会员账号： Bear" at bounding box center [309, 190] width 226 height 21
click at [366, 189] on input "text" at bounding box center [340, 190] width 166 height 21
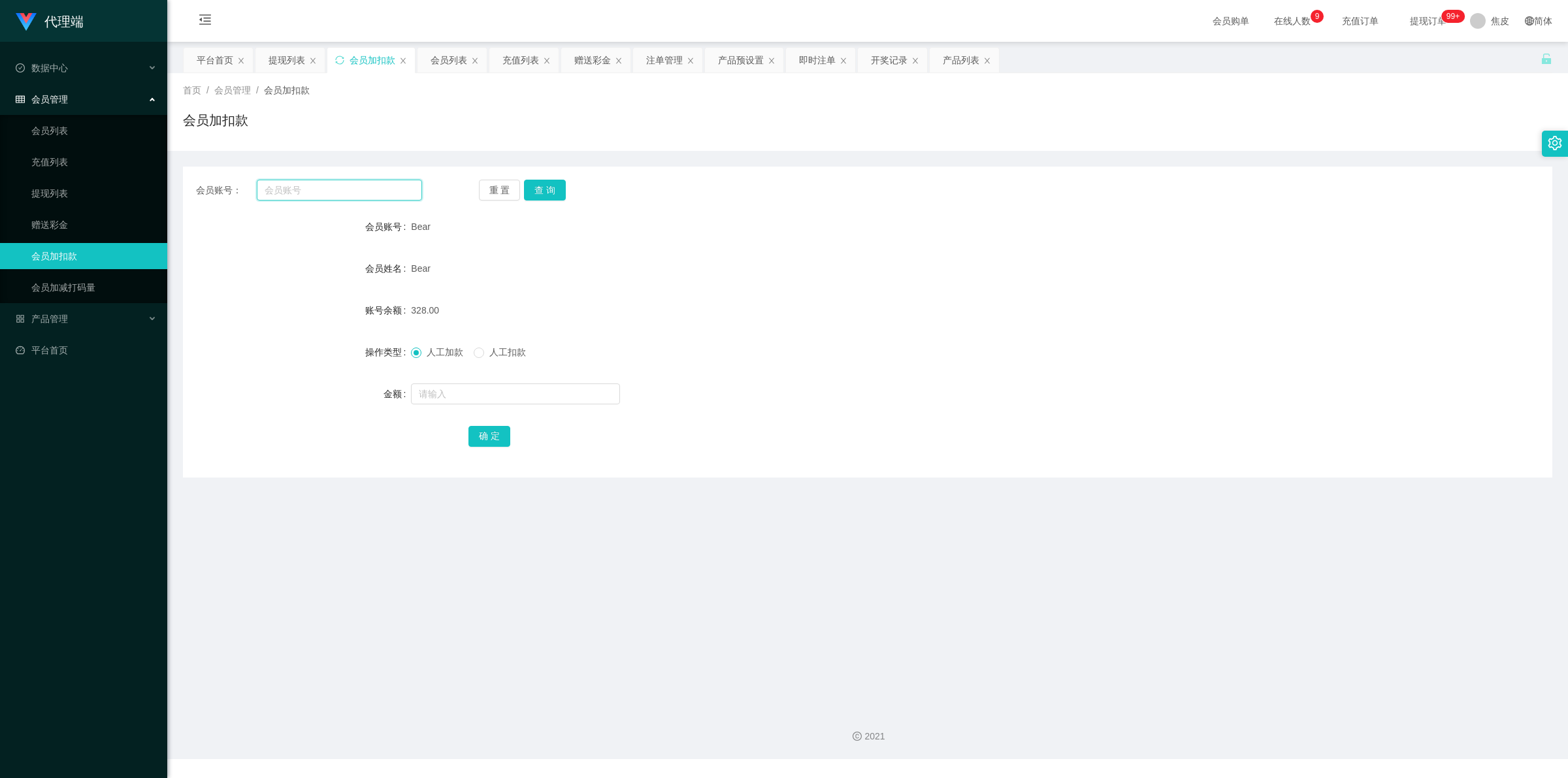
paste input "Bear"
type input "Bear"
click at [558, 187] on button "查 询" at bounding box center [545, 190] width 42 height 21
click at [557, 187] on div "重 置 查 询" at bounding box center [592, 190] width 226 height 21
click at [557, 187] on button "查 询" at bounding box center [545, 190] width 42 height 21
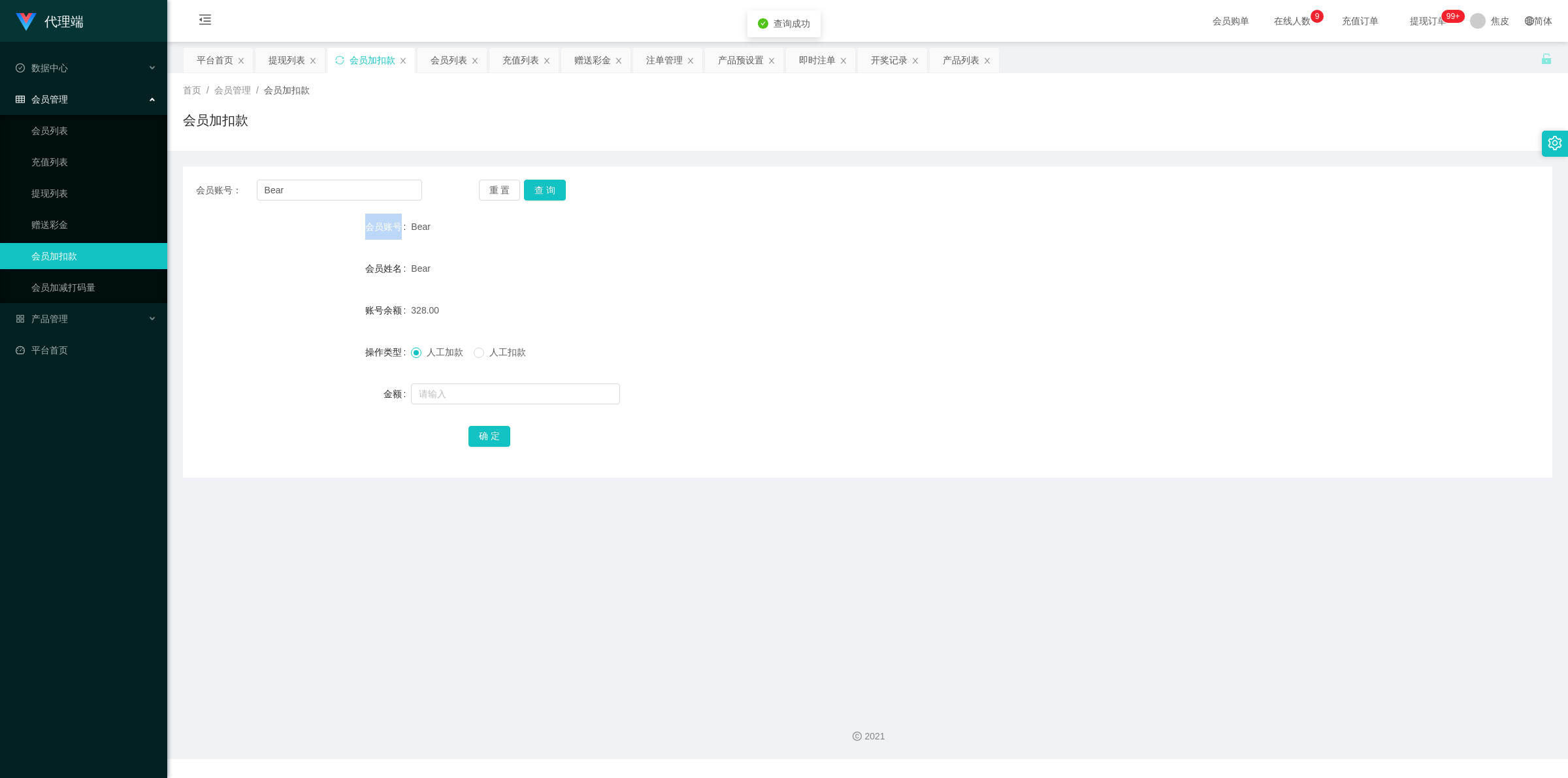
click at [557, 187] on div "重 置 查 询" at bounding box center [592, 190] width 226 height 21
click at [557, 187] on button "查 询" at bounding box center [545, 190] width 42 height 21
click at [557, 187] on div "重 置 查 询" at bounding box center [592, 190] width 226 height 21
click at [557, 187] on button "查 询" at bounding box center [552, 190] width 56 height 21
click at [557, 187] on div "重 置 查 询" at bounding box center [592, 190] width 226 height 21
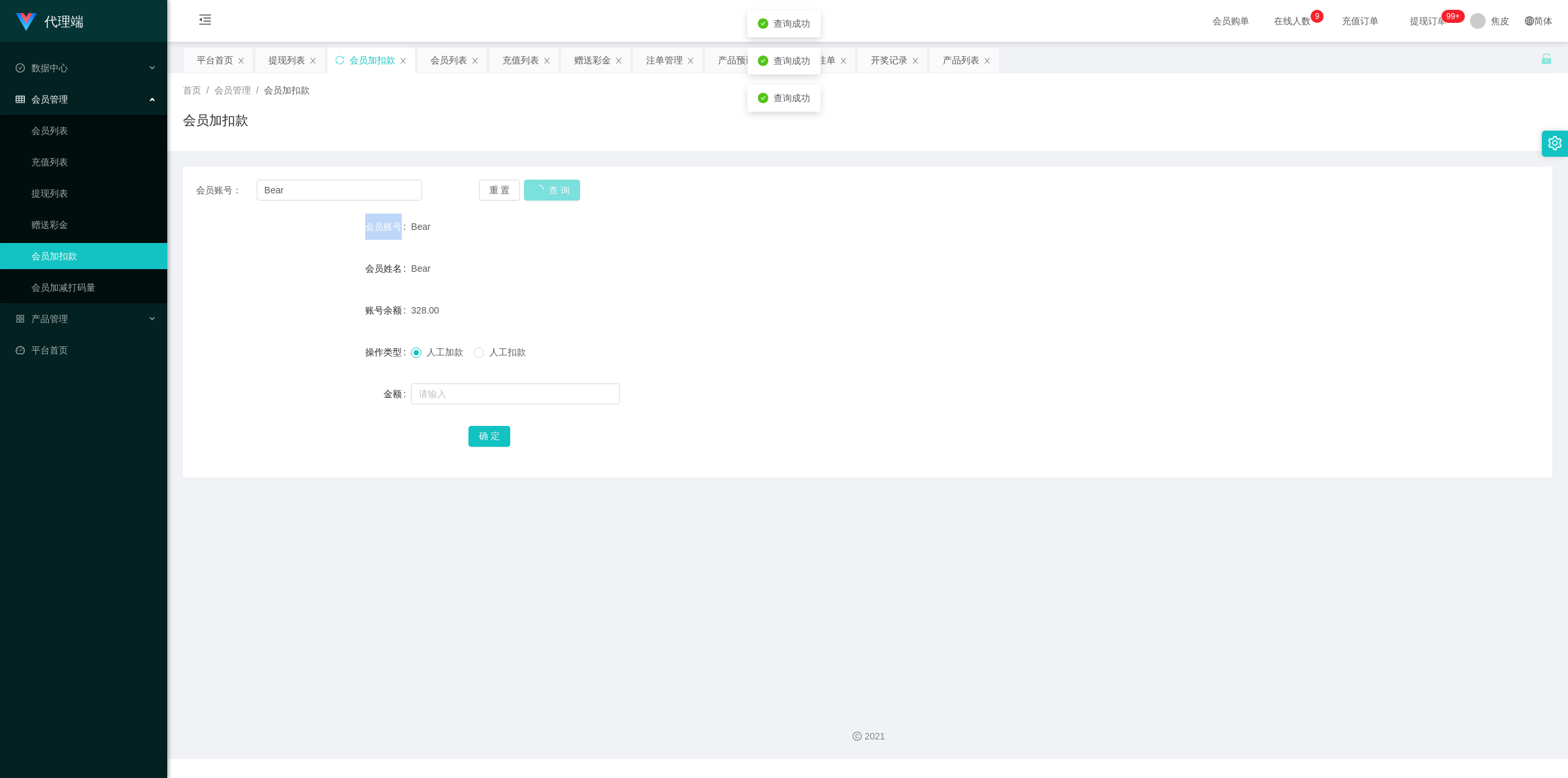
click at [557, 187] on button "查 询" at bounding box center [552, 190] width 56 height 21
click at [557, 187] on div "重 置 查 询" at bounding box center [592, 190] width 226 height 21
click at [557, 187] on button "查 询" at bounding box center [545, 190] width 42 height 21
click at [62, 314] on span "产品管理" at bounding box center [41, 318] width 52 height 11
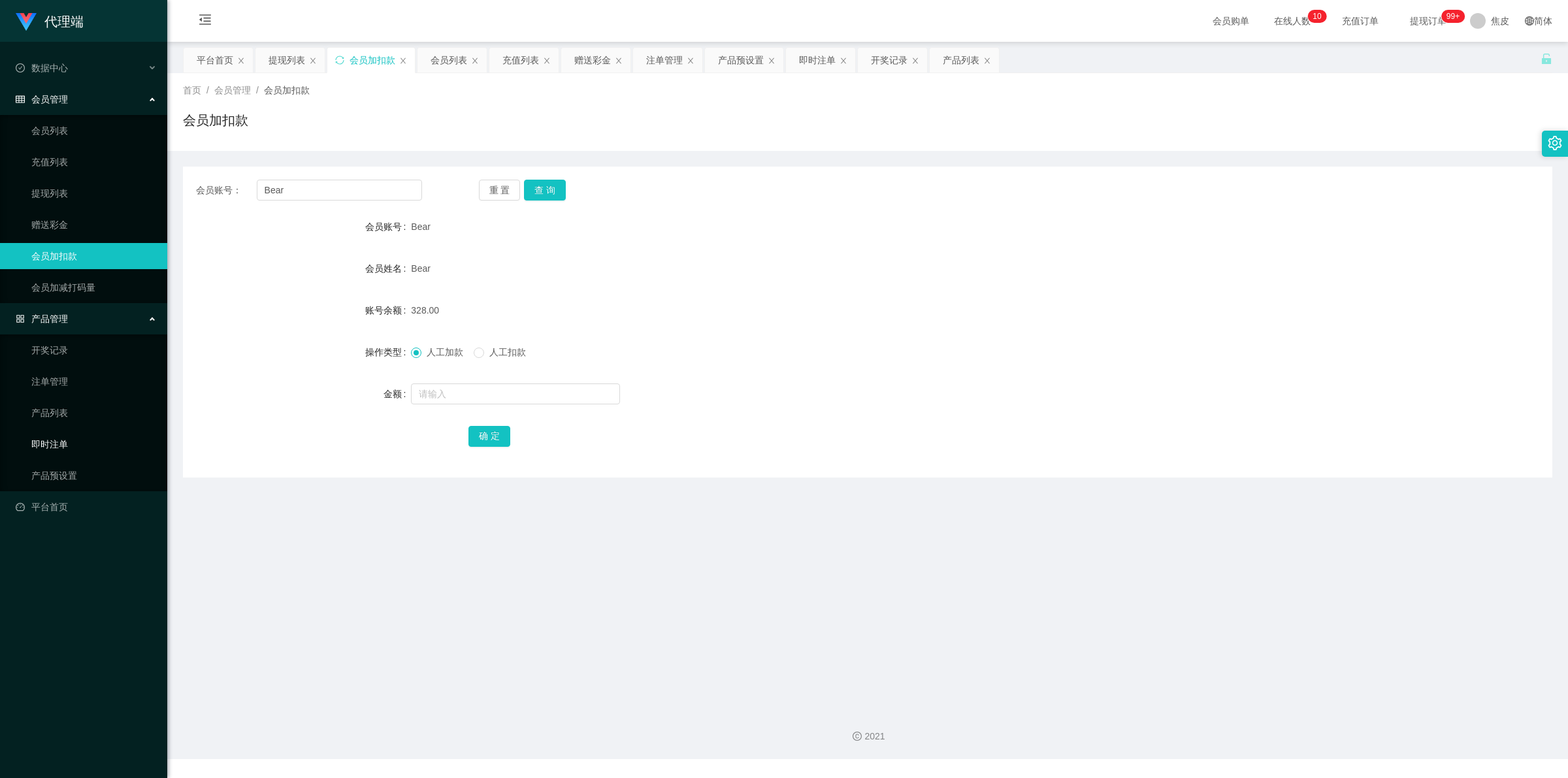
click at [58, 441] on link "即时注单" at bounding box center [94, 444] width 126 height 26
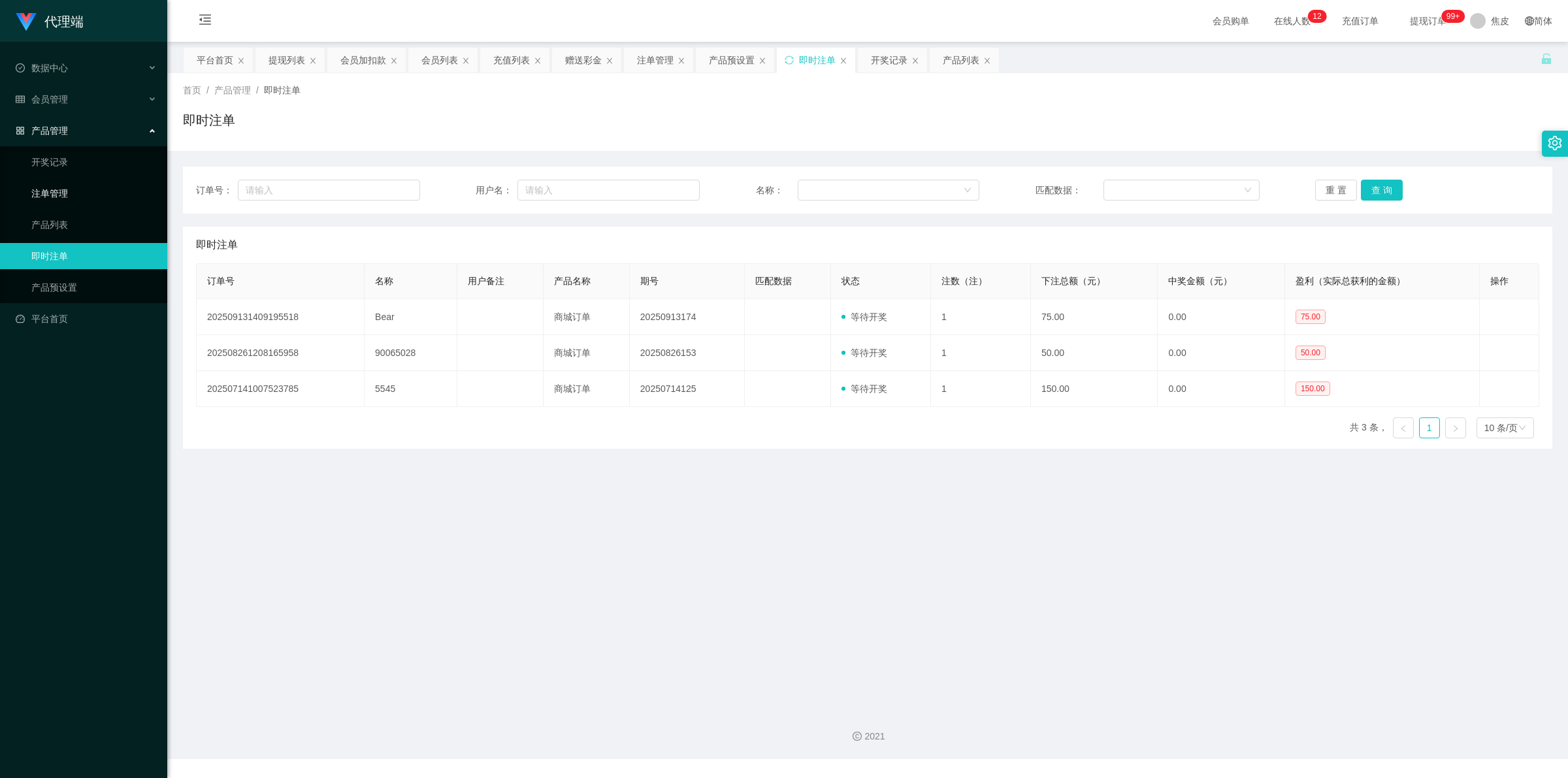
click at [60, 192] on link "注单管理" at bounding box center [94, 193] width 126 height 26
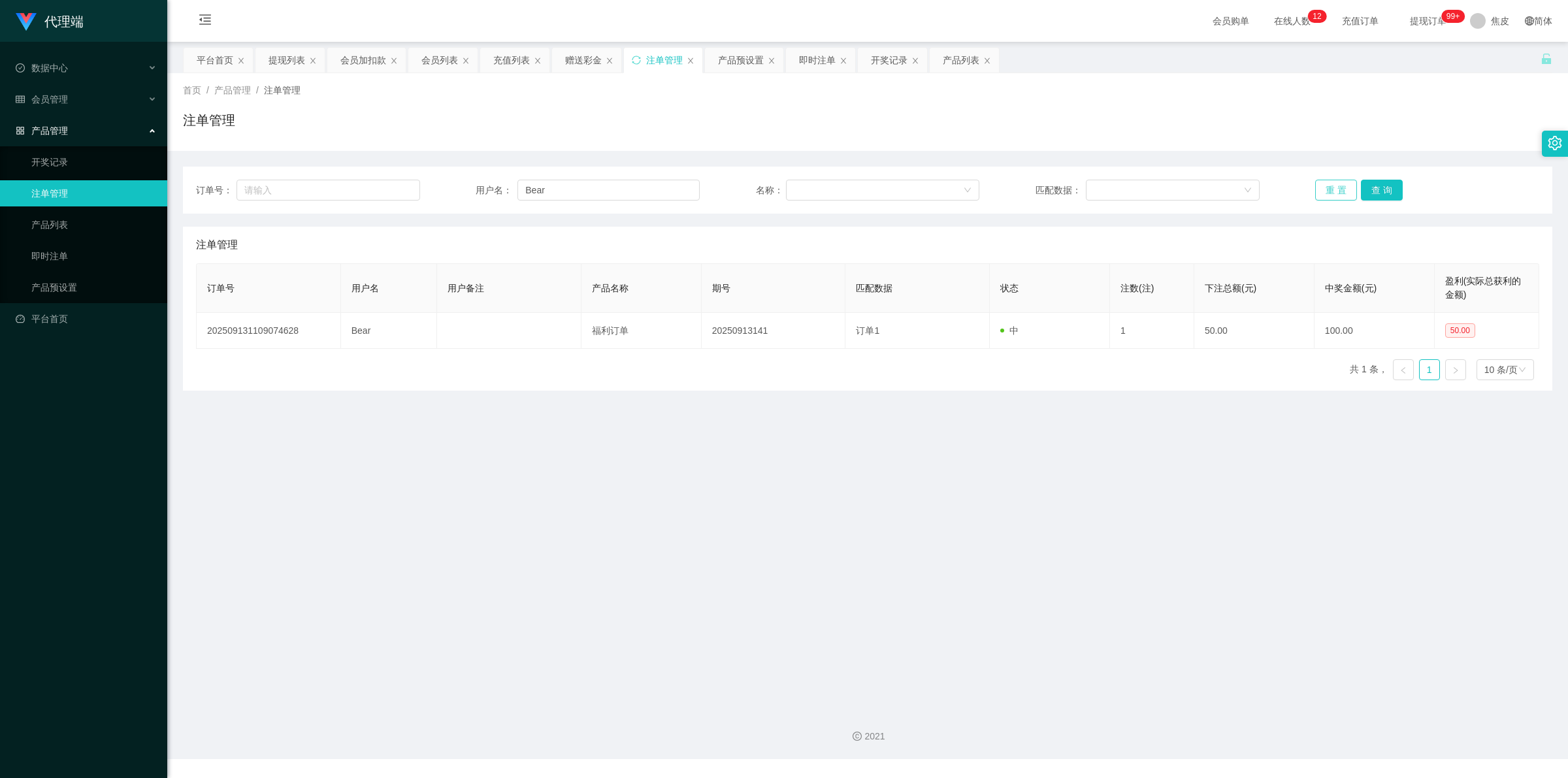
click at [1316, 182] on button "重 置" at bounding box center [1336, 190] width 42 height 21
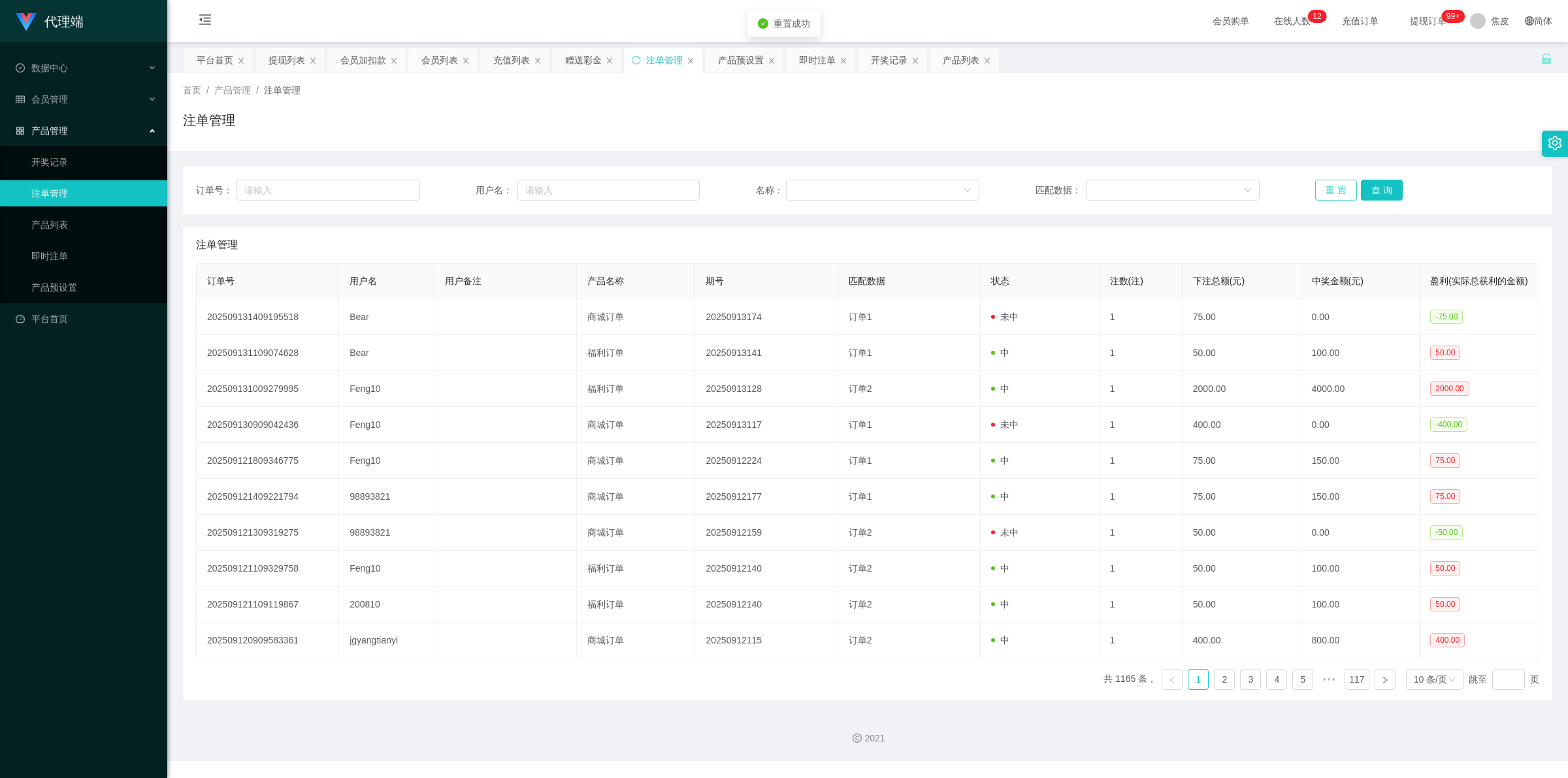
click at [1316, 182] on button "重 置" at bounding box center [1336, 190] width 42 height 21
click at [85, 102] on div "会员管理" at bounding box center [83, 99] width 167 height 26
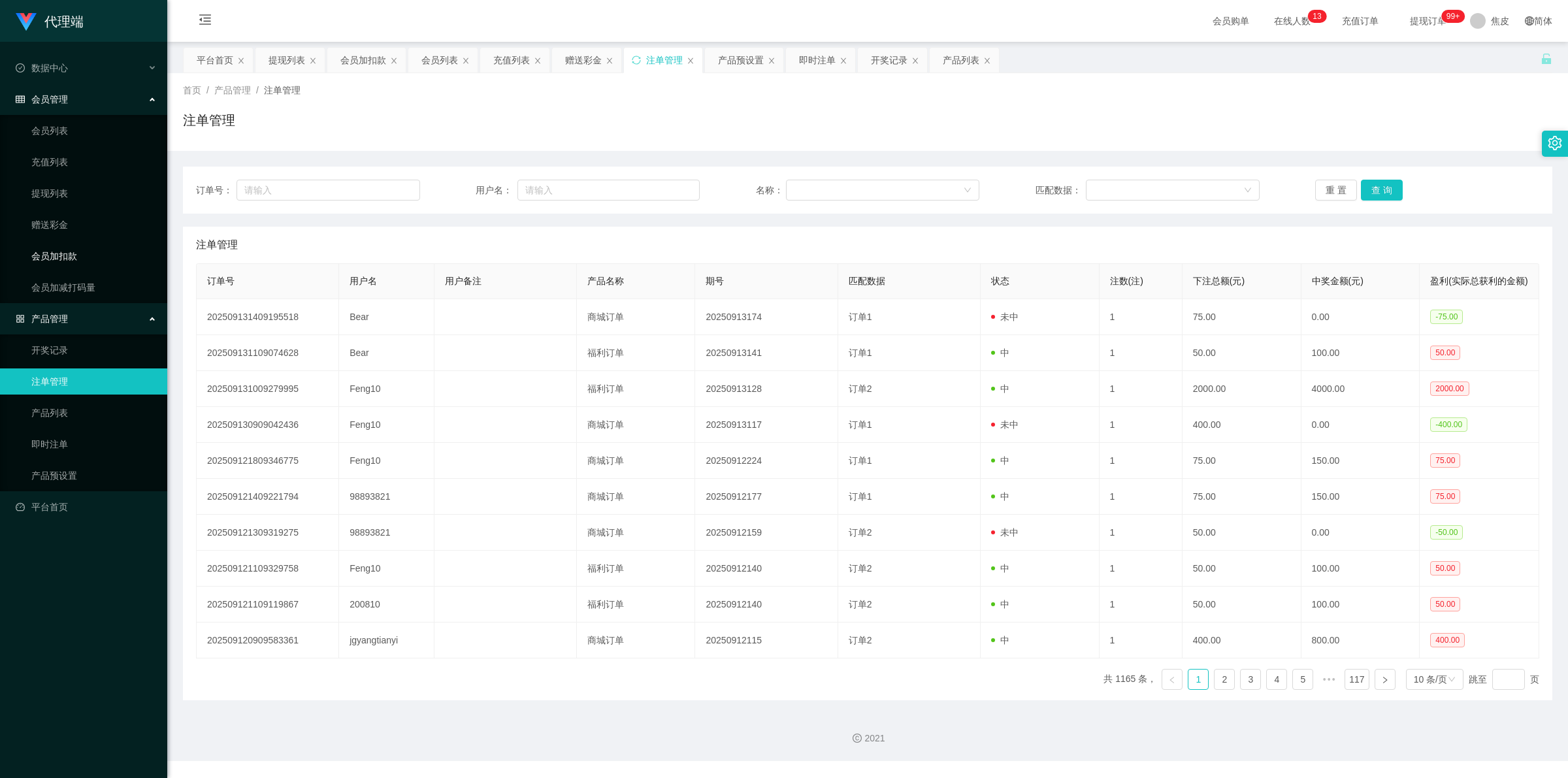
click at [71, 252] on link "会员加扣款" at bounding box center [94, 255] width 126 height 26
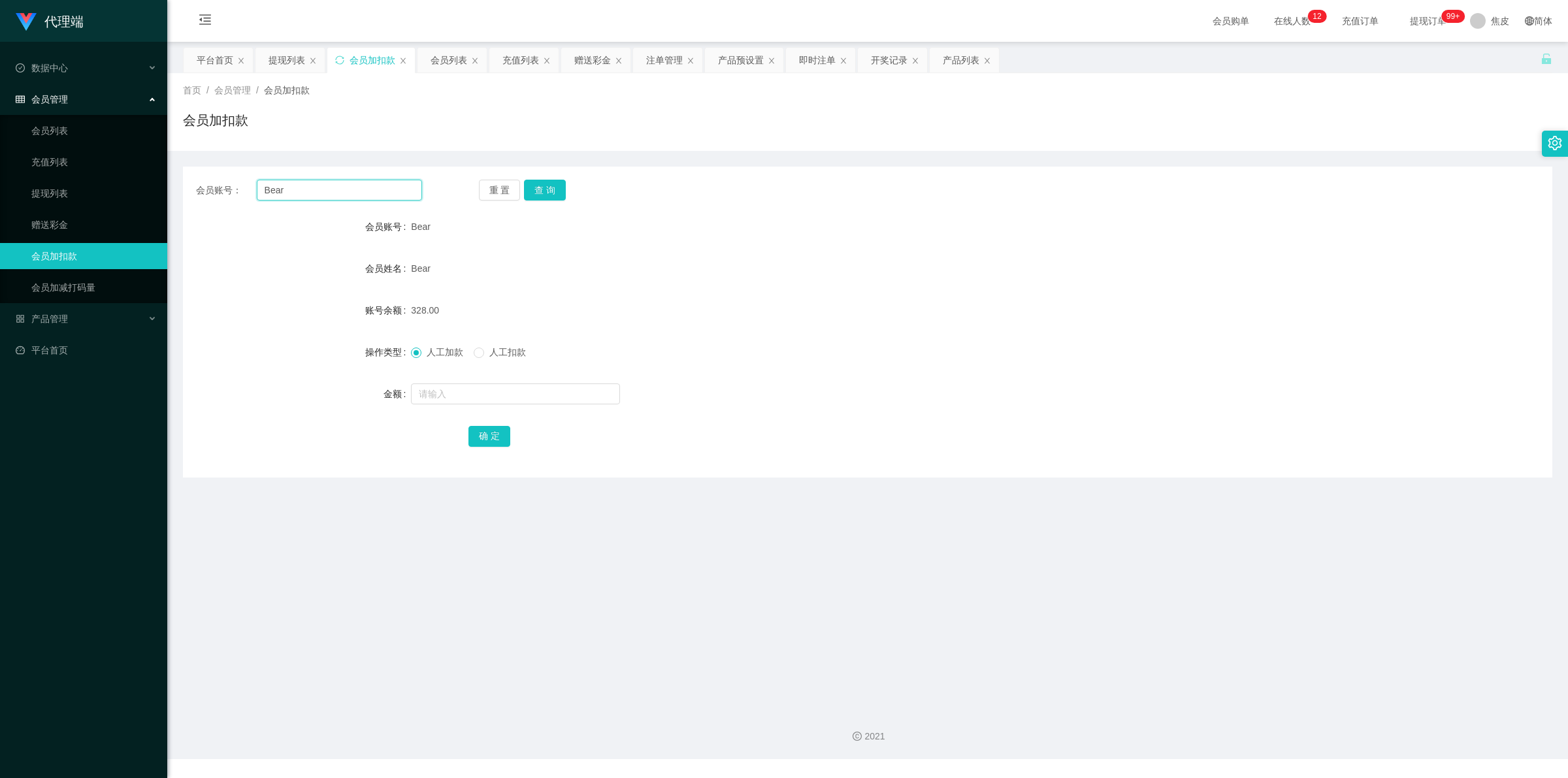
click at [380, 193] on input "Bear" at bounding box center [340, 190] width 166 height 21
click at [448, 396] on input "text" at bounding box center [516, 394] width 209 height 21
type input "150"
click at [492, 436] on button "确 定" at bounding box center [490, 436] width 42 height 21
click at [742, 342] on div "人工加款 人工扣款" at bounding box center [810, 351] width 799 height 26
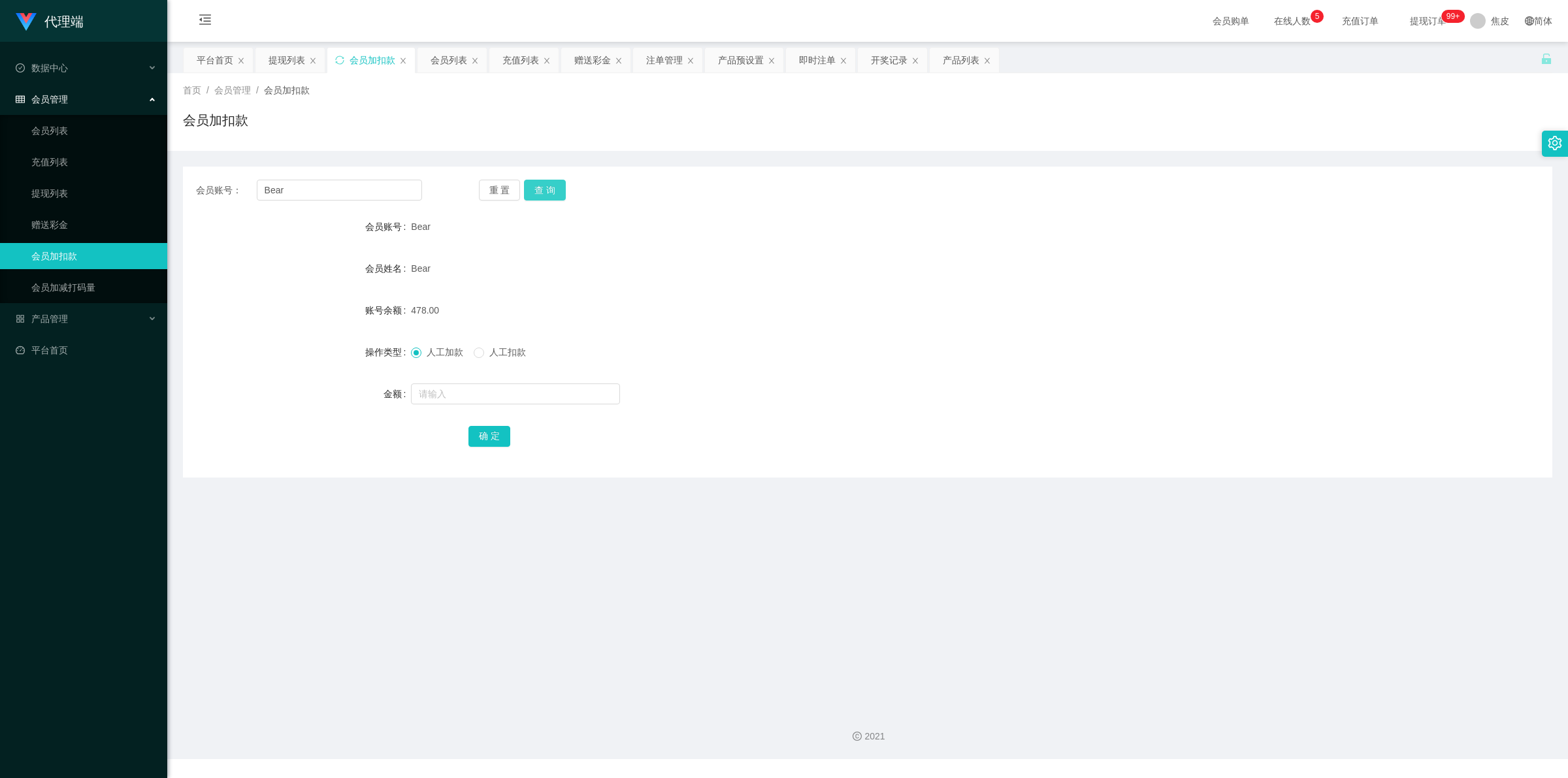
click at [546, 192] on button "查 询" at bounding box center [545, 190] width 42 height 21
click at [546, 192] on div "重 置 查 询" at bounding box center [592, 190] width 226 height 21
click at [546, 192] on button "查 询" at bounding box center [545, 190] width 42 height 21
click at [549, 186] on button "查 询" at bounding box center [545, 190] width 42 height 21
click at [549, 186] on div "重 置 查 询" at bounding box center [592, 190] width 226 height 21
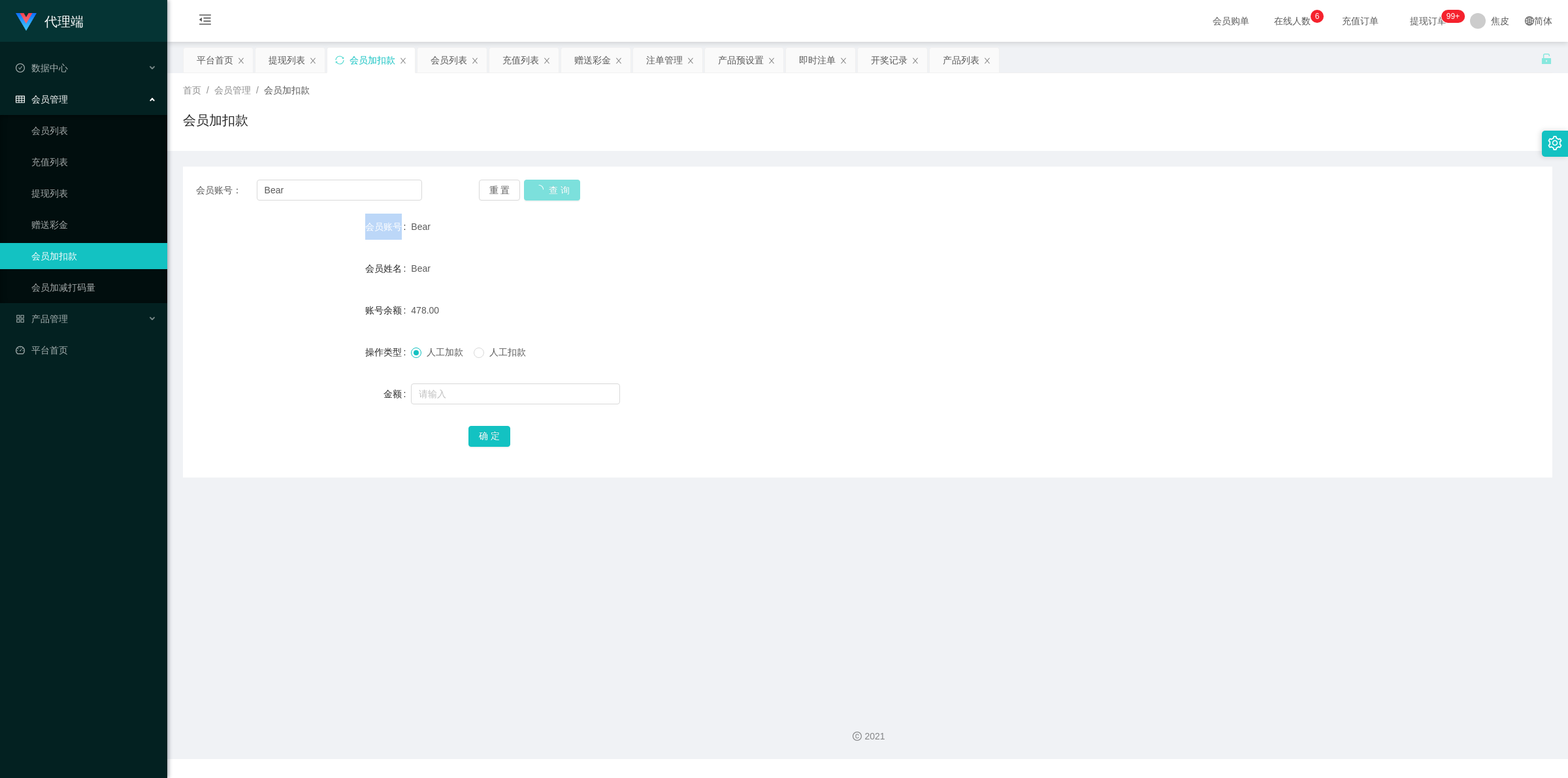
click at [549, 186] on div "重 置 查 询" at bounding box center [592, 190] width 226 height 21
click at [555, 190] on button "查 询" at bounding box center [545, 190] width 42 height 21
click at [555, 190] on div "重 置 查 询" at bounding box center [592, 190] width 226 height 21
click at [555, 190] on button "查 询" at bounding box center [552, 190] width 56 height 21
click at [71, 156] on link "充值列表" at bounding box center [94, 161] width 126 height 26
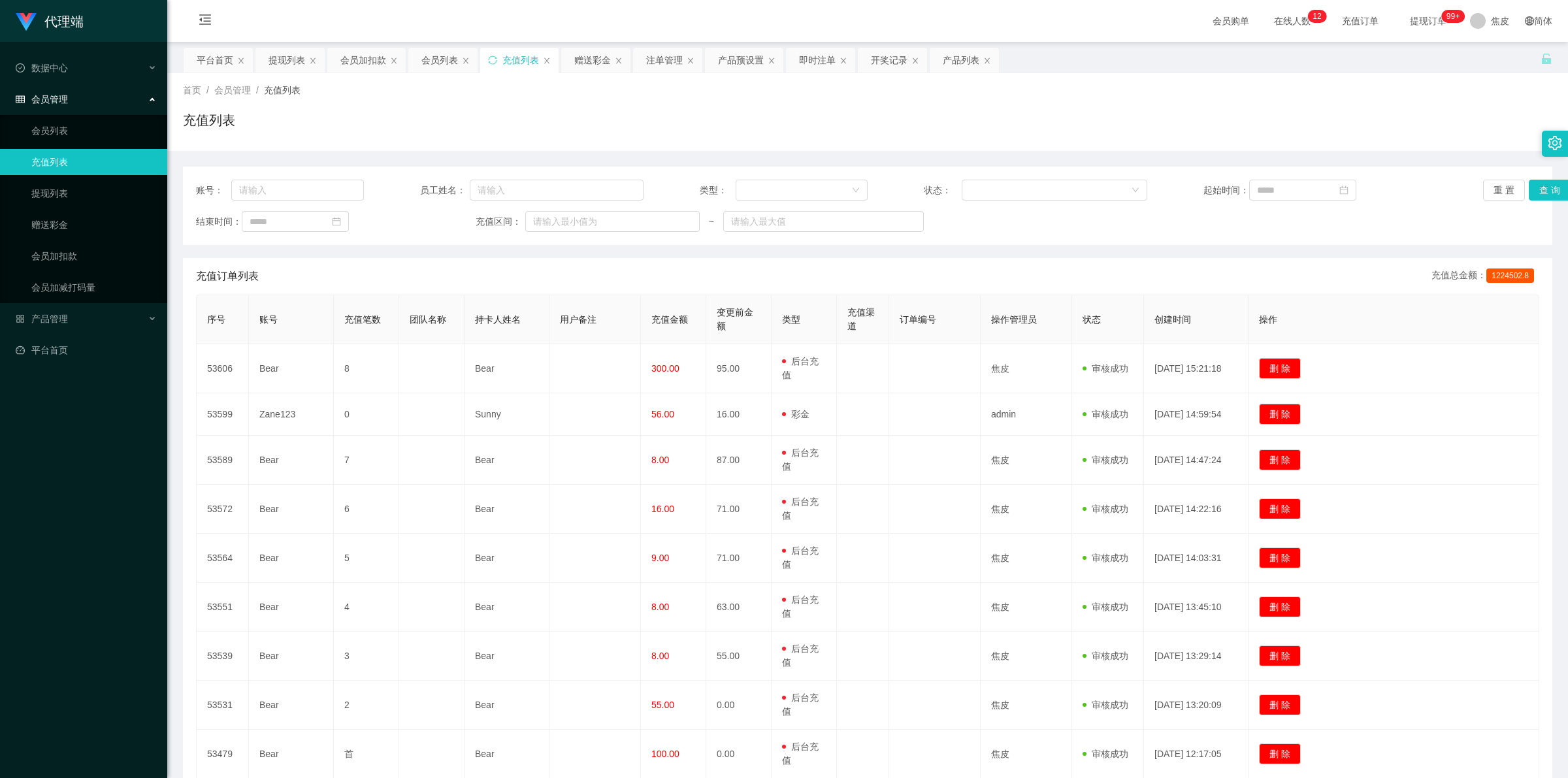
click at [1418, 22] on span "提现订单 99+" at bounding box center [1428, 20] width 50 height 9
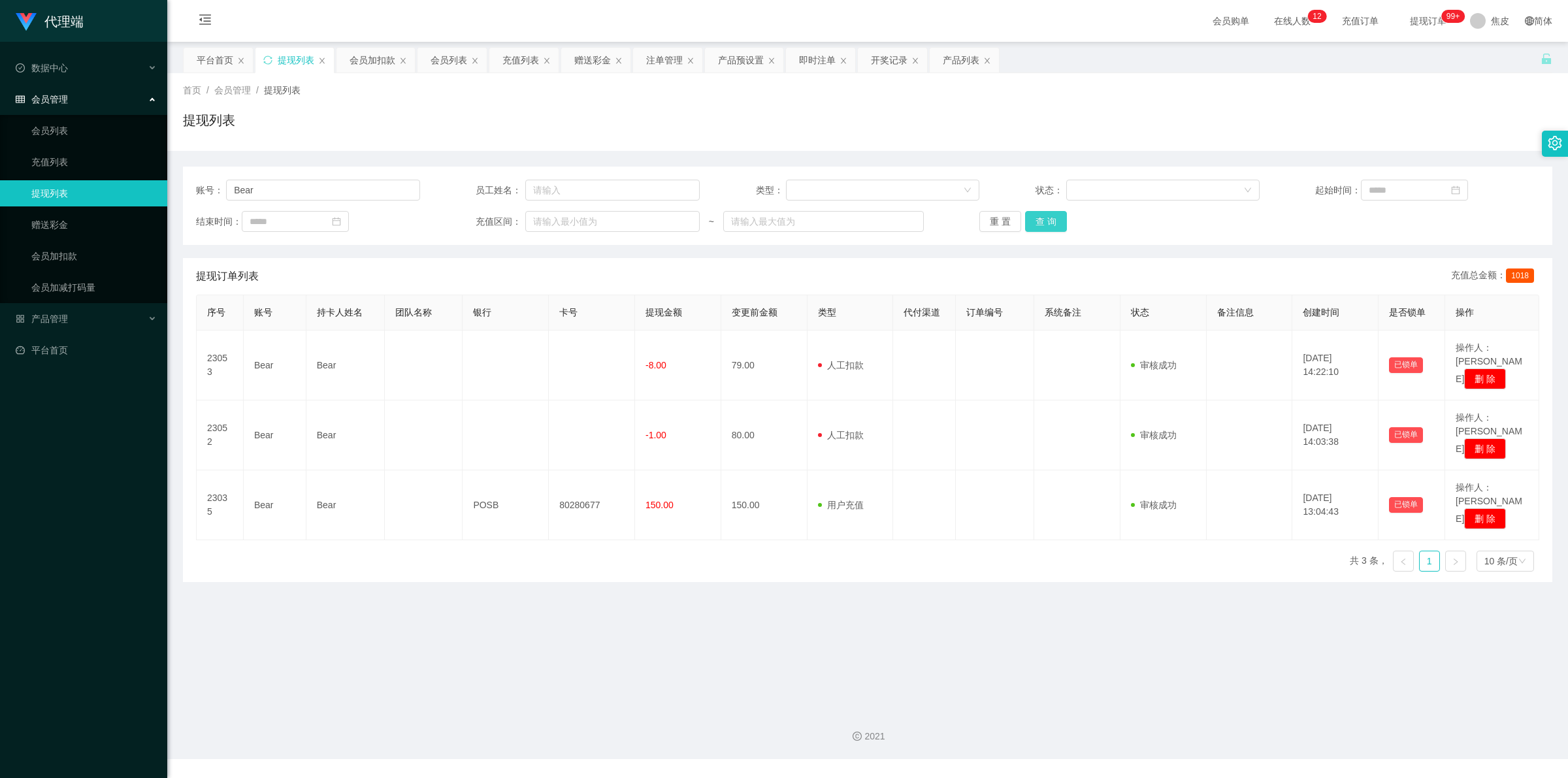
click at [1055, 221] on button "查 询" at bounding box center [1046, 222] width 42 height 21
click at [1055, 221] on div "重 置 查 询" at bounding box center [1091, 222] width 224 height 21
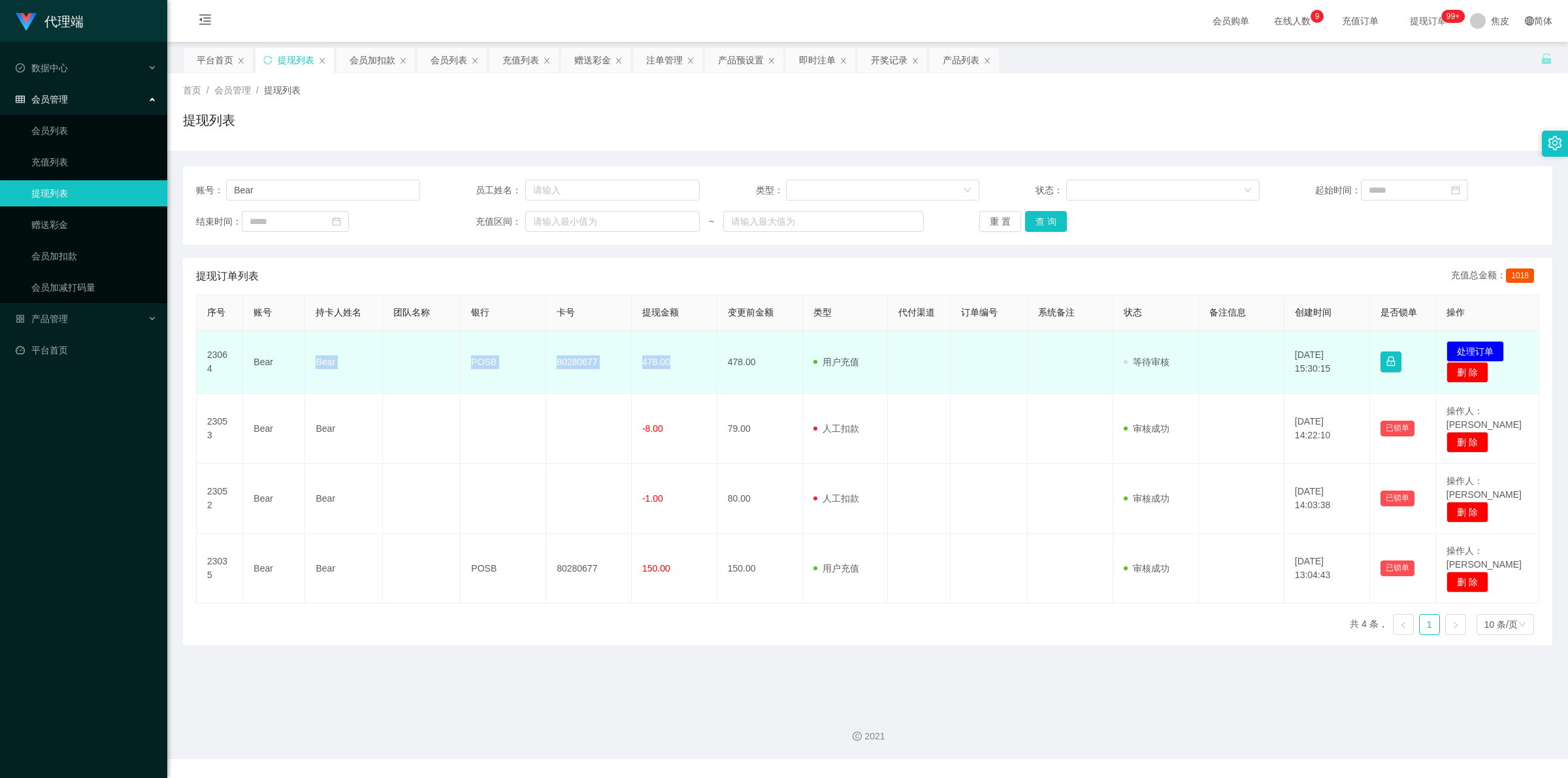
drag, startPoint x: 310, startPoint y: 359, endPoint x: 667, endPoint y: 373, distance: 357.3
click at [667, 373] on tr "23064 Bear Bear POSB 80280677 478.00 478.00 用户充值 人工扣款 审核驳回 审核成功 等待审核 2025-09-13…" at bounding box center [868, 362] width 1343 height 63
copy tr "Bear POSB 80280677 478.00"
click at [1466, 344] on button "处理订单" at bounding box center [1475, 351] width 58 height 21
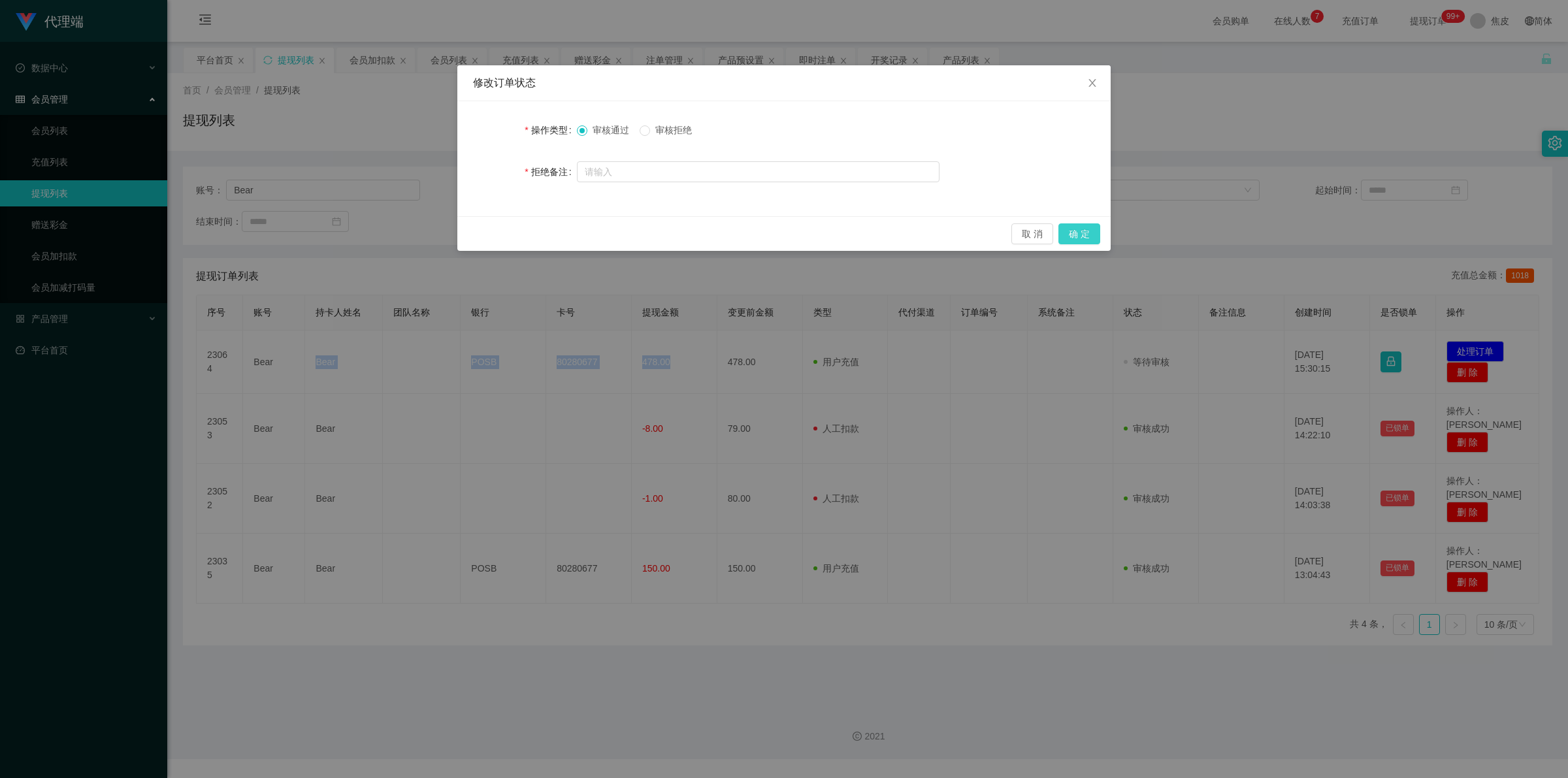
click at [1089, 231] on button "确 定" at bounding box center [1079, 234] width 42 height 21
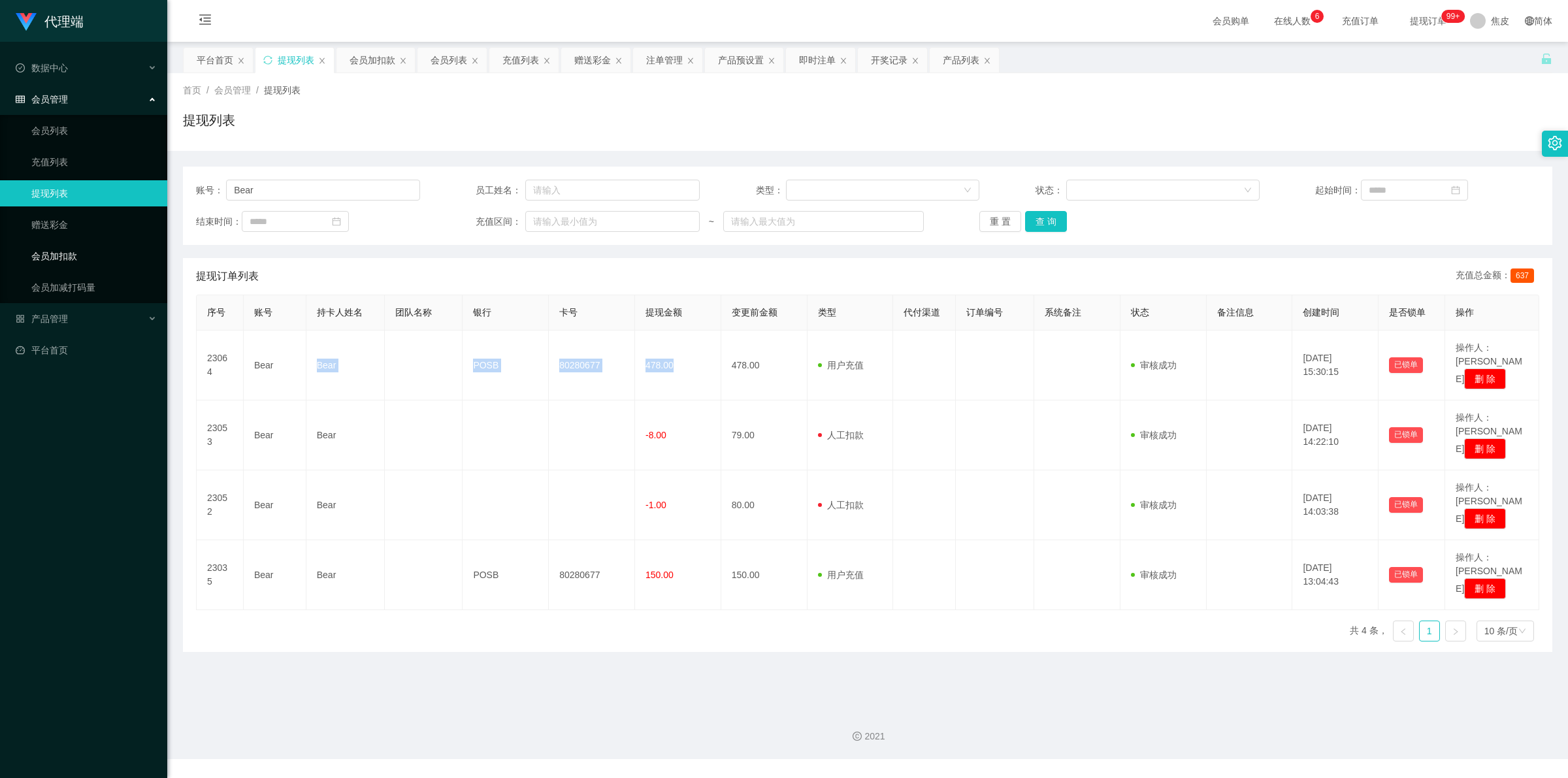
click at [65, 260] on link "会员加扣款" at bounding box center [94, 255] width 126 height 26
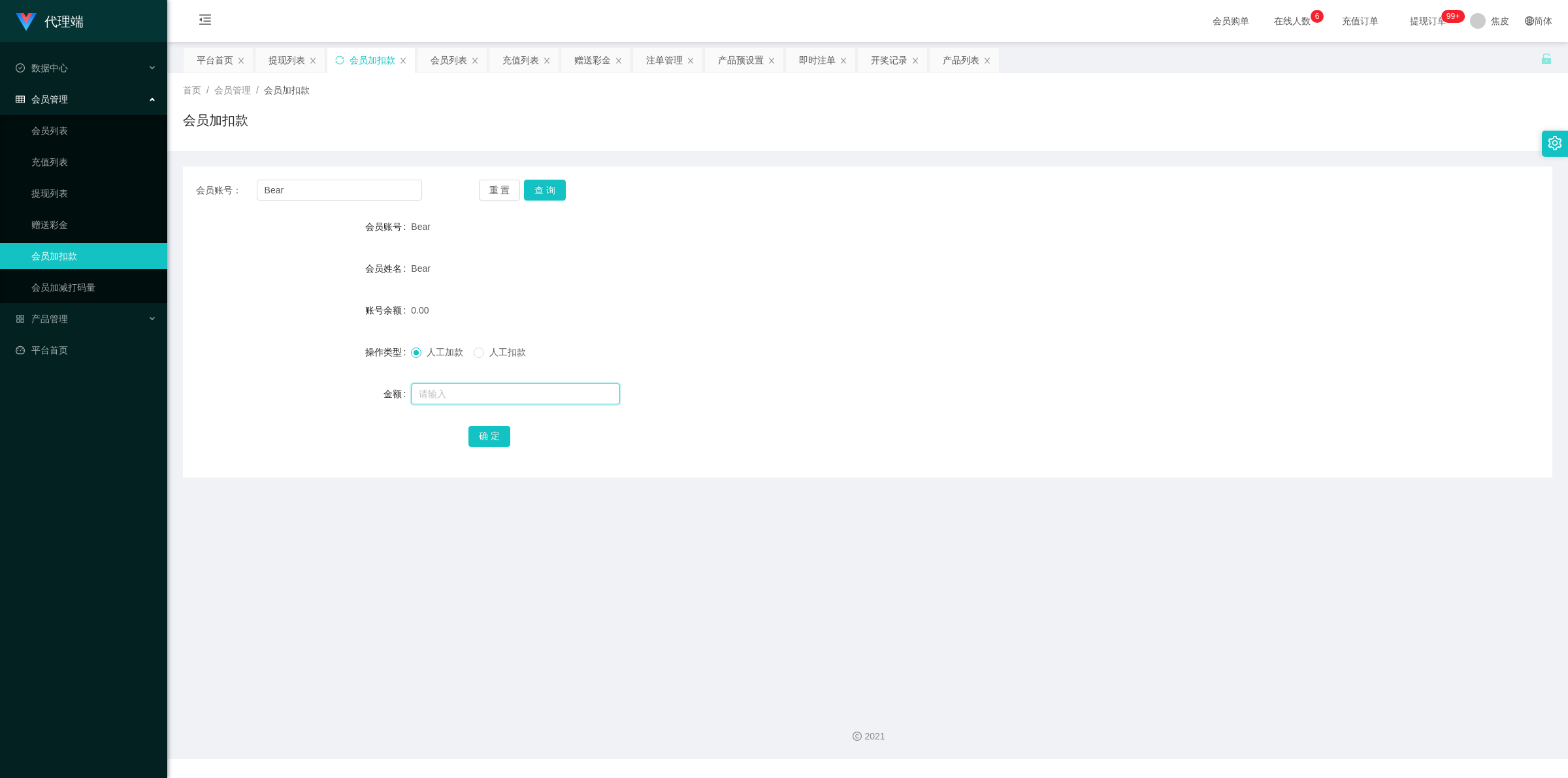
click at [448, 387] on input "text" at bounding box center [516, 394] width 209 height 21
type input "8"
click at [493, 434] on button "确 定" at bounding box center [490, 436] width 42 height 21
click at [471, 398] on input "text" at bounding box center [516, 394] width 209 height 21
type input "8"
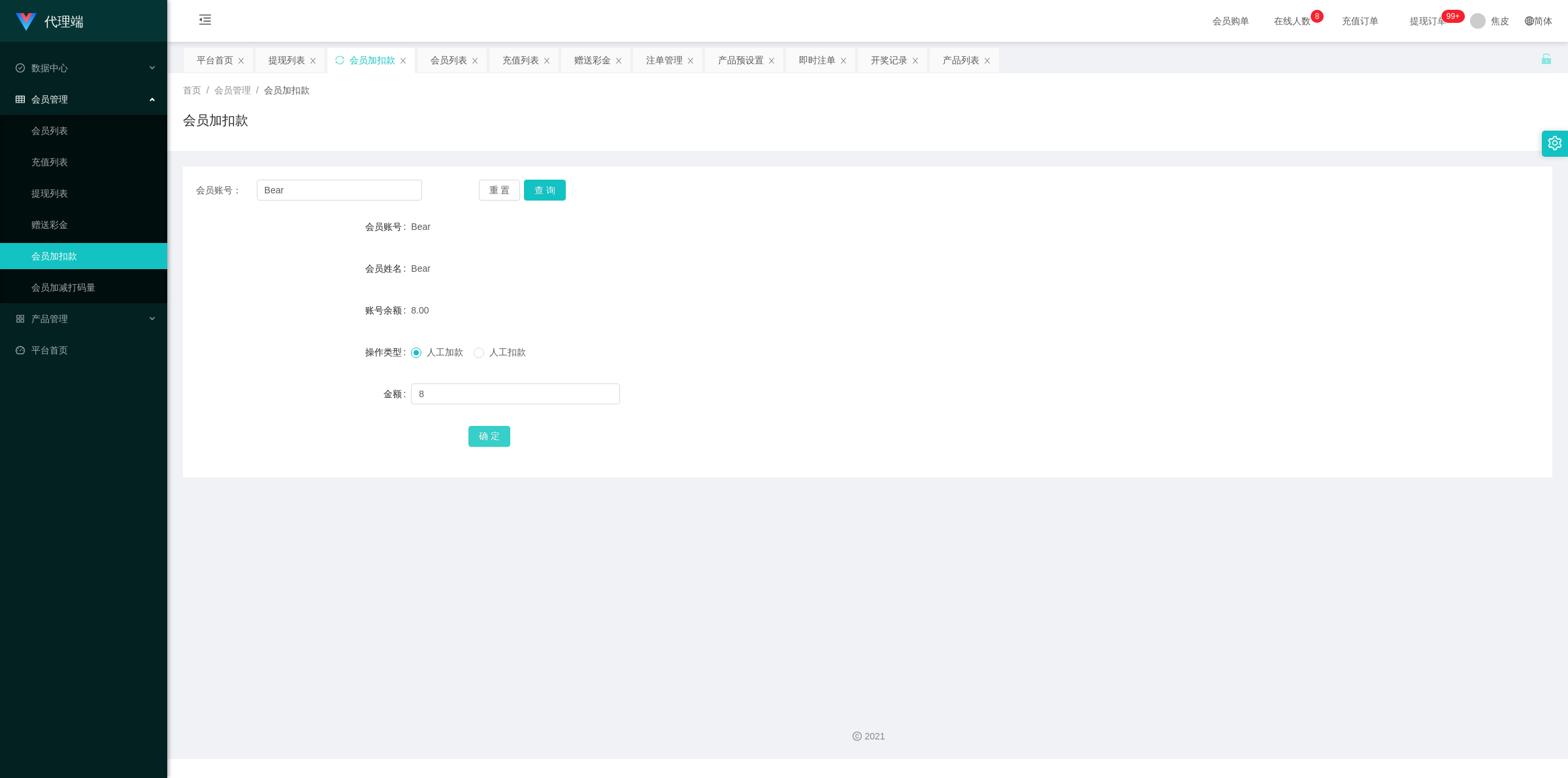
click at [477, 436] on button "确 定" at bounding box center [490, 436] width 42 height 21
drag, startPoint x: 793, startPoint y: 440, endPoint x: 830, endPoint y: 503, distance: 73.1
click at [795, 440] on div "确 定" at bounding box center [868, 435] width 799 height 26
click at [517, 396] on input "text" at bounding box center [516, 394] width 209 height 21
type input "8"
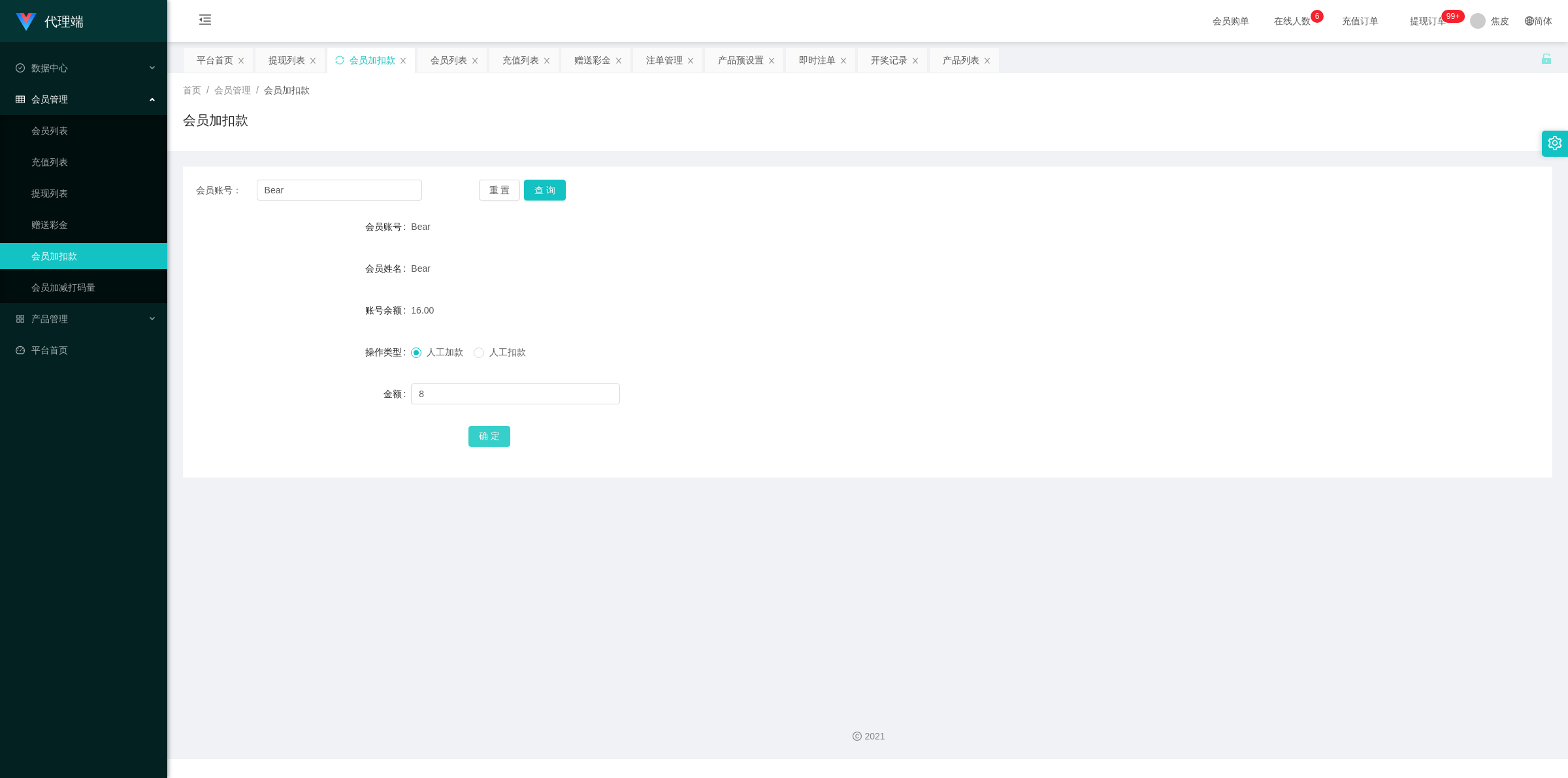
click at [485, 442] on button "确 定" at bounding box center [490, 436] width 42 height 21
click at [906, 333] on form "会员账号 Bear 会员姓名 Bear 账号余额 24.00 操作类型 人工加款 人工扣款 金额 确 定" at bounding box center [868, 330] width 1369 height 235
click at [271, 193] on input "Bear" at bounding box center [340, 190] width 166 height 21
click at [48, 134] on link "会员列表" at bounding box center [94, 130] width 126 height 26
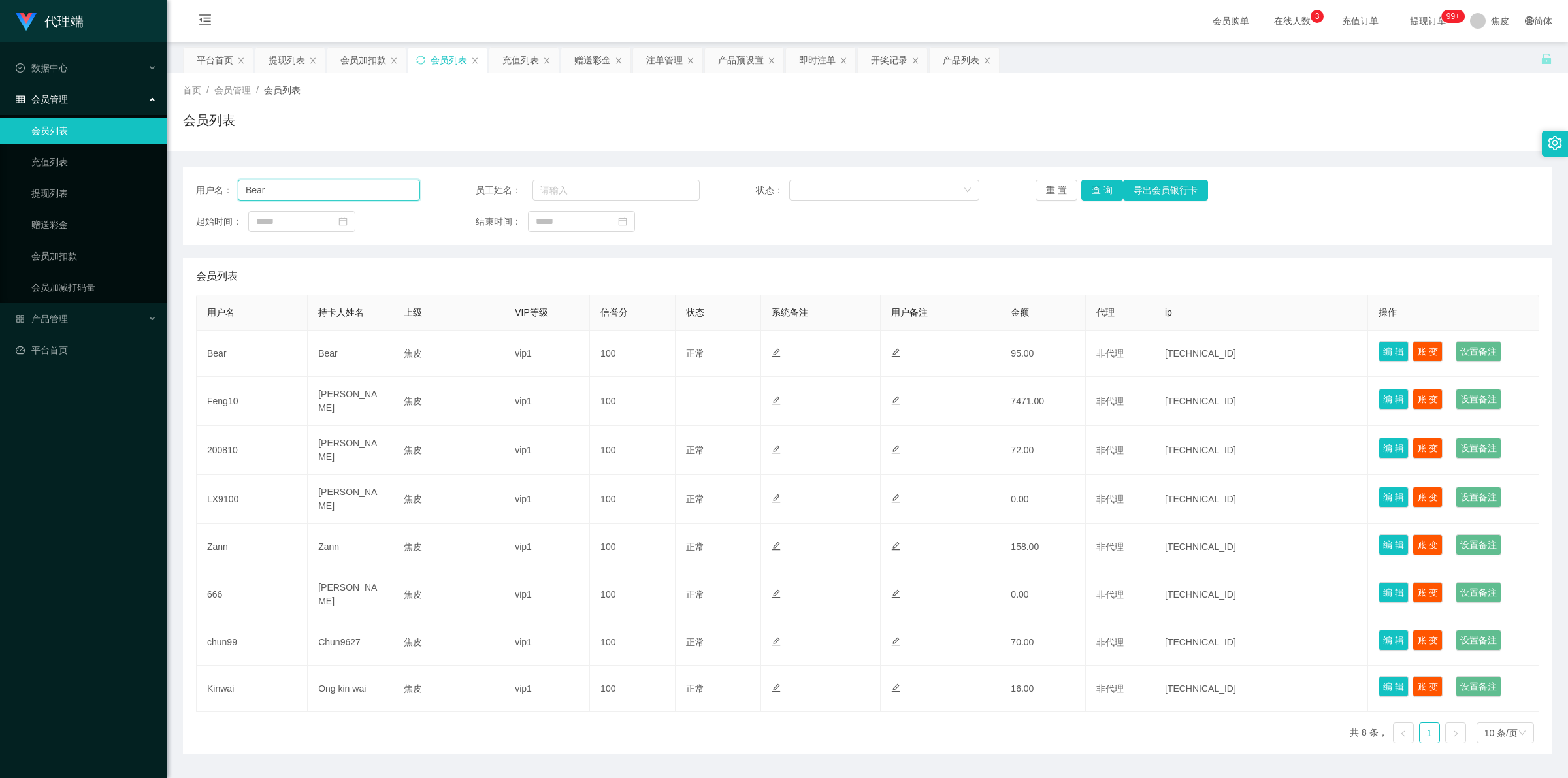
click at [363, 186] on input "Bear" at bounding box center [329, 190] width 182 height 21
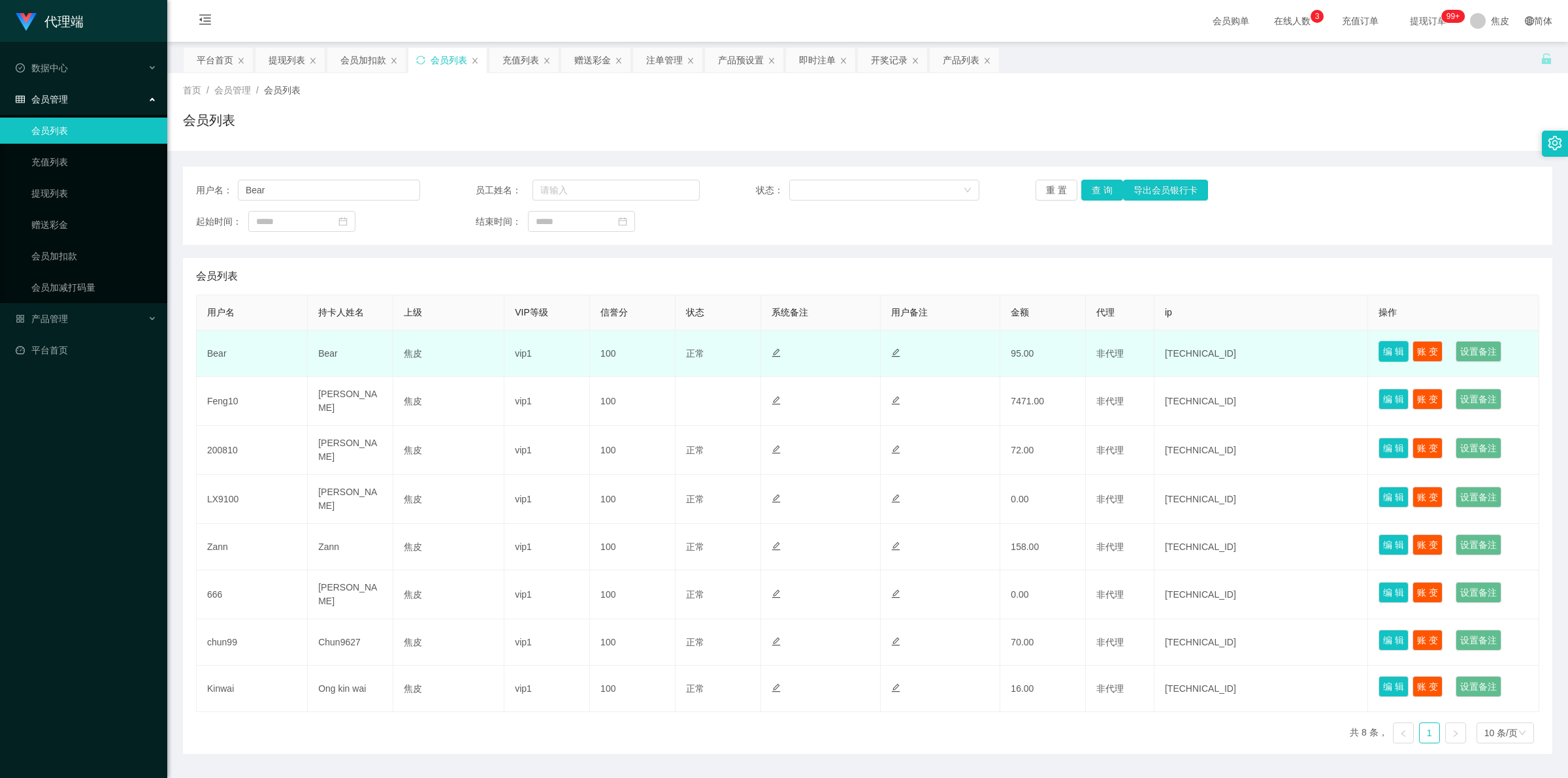
click at [1379, 354] on button "编 辑" at bounding box center [1393, 351] width 30 height 21
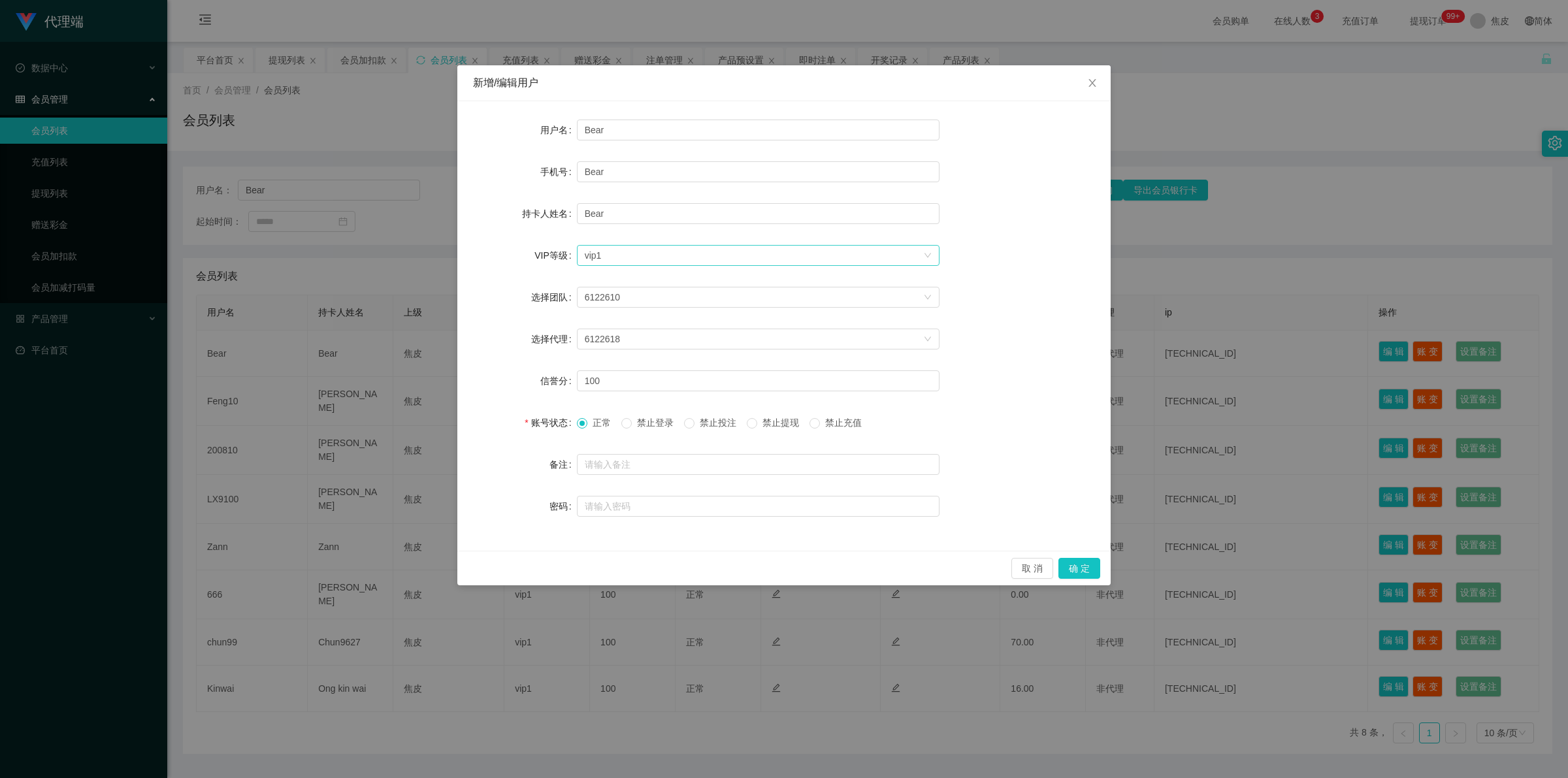
click at [735, 255] on div "选择VIP等级 vip1" at bounding box center [753, 255] width 338 height 20
click at [657, 302] on li "VIP2" at bounding box center [757, 301] width 363 height 21
click at [1082, 573] on button "确 定" at bounding box center [1079, 568] width 42 height 21
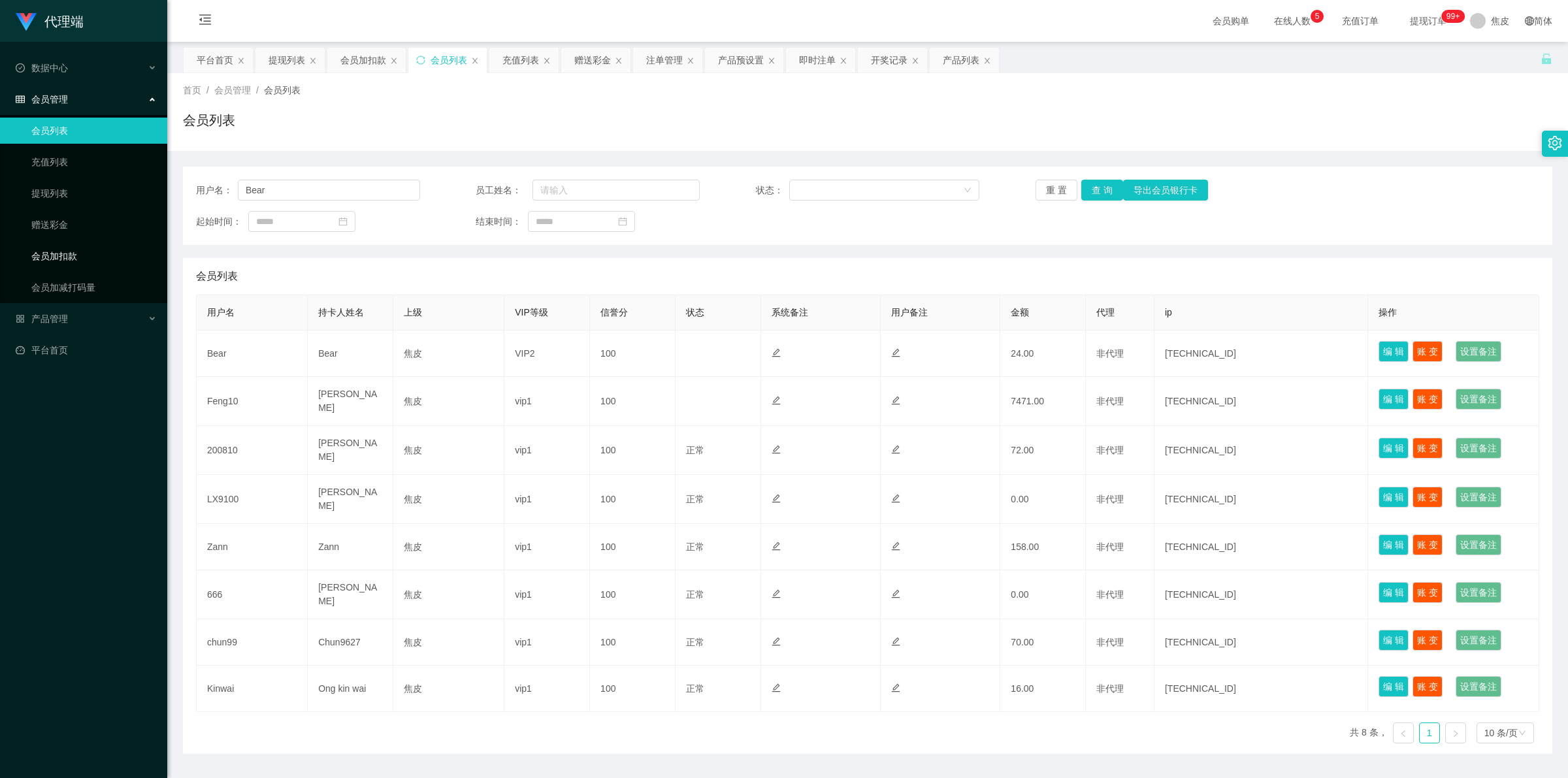
click at [64, 259] on link "会员加扣款" at bounding box center [94, 255] width 126 height 26
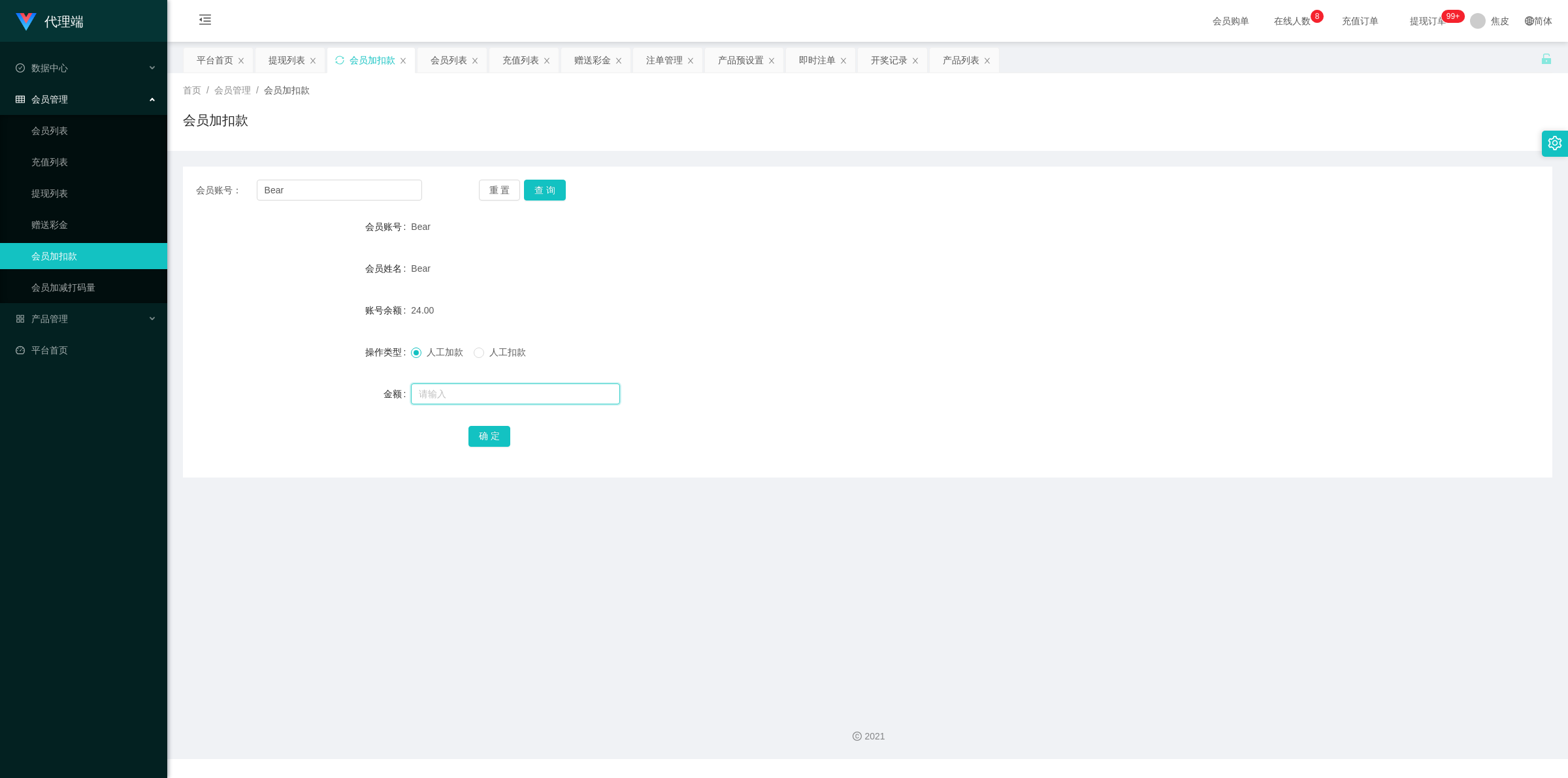
click at [464, 396] on input "text" at bounding box center [516, 394] width 209 height 21
type input "38"
click at [498, 434] on button "确 定" at bounding box center [490, 436] width 42 height 21
click at [1414, 14] on span "提现订单 99+" at bounding box center [1428, 21] width 68 height 42
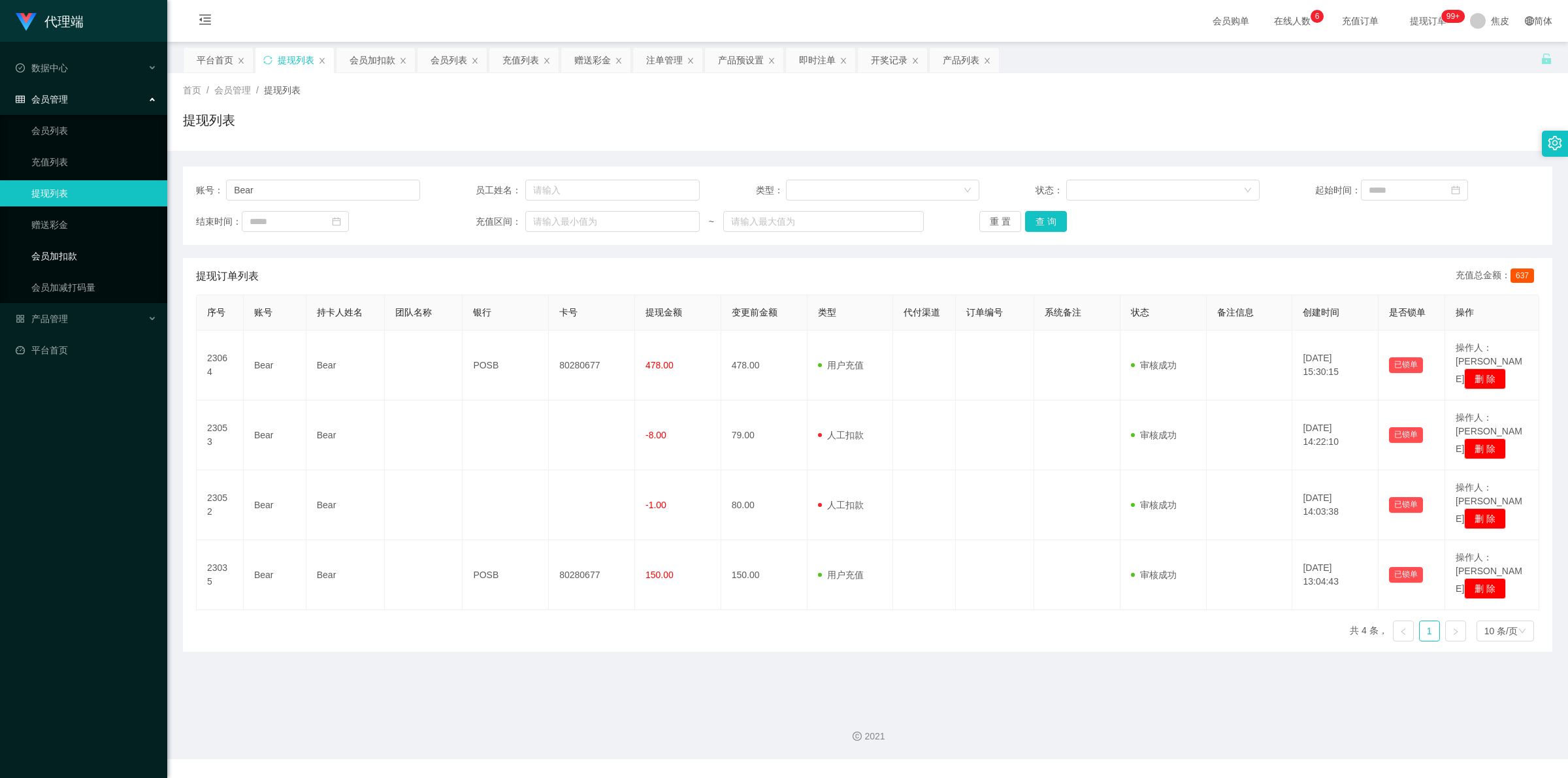
click at [58, 262] on link "会员加扣款" at bounding box center [94, 255] width 126 height 26
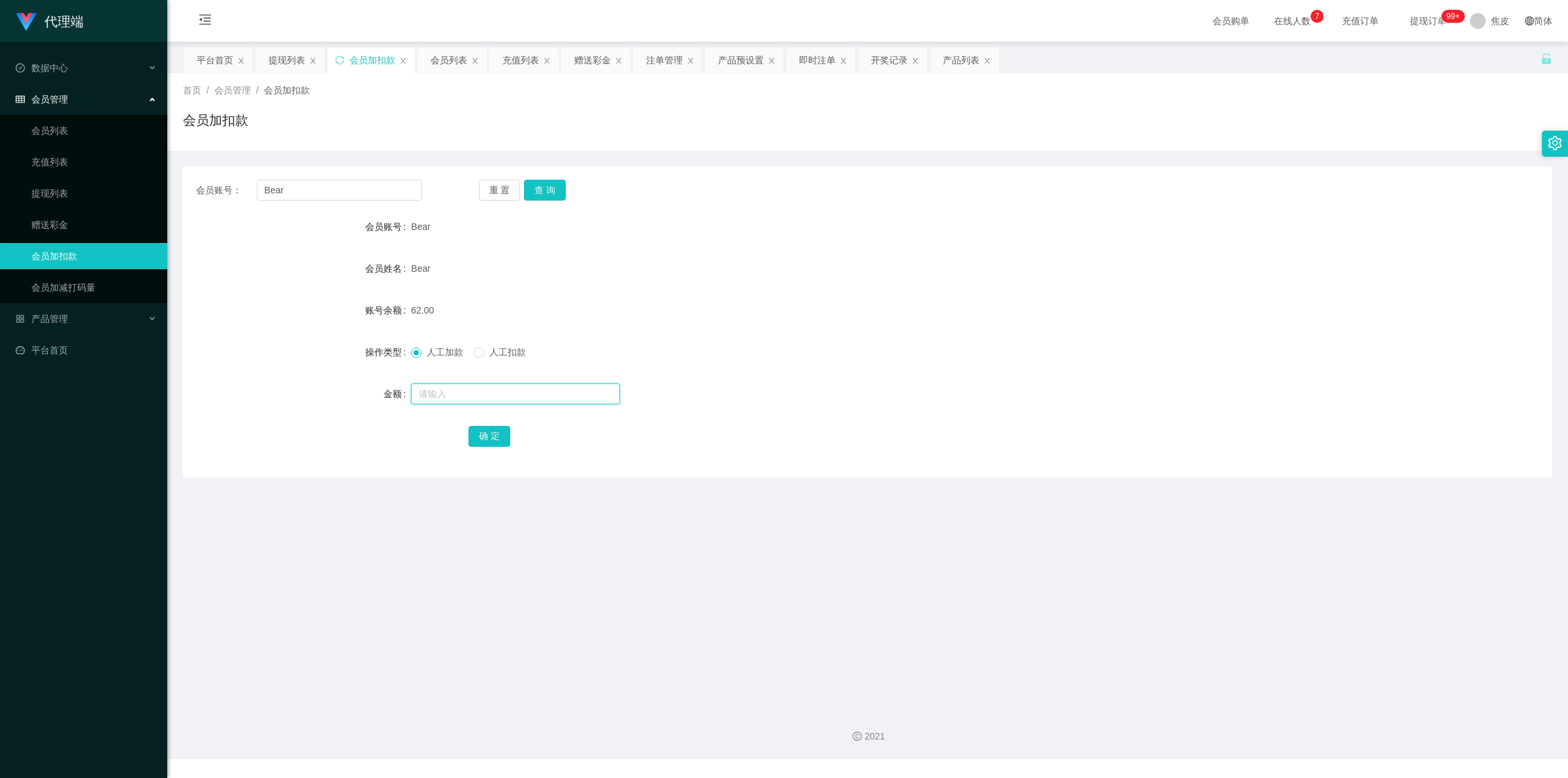
click at [434, 397] on input "text" at bounding box center [516, 394] width 209 height 21
type input "8"
click at [478, 426] on button "确 定" at bounding box center [490, 436] width 42 height 21
